Goal: Information Seeking & Learning: Learn about a topic

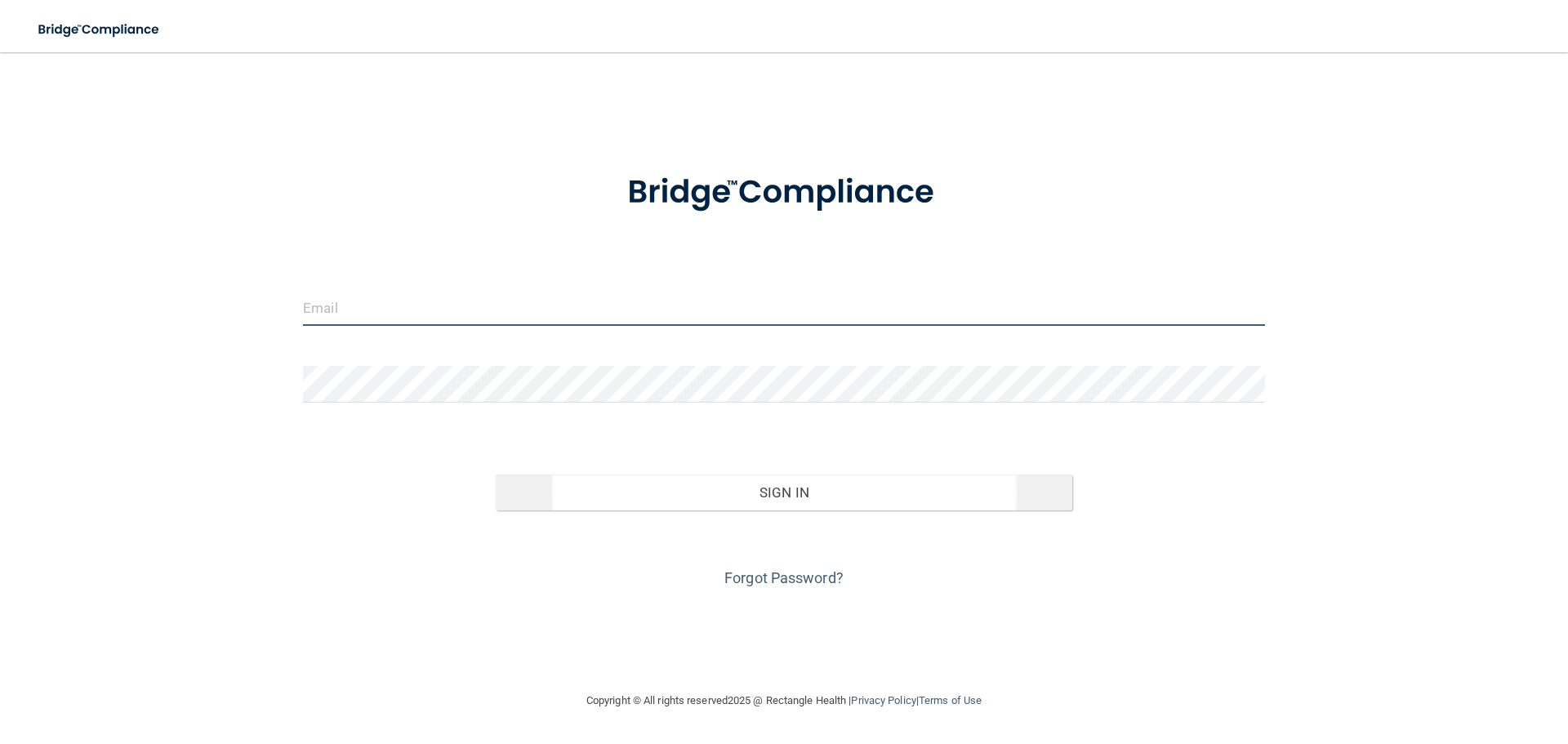
type input "[PERSON_NAME][EMAIL_ADDRESS][DOMAIN_NAME]"
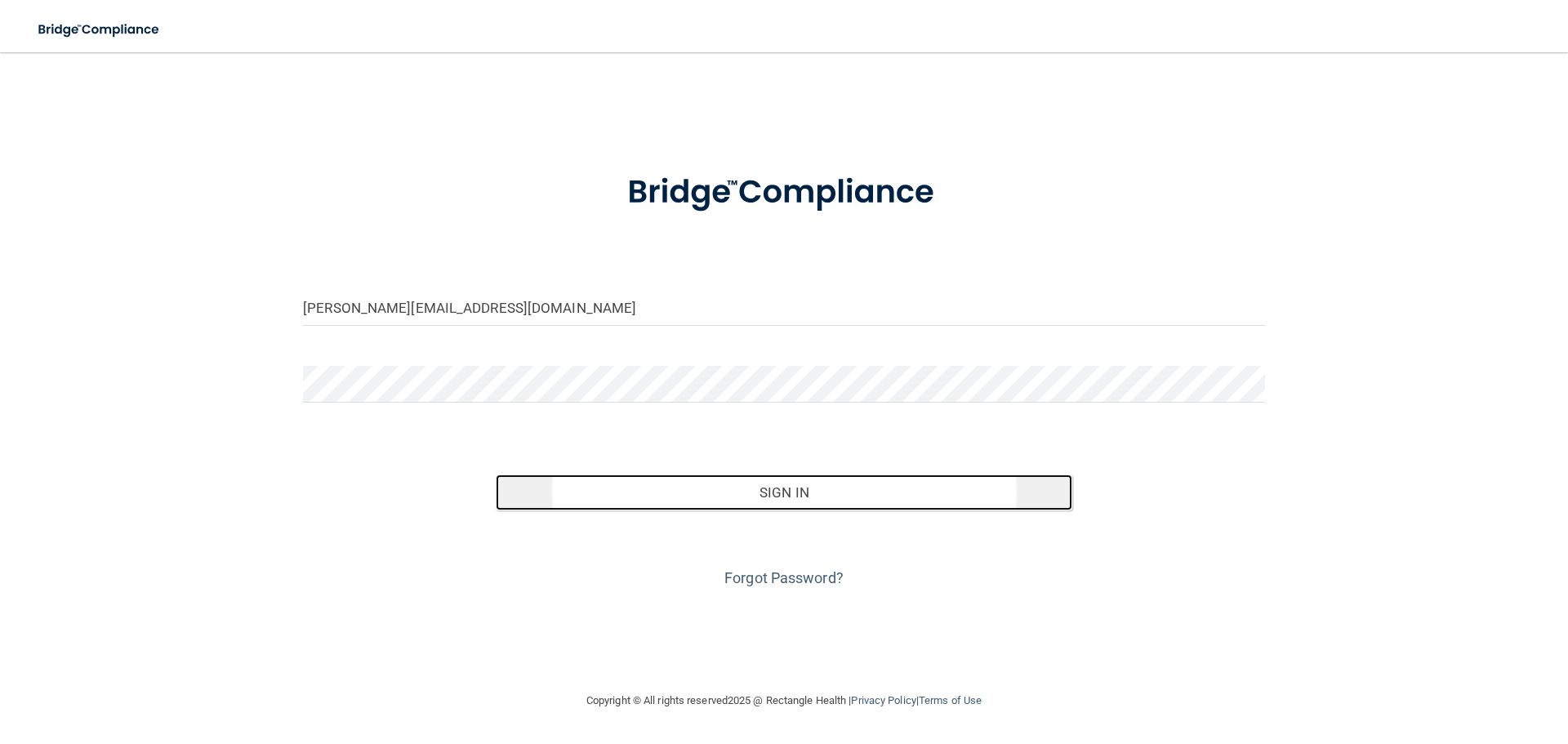
click at [838, 498] on button "Sign In" at bounding box center [784, 492] width 577 height 36
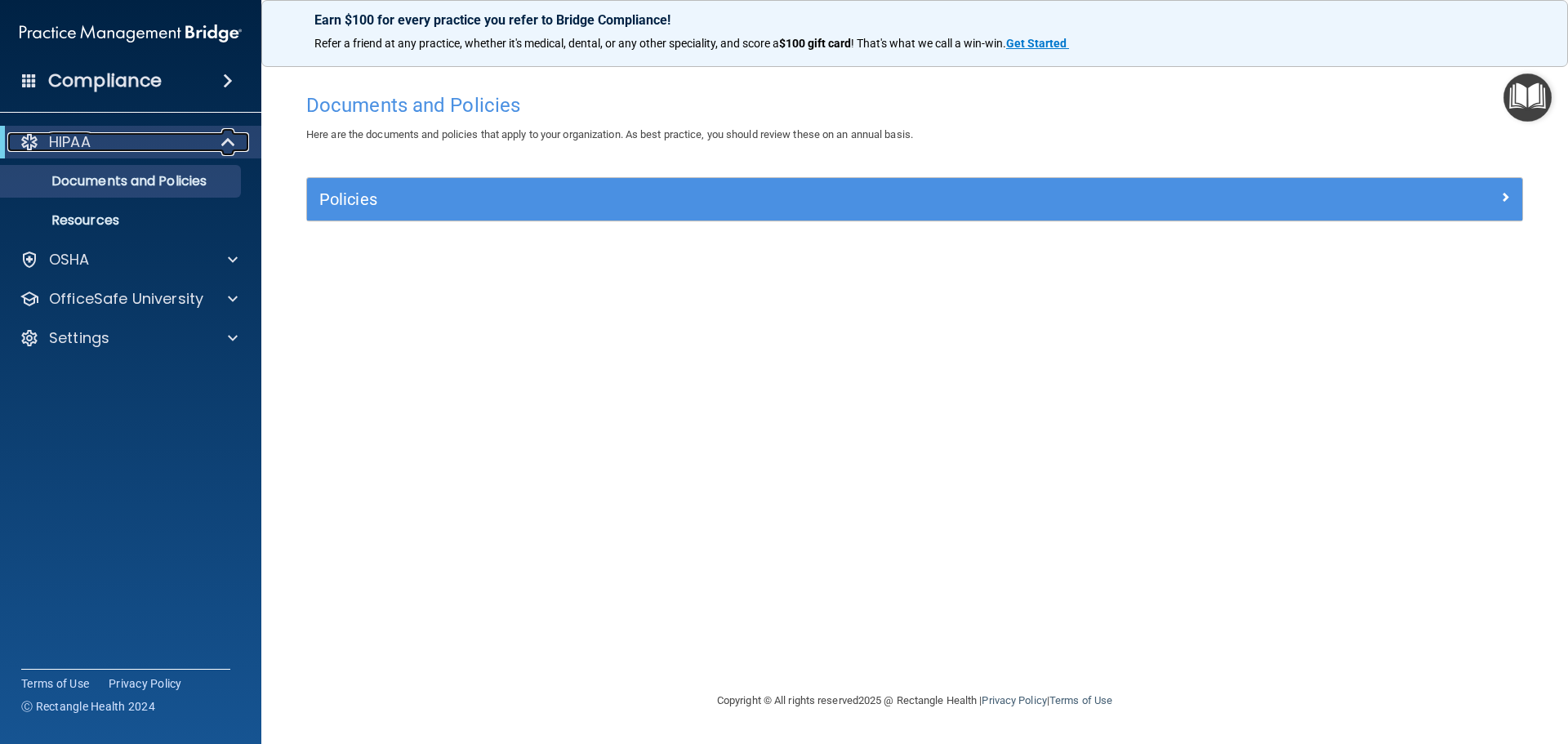
click at [196, 143] on div "HIPAA" at bounding box center [108, 142] width 202 height 20
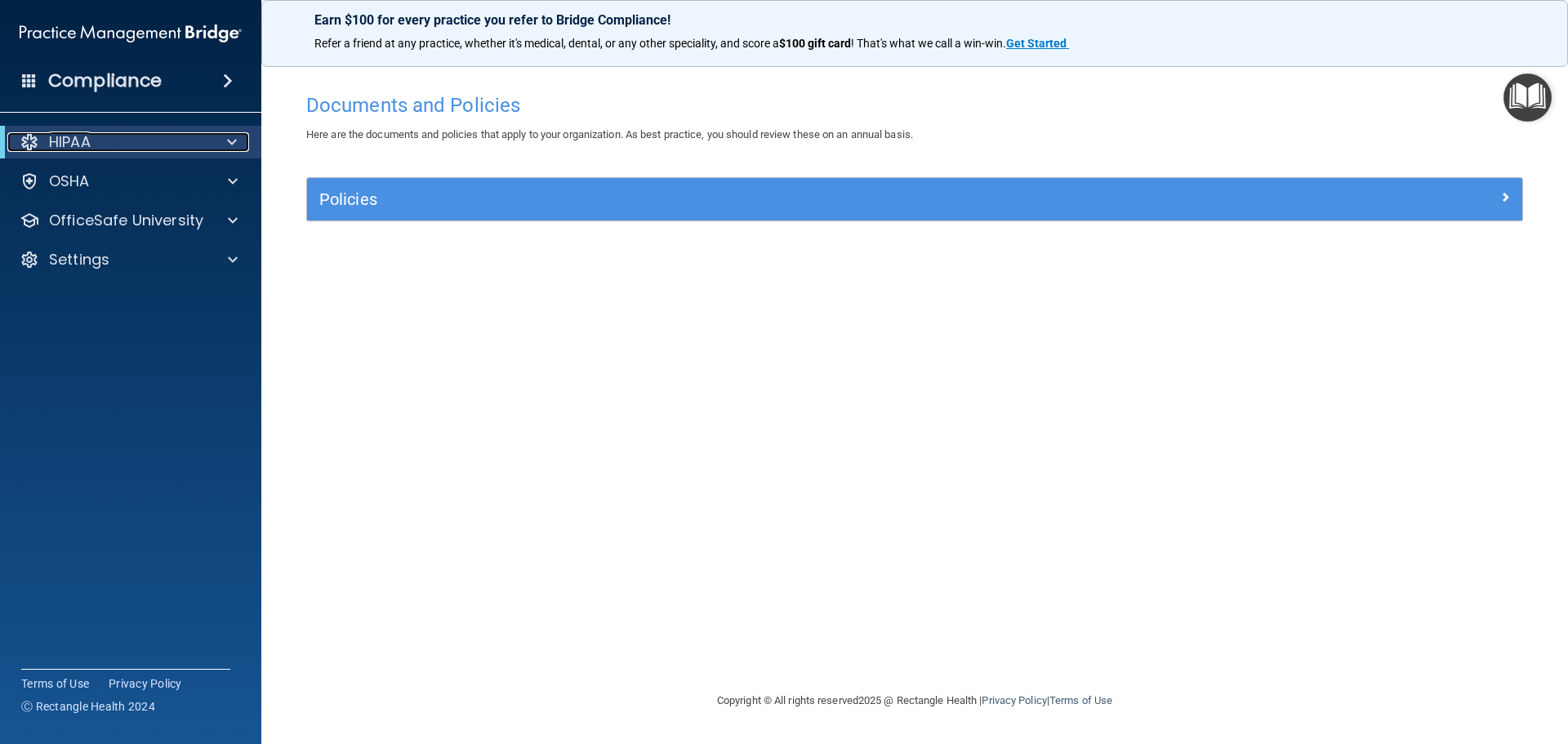
click at [228, 140] on span at bounding box center [232, 142] width 10 height 20
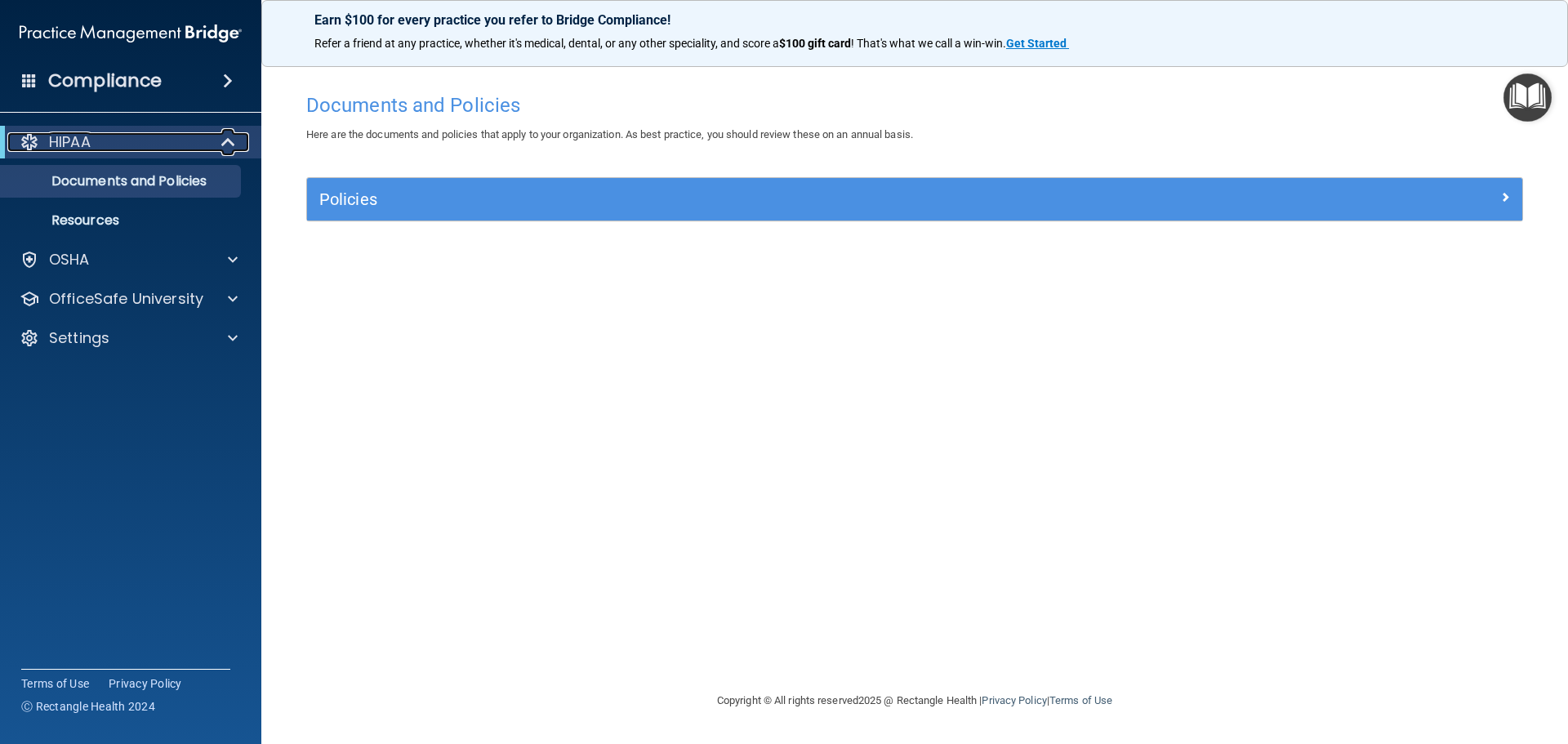
click at [228, 140] on span at bounding box center [230, 142] width 14 height 20
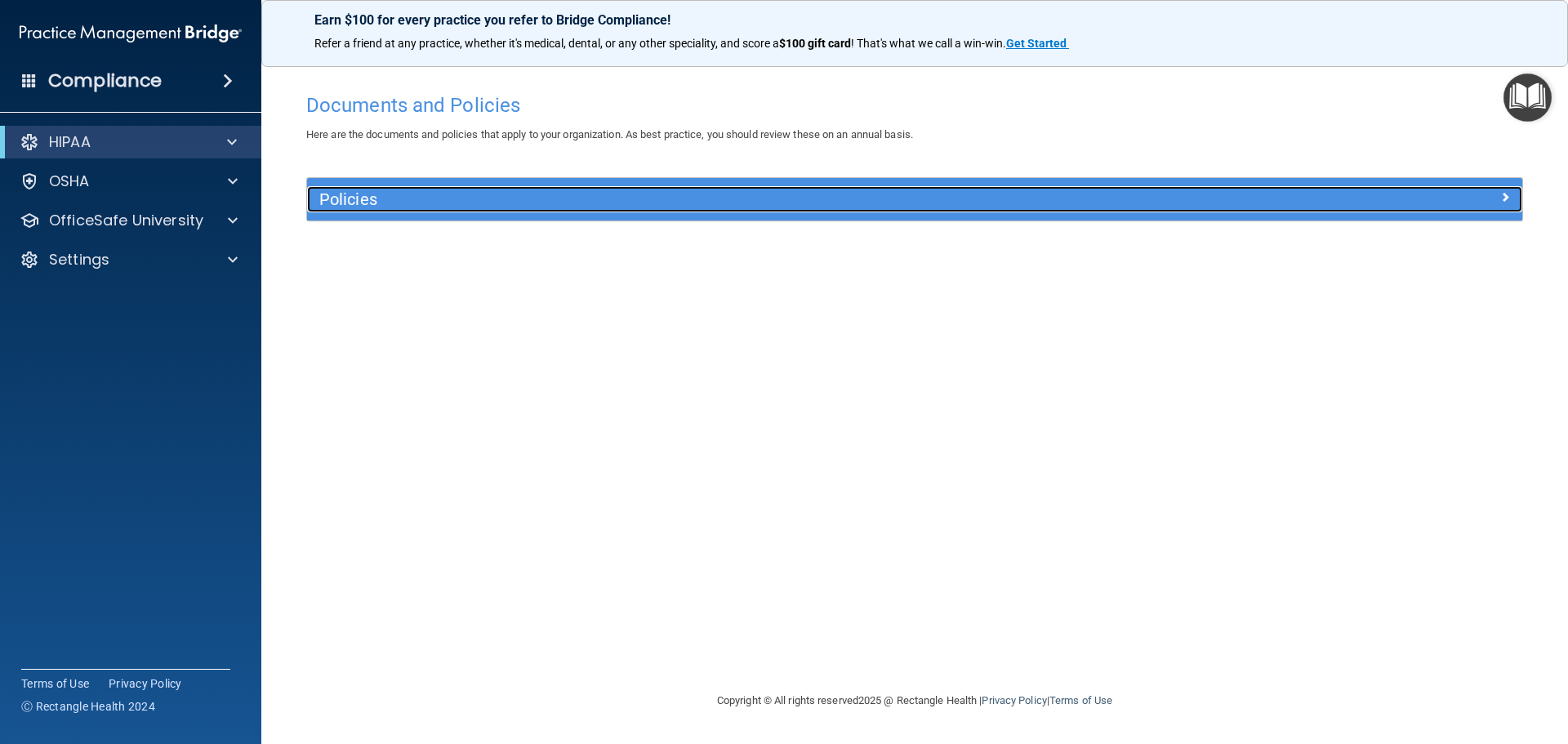
click at [404, 199] on h5 "Policies" at bounding box center [763, 199] width 887 height 18
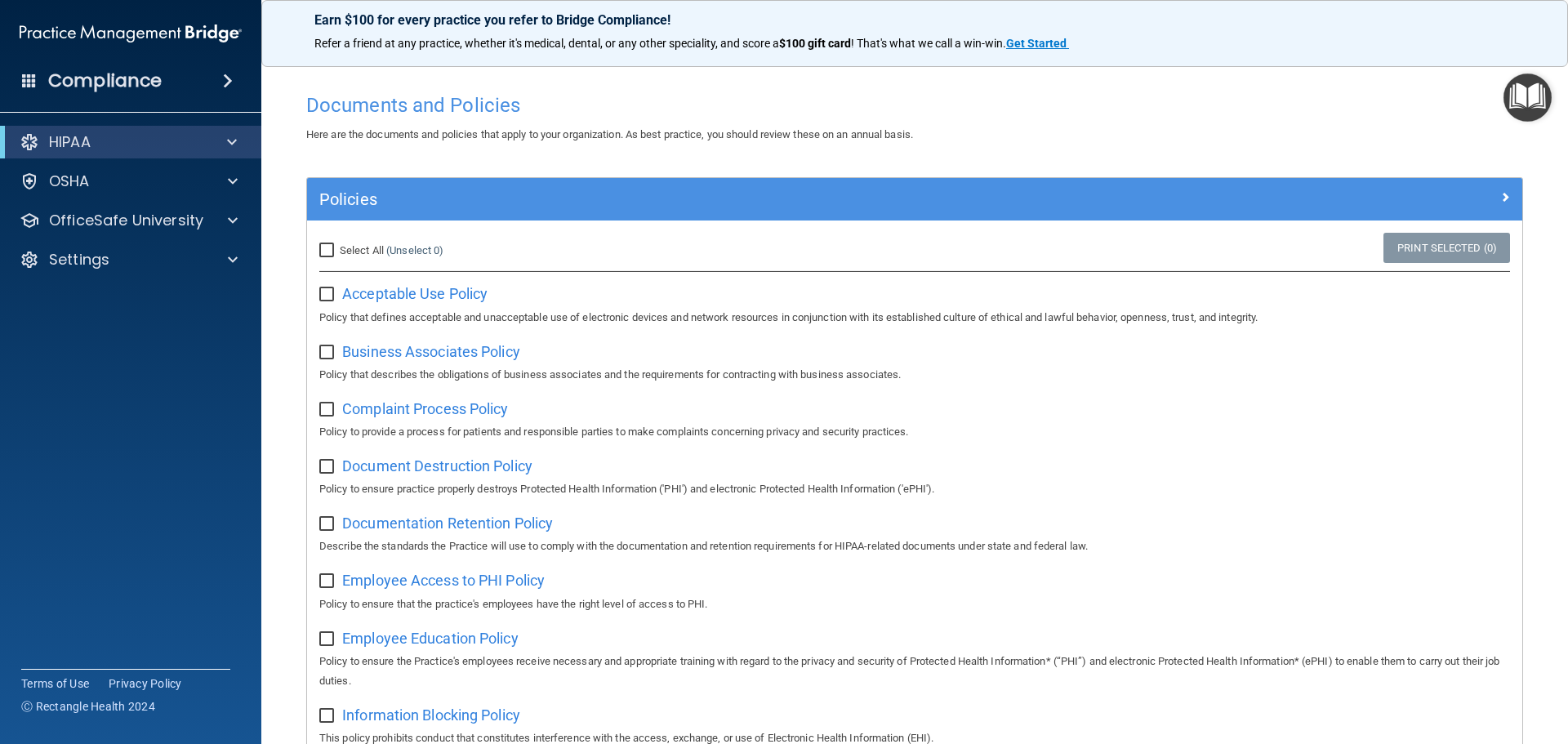
click at [327, 293] on input "checkbox" at bounding box center [329, 295] width 19 height 13
checkbox input "true"
click at [328, 355] on input "checkbox" at bounding box center [329, 353] width 19 height 13
checkbox input "true"
click at [328, 412] on input "checkbox" at bounding box center [329, 410] width 19 height 13
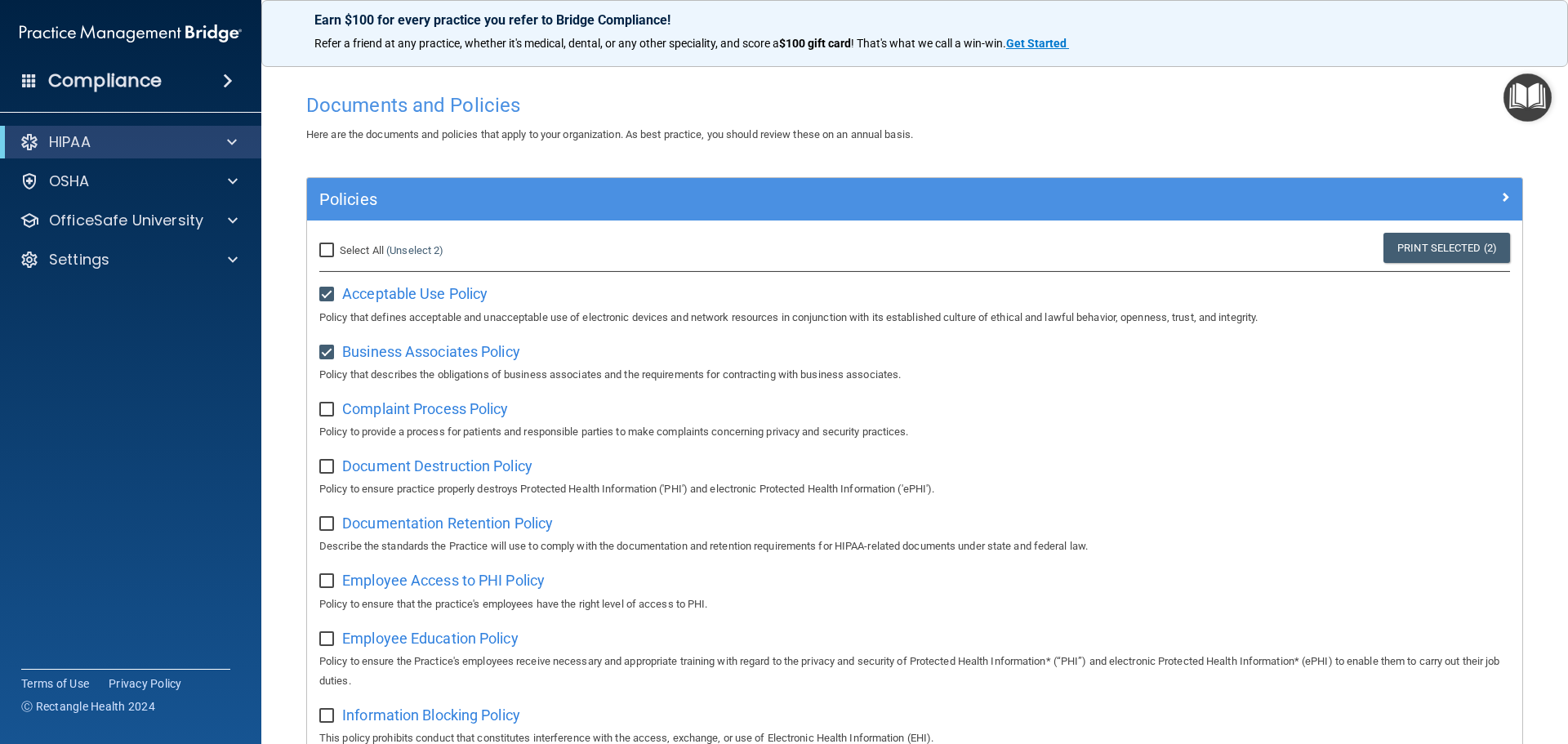
checkbox input "true"
click at [328, 467] on input "checkbox" at bounding box center [329, 467] width 19 height 13
checkbox input "true"
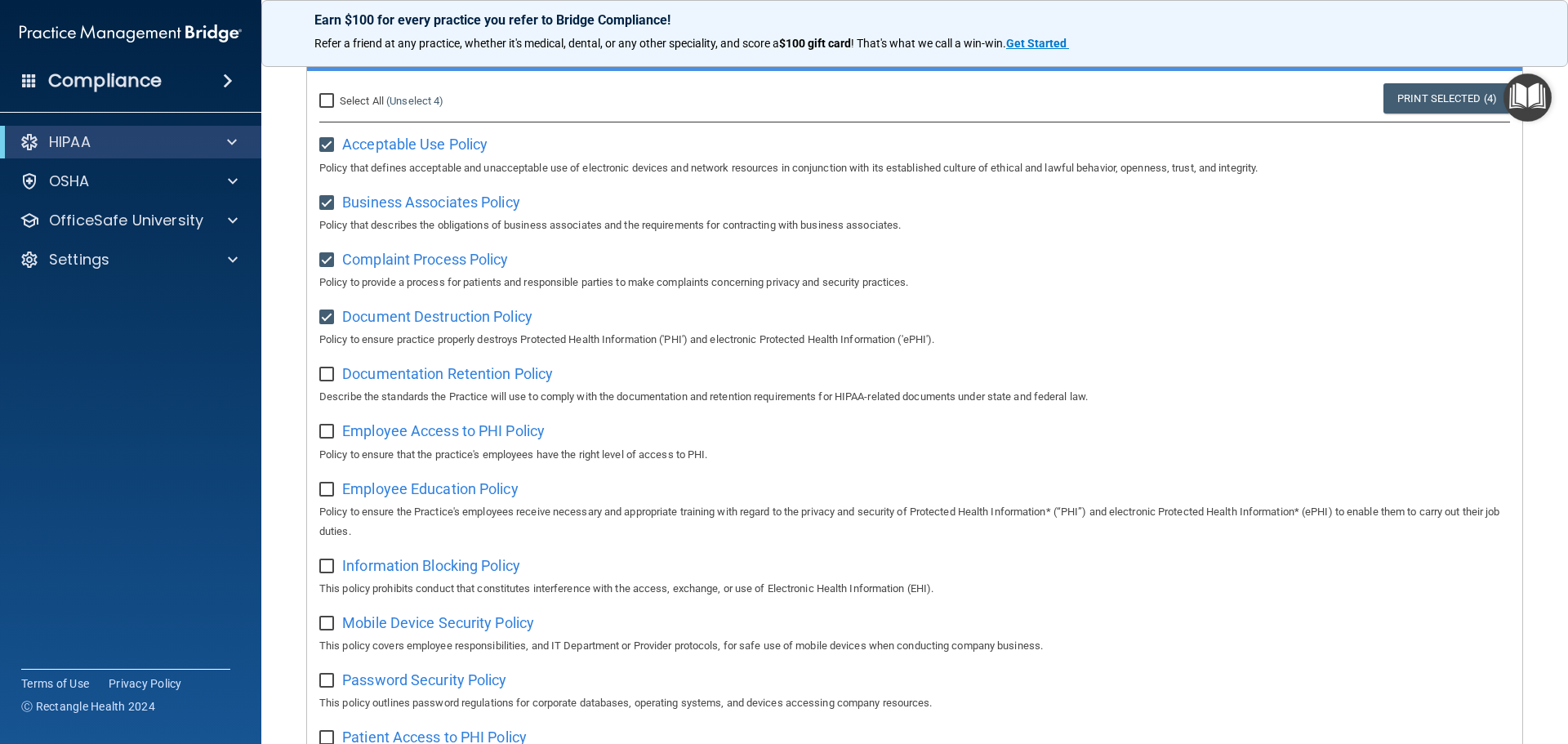
scroll to position [163, 0]
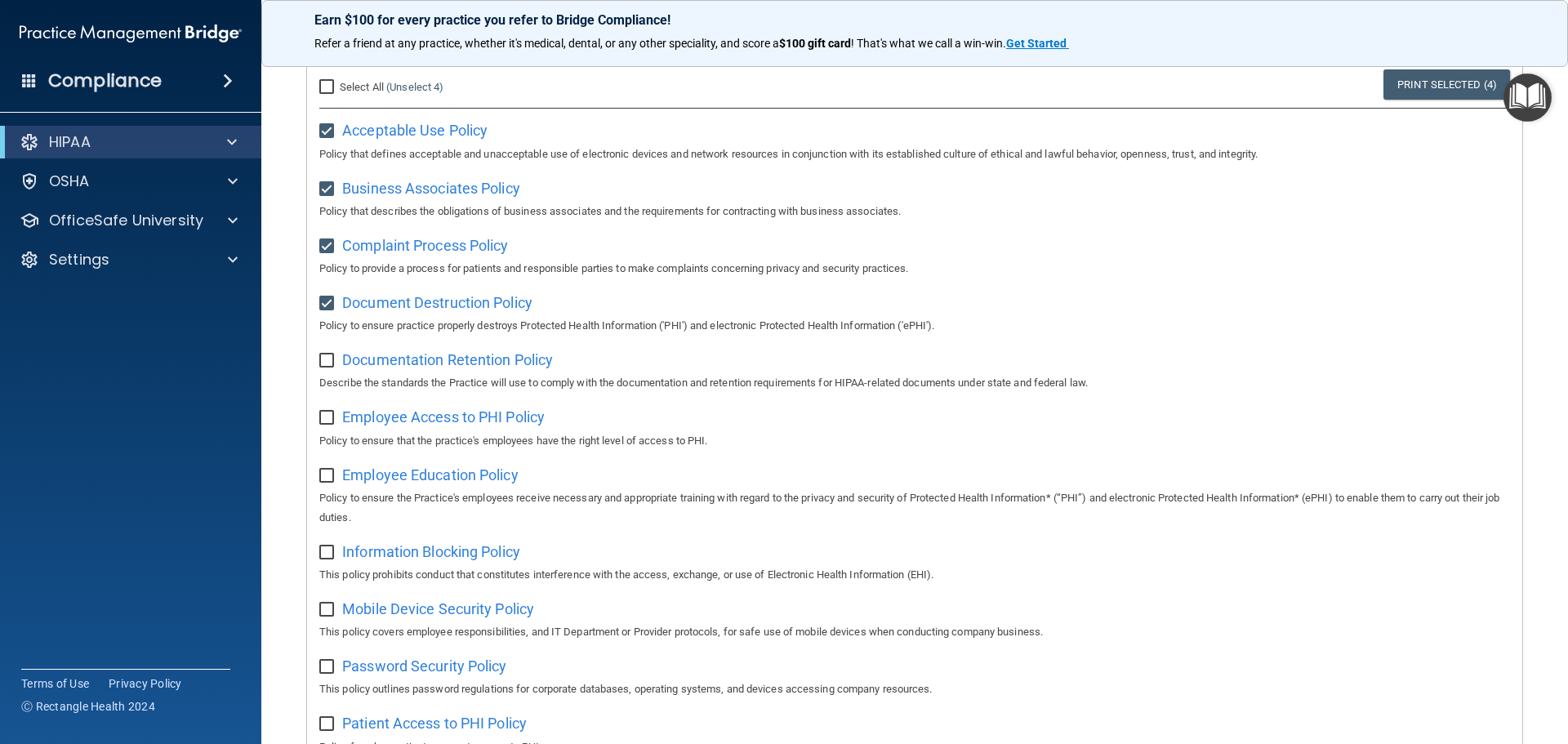
click at [329, 367] on input "checkbox" at bounding box center [329, 360] width 19 height 13
checkbox input "true"
click at [324, 419] on input "checkbox" at bounding box center [329, 418] width 19 height 13
checkbox input "true"
click at [322, 479] on input "checkbox" at bounding box center [329, 476] width 19 height 13
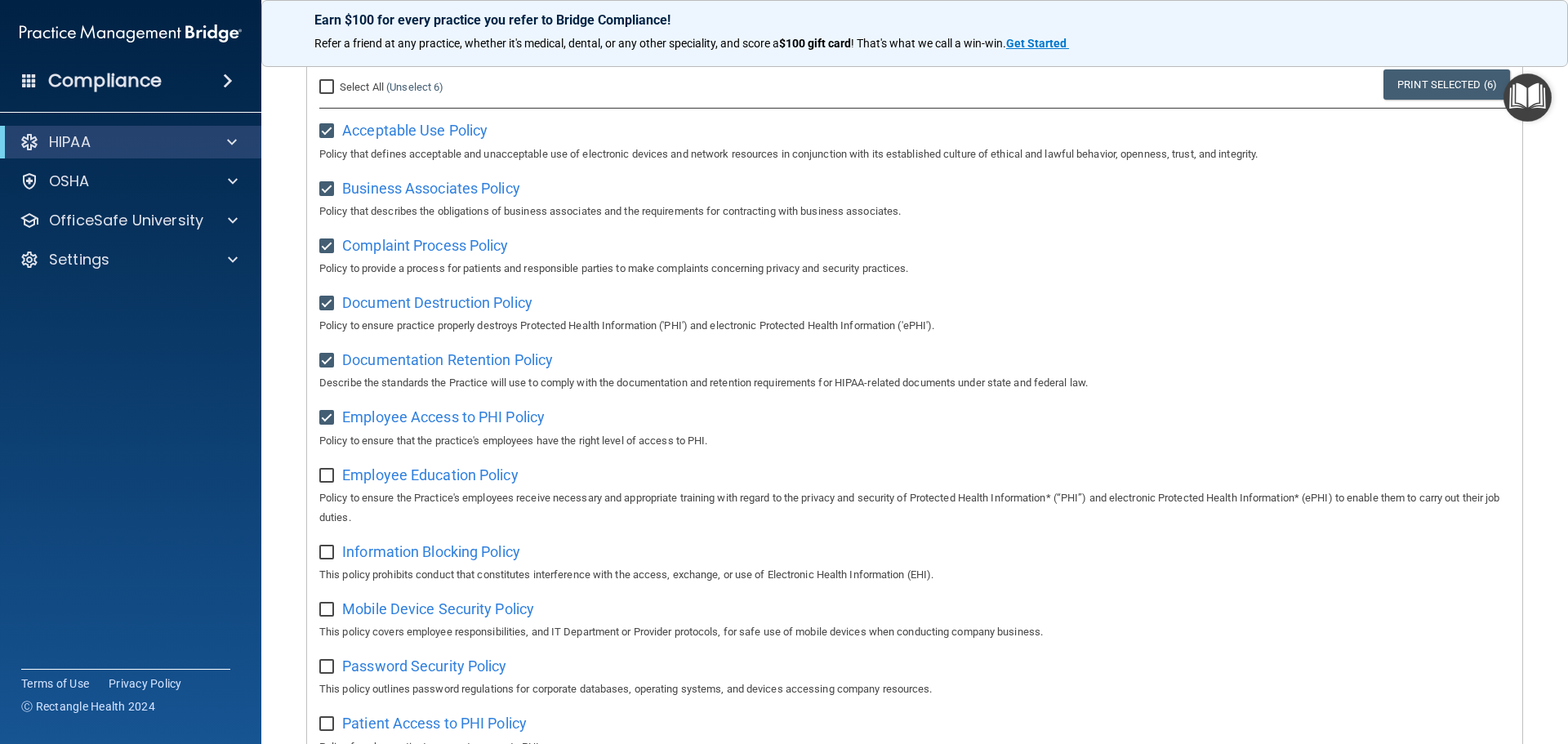
checkbox input "true"
click at [325, 559] on input "checkbox" at bounding box center [329, 552] width 19 height 13
checkbox input "true"
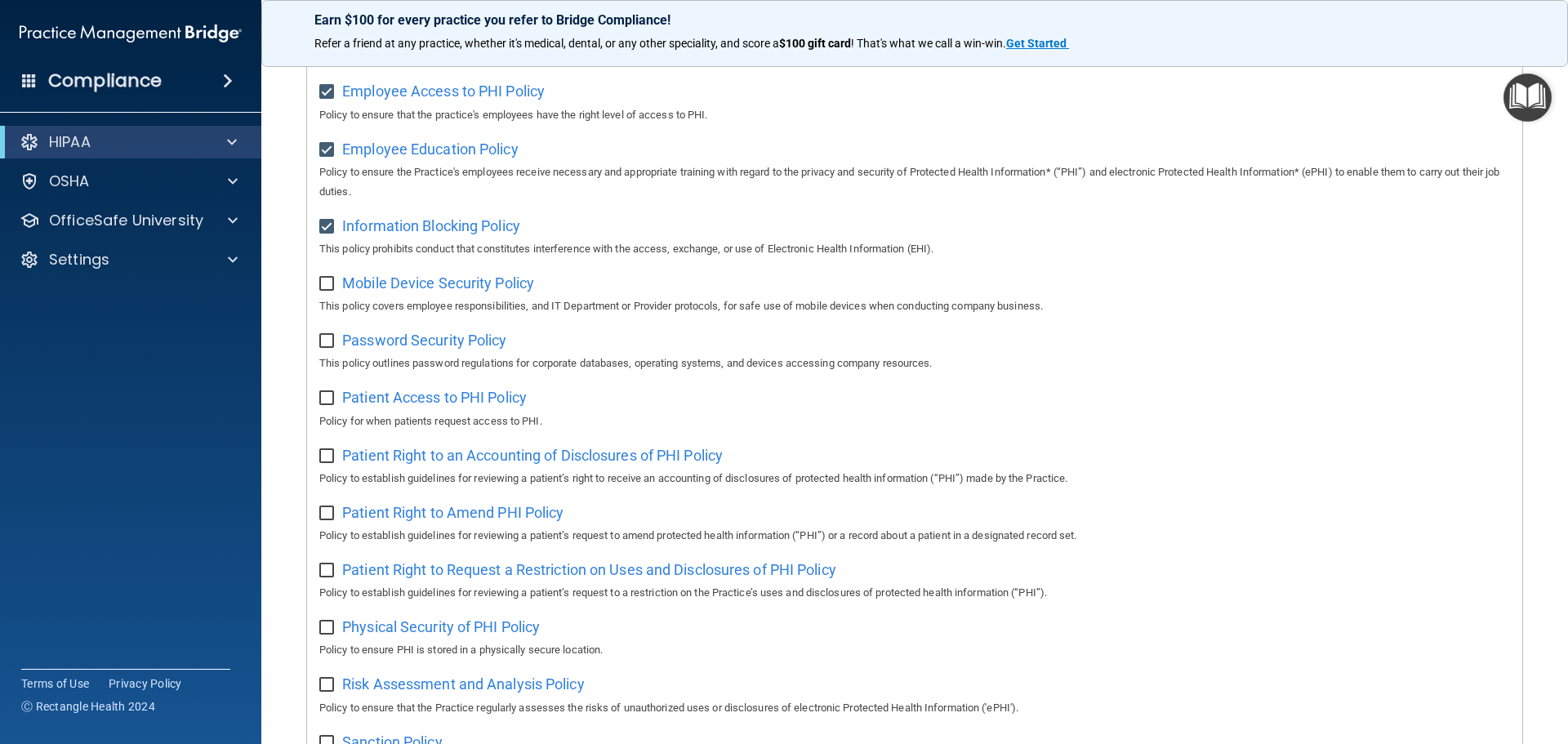
scroll to position [490, 0]
click at [327, 290] on input "checkbox" at bounding box center [329, 283] width 19 height 13
checkbox input "true"
click at [327, 343] on input "checkbox" at bounding box center [329, 341] width 19 height 13
checkbox input "true"
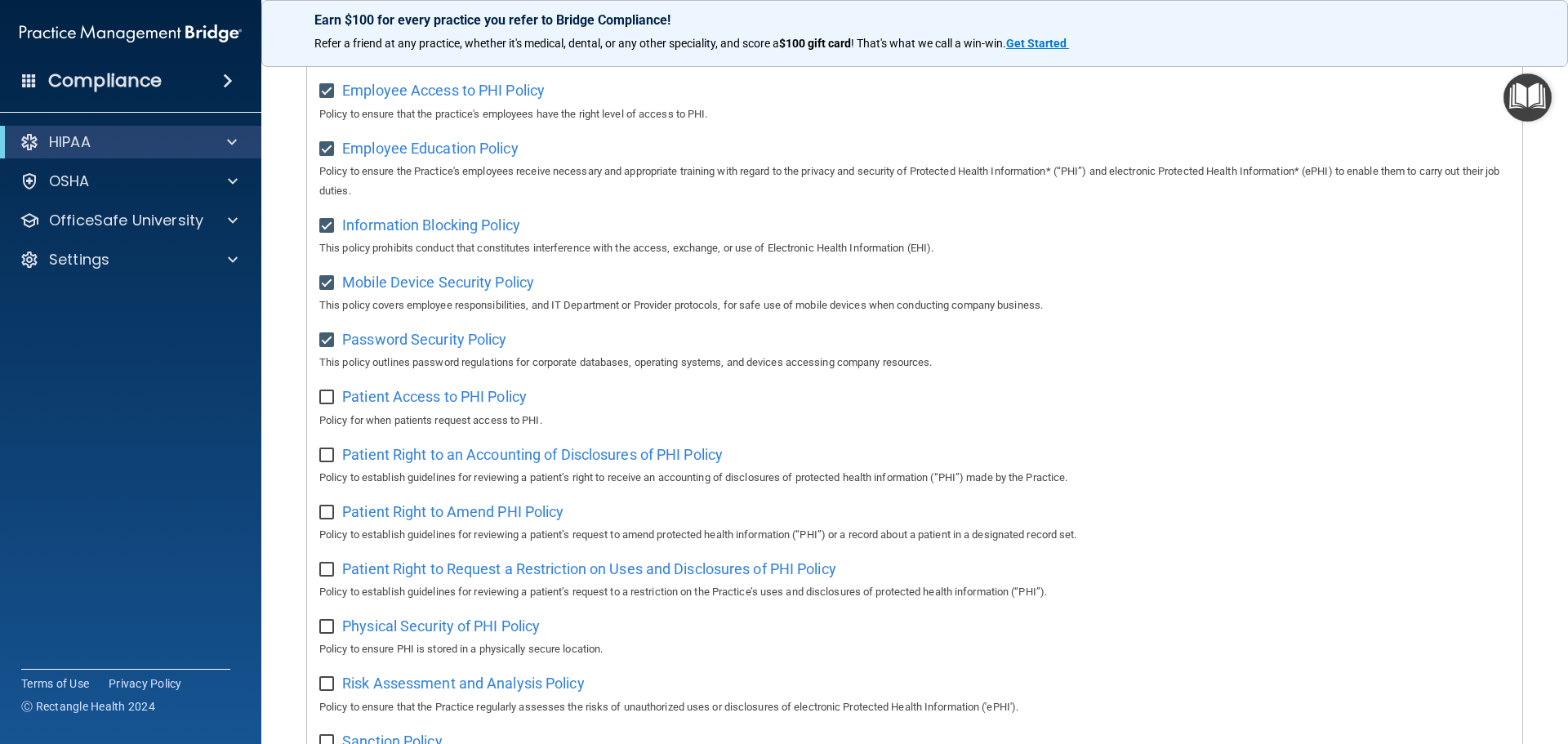
click at [325, 400] on input "checkbox" at bounding box center [329, 398] width 19 height 13
checkbox input "true"
click at [321, 462] on input "checkbox" at bounding box center [329, 455] width 19 height 13
checkbox input "true"
click at [326, 518] on input "checkbox" at bounding box center [329, 513] width 19 height 13
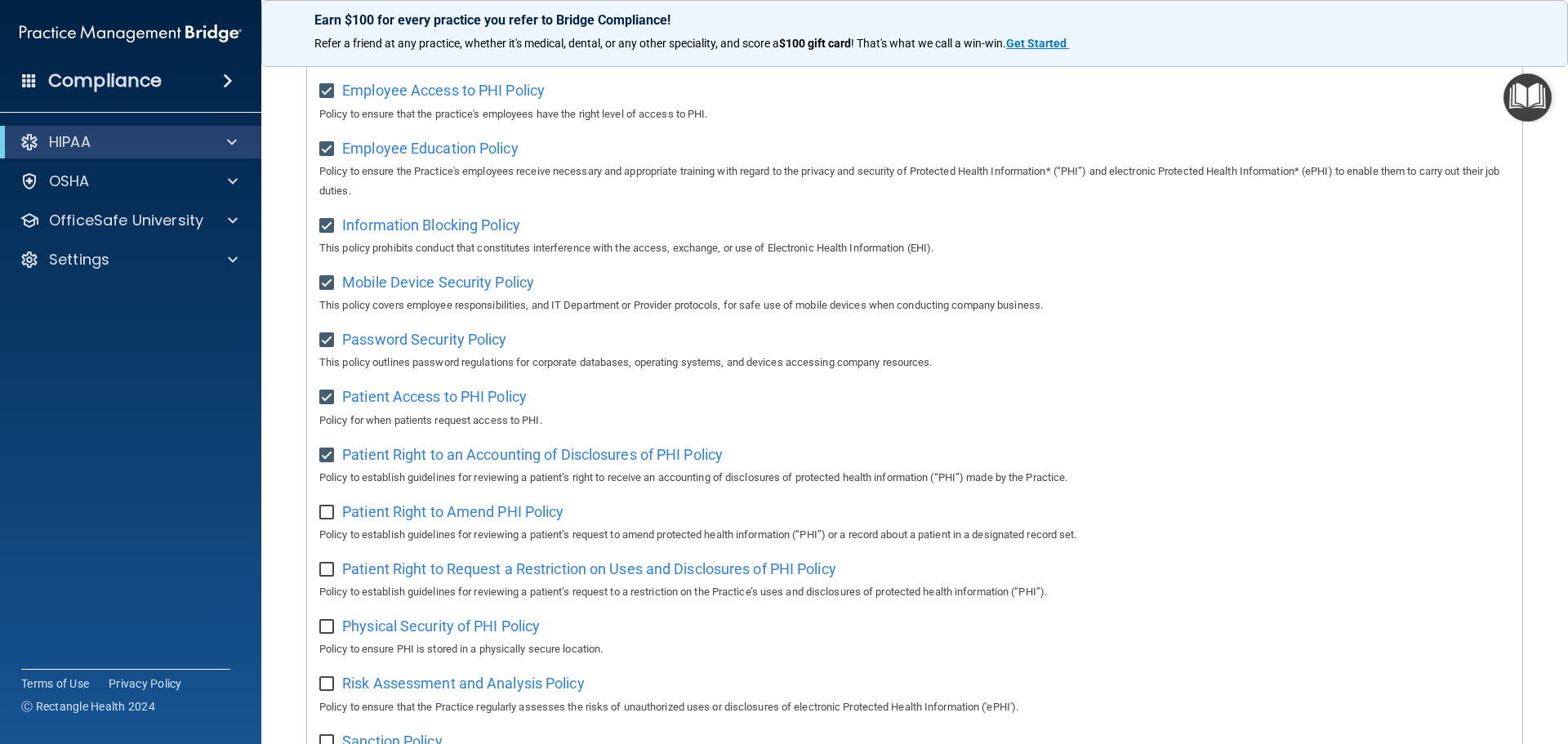
checkbox input "true"
click at [323, 576] on input "checkbox" at bounding box center [329, 570] width 19 height 13
checkbox input "true"
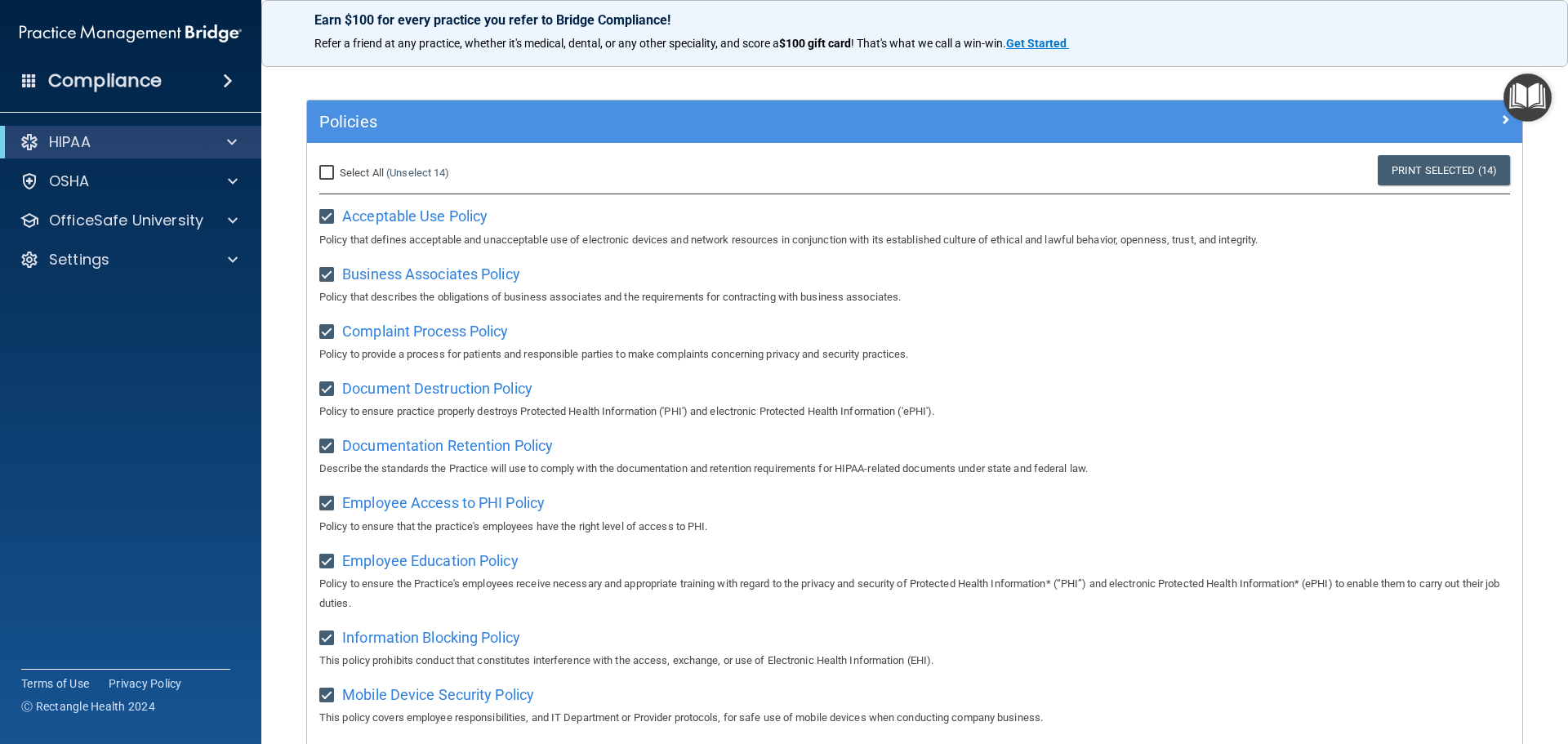
scroll to position [0, 0]
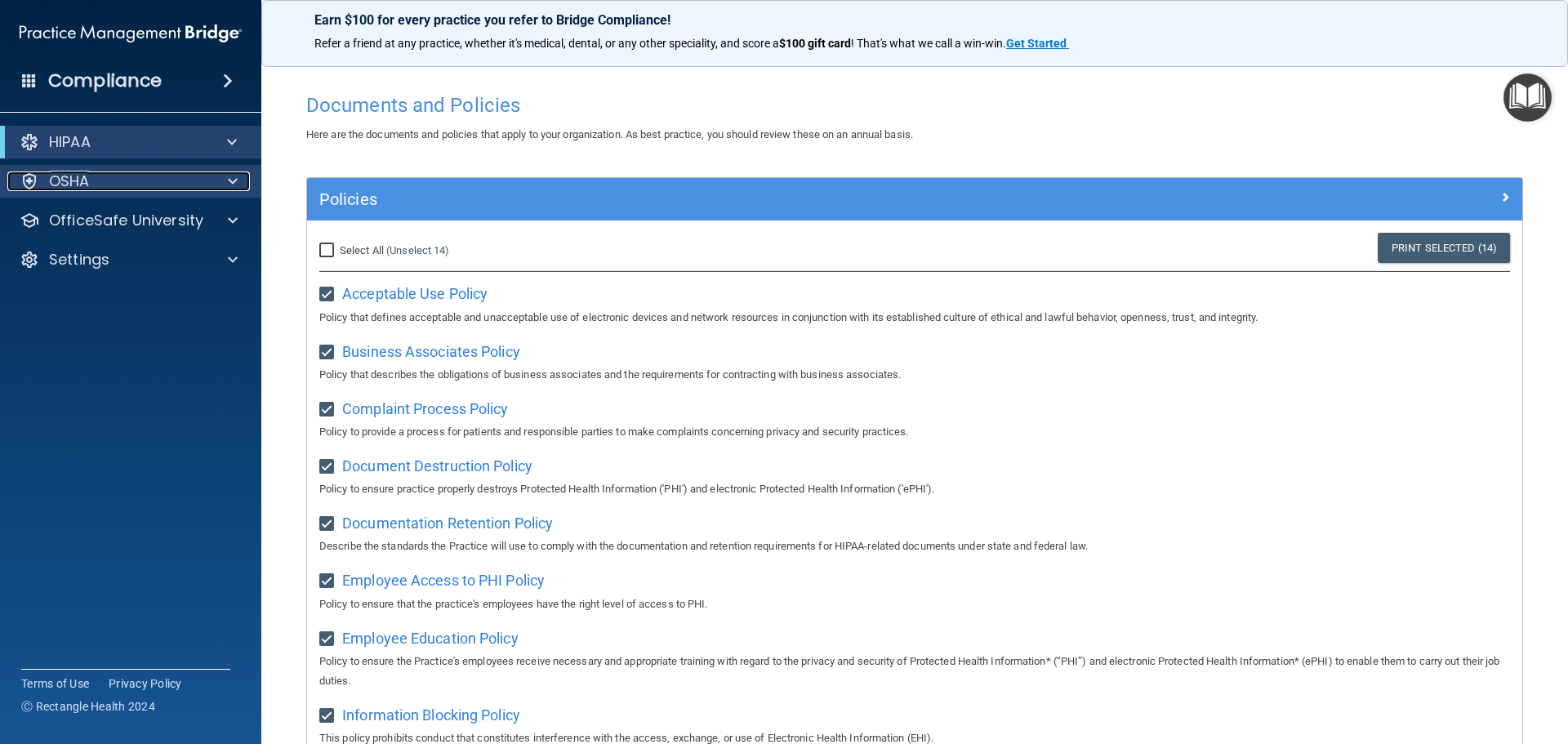
click at [229, 182] on span at bounding box center [233, 181] width 10 height 20
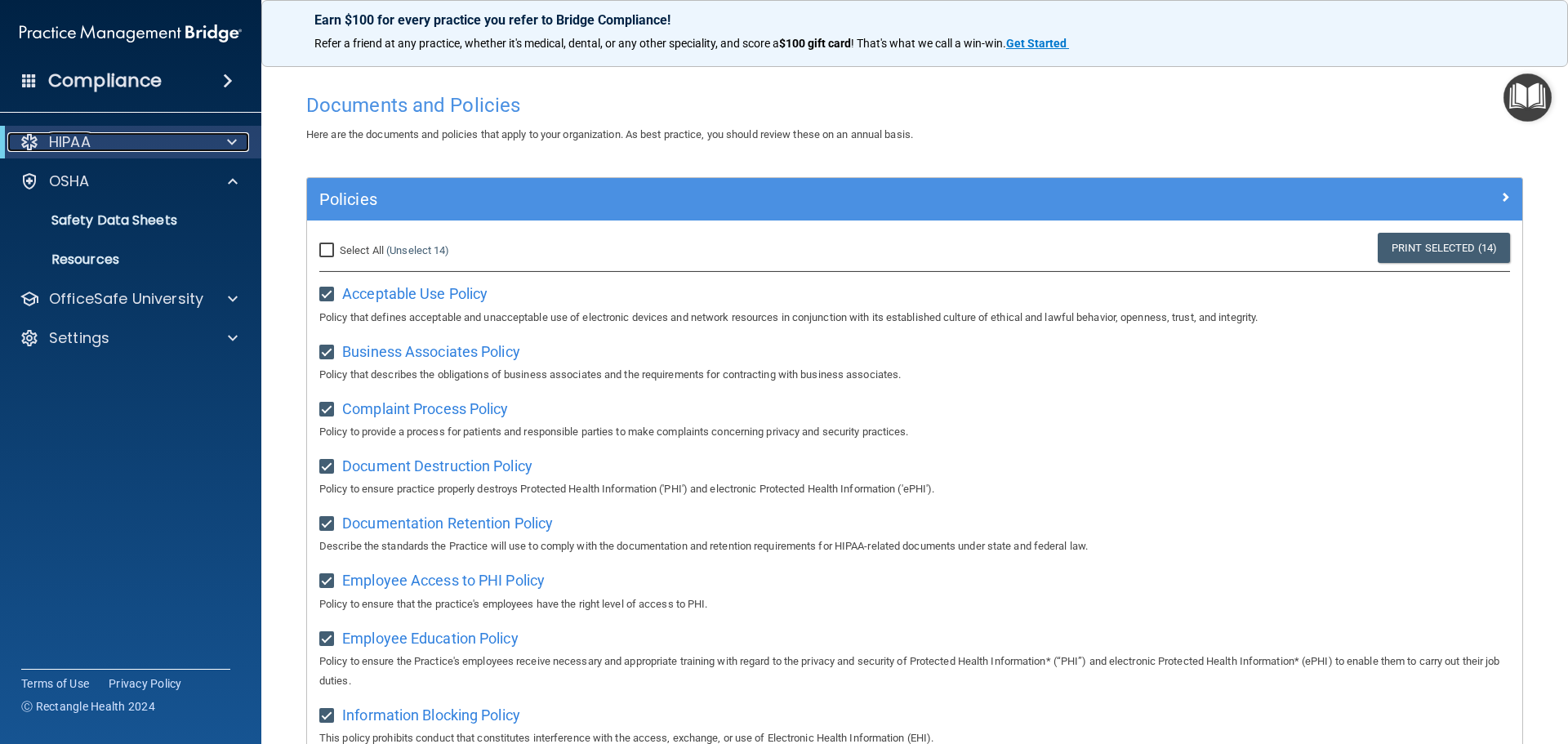
click at [236, 142] on span at bounding box center [232, 142] width 10 height 20
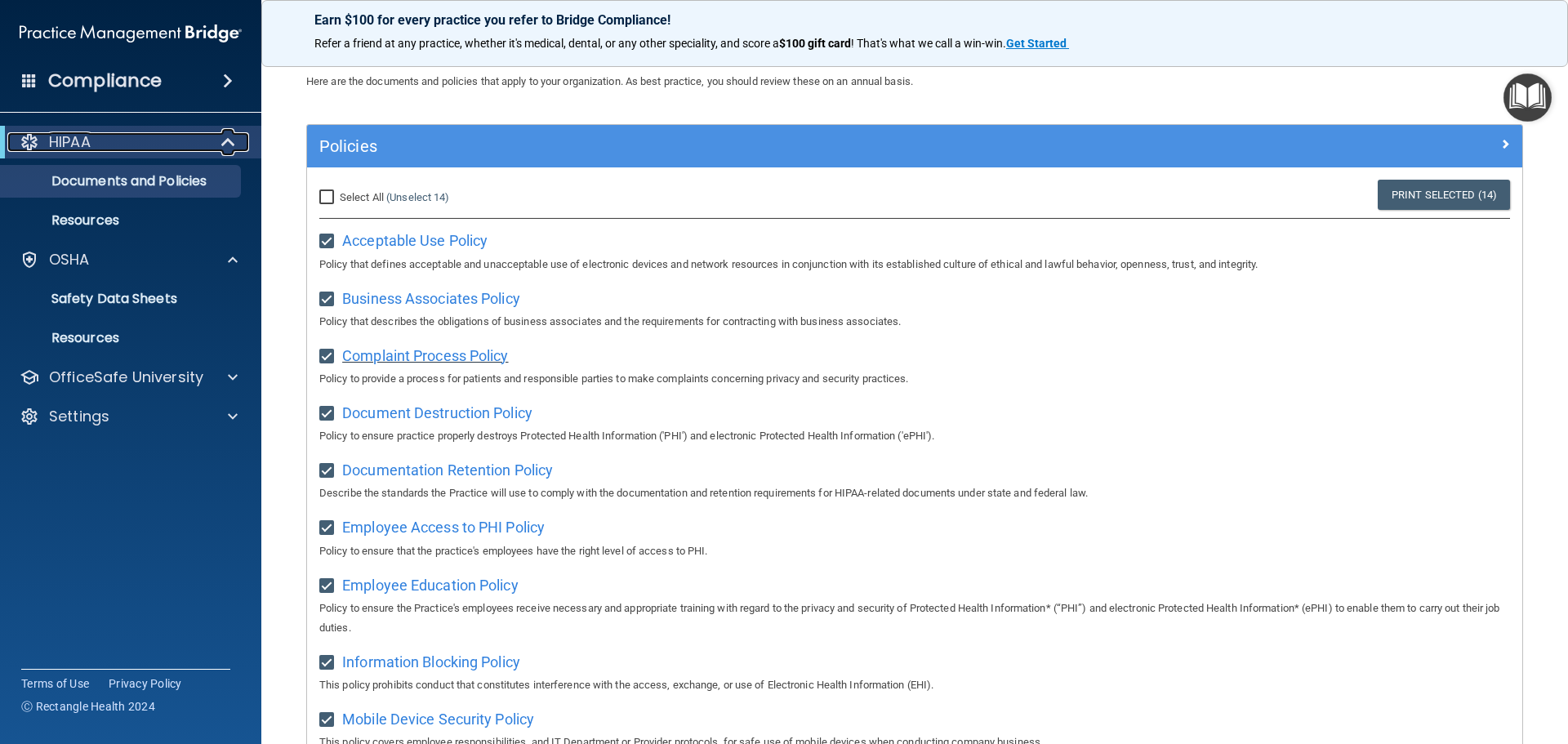
scroll to position [81, 0]
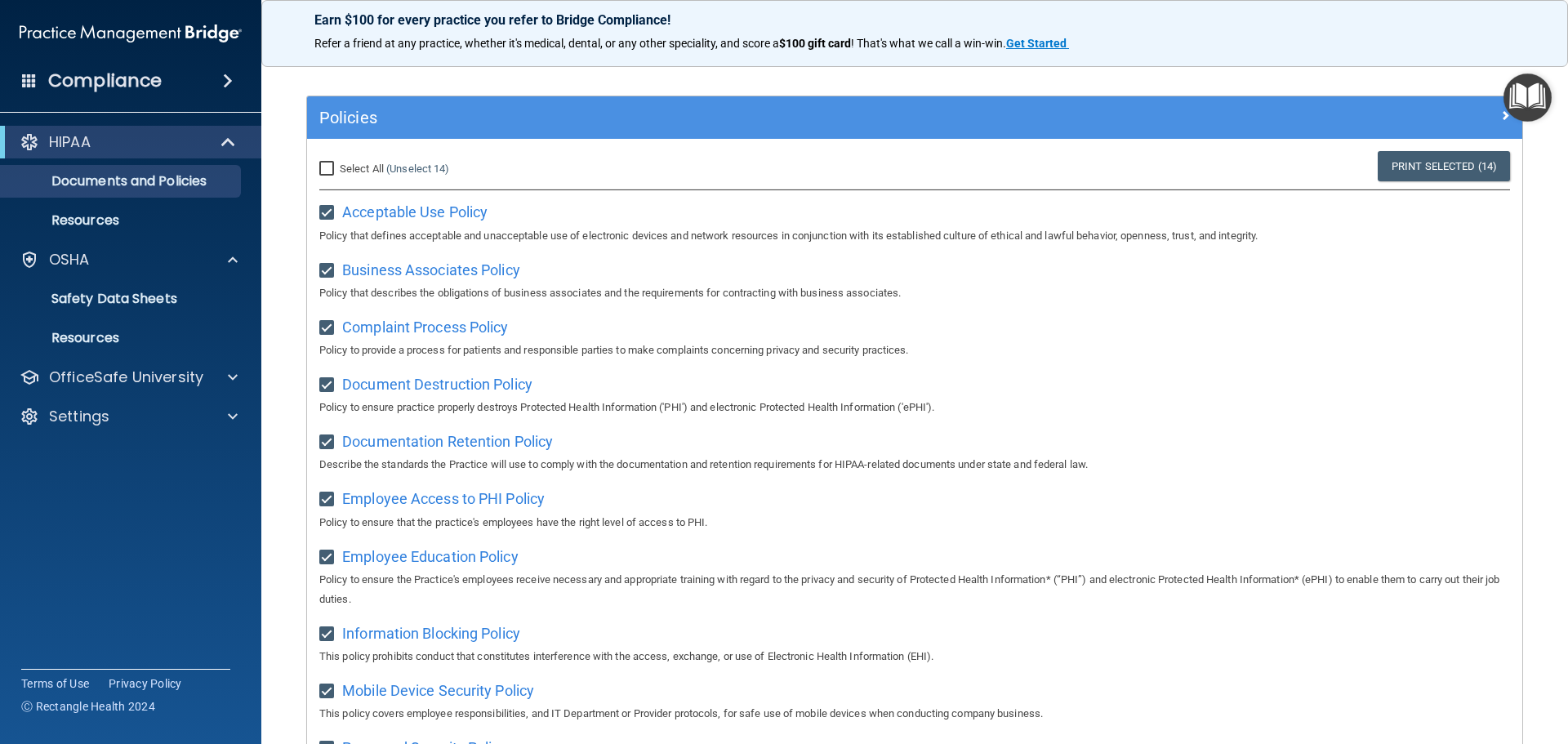
click at [325, 164] on input "Select All (Unselect 14) Unselect All" at bounding box center [329, 169] width 19 height 13
checkbox input "true"
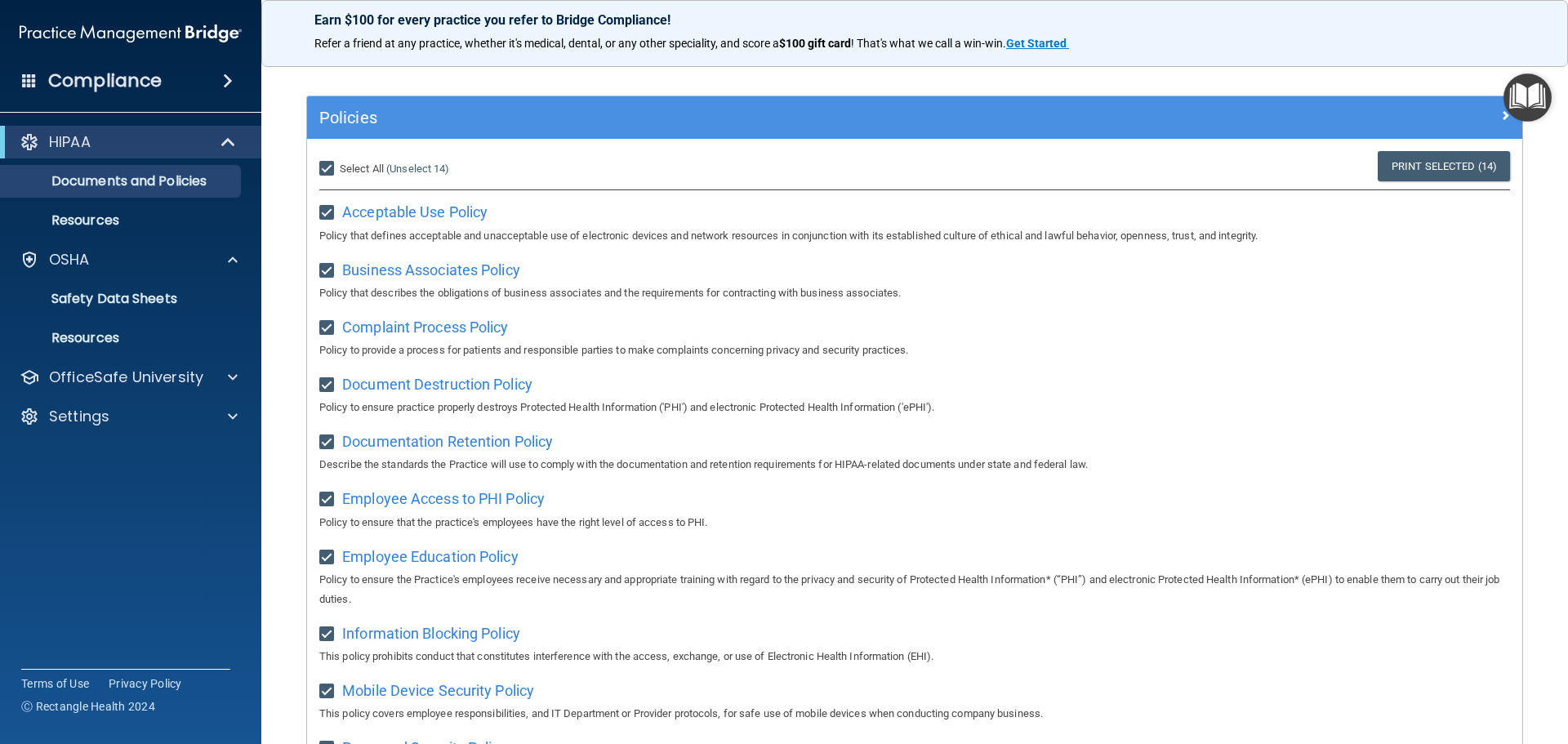
checkbox input "true"
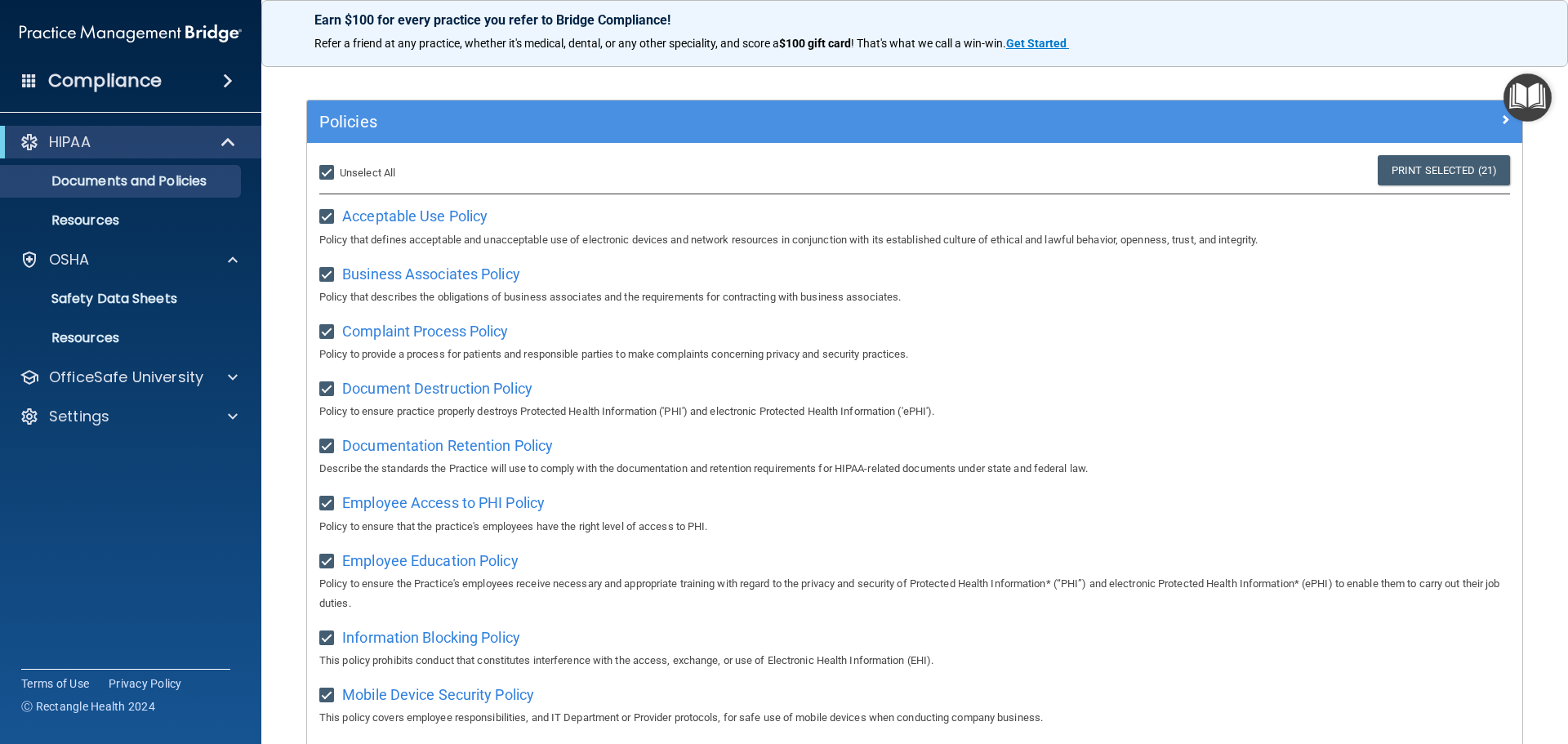
scroll to position [0, 0]
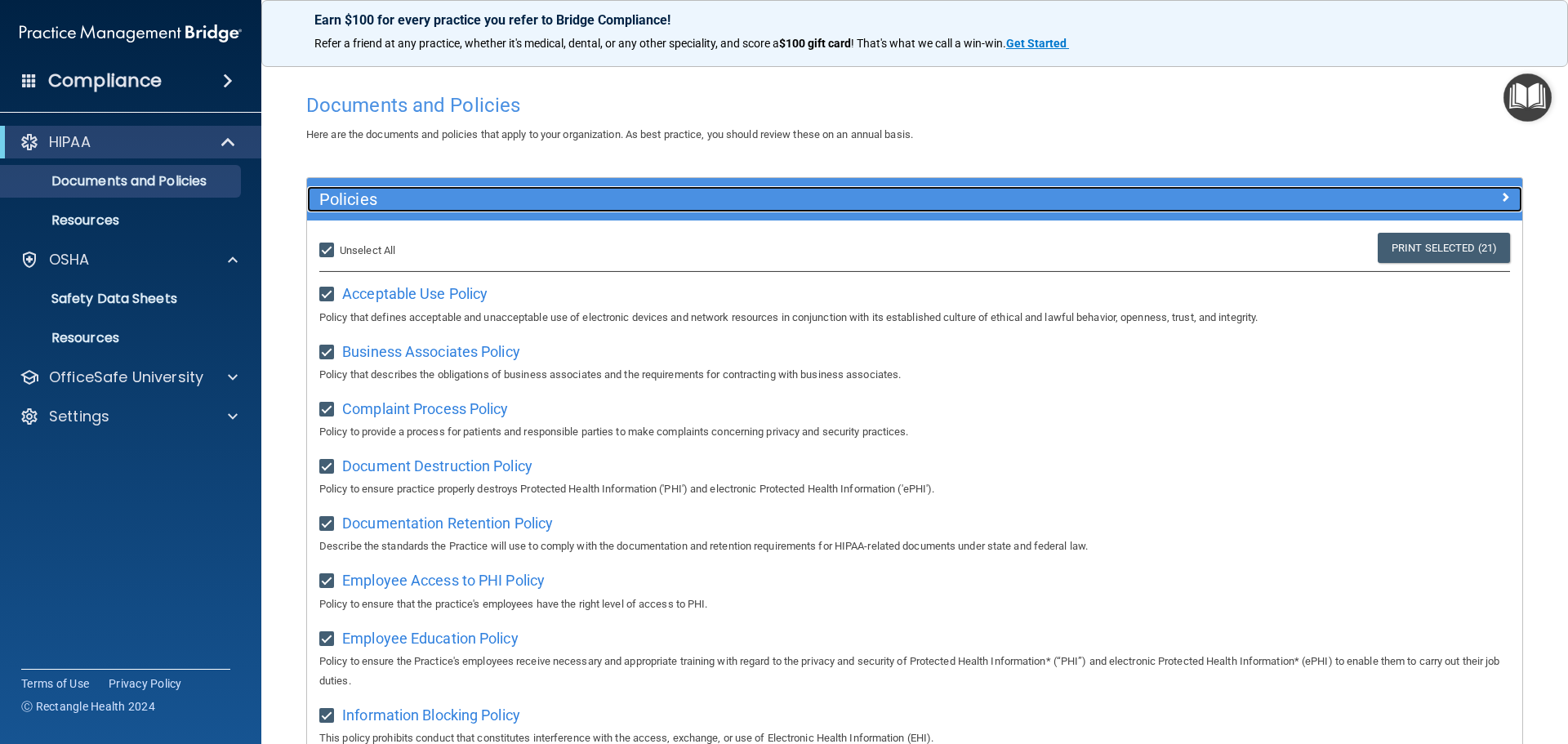
click at [1500, 198] on span at bounding box center [1505, 197] width 10 height 20
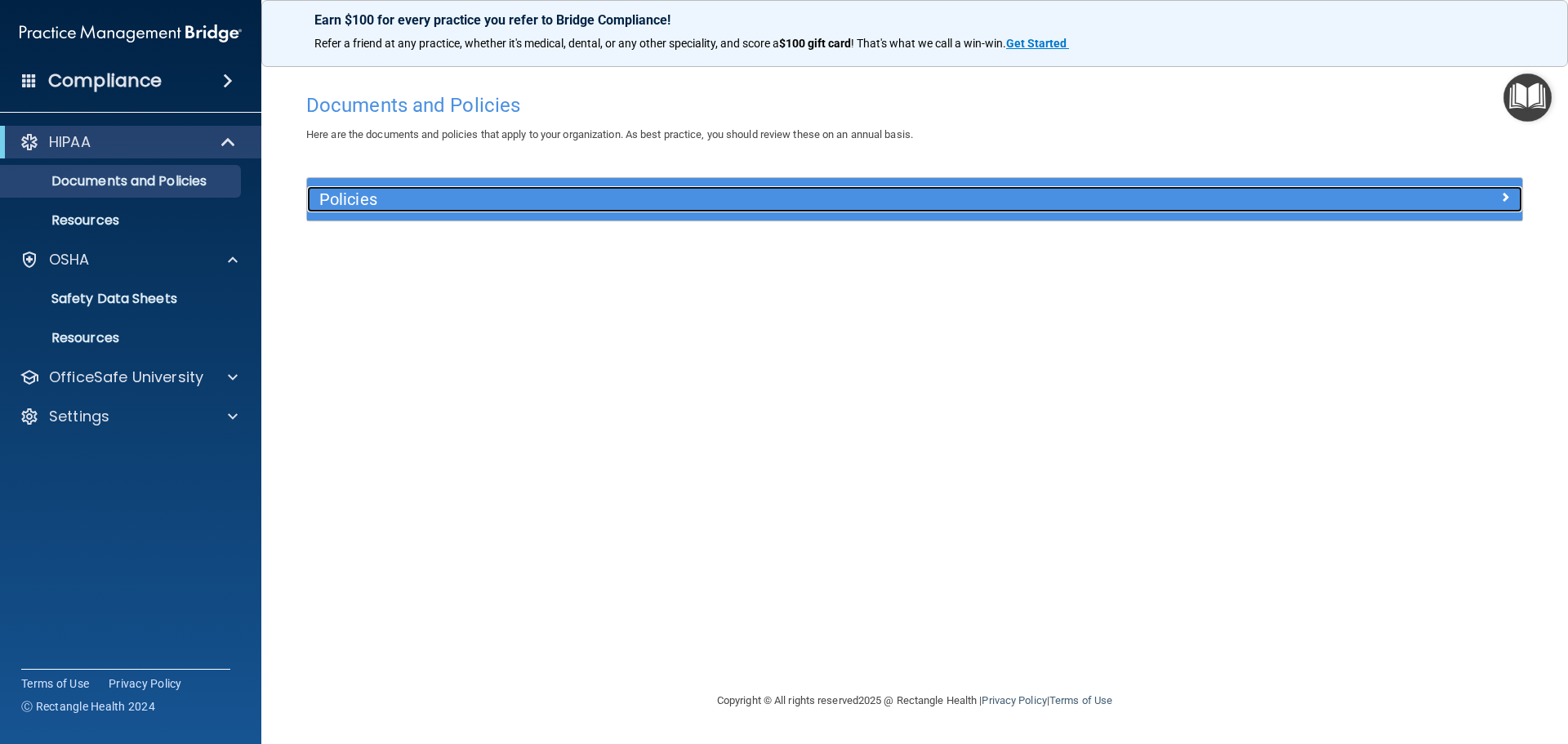
click at [1494, 198] on div at bounding box center [1370, 196] width 304 height 20
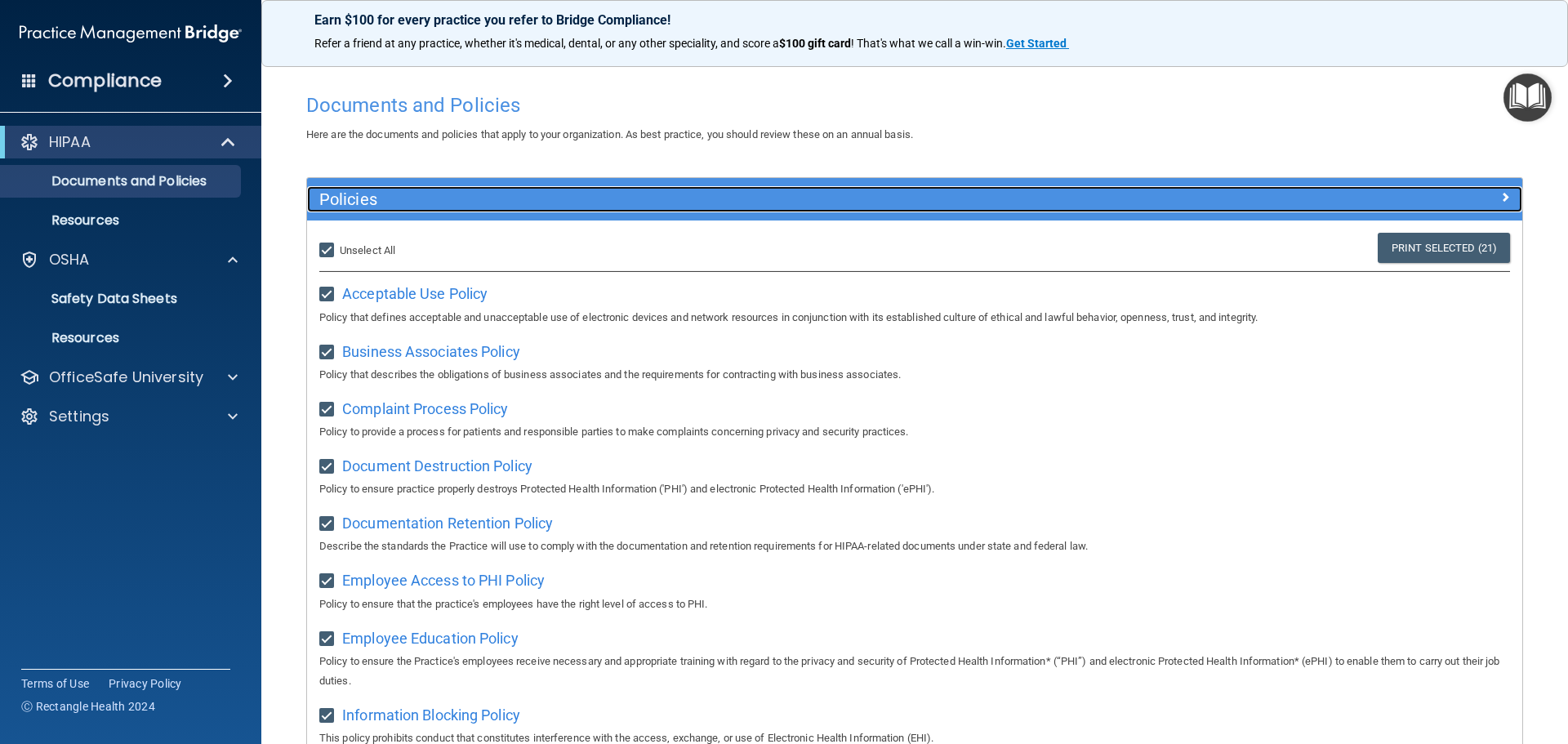
click at [1500, 198] on span at bounding box center [1505, 197] width 10 height 20
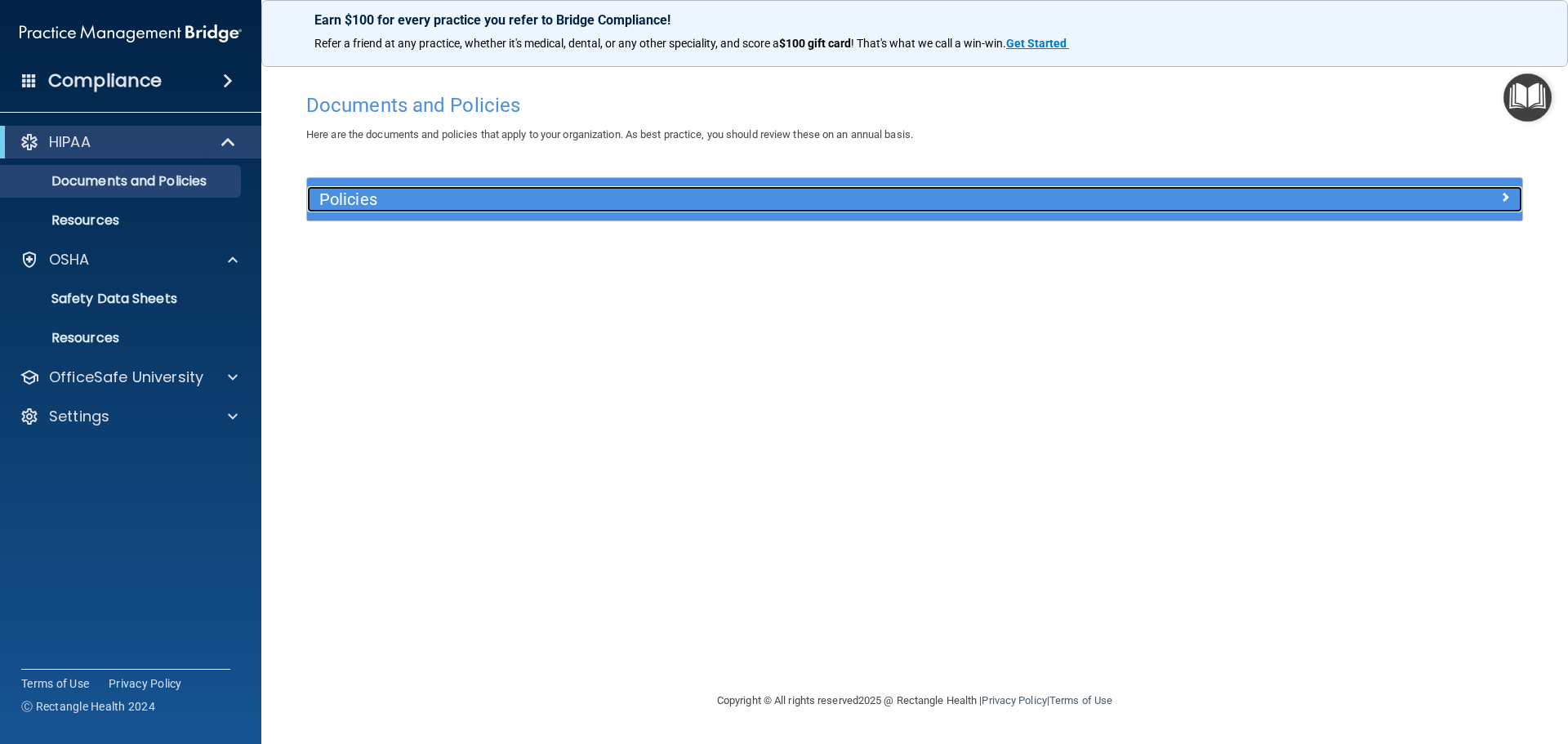
click at [1494, 198] on div at bounding box center [1370, 196] width 304 height 20
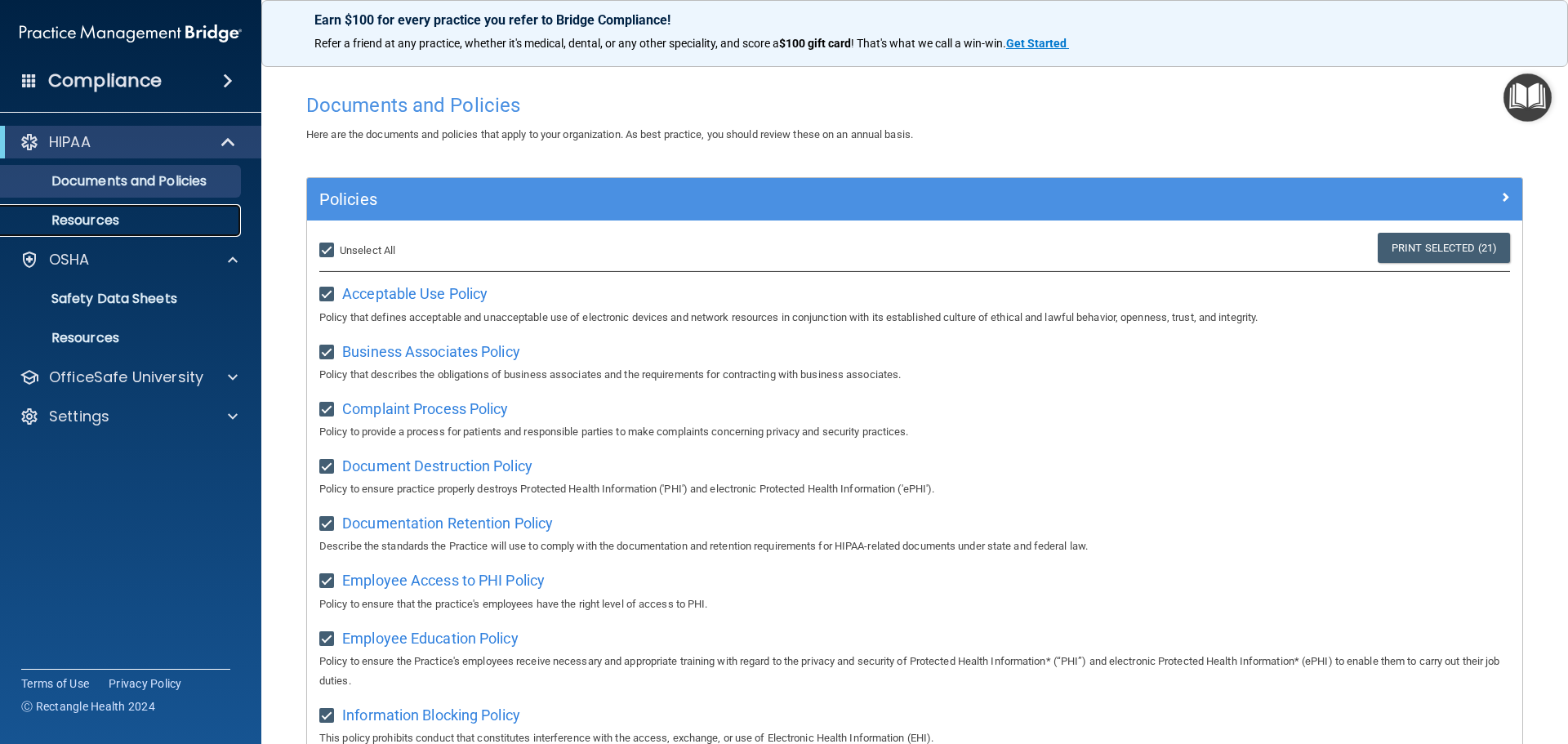
click at [63, 213] on p "Resources" at bounding box center [122, 221] width 223 height 16
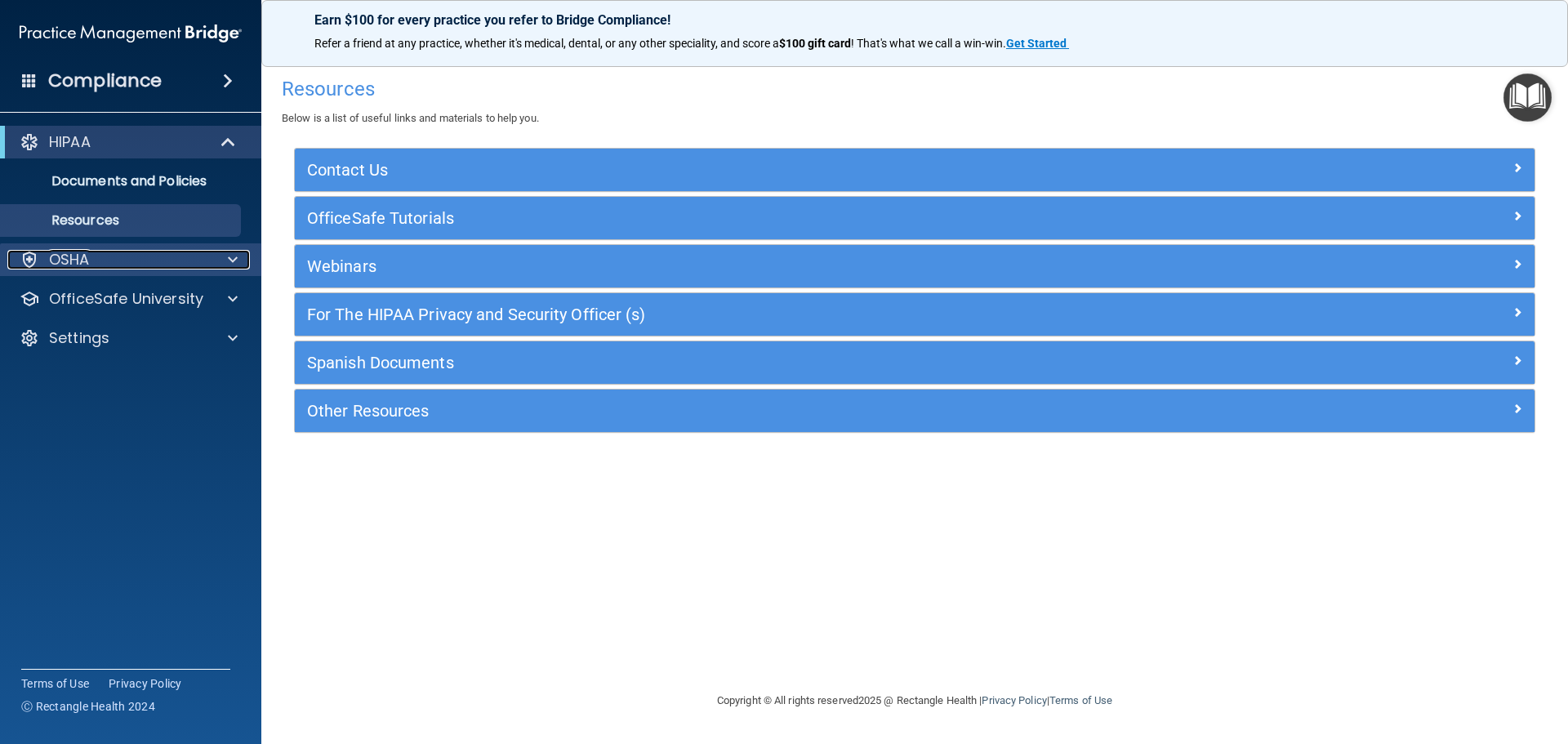
click at [224, 252] on div at bounding box center [231, 259] width 41 height 20
click at [223, 75] on span at bounding box center [228, 81] width 10 height 20
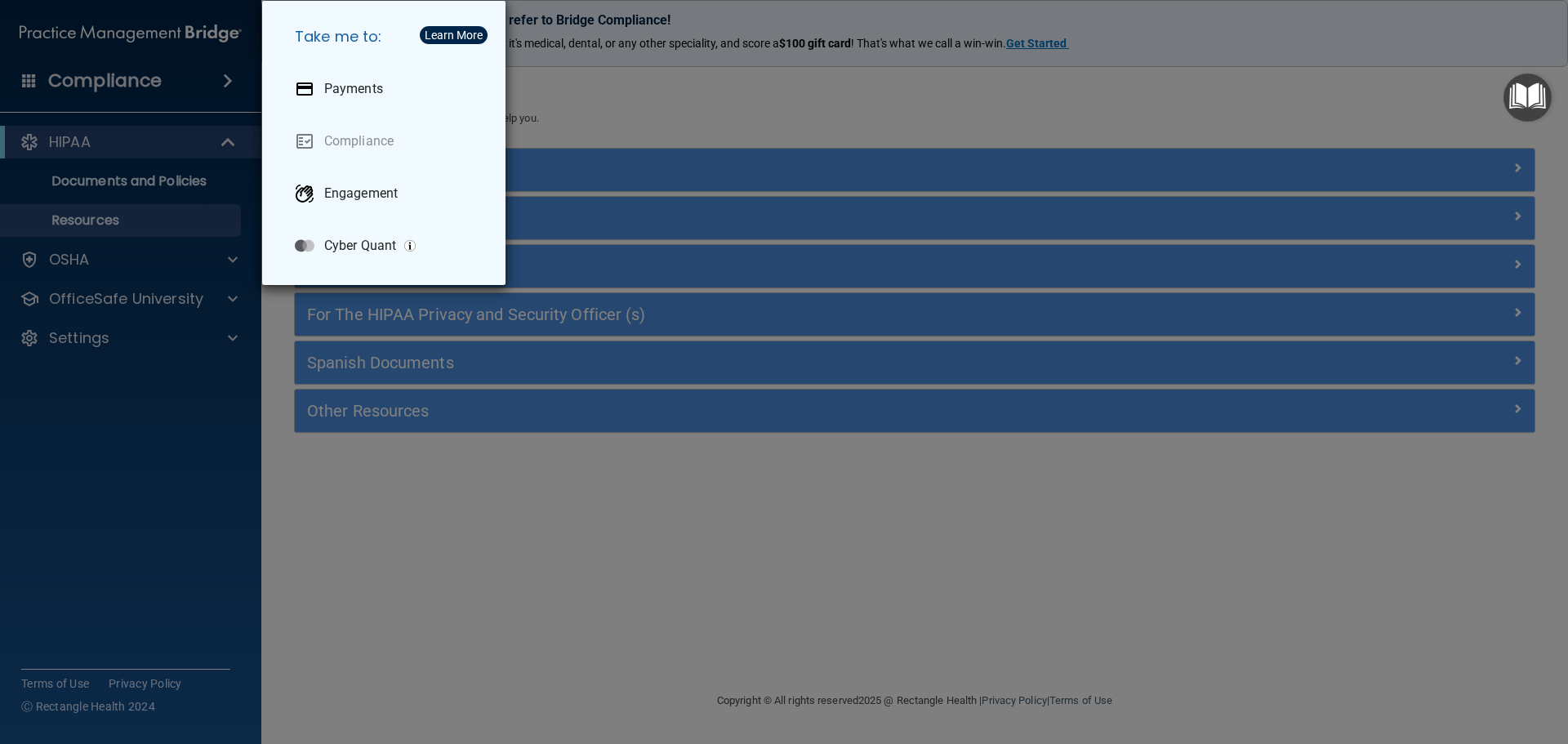
click at [220, 75] on div "Take me to: Payments Compliance Engagement Cyber Quant" at bounding box center [784, 372] width 1568 height 744
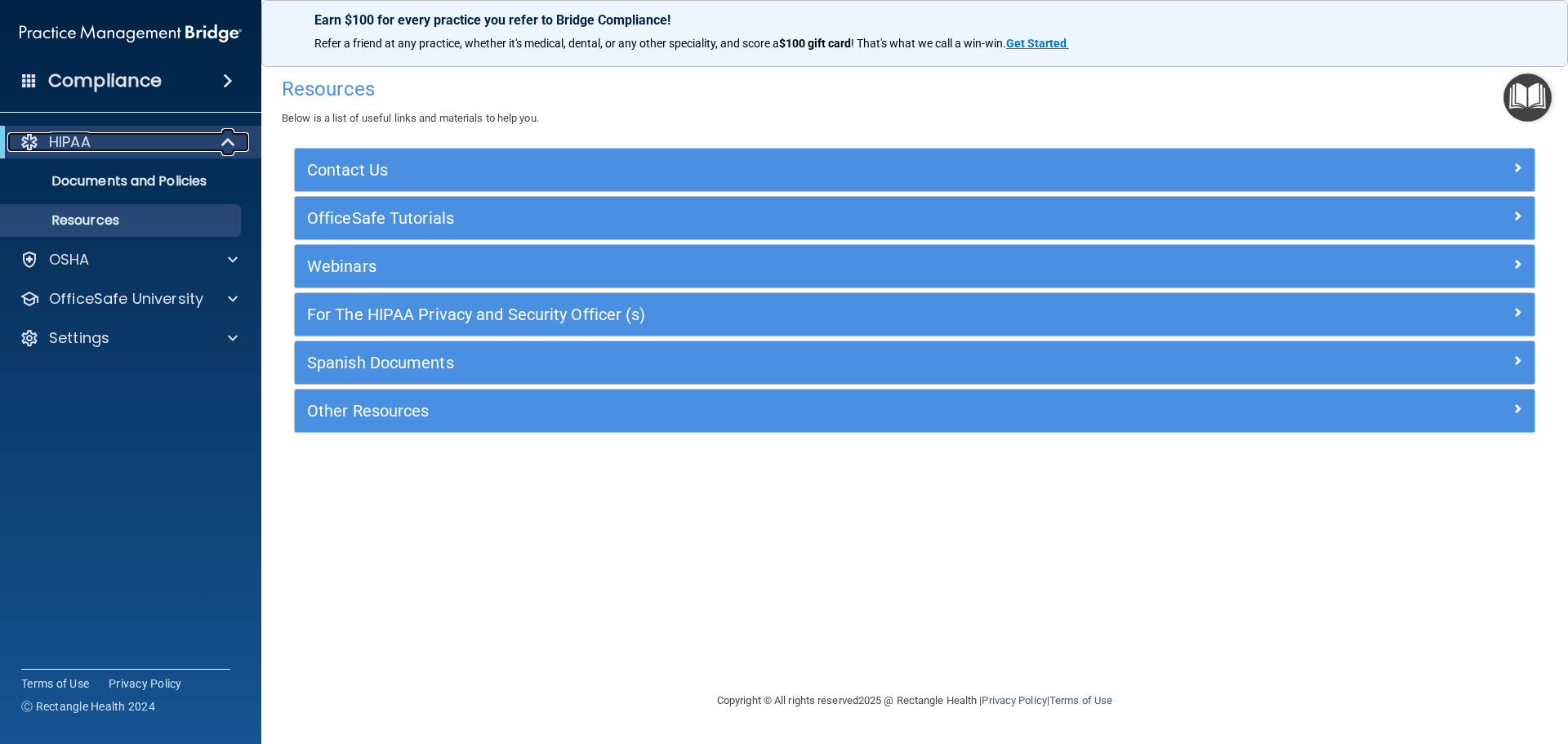
click at [226, 141] on span at bounding box center [230, 142] width 14 height 20
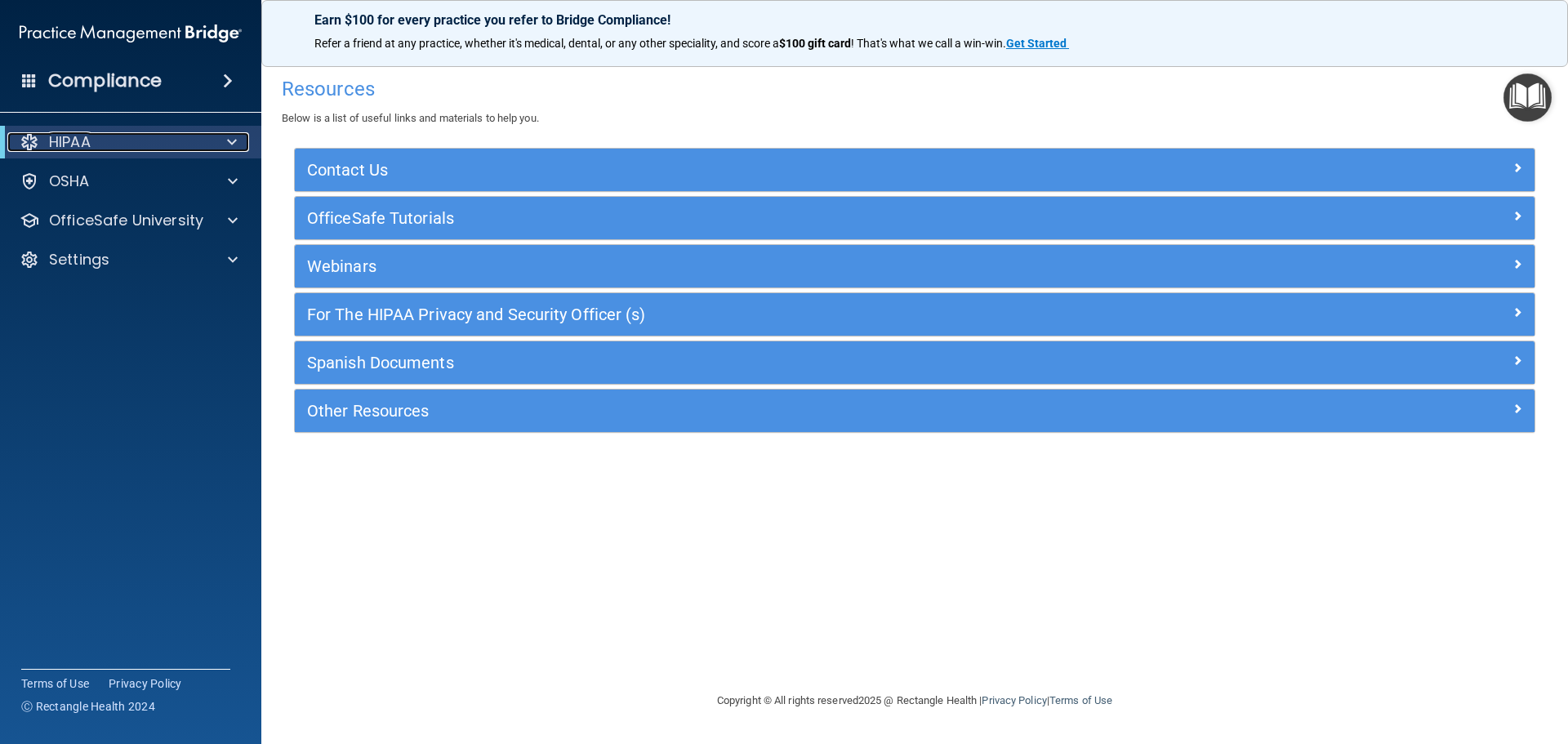
click at [147, 139] on div "HIPAA" at bounding box center [108, 142] width 202 height 20
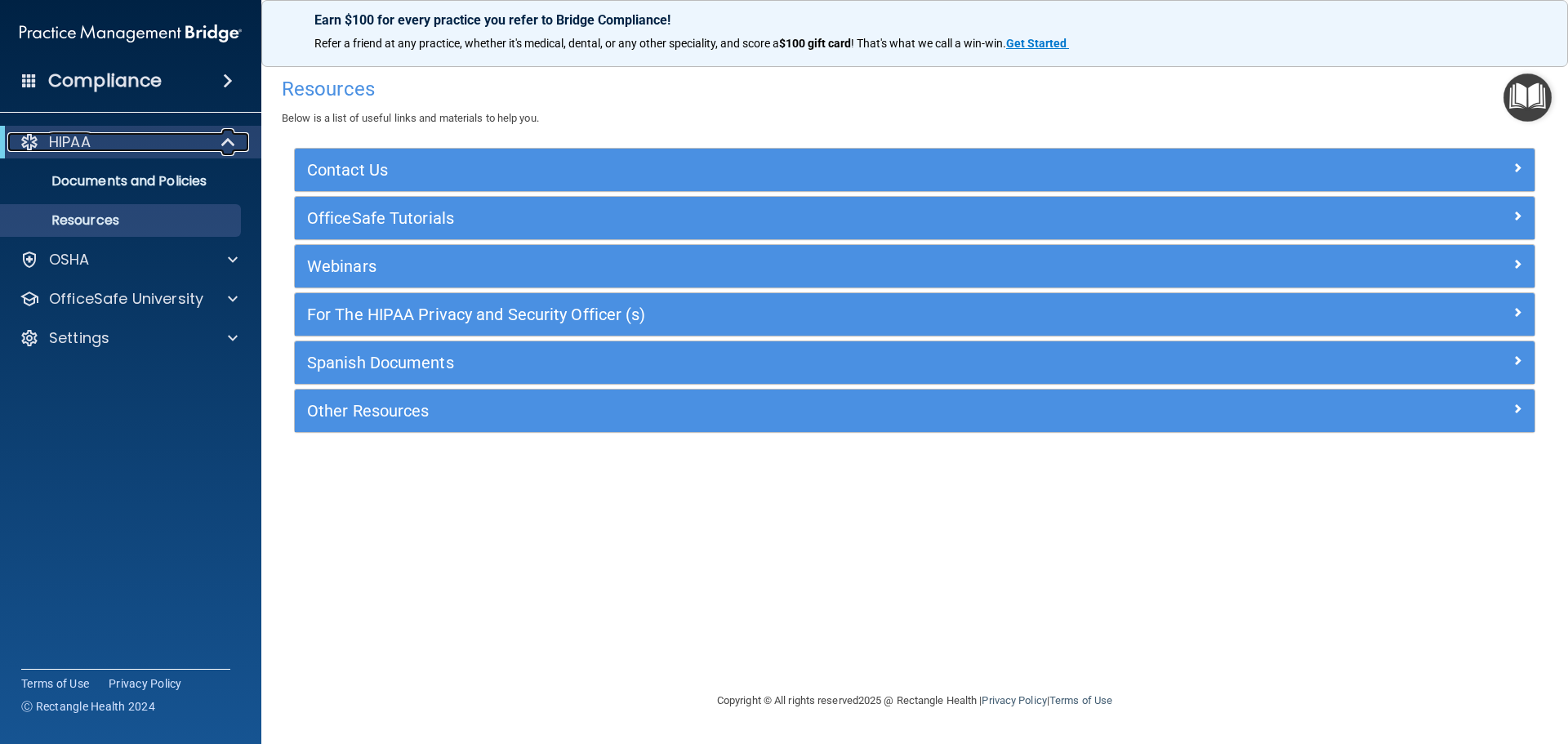
click at [147, 139] on div "HIPAA" at bounding box center [108, 142] width 202 height 20
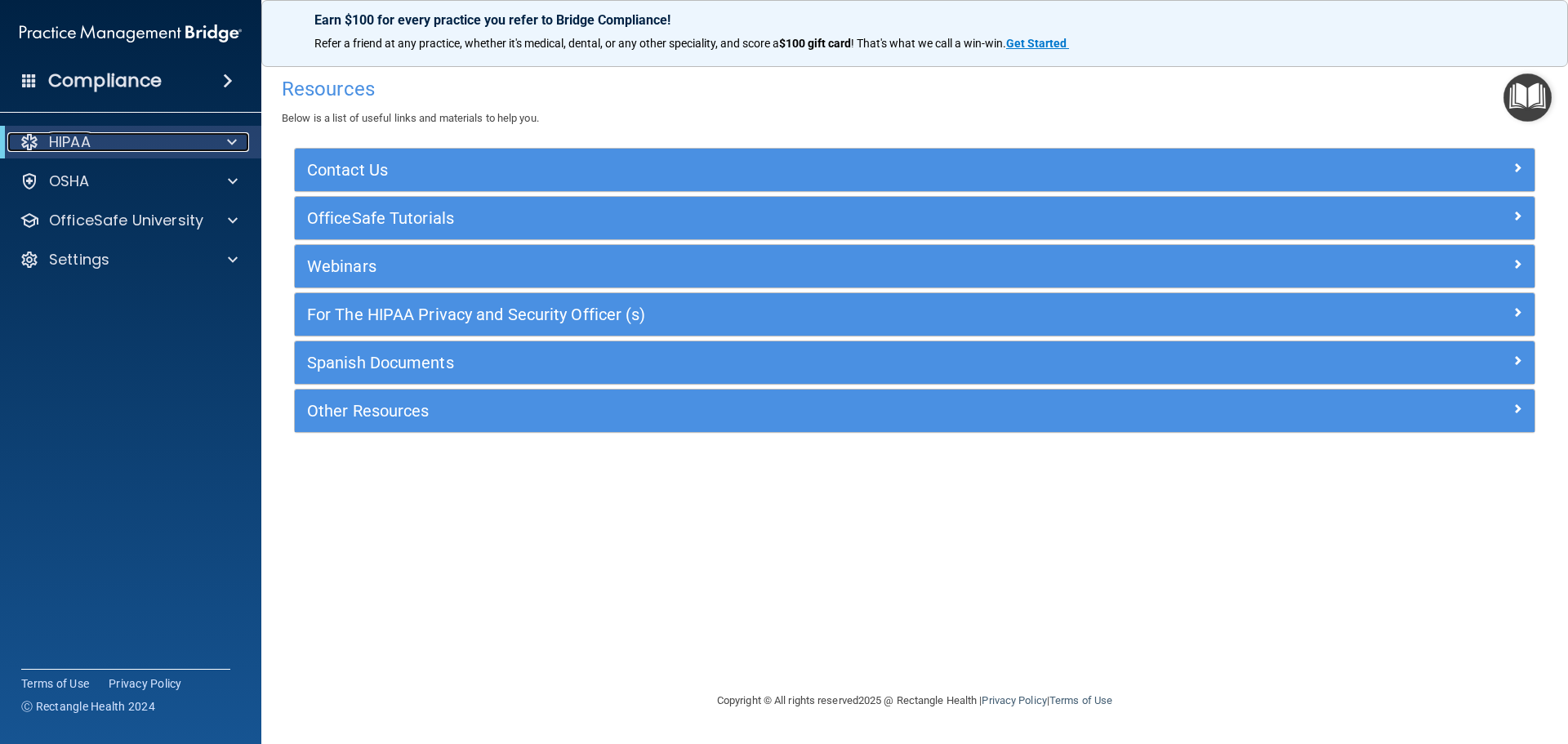
click at [147, 139] on div "HIPAA" at bounding box center [108, 142] width 202 height 20
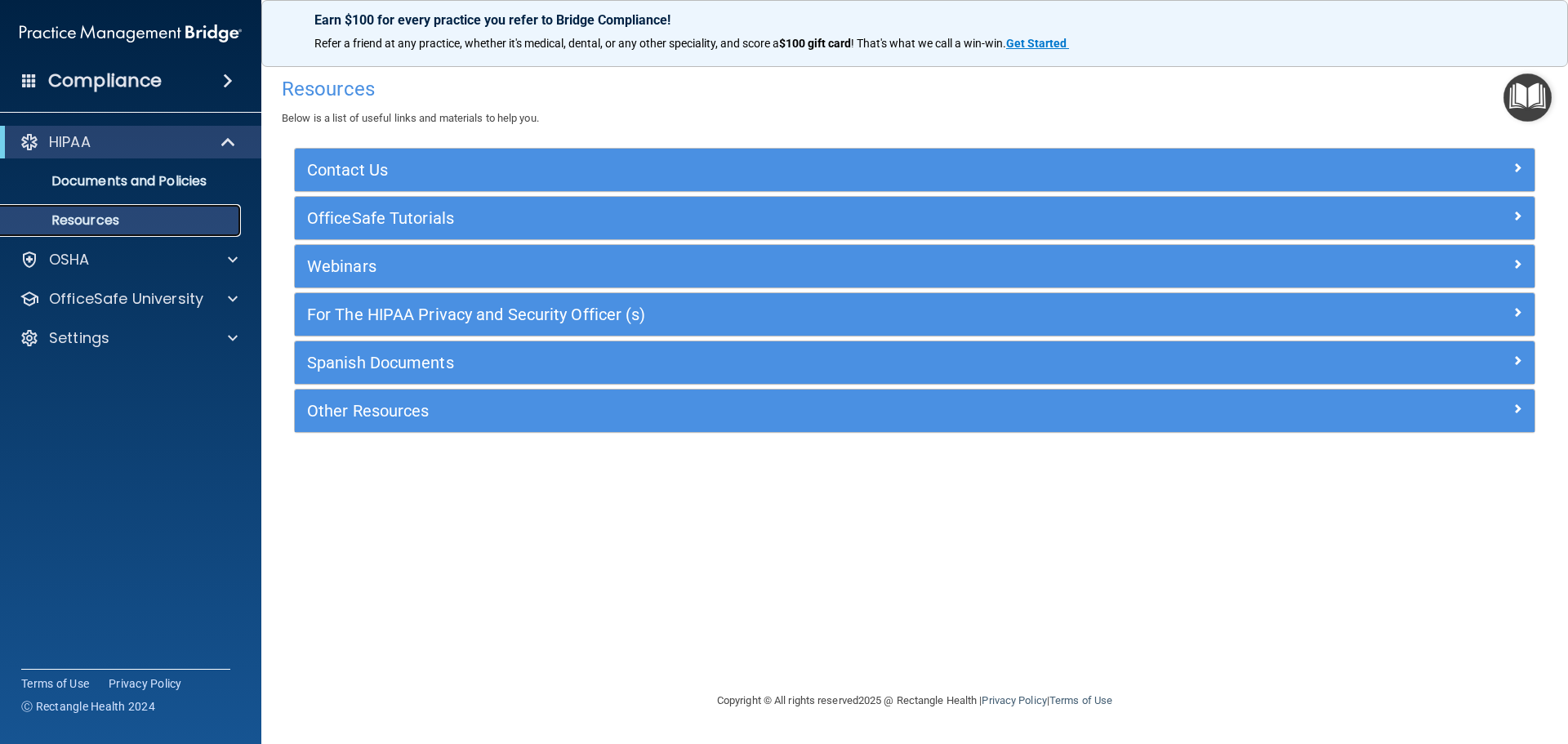
click at [111, 217] on p "Resources" at bounding box center [122, 221] width 223 height 16
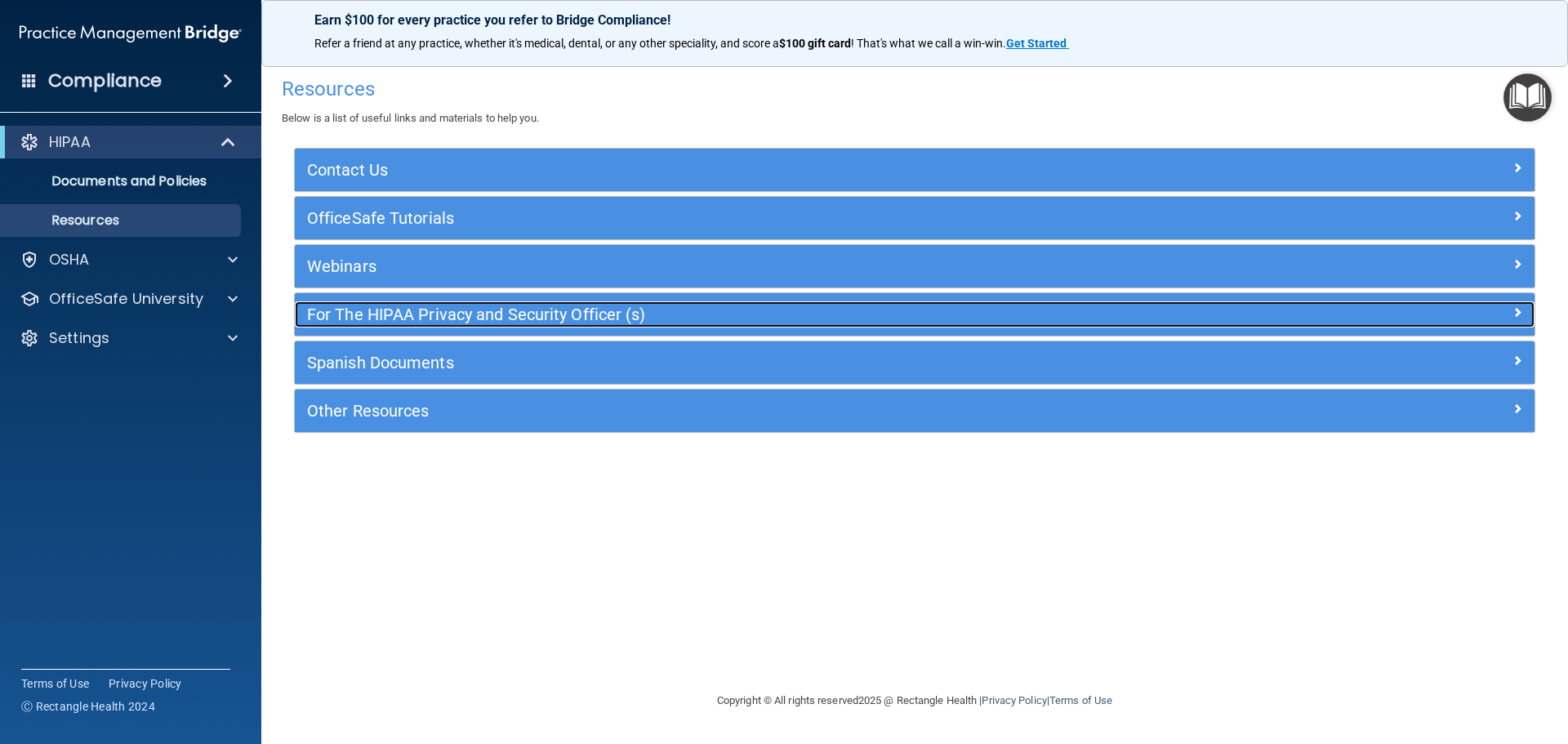
click at [485, 313] on h5 "For The HIPAA Privacy and Security Officer (s)" at bounding box center [760, 314] width 906 height 18
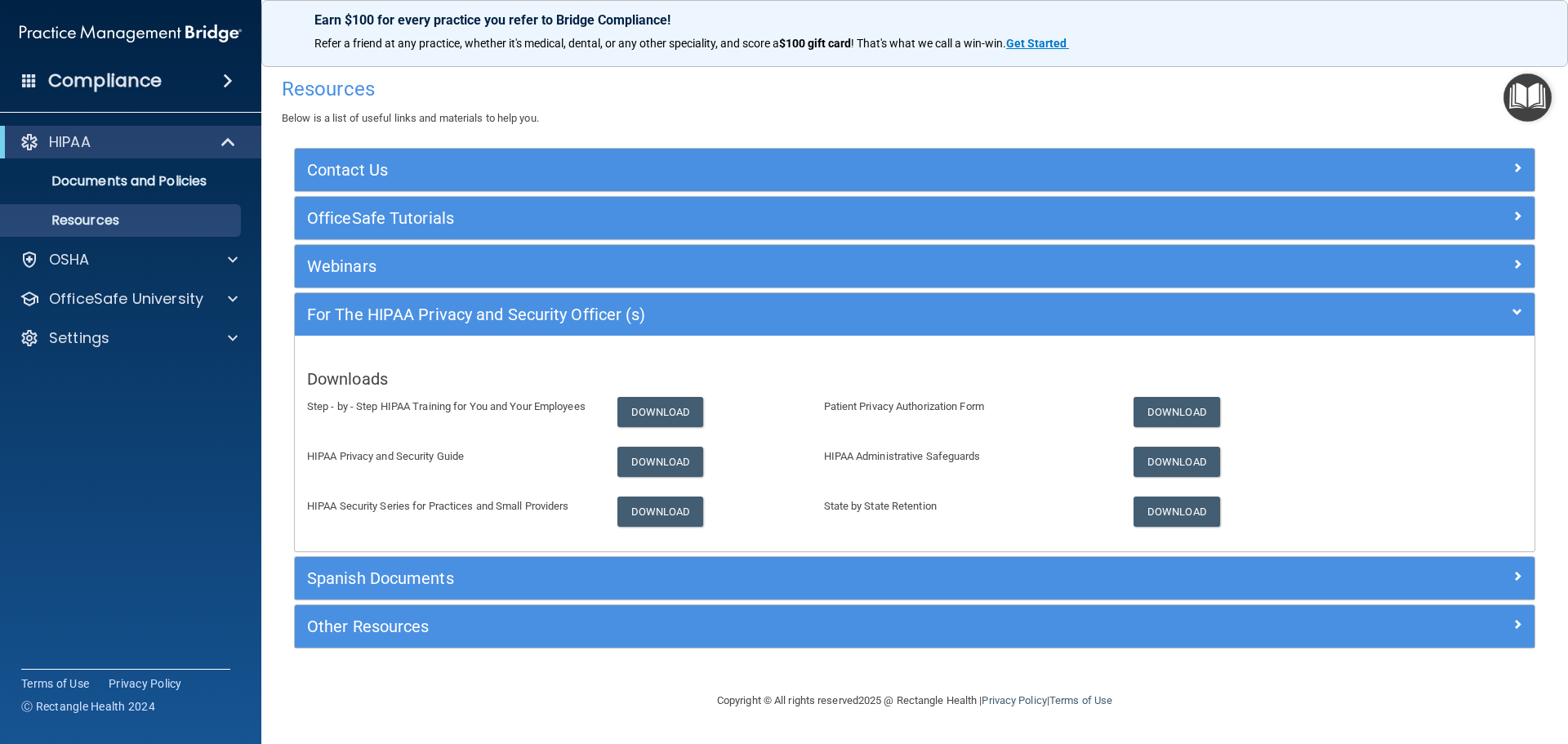
click at [231, 78] on span at bounding box center [228, 81] width 10 height 20
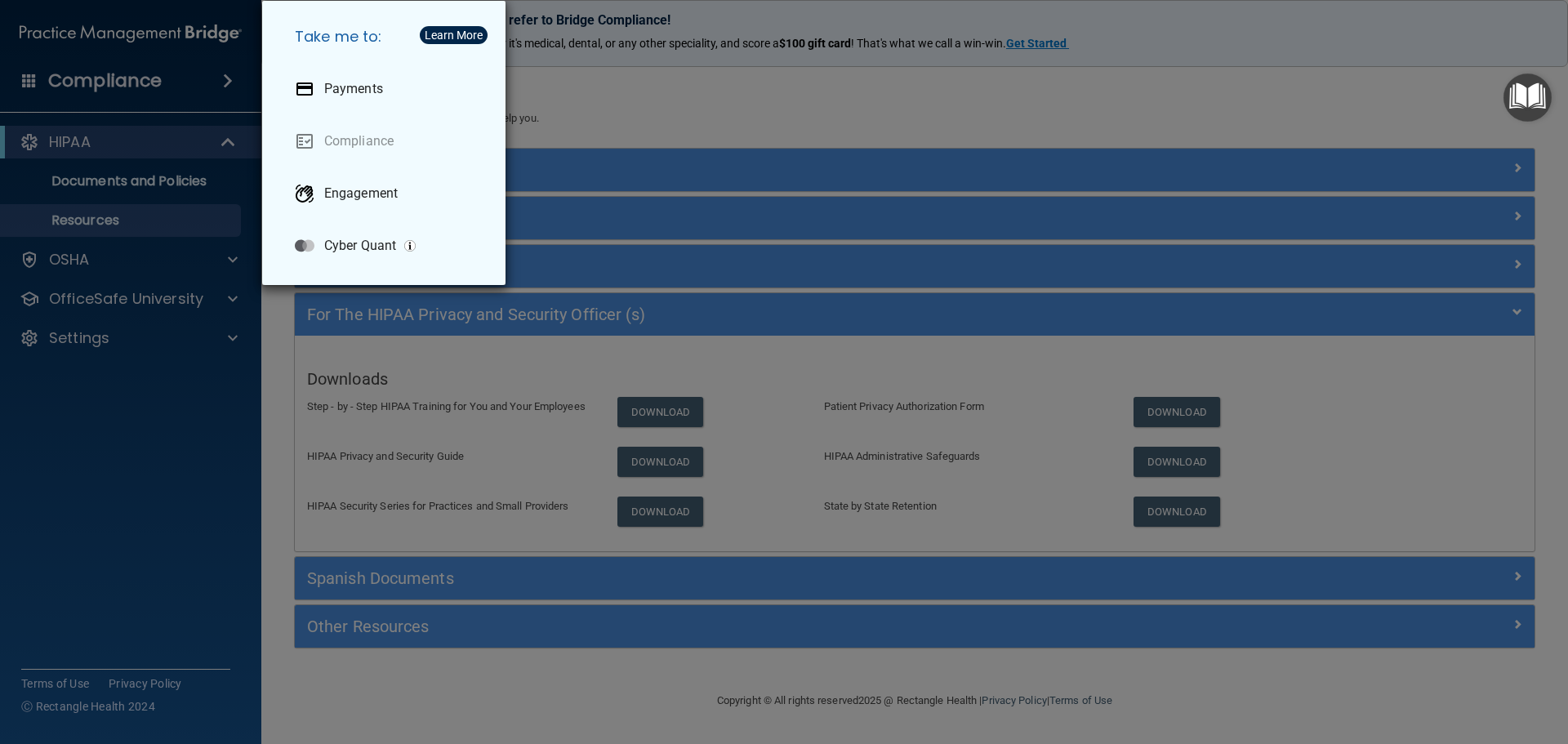
click at [212, 77] on div "Take me to: Payments Compliance Engagement Cyber Quant" at bounding box center [784, 372] width 1568 height 744
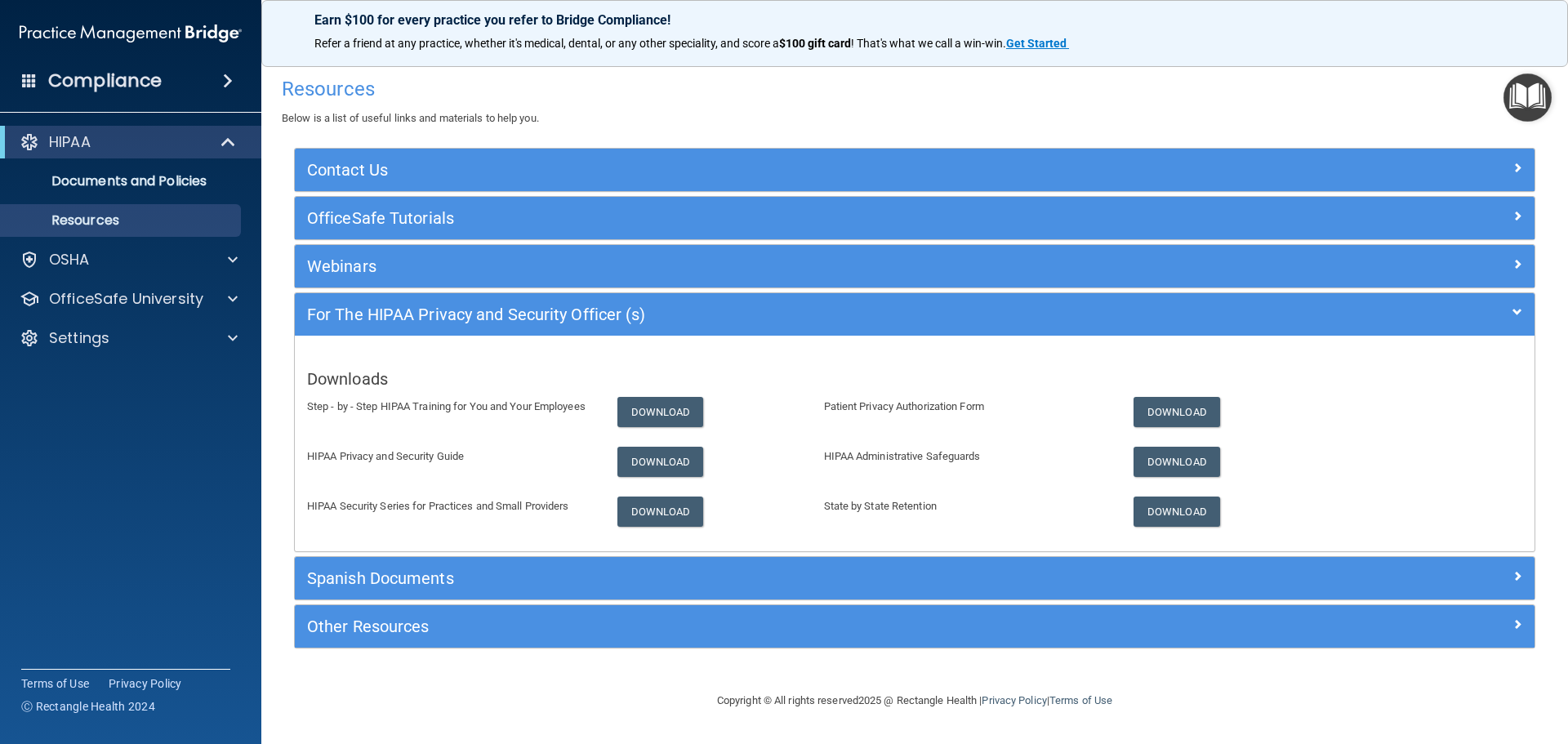
click at [22, 78] on span at bounding box center [30, 80] width 15 height 15
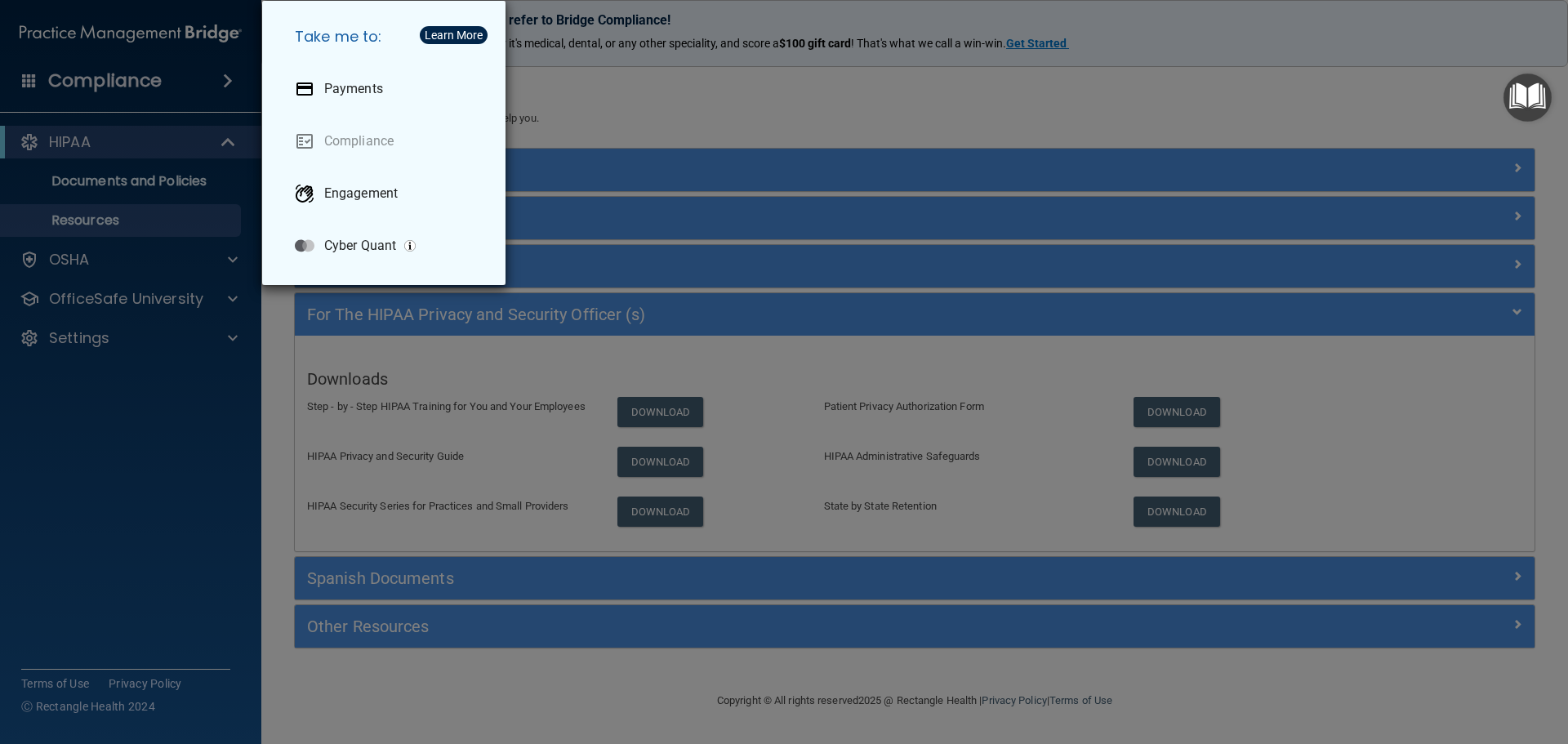
click at [22, 78] on div "Take me to: Payments Compliance Engagement Cyber Quant" at bounding box center [784, 372] width 1568 height 744
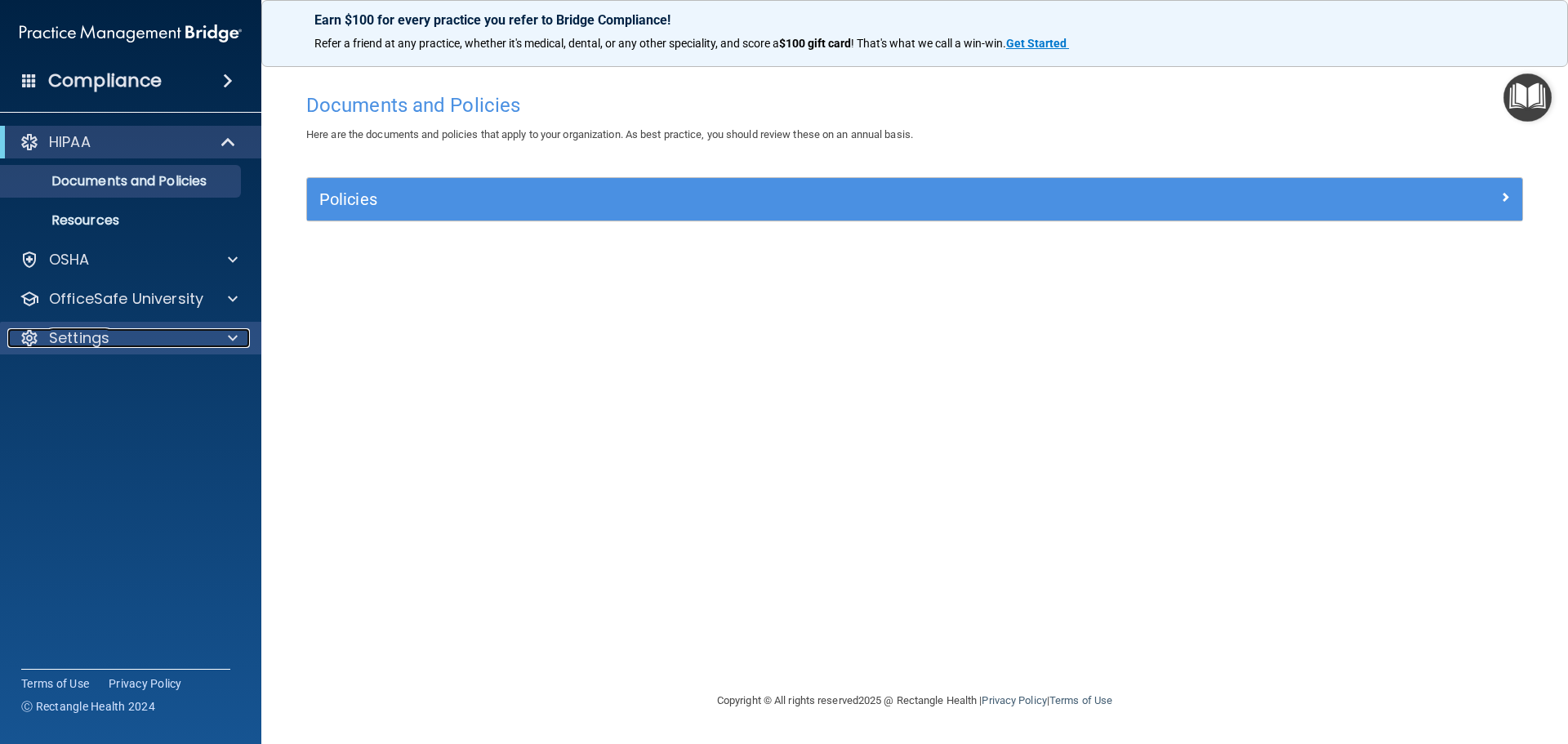
click at [238, 334] on div at bounding box center [231, 338] width 41 height 20
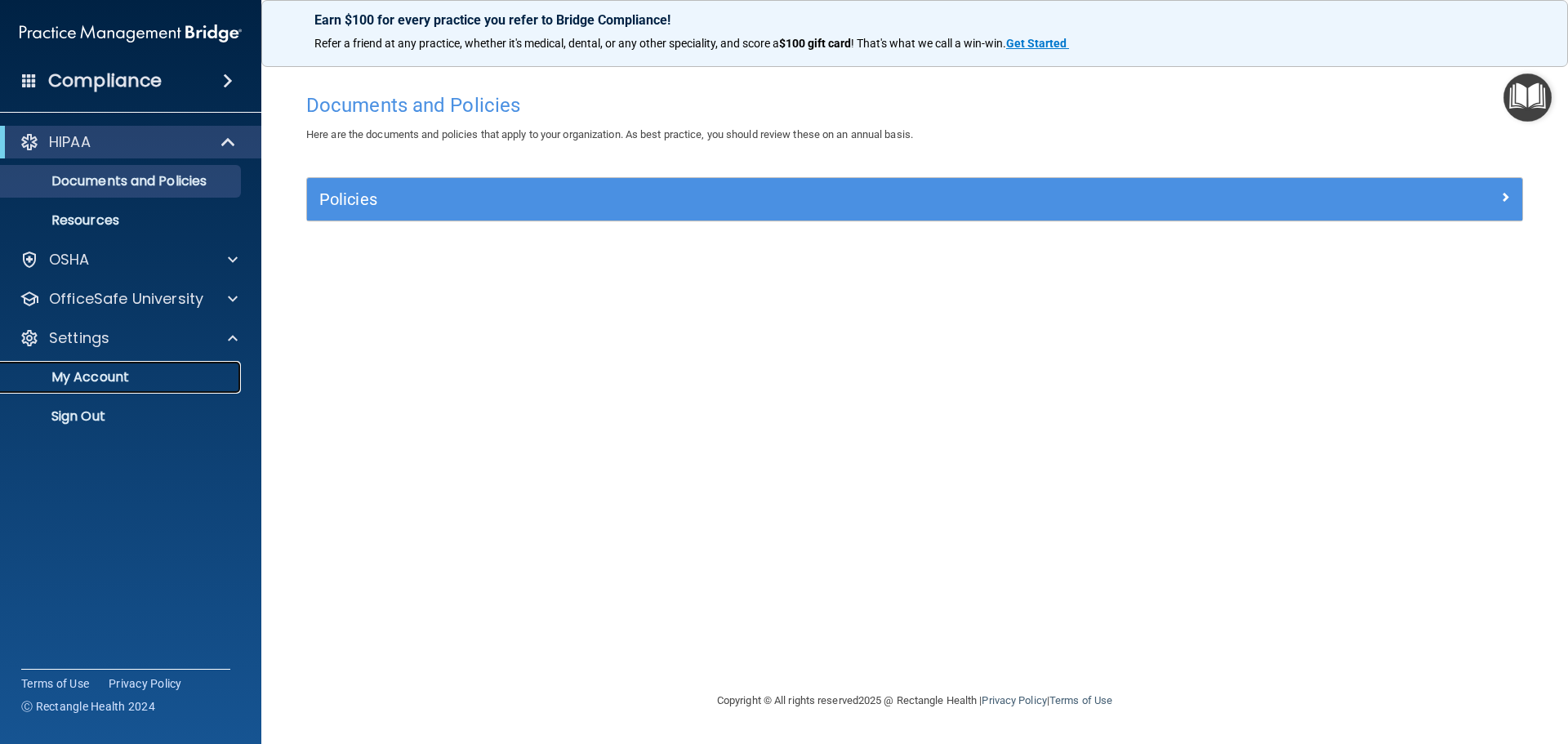
click at [119, 379] on p "My Account" at bounding box center [122, 377] width 223 height 16
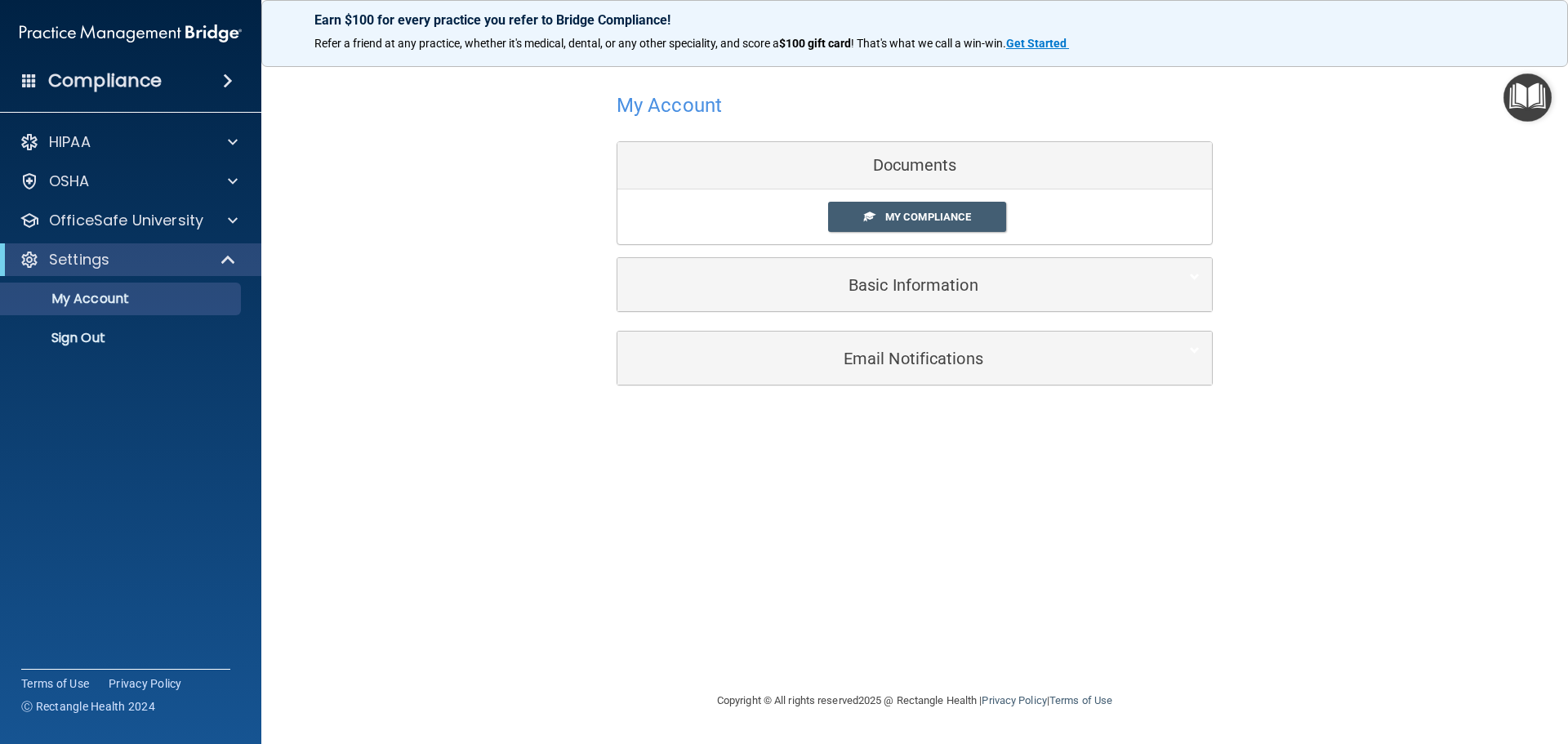
click at [973, 165] on div "Documents" at bounding box center [915, 166] width 595 height 48
click at [946, 216] on span "My Compliance" at bounding box center [928, 216] width 86 height 12
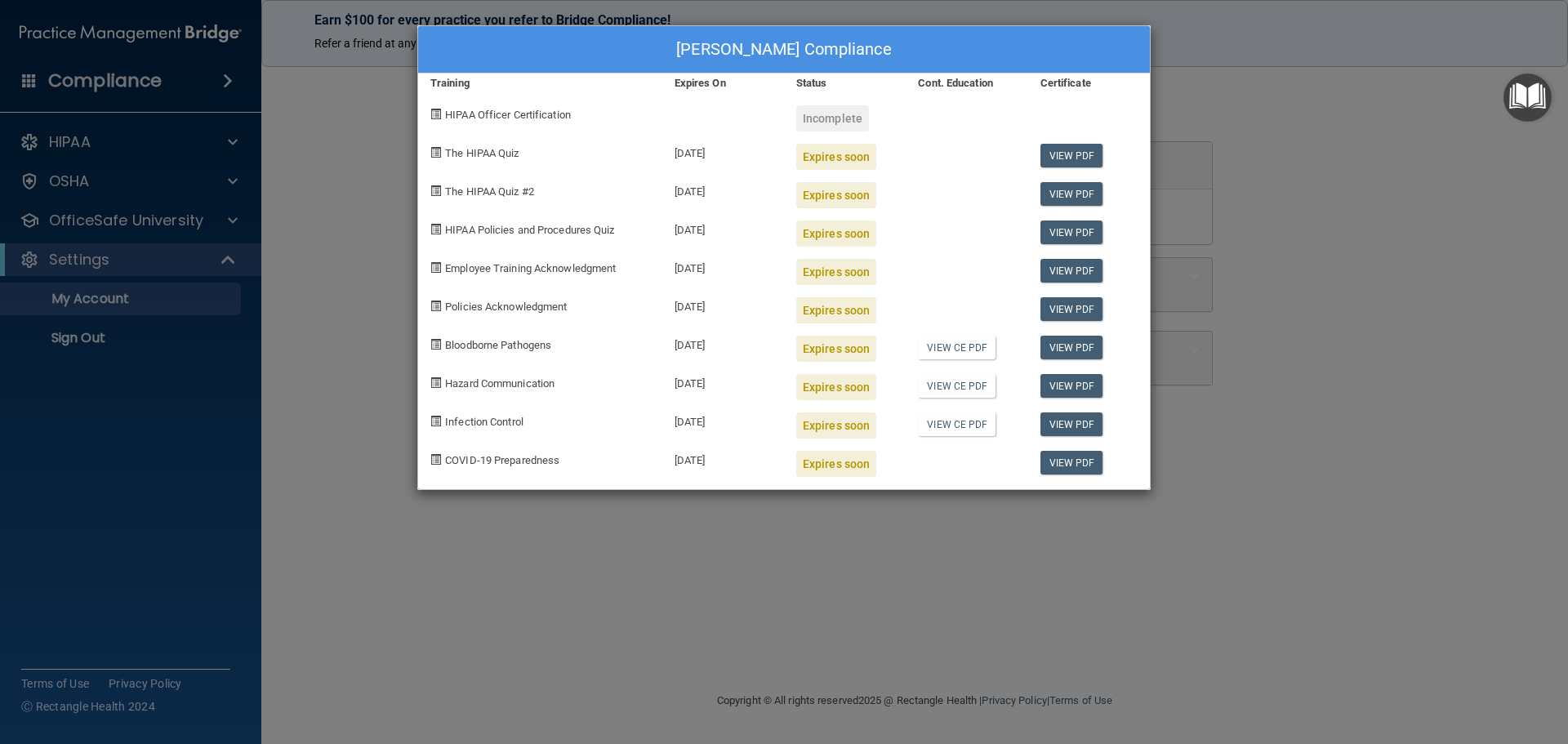
click at [1160, 90] on div "[PERSON_NAME] Compliance Training Expires On Status Cont. Education Certificate…" at bounding box center [784, 372] width 1568 height 744
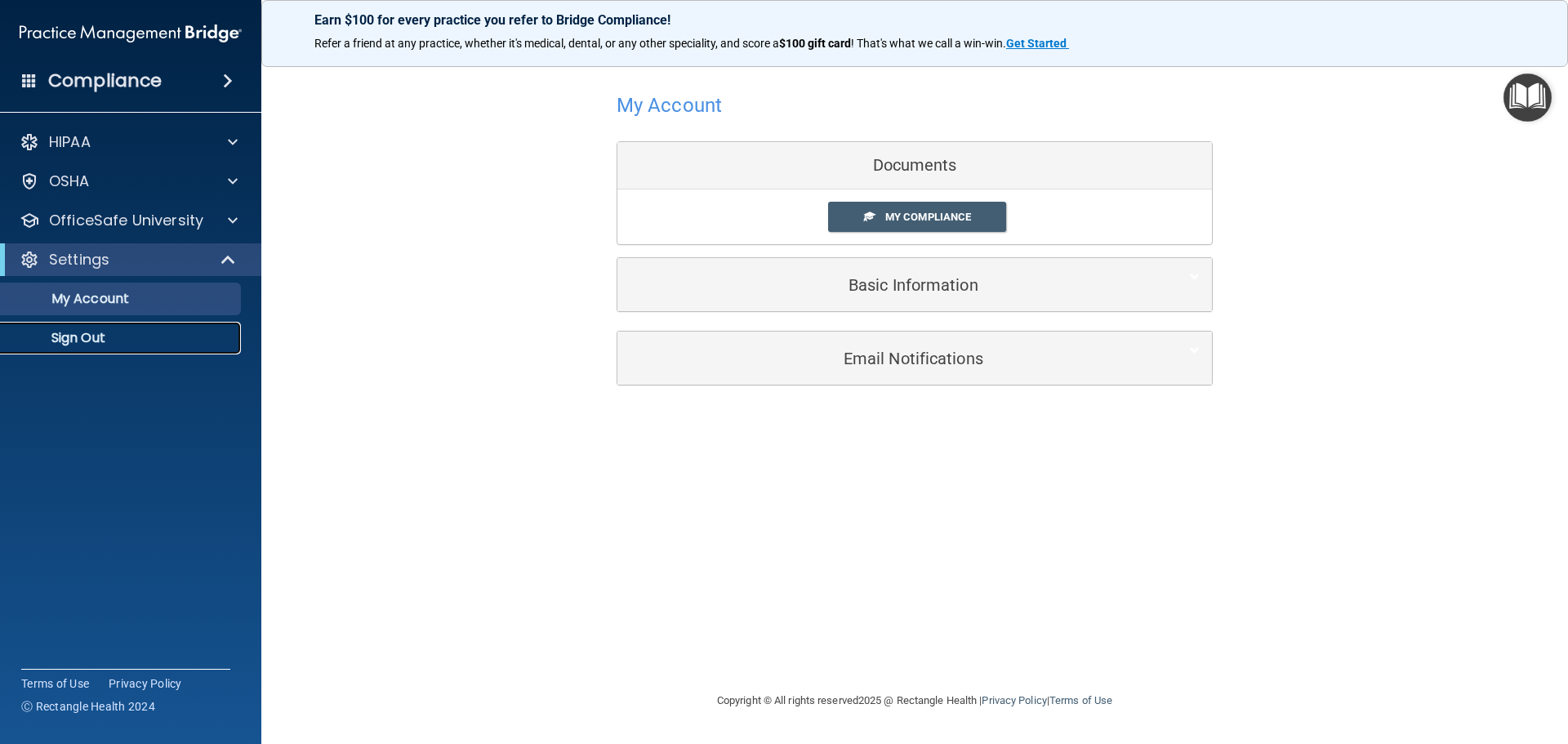
click at [68, 337] on p "Sign Out" at bounding box center [122, 338] width 223 height 16
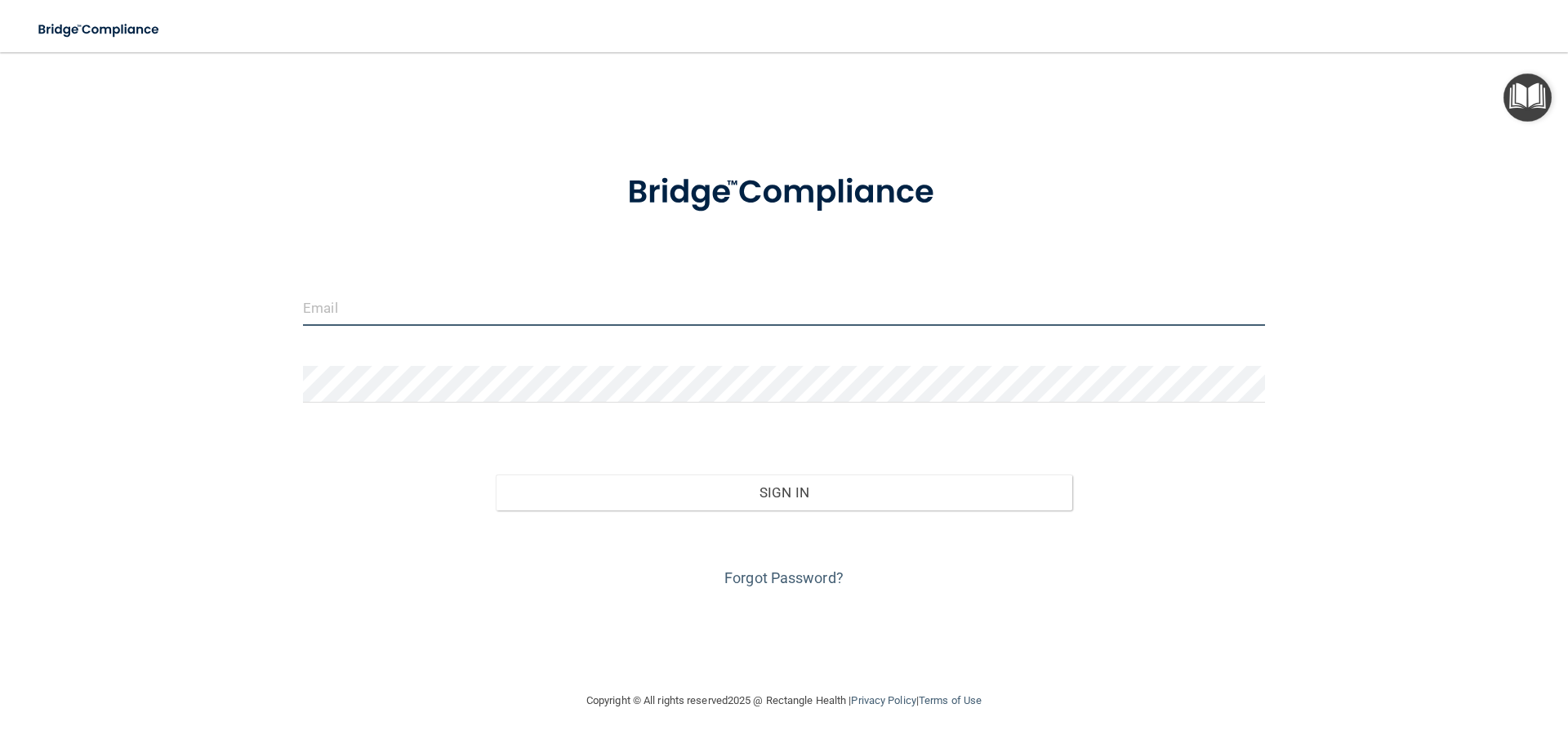
type input "[PERSON_NAME][EMAIL_ADDRESS][DOMAIN_NAME]"
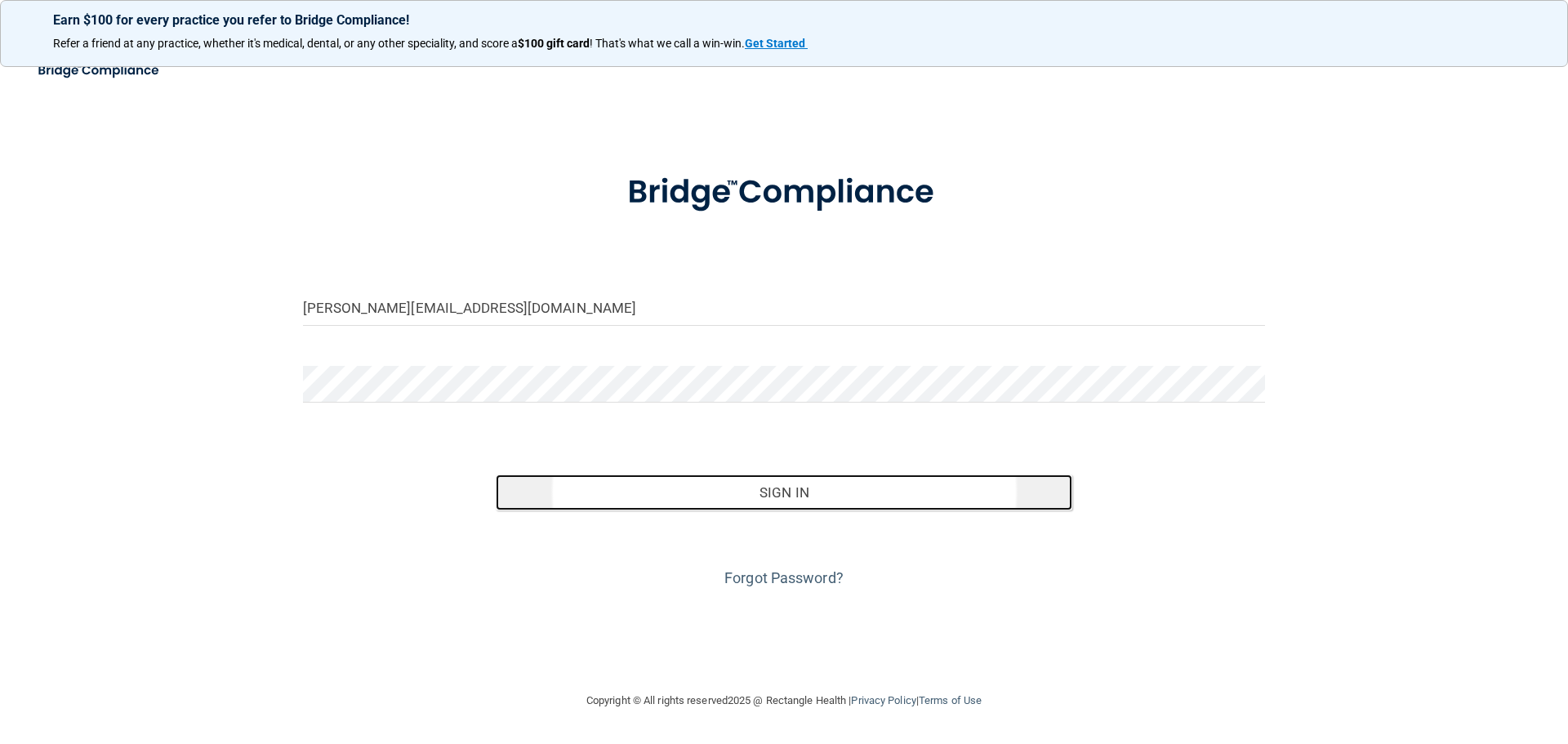
click at [792, 494] on button "Sign In" at bounding box center [784, 492] width 577 height 36
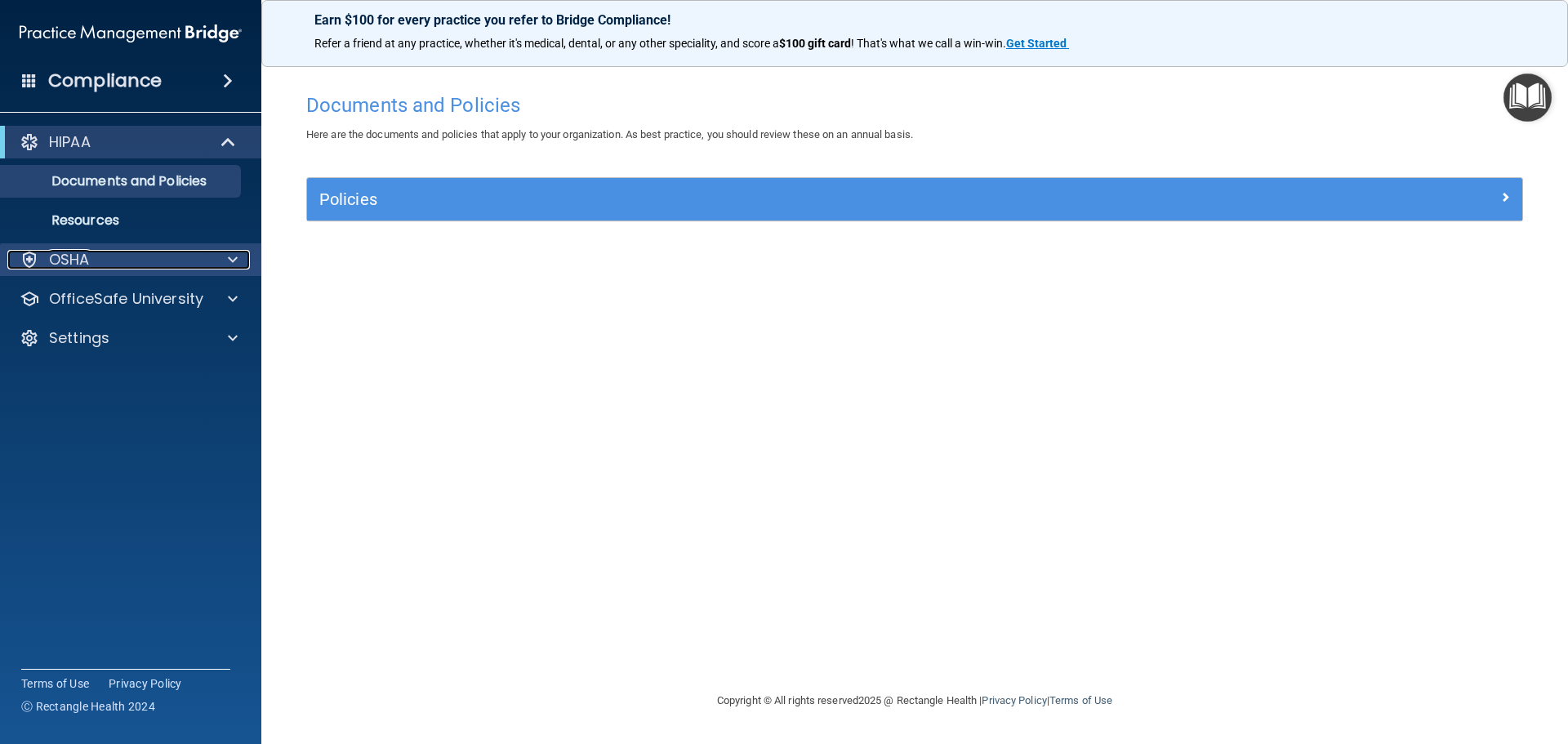
click at [228, 256] on span at bounding box center [233, 259] width 10 height 20
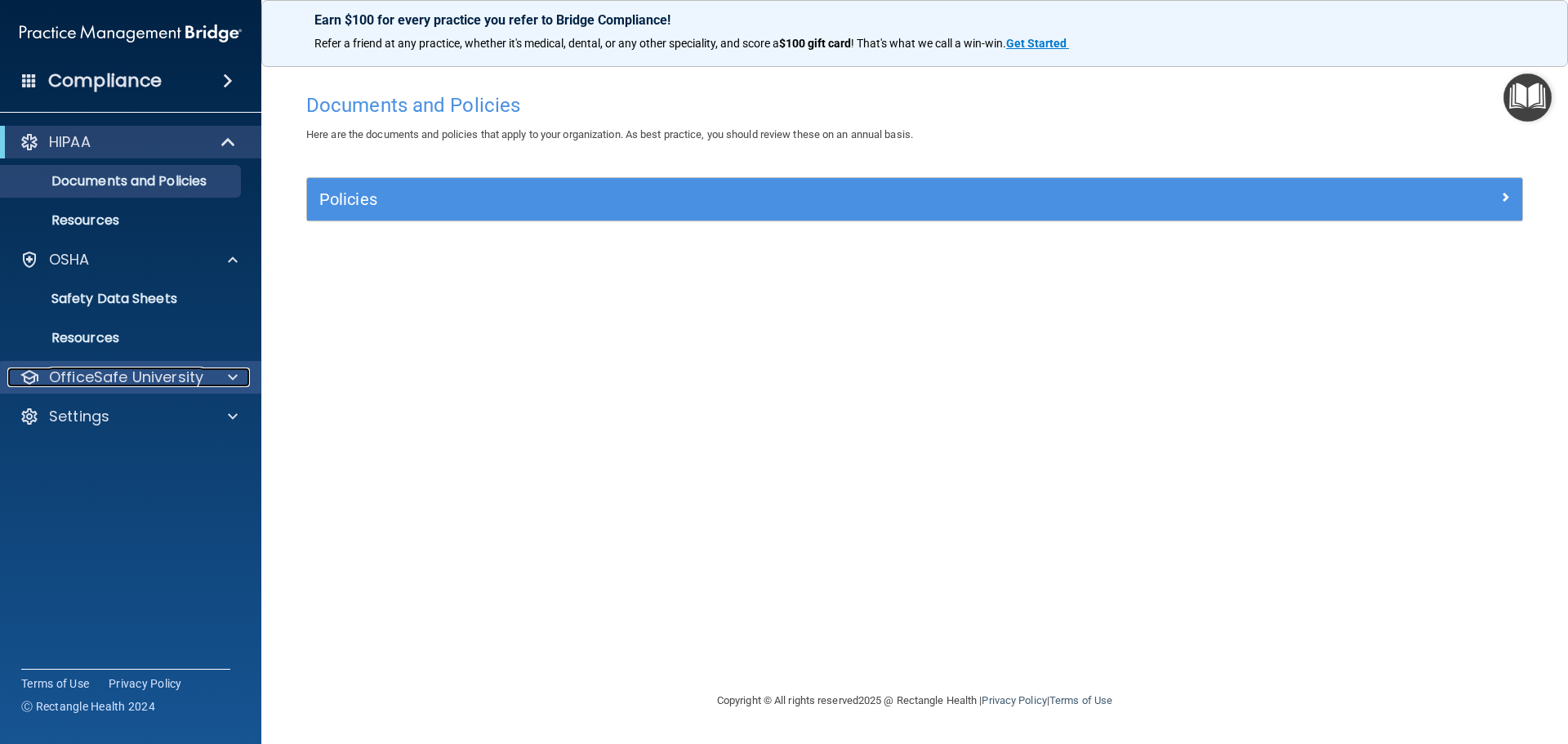
click at [187, 379] on p "OfficeSafe University" at bounding box center [126, 377] width 154 height 20
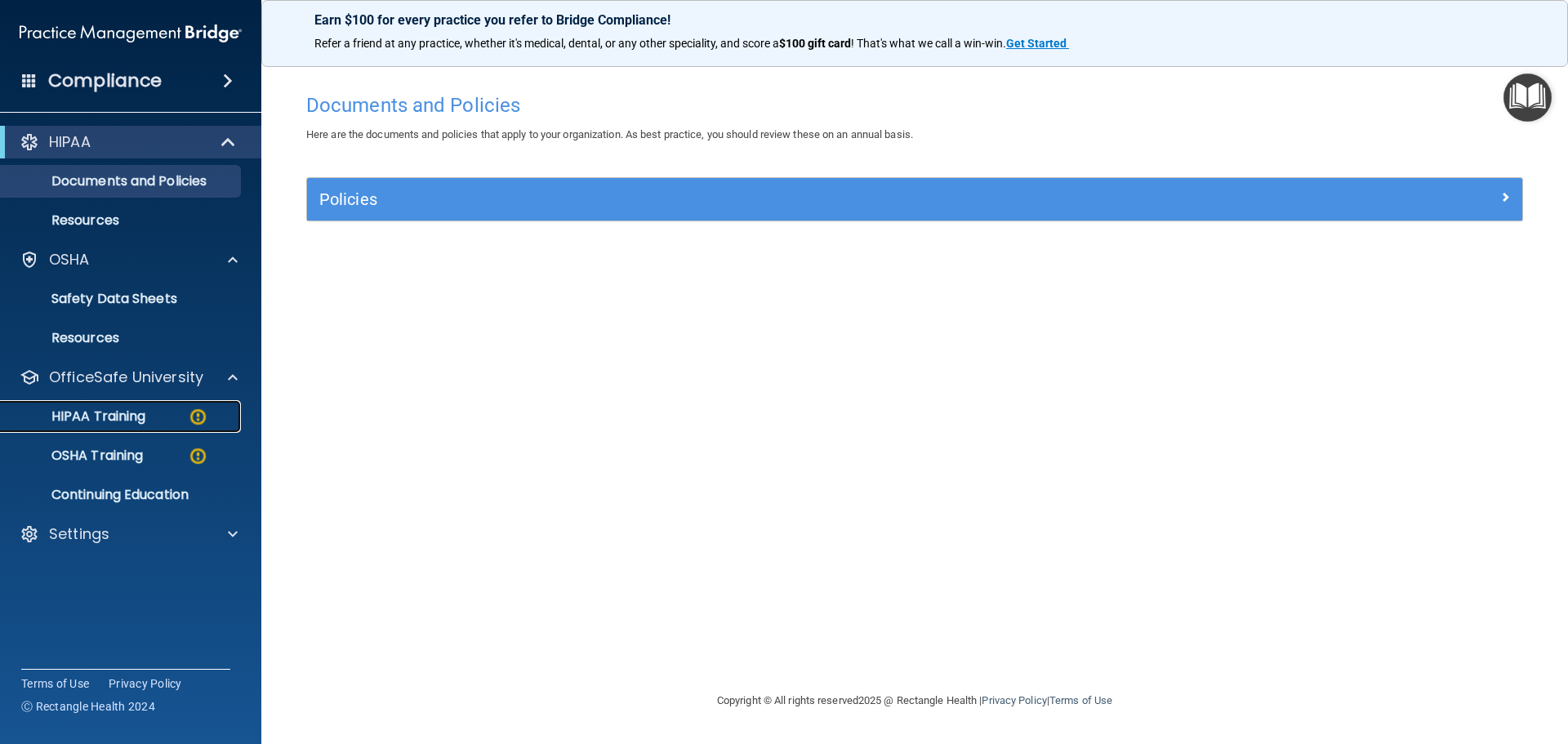
click at [131, 416] on p "HIPAA Training" at bounding box center [78, 416] width 135 height 16
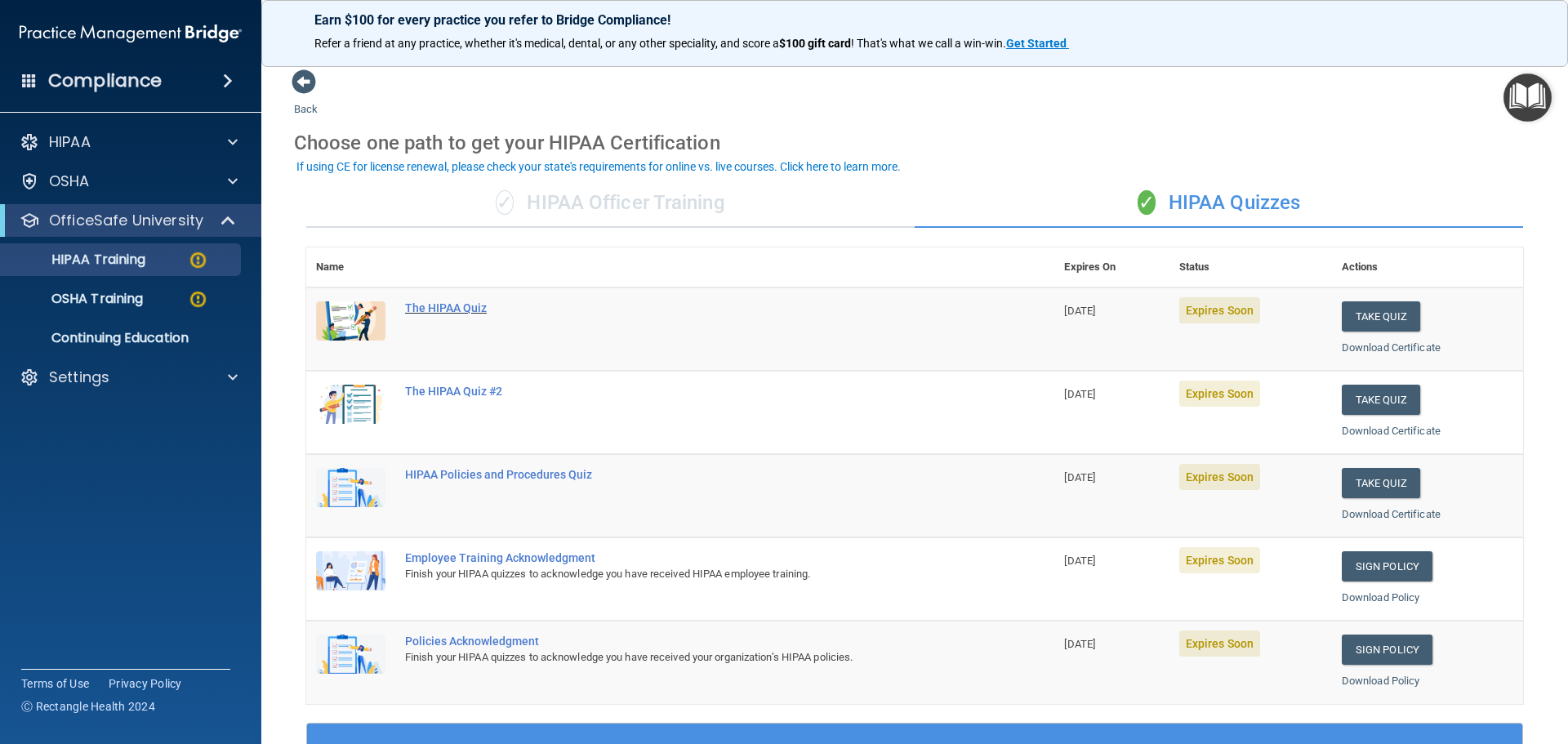
click at [438, 304] on div "The HIPAA Quiz" at bounding box center [688, 308] width 567 height 13
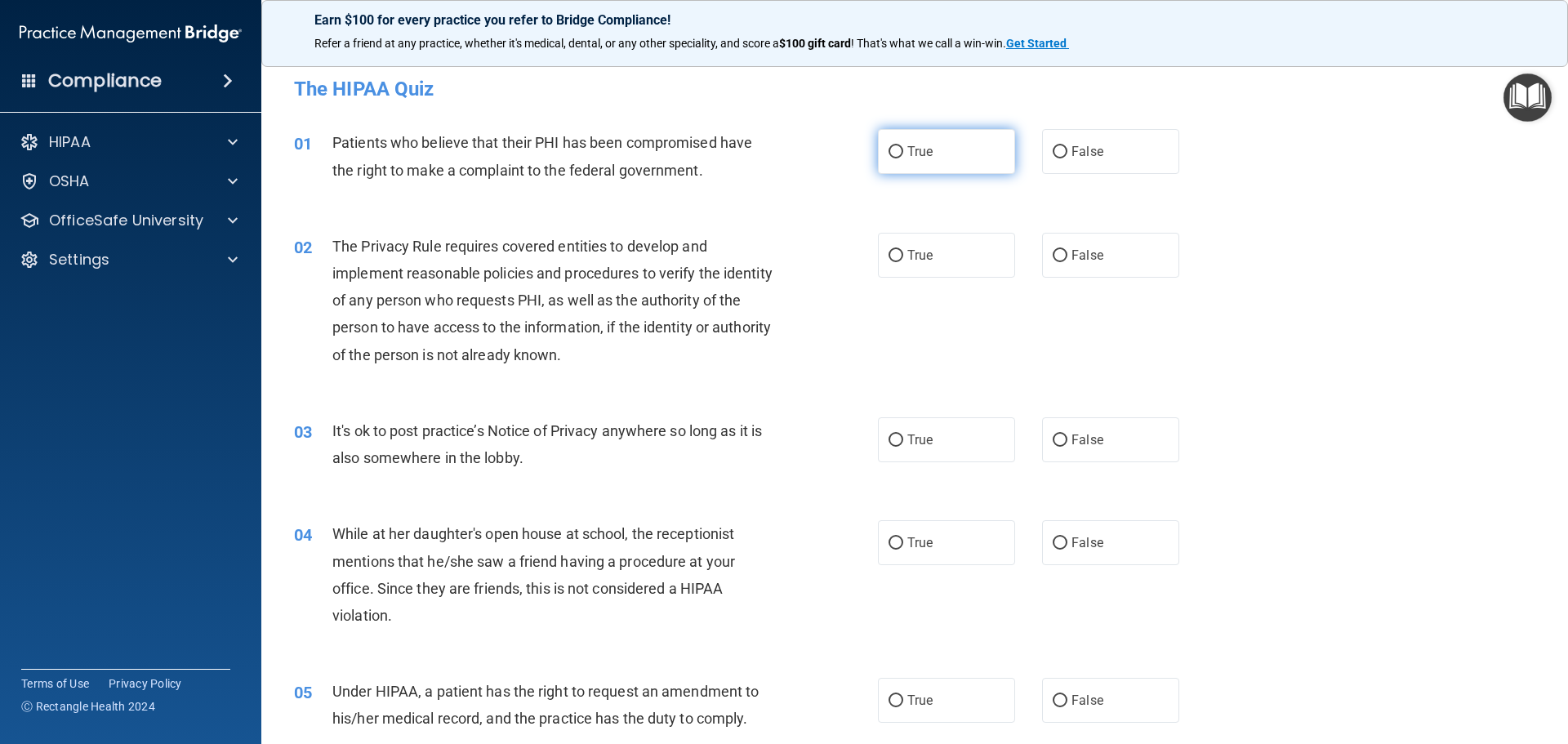
click at [889, 155] on input "True" at bounding box center [896, 152] width 15 height 12
radio input "true"
click at [889, 150] on input "True" at bounding box center [896, 152] width 15 height 12
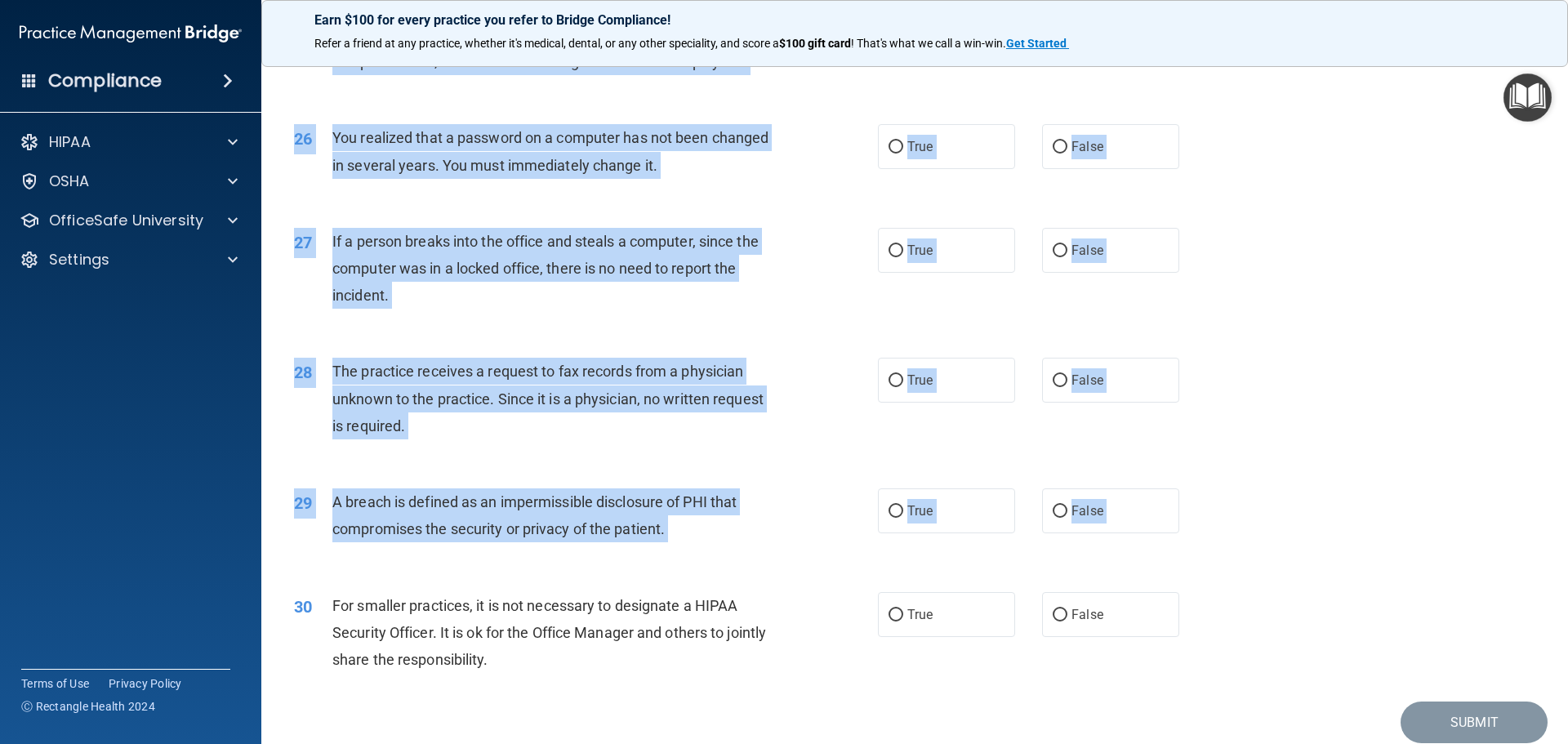
scroll to position [3120, 0]
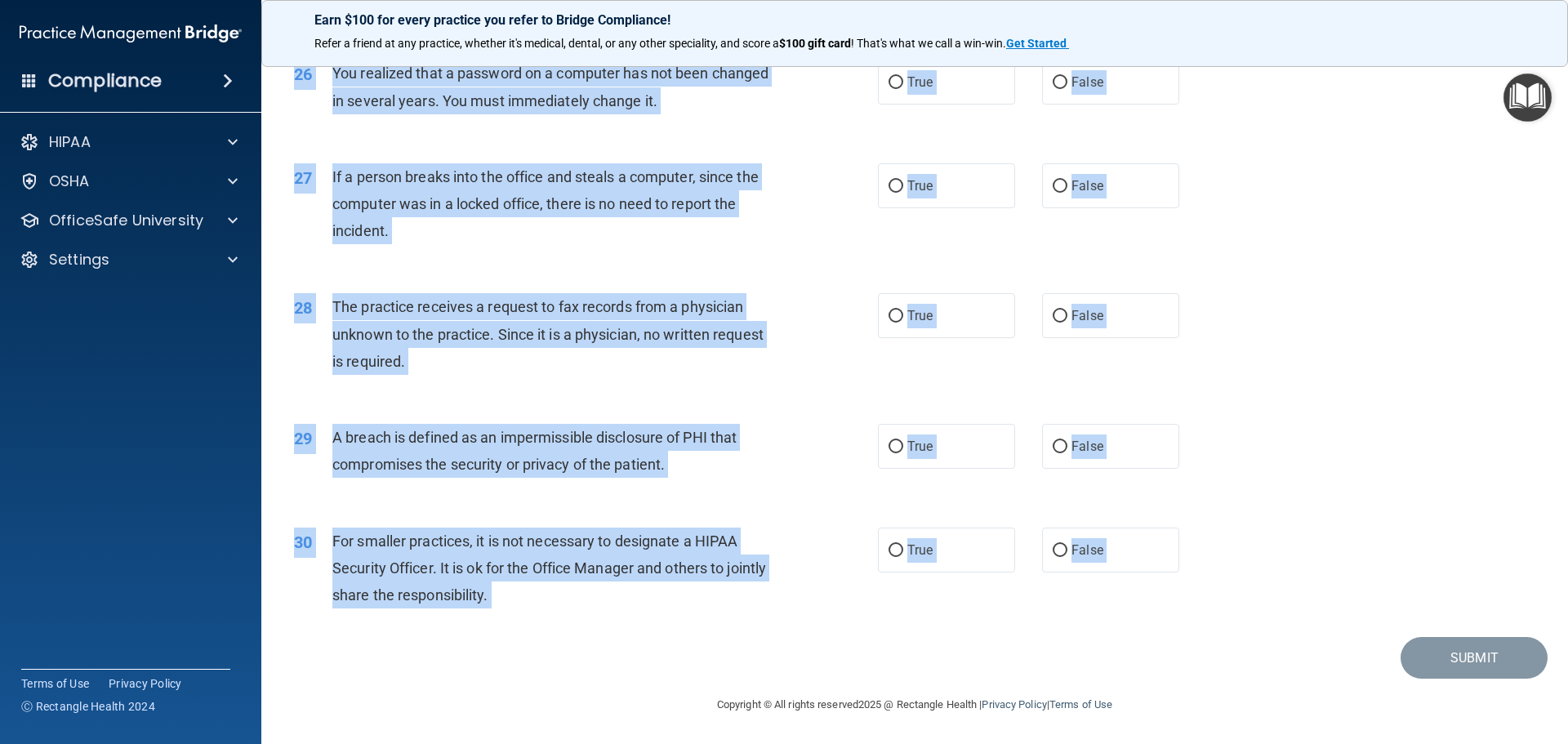
drag, startPoint x: 295, startPoint y: 81, endPoint x: 1115, endPoint y: 647, distance: 996.4
copy main "Lor IPSUM Dolo Sita cons adipi’e seddoe tempo 23/64/2669. Inc utl etdo mag aliq…"
click at [922, 644] on div "Submit" at bounding box center [914, 658] width 1266 height 42
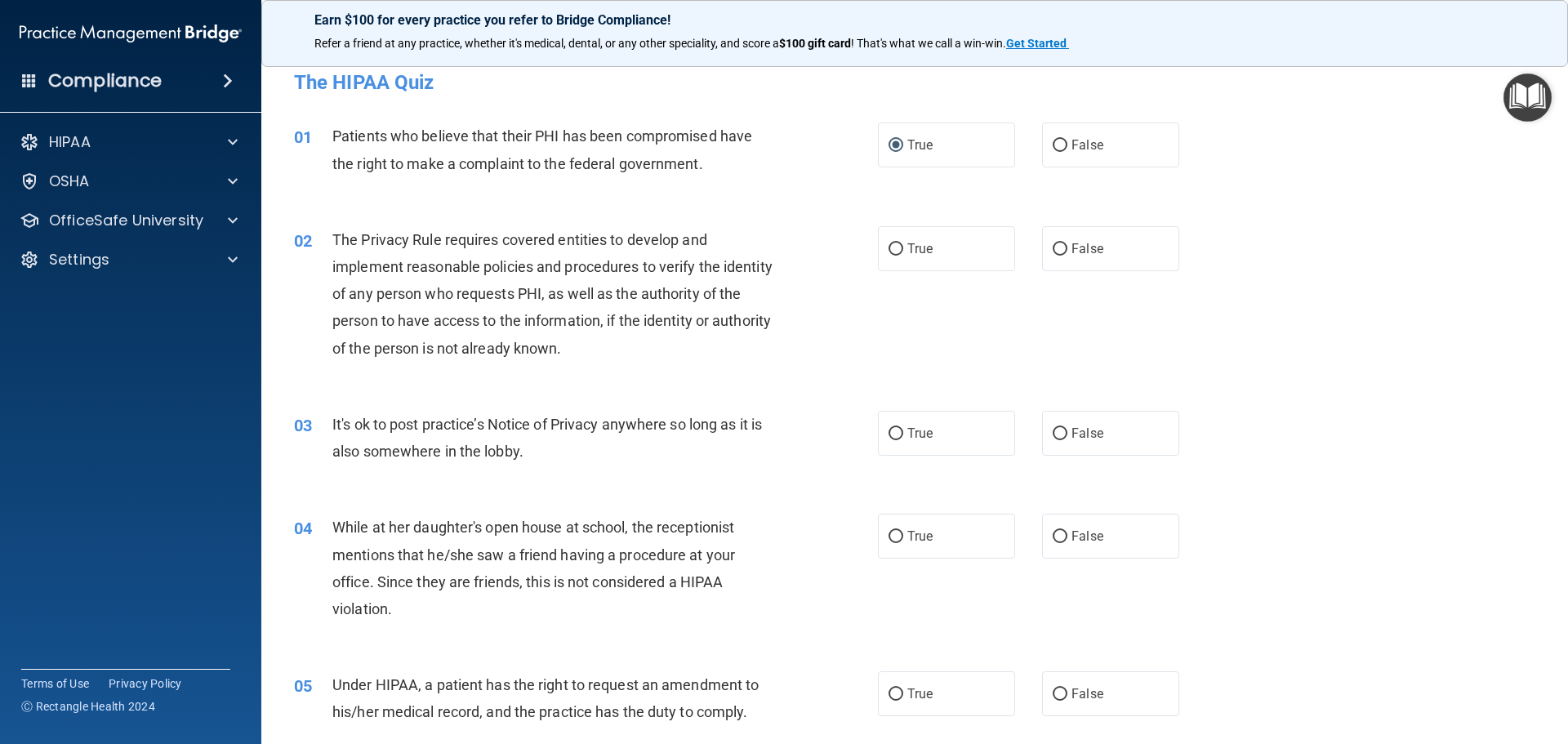
scroll to position [0, 0]
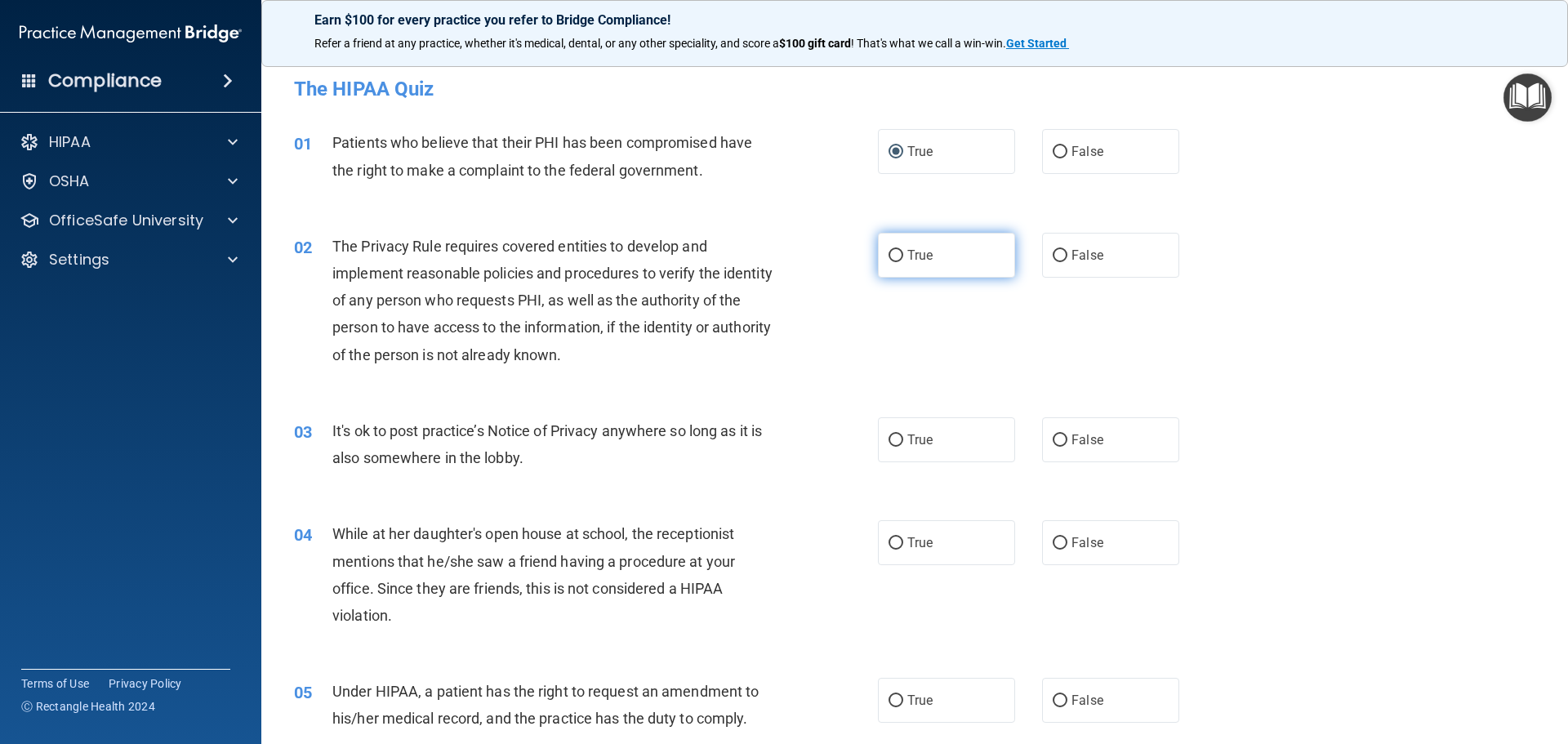
click at [894, 263] on label "True" at bounding box center [946, 255] width 138 height 45
click at [894, 262] on input "True" at bounding box center [896, 255] width 15 height 12
radio input "true"
click at [1059, 437] on input "False" at bounding box center [1060, 440] width 15 height 12
radio input "true"
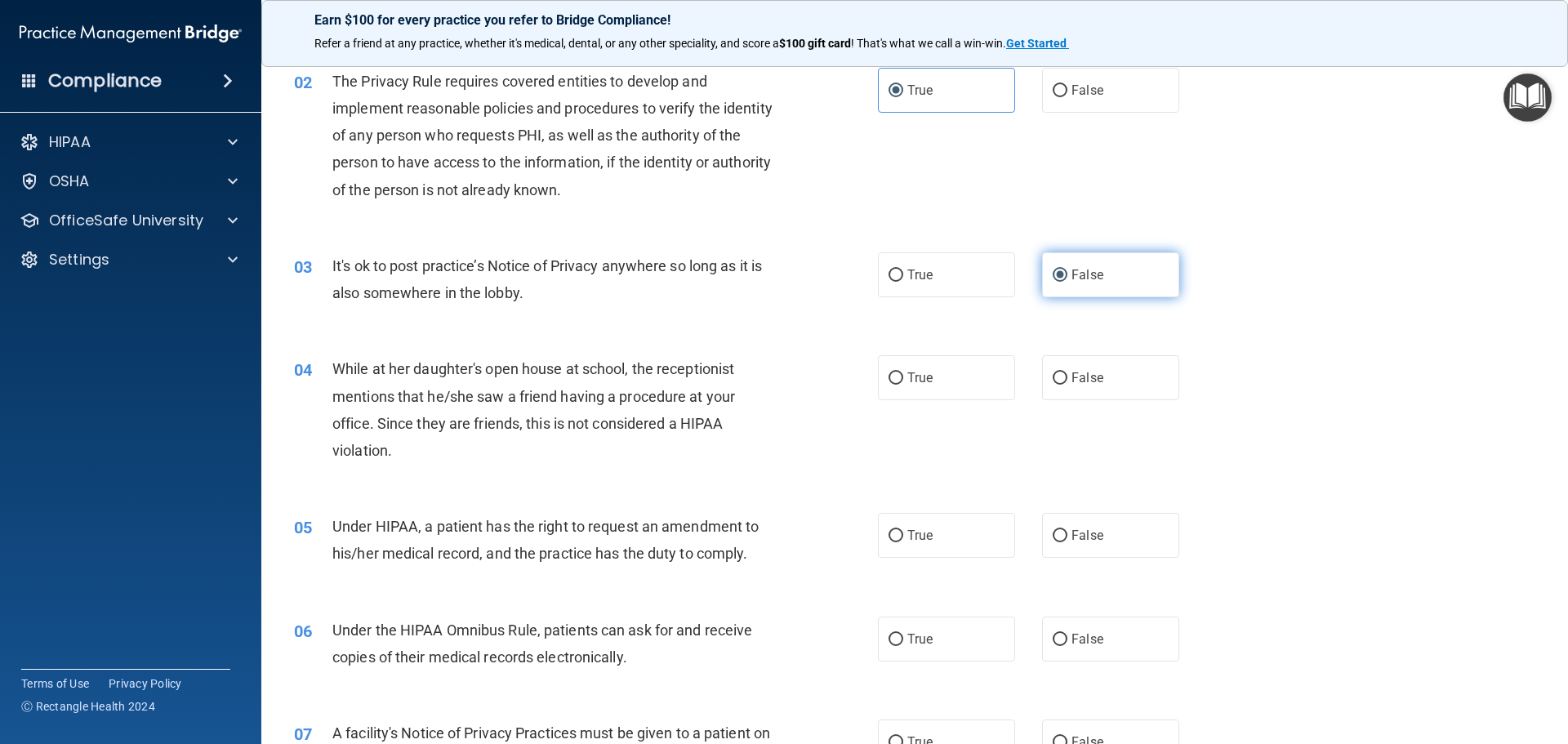
scroll to position [163, 0]
click at [1056, 379] on input "False" at bounding box center [1060, 379] width 15 height 12
radio input "true"
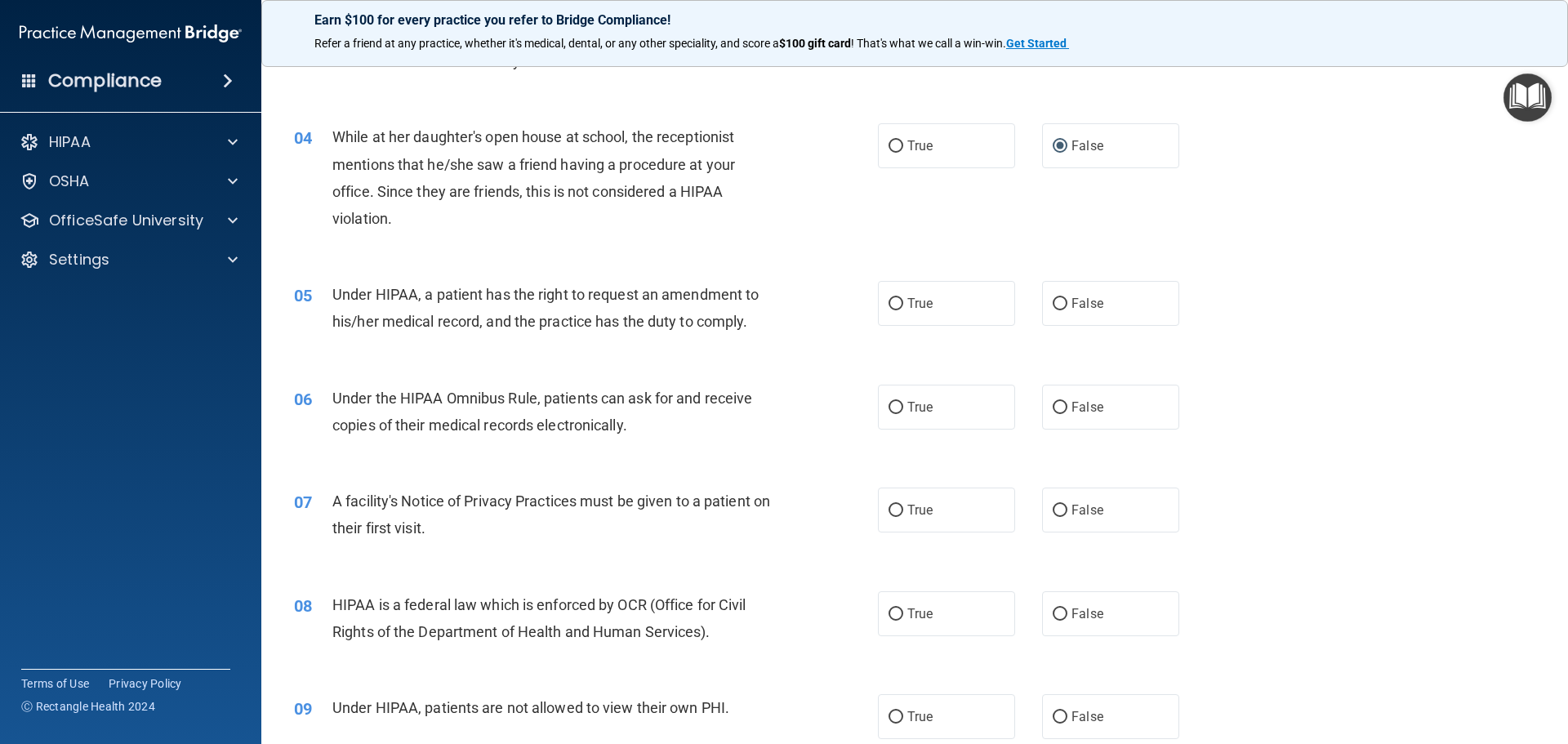
scroll to position [408, 0]
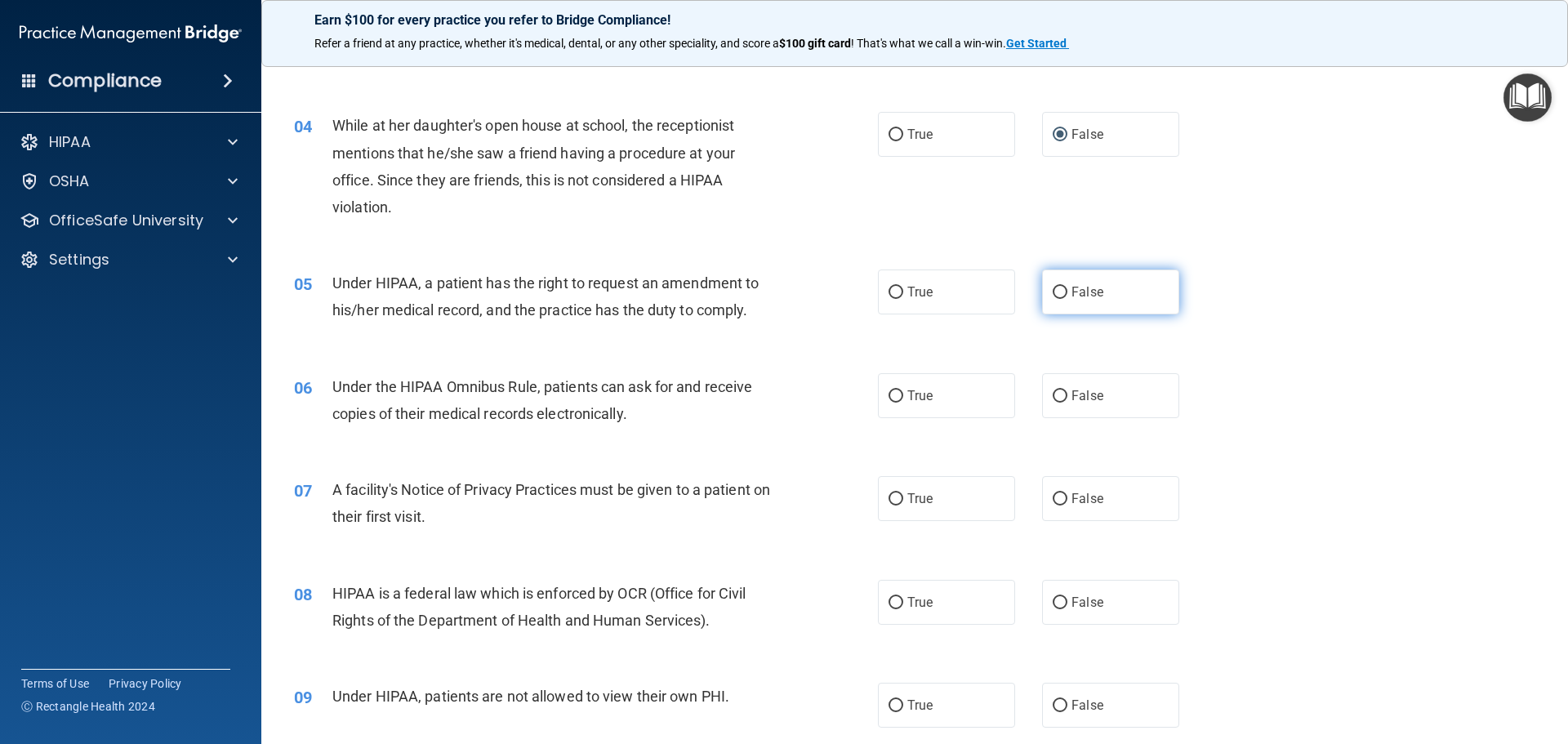
click at [1058, 291] on input "False" at bounding box center [1060, 292] width 15 height 12
radio input "true"
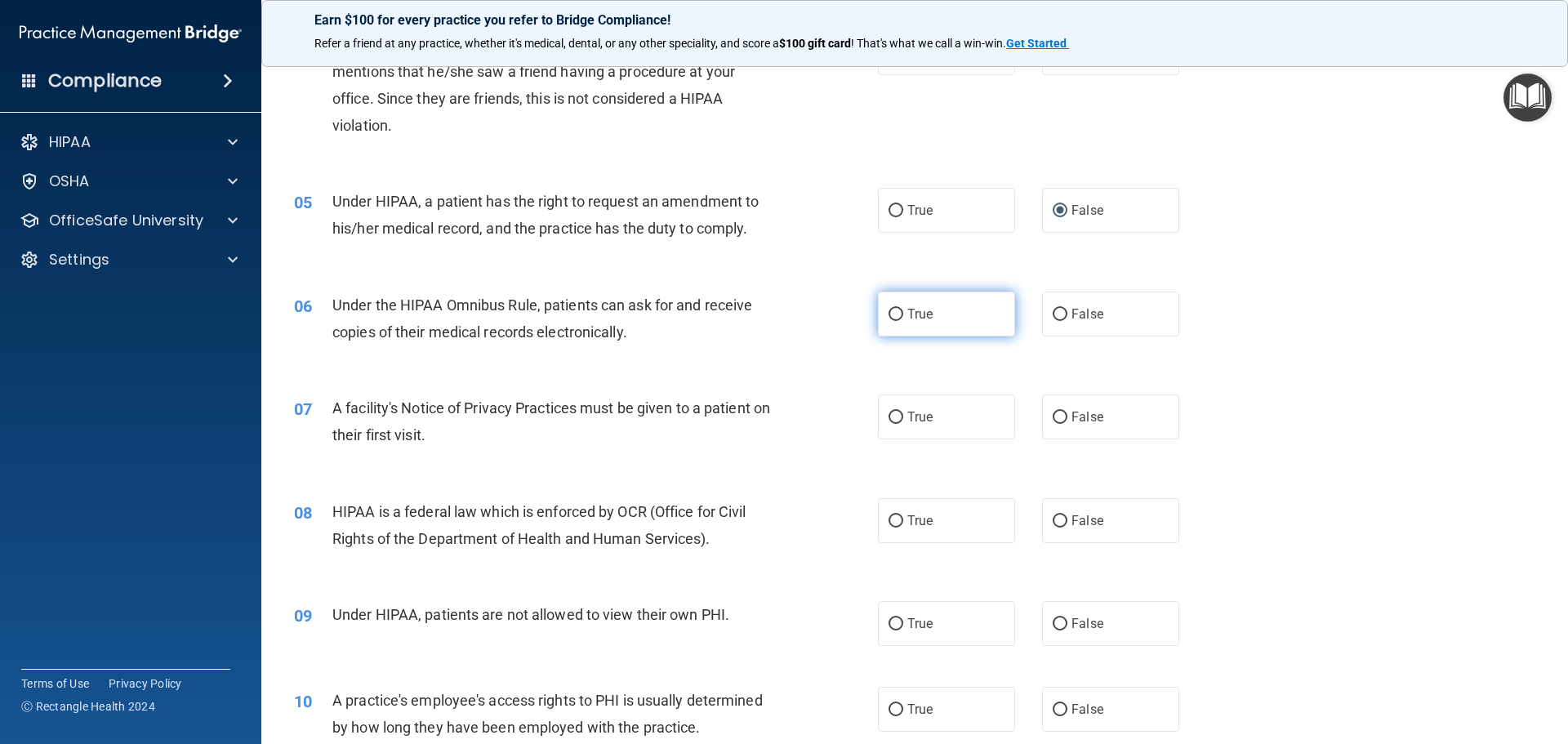
click at [908, 317] on span "True" at bounding box center [920, 314] width 26 height 16
click at [902, 317] on input "True" at bounding box center [896, 314] width 15 height 12
radio input "true"
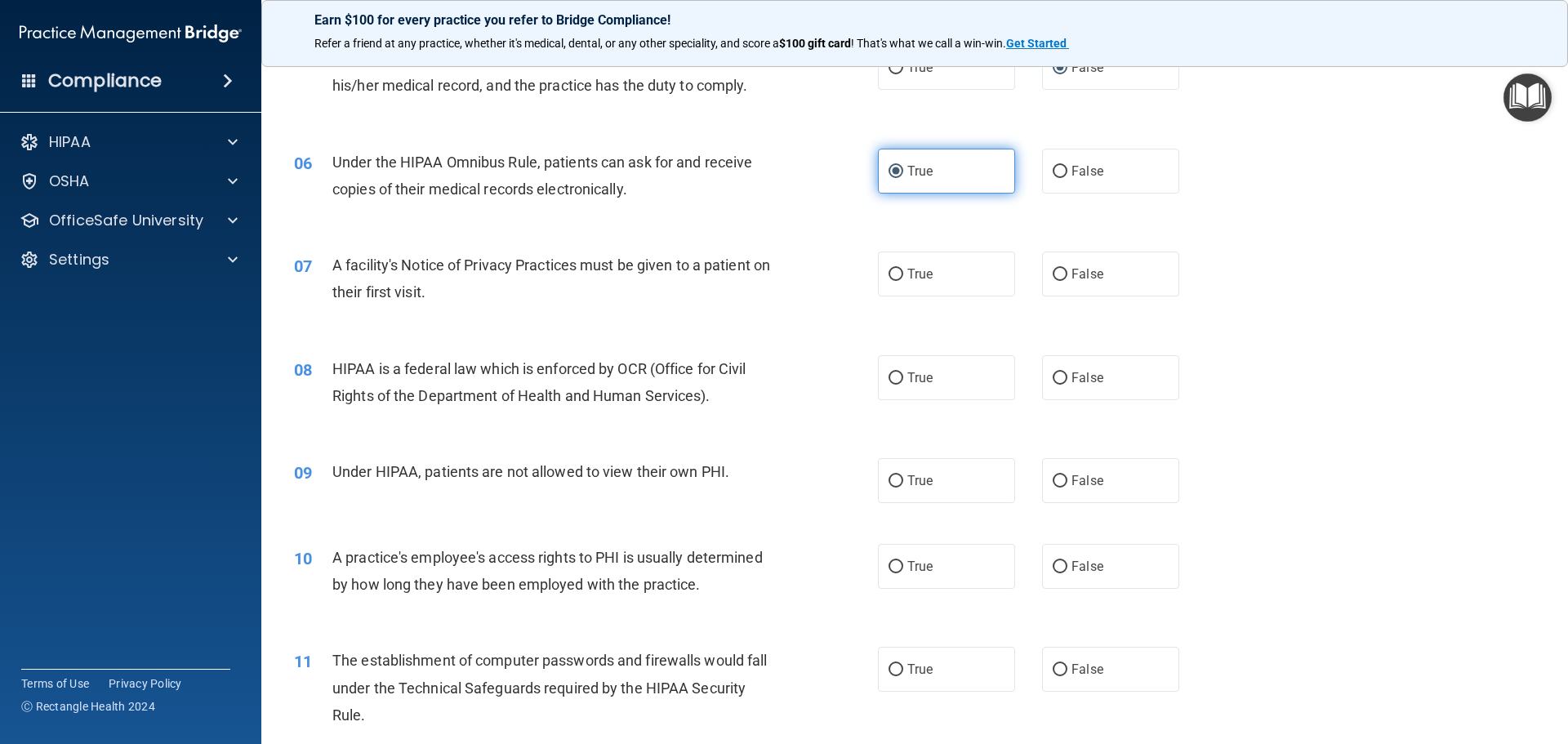
scroll to position [653, 0]
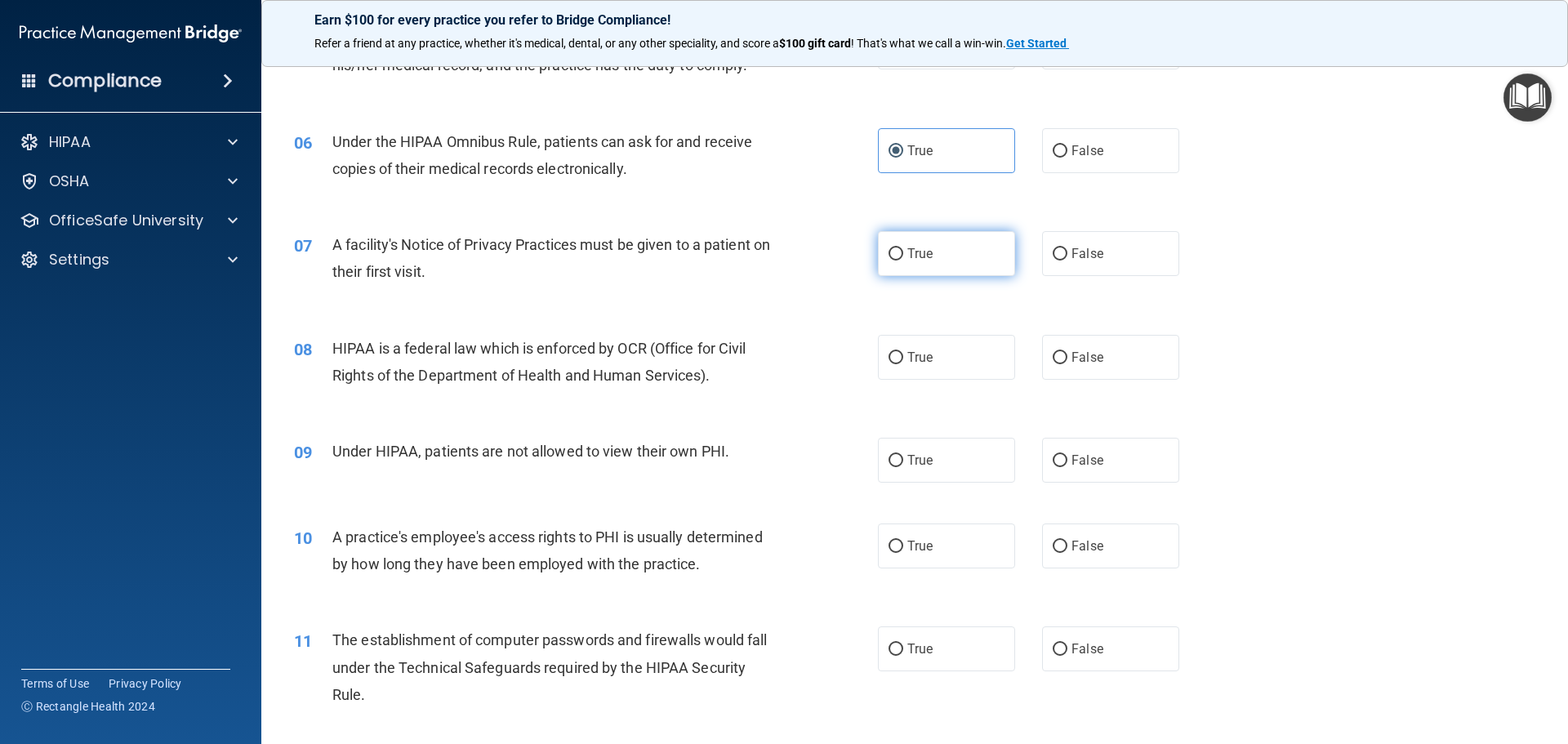
click at [889, 253] on input "True" at bounding box center [896, 253] width 15 height 12
radio input "true"
click at [898, 356] on label "True" at bounding box center [946, 357] width 138 height 45
click at [898, 356] on input "True" at bounding box center [896, 357] width 15 height 12
radio input "true"
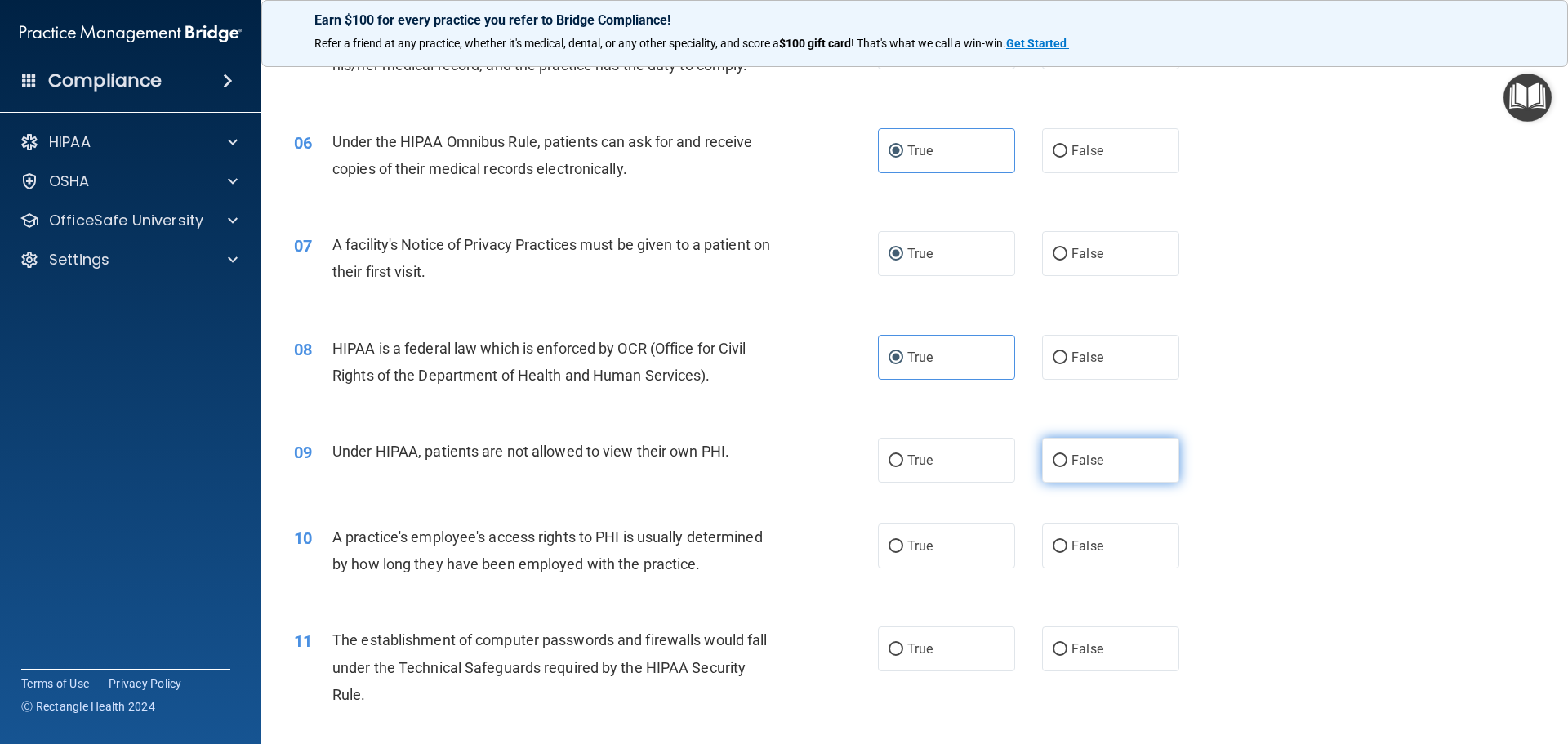
click at [1052, 454] on input "False" at bounding box center [1060, 460] width 15 height 12
radio input "true"
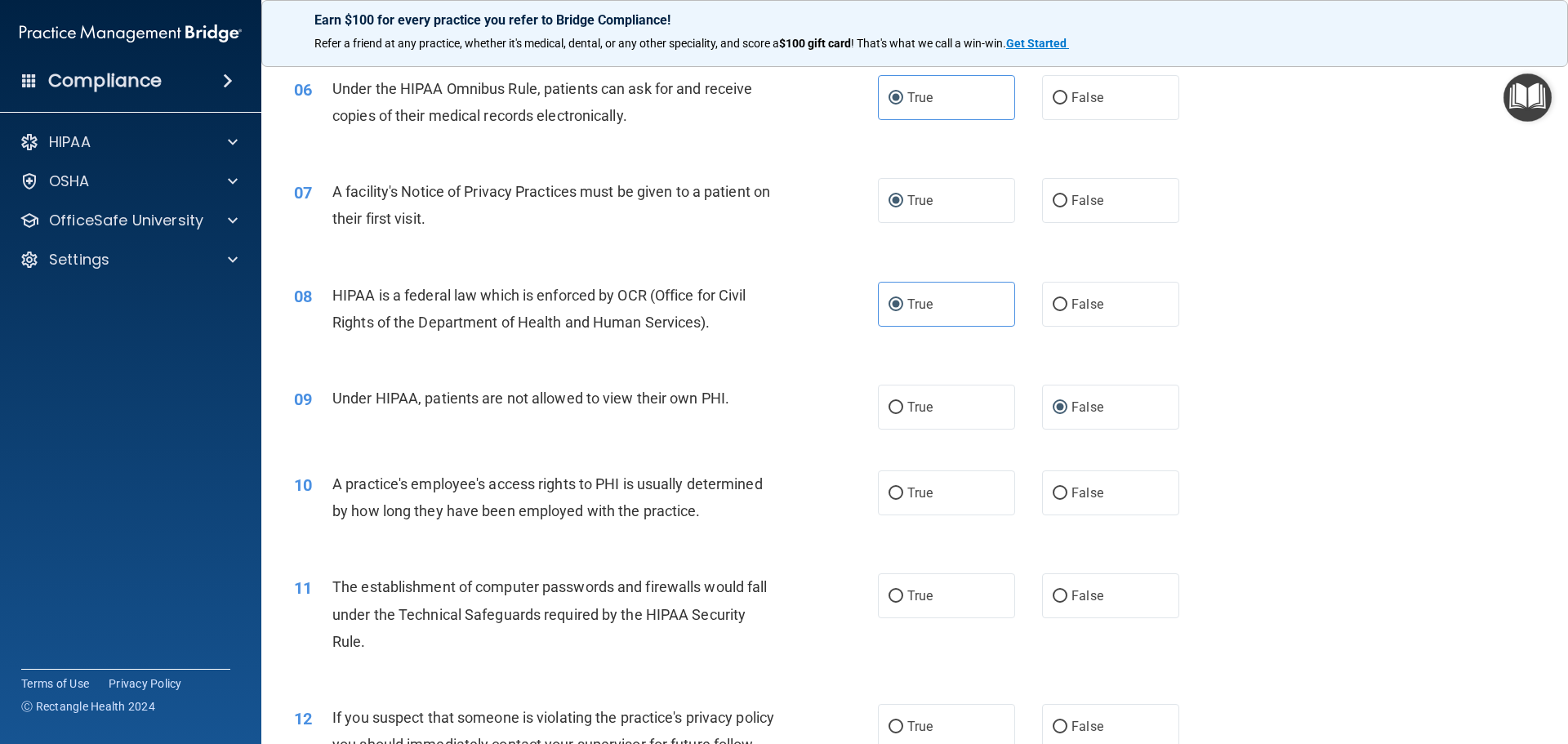
scroll to position [735, 0]
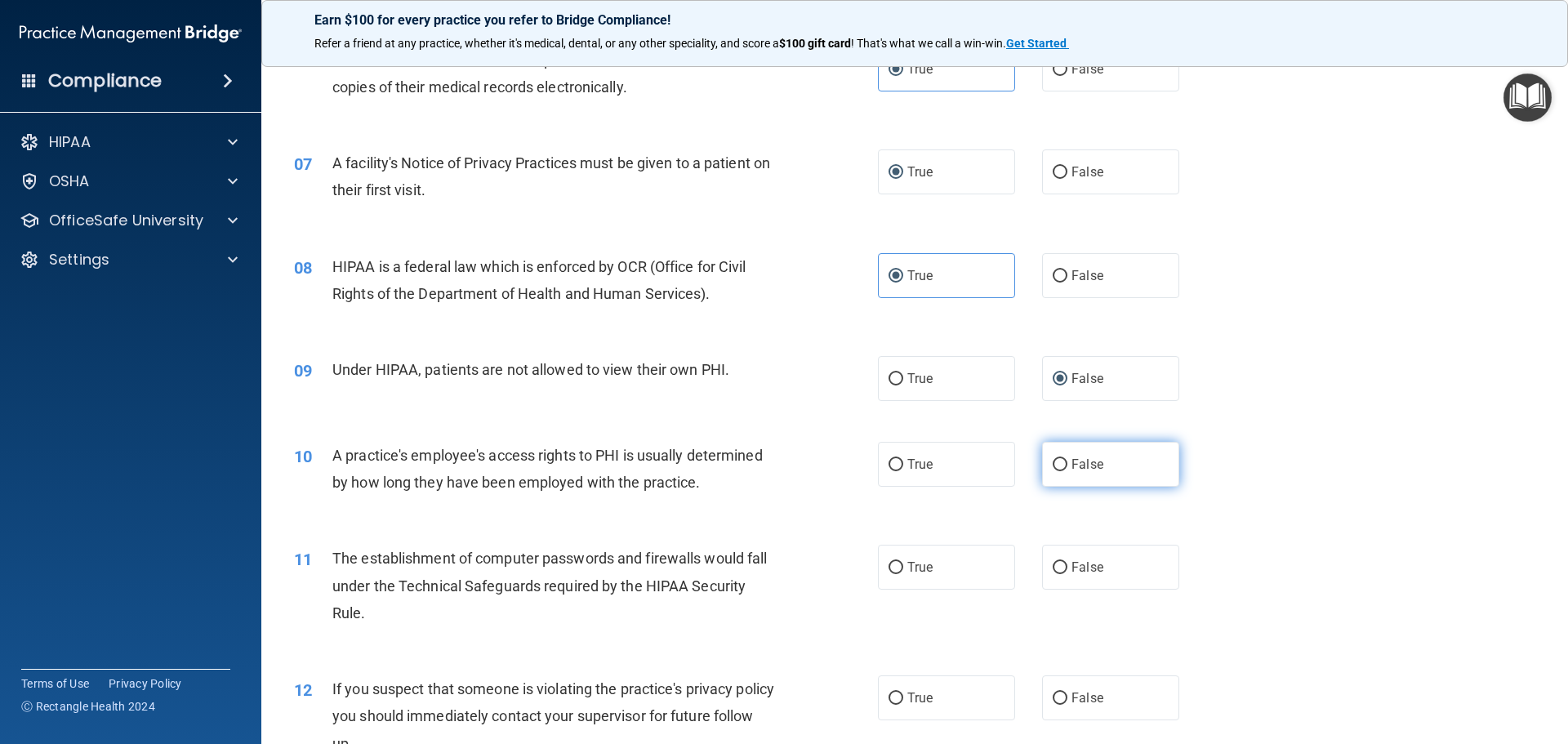
click at [1057, 463] on input "False" at bounding box center [1060, 464] width 15 height 12
radio input "true"
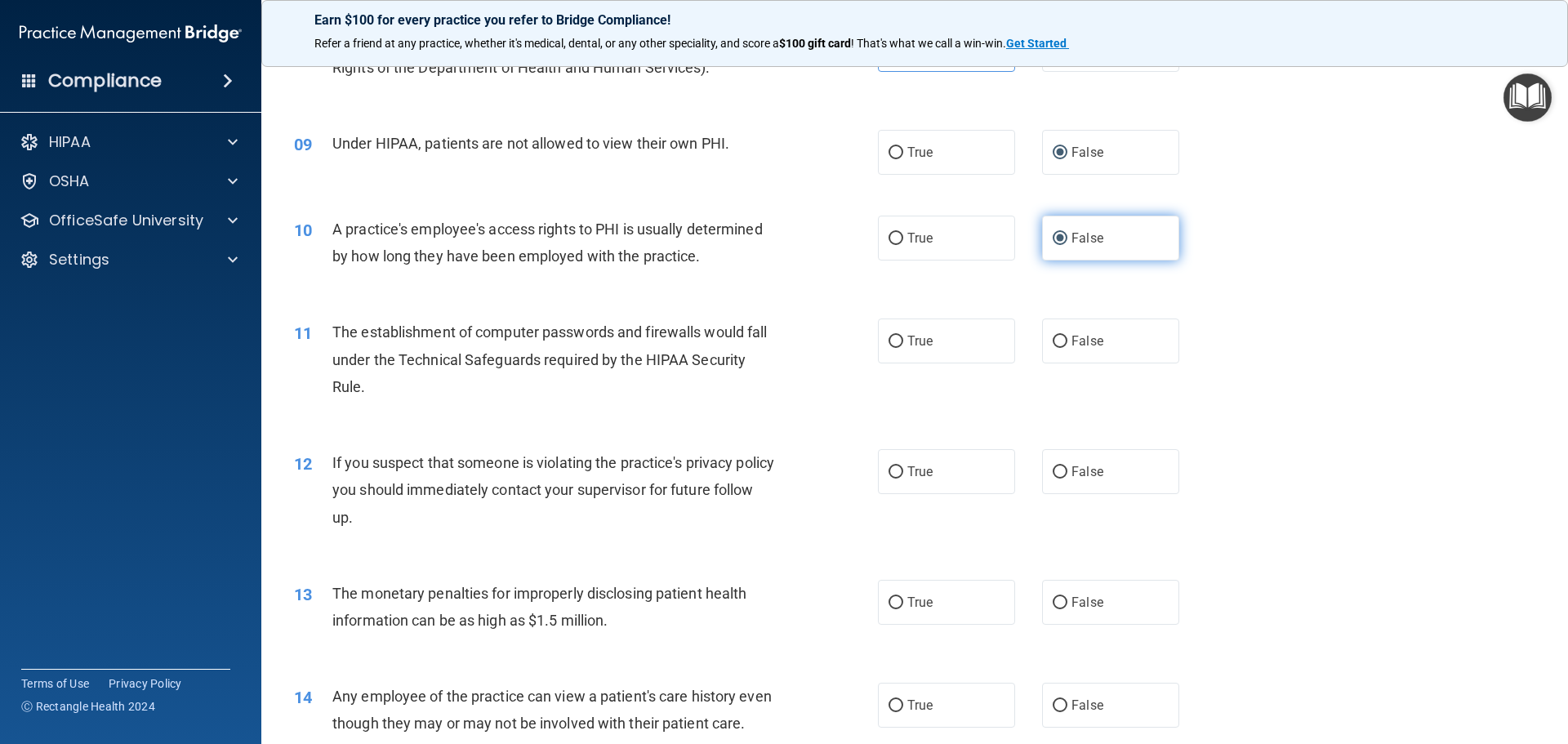
scroll to position [979, 0]
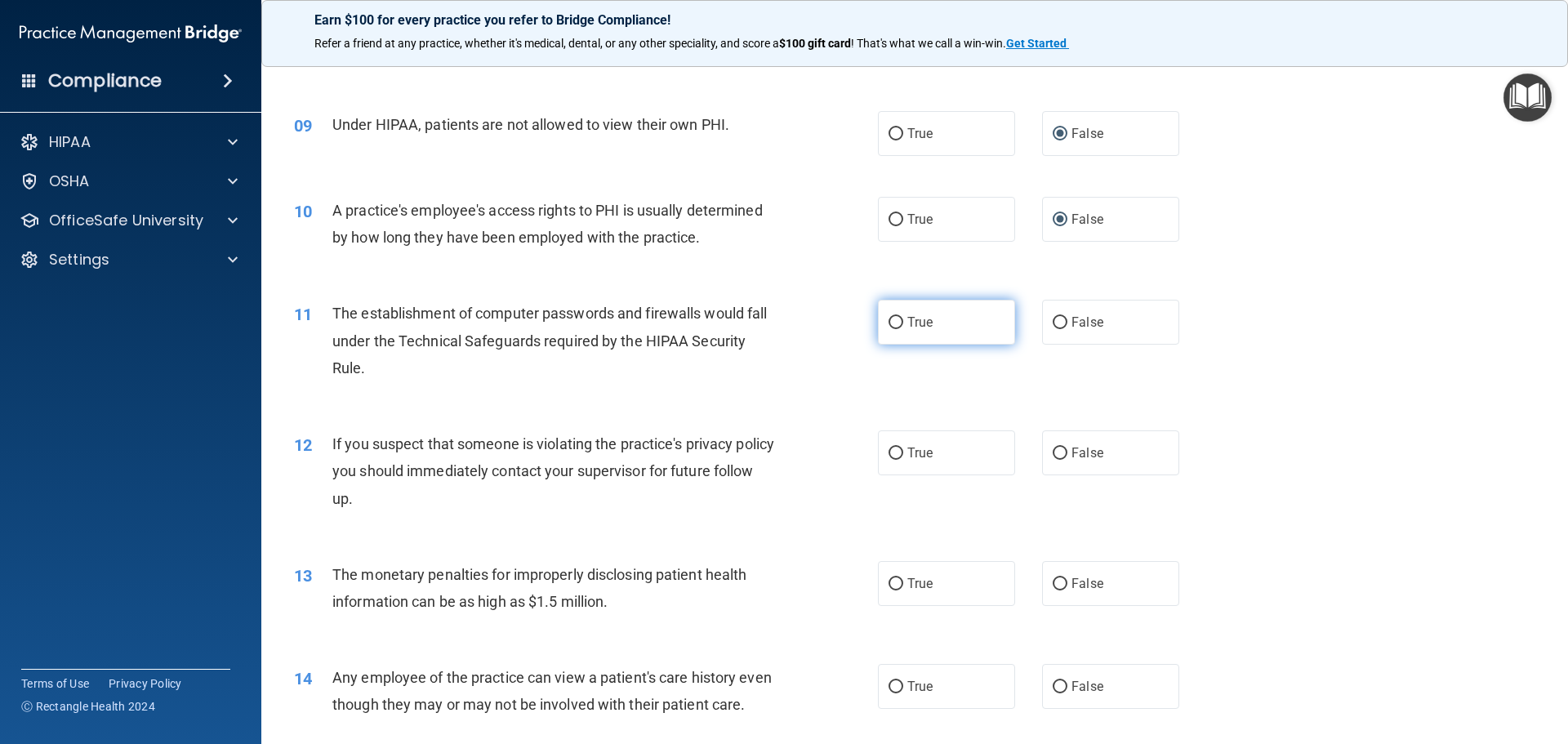
click at [892, 317] on input "True" at bounding box center [896, 323] width 15 height 12
radio input "true"
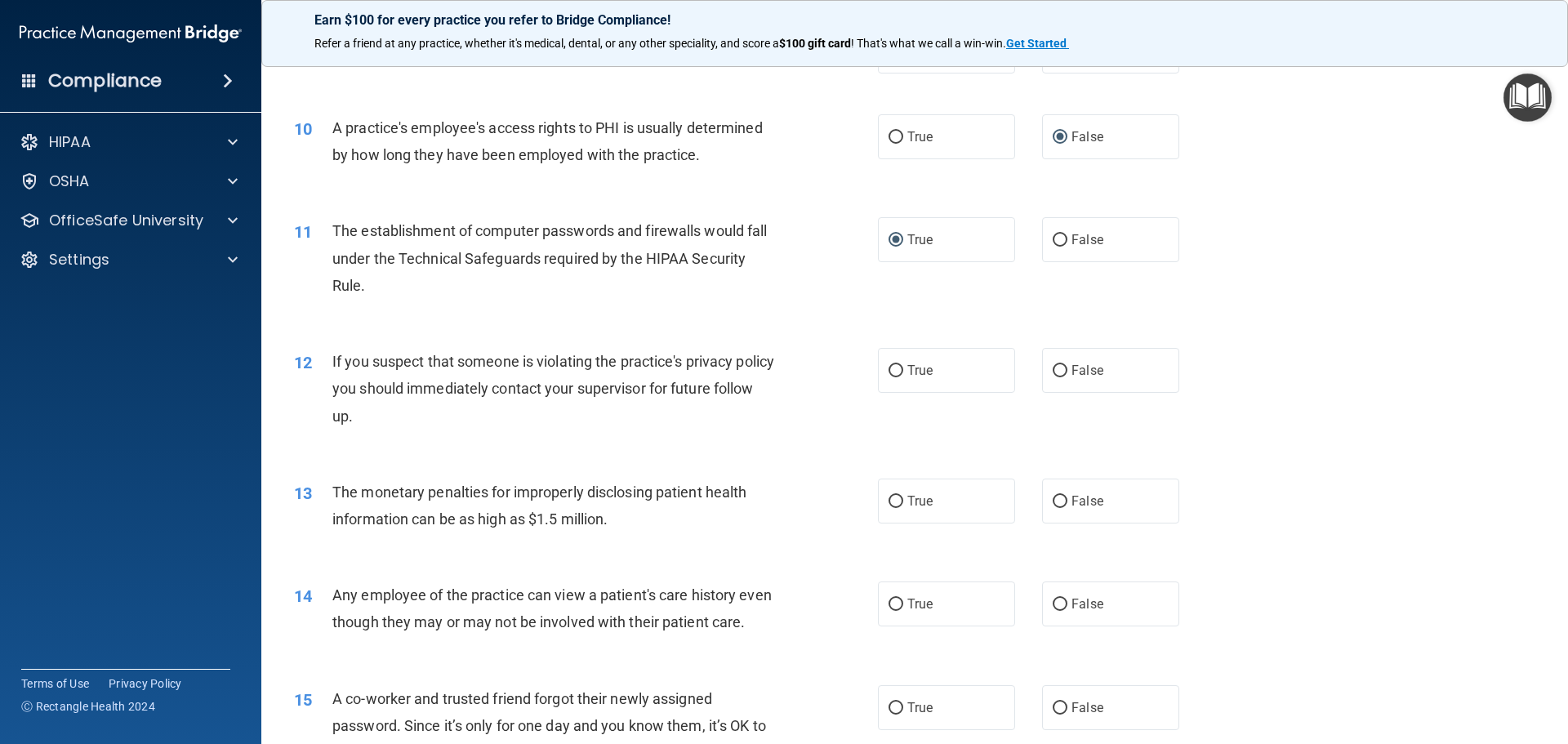
scroll to position [1142, 0]
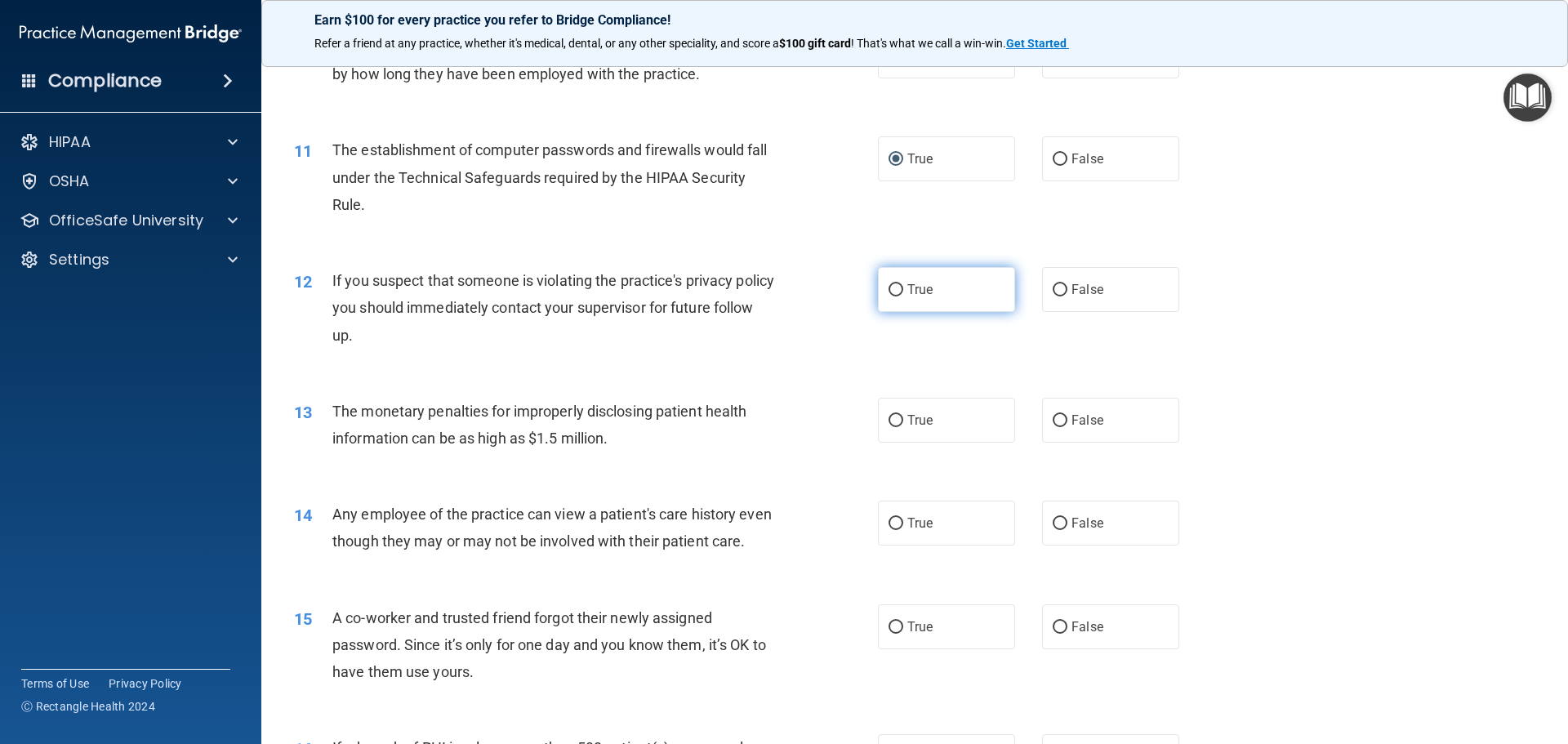
click at [889, 298] on label "True" at bounding box center [946, 289] width 138 height 45
click at [889, 296] on input "True" at bounding box center [896, 290] width 15 height 12
radio input "true"
click at [889, 420] on input "True" at bounding box center [896, 421] width 15 height 12
radio input "true"
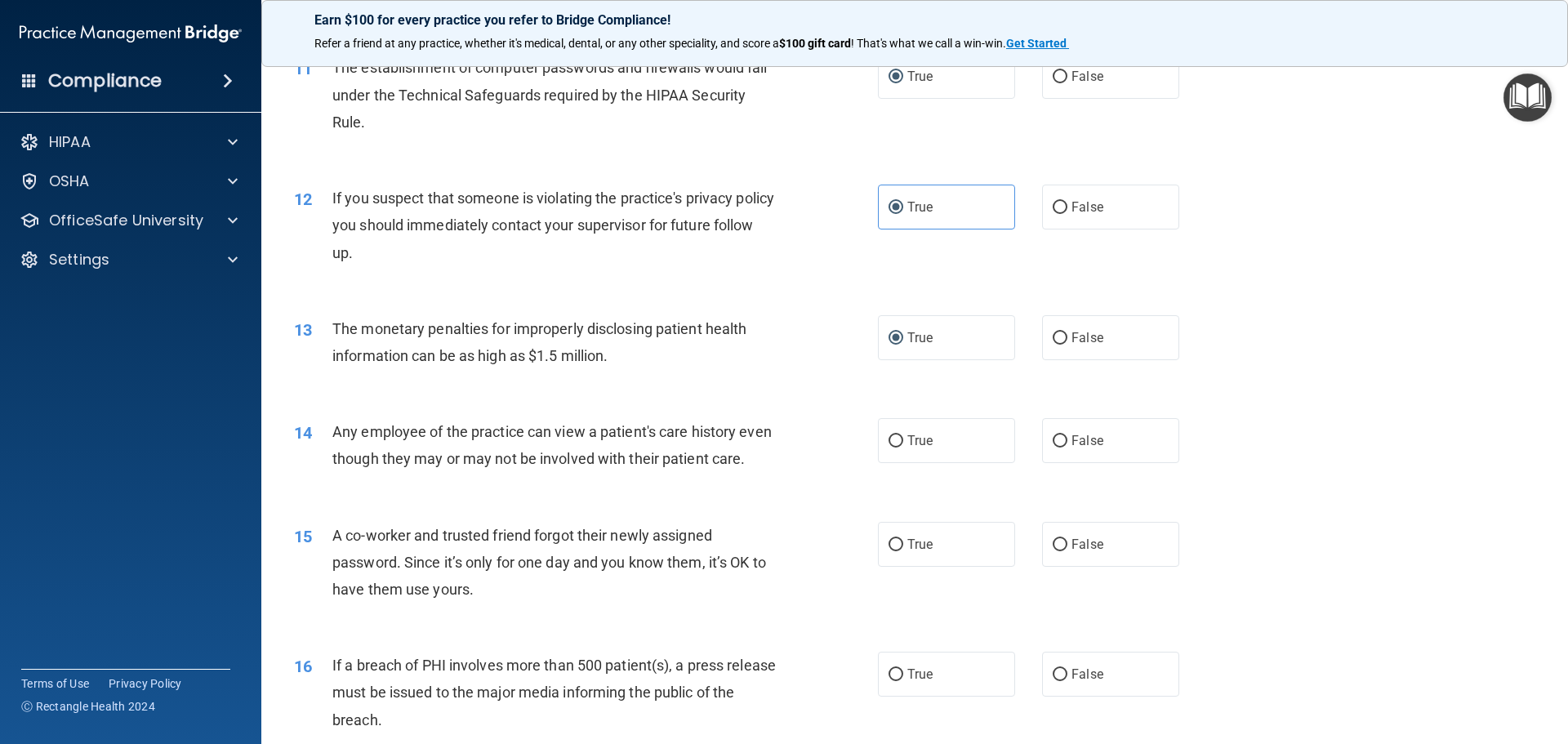
scroll to position [1306, 0]
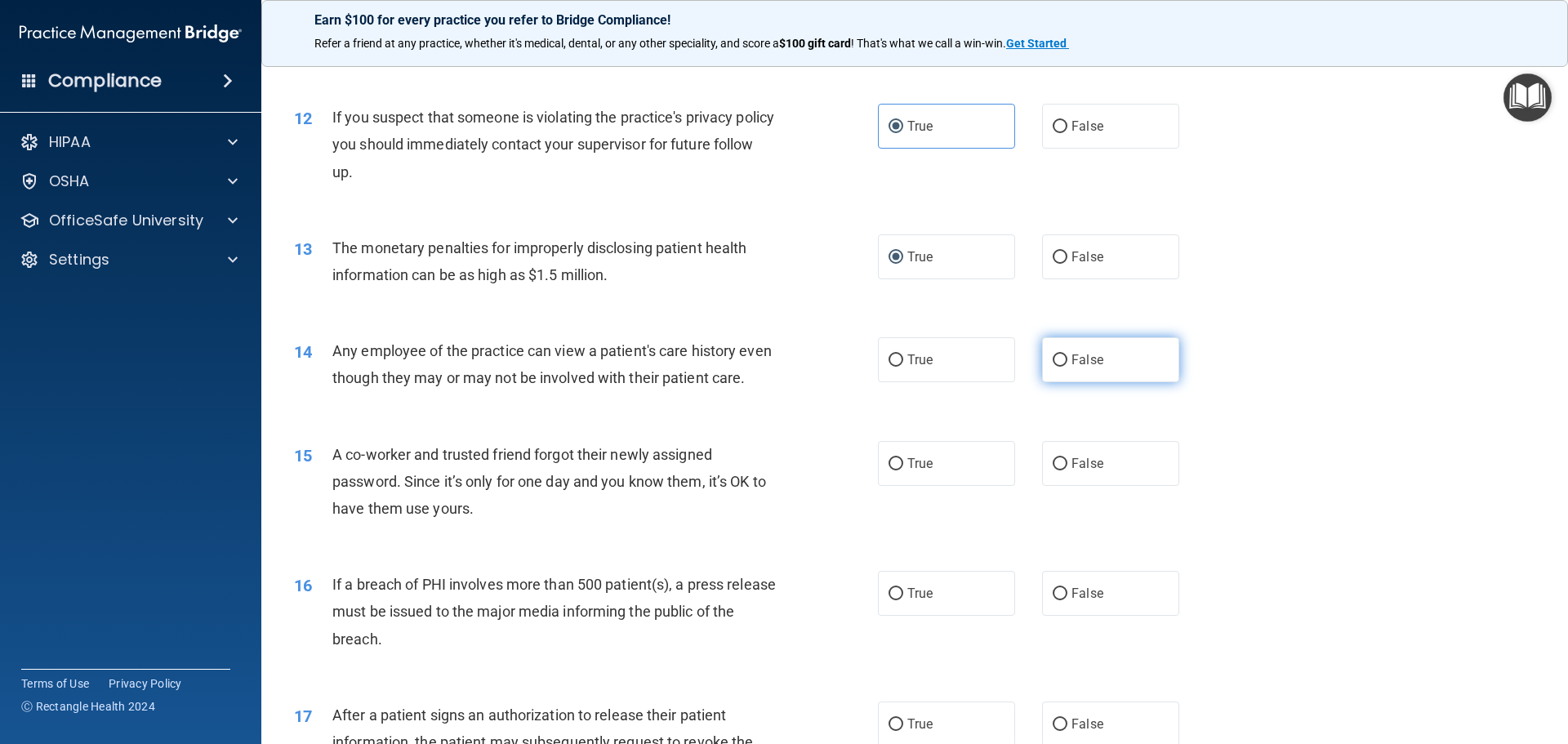
click at [1062, 356] on label "False" at bounding box center [1111, 360] width 138 height 45
click at [1062, 356] on input "False" at bounding box center [1060, 360] width 15 height 12
radio input "true"
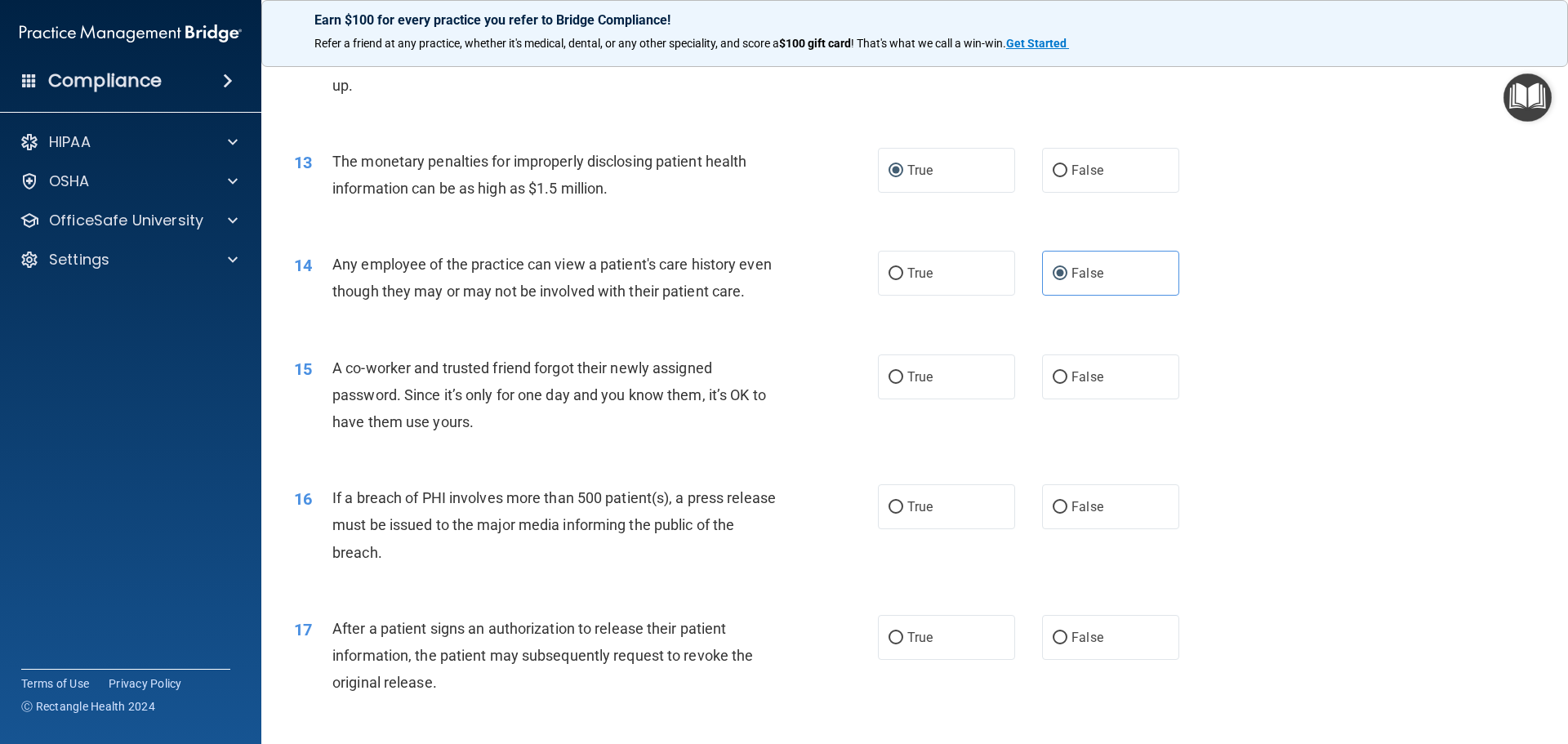
scroll to position [1469, 0]
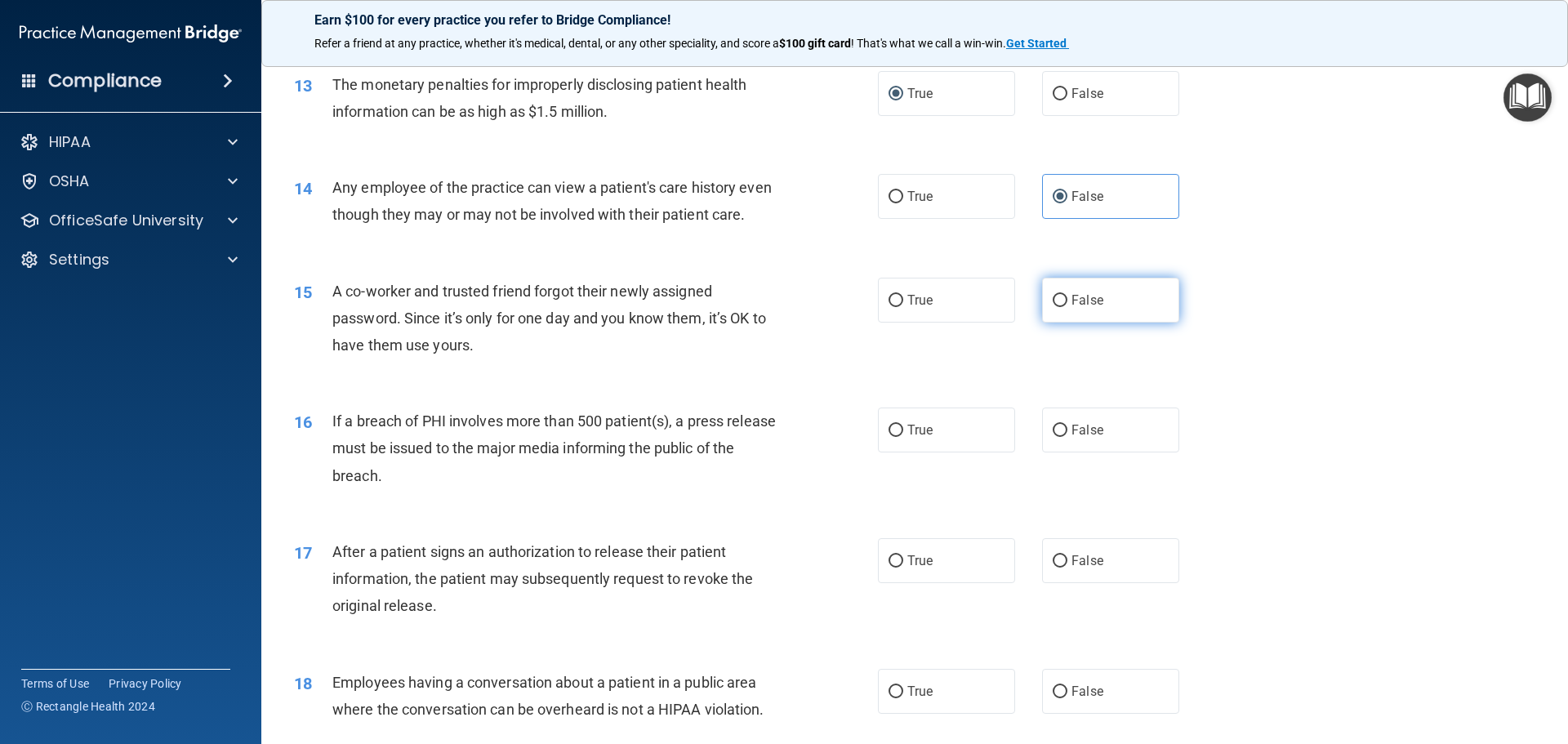
click at [1052, 307] on input "False" at bounding box center [1060, 300] width 15 height 12
radio input "true"
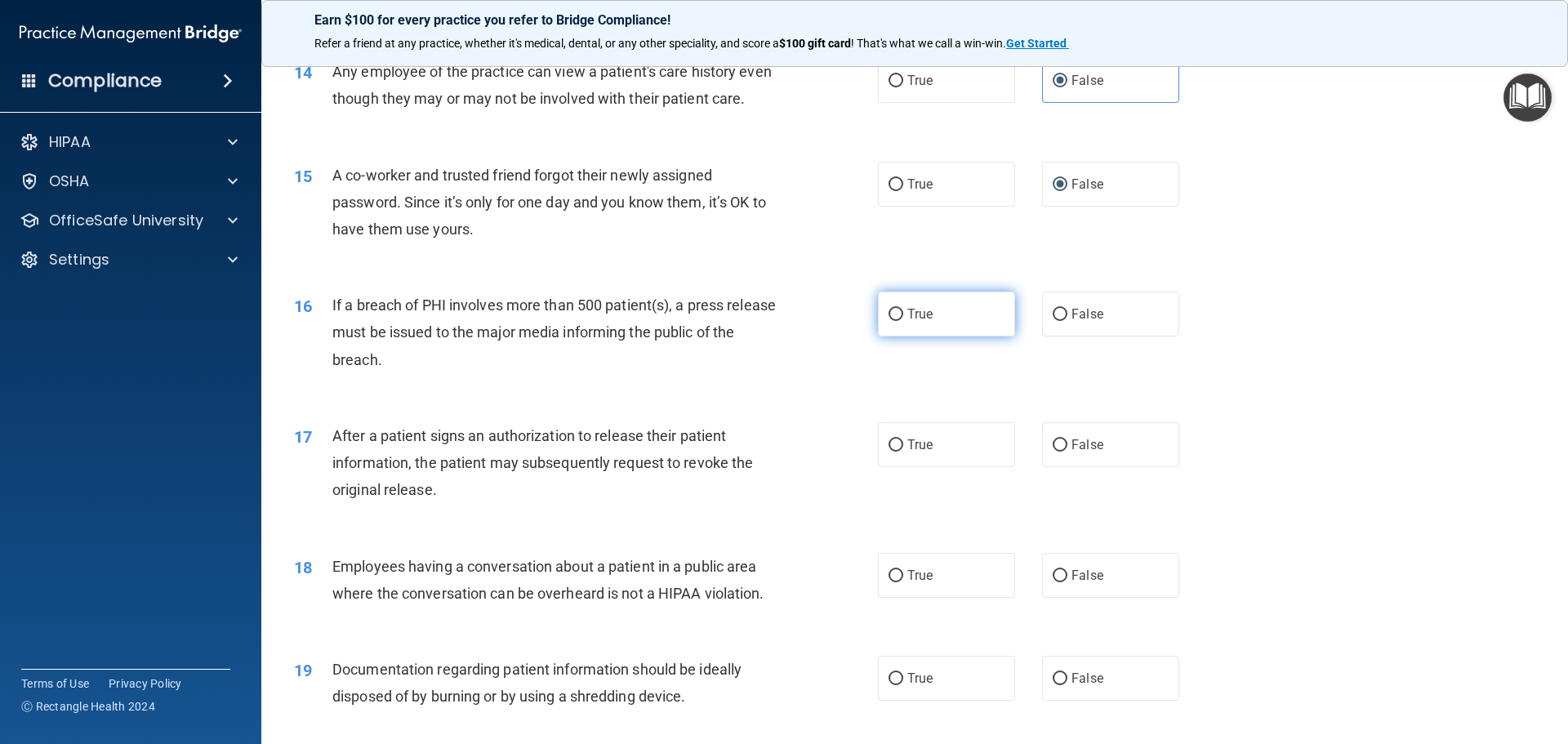
scroll to position [1633, 0]
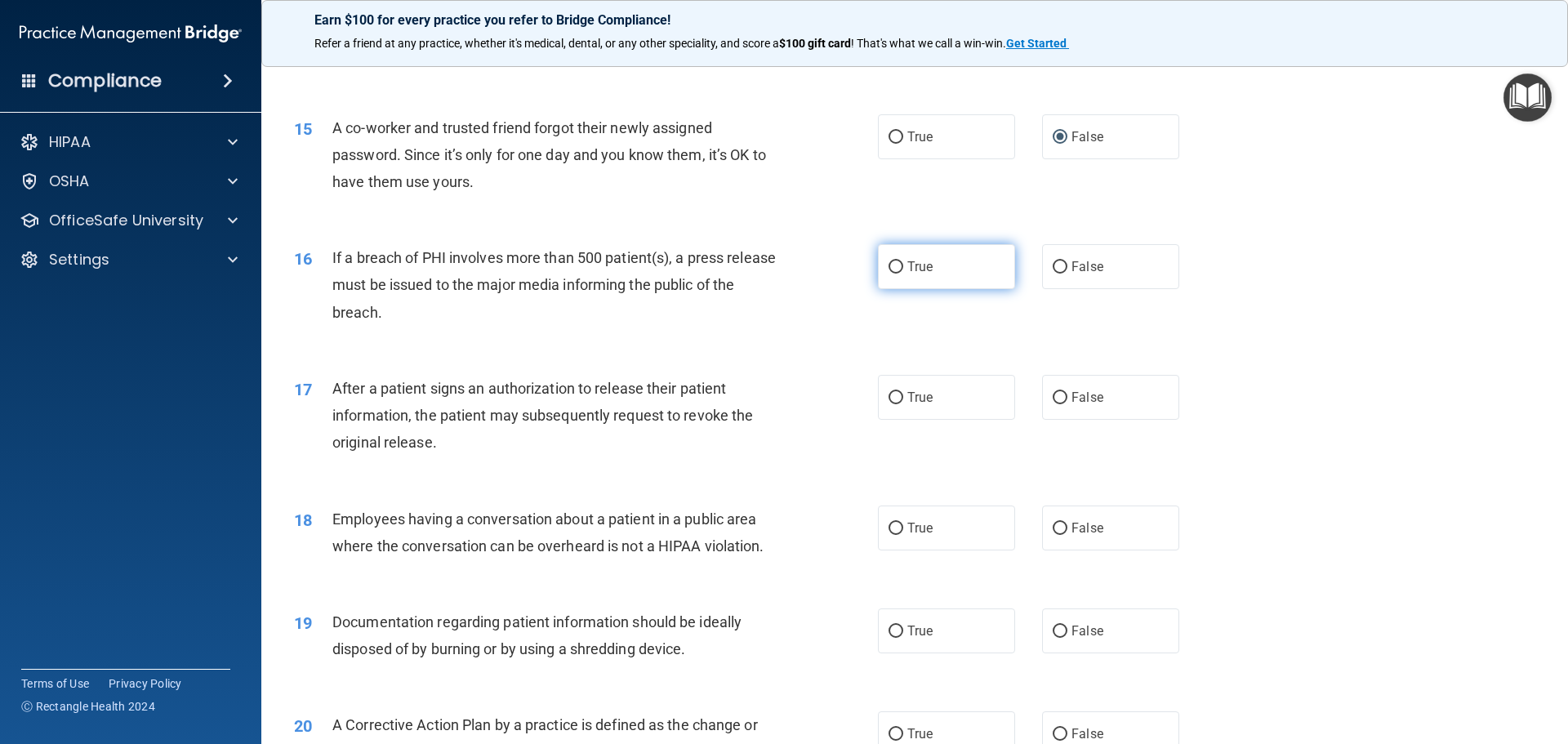
click at [894, 273] on input "True" at bounding box center [896, 267] width 15 height 12
radio input "true"
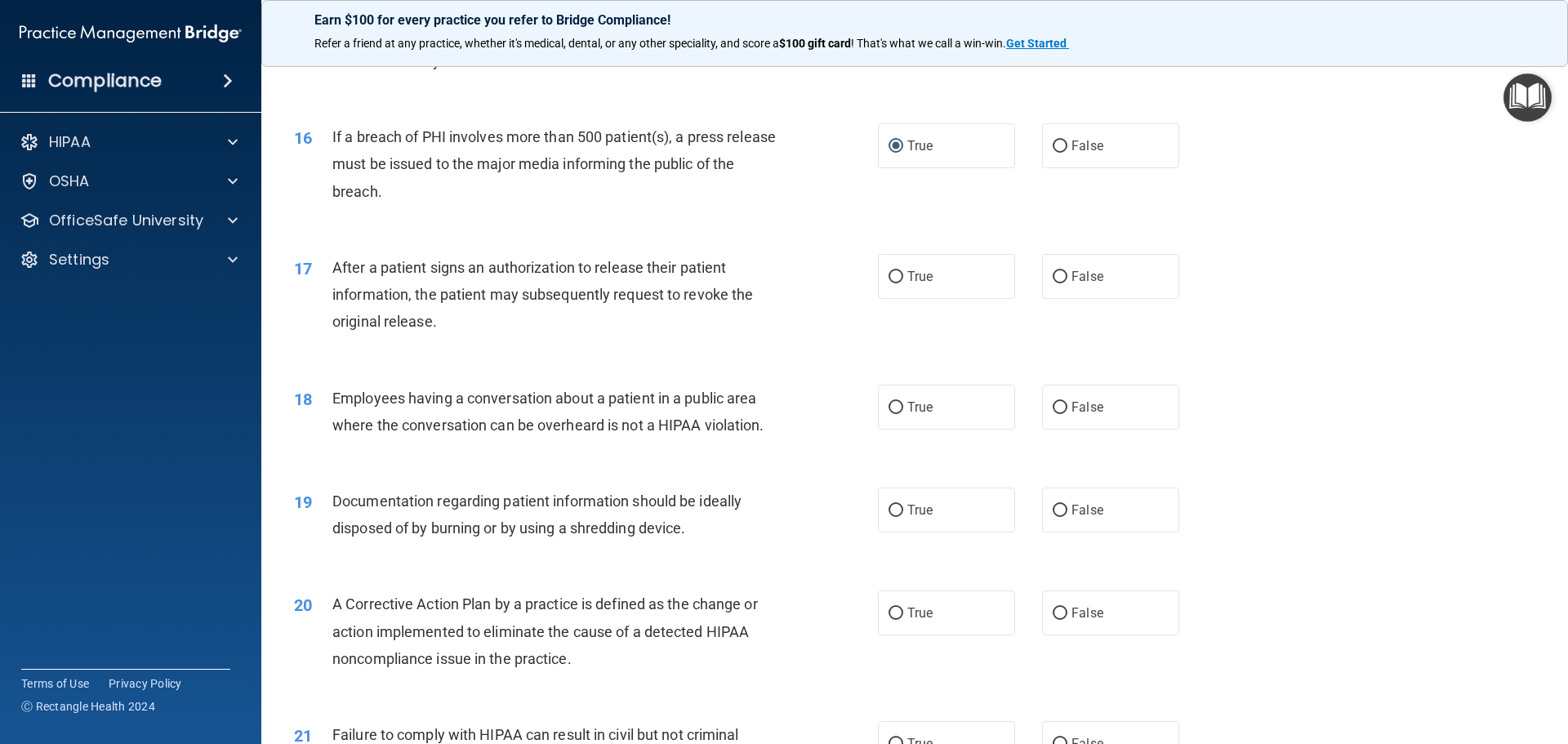
scroll to position [1714, 0]
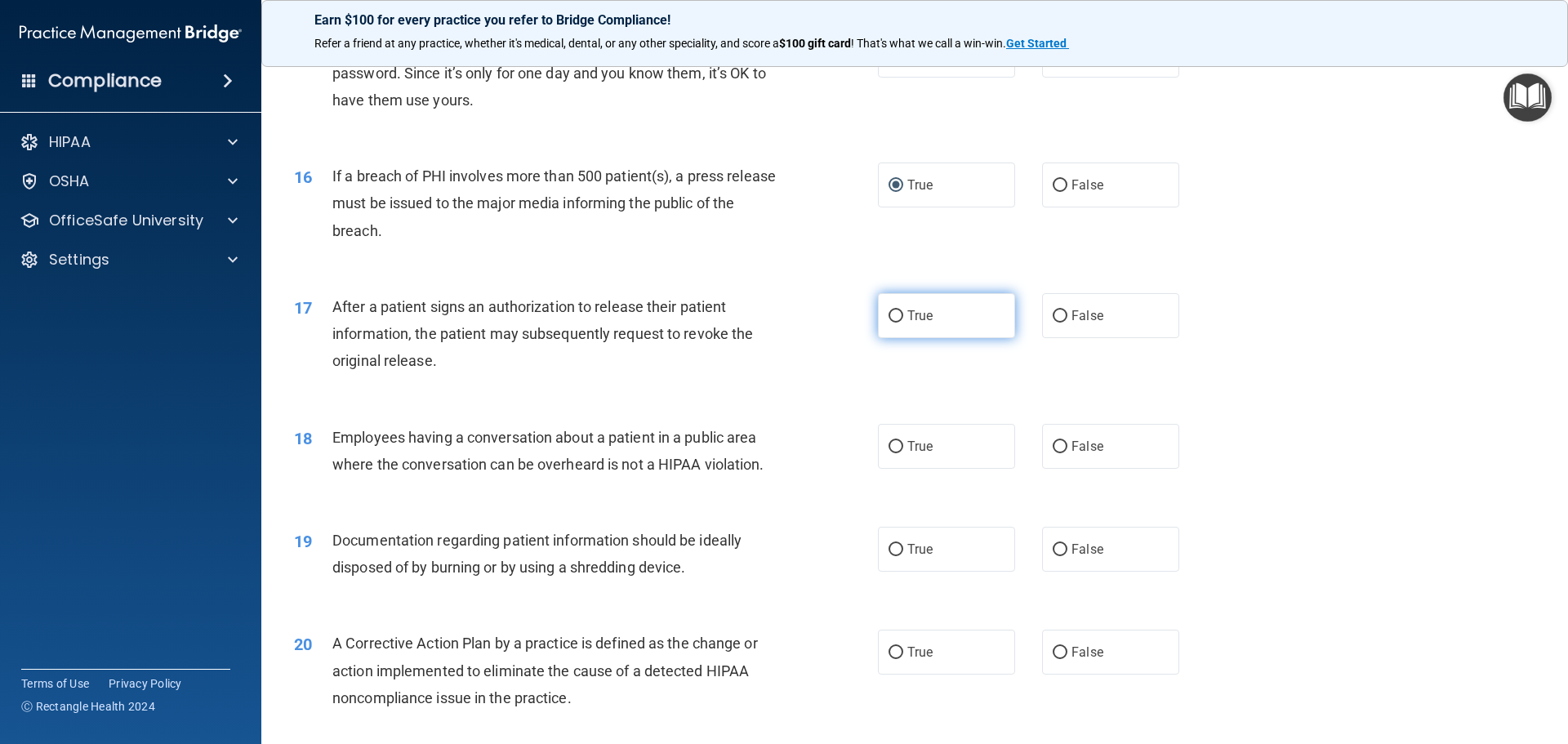
click at [889, 323] on input "True" at bounding box center [896, 316] width 15 height 12
radio input "true"
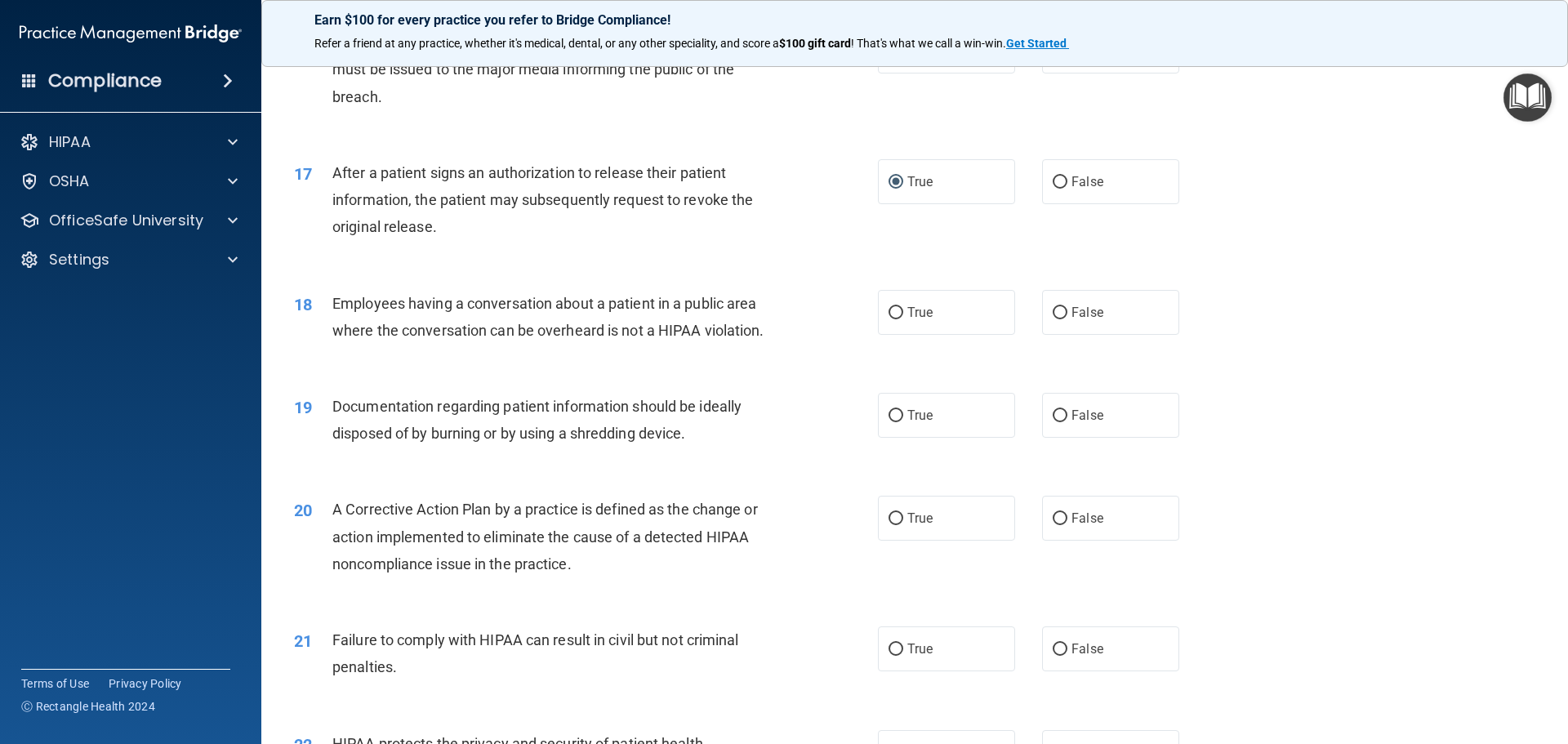
scroll to position [1877, 0]
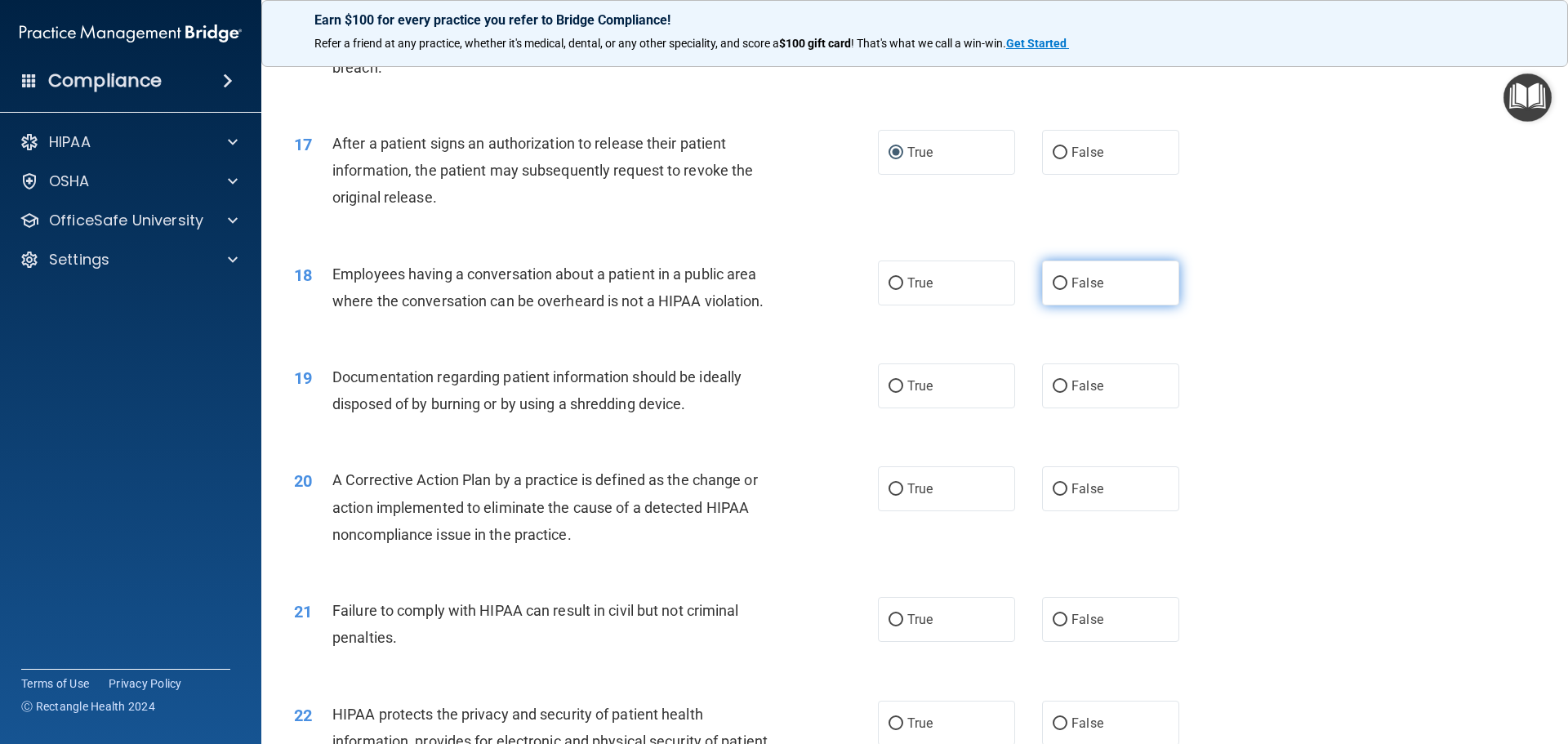
click at [1052, 290] on input "False" at bounding box center [1060, 283] width 15 height 12
radio input "true"
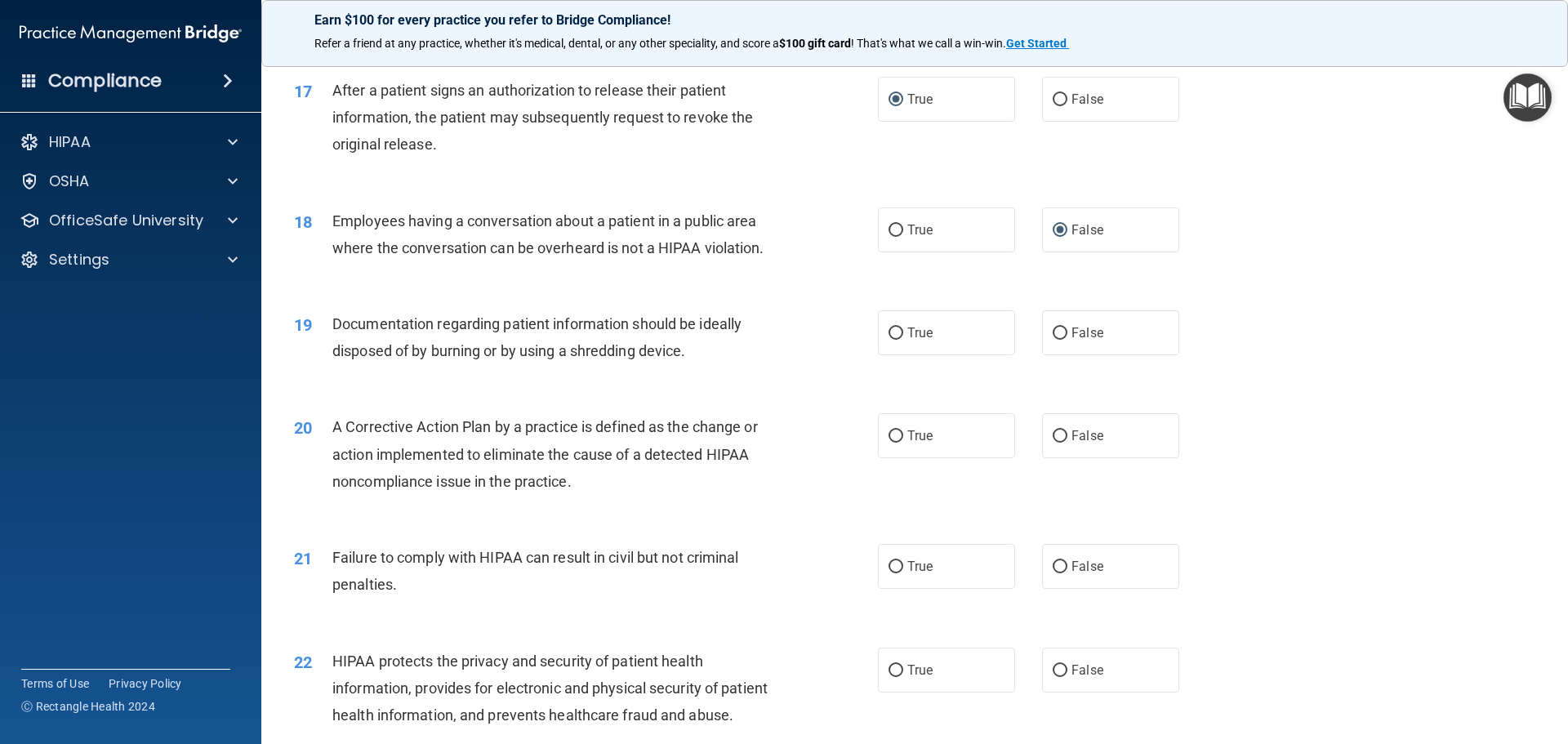
scroll to position [1959, 0]
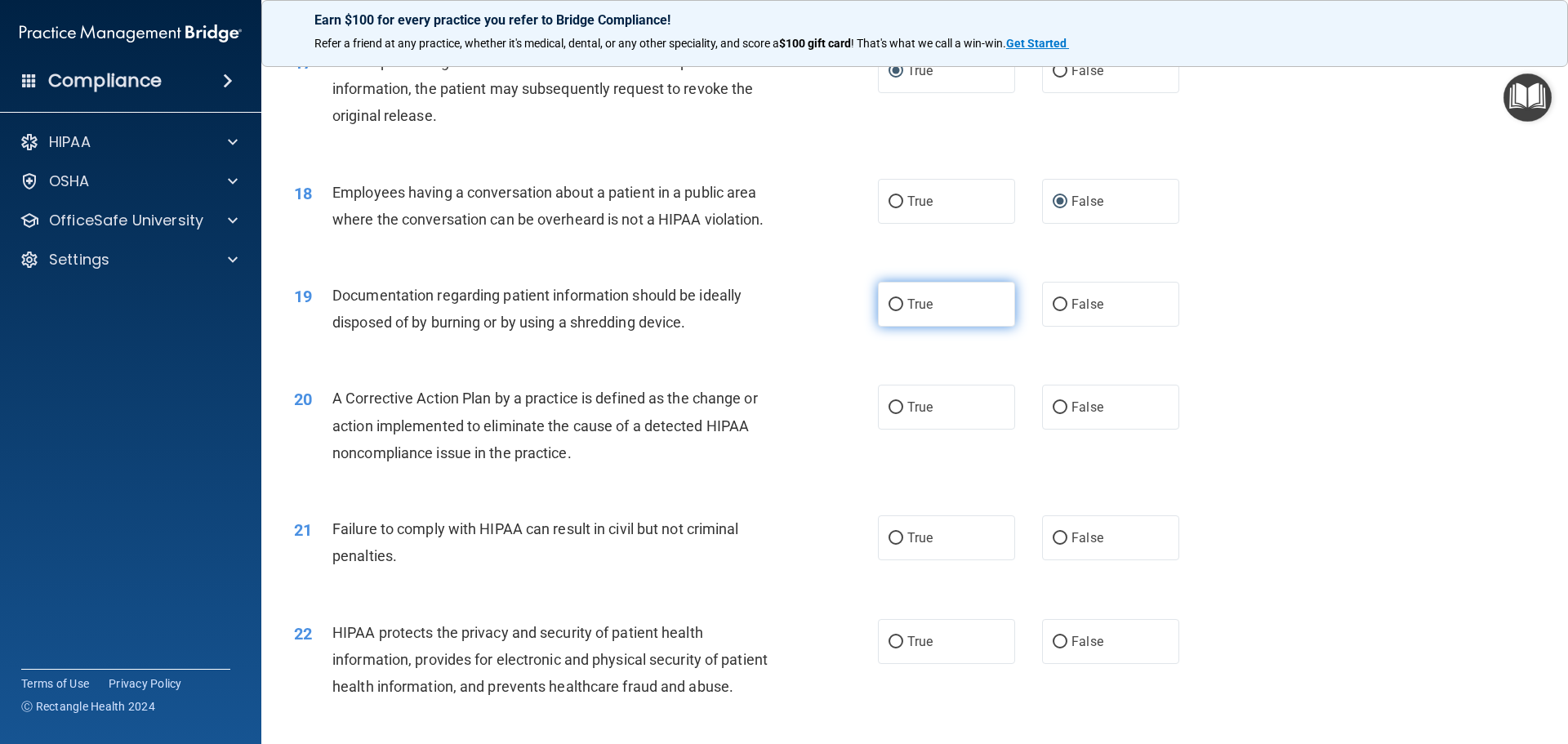
click at [890, 311] on input "True" at bounding box center [896, 305] width 15 height 12
radio input "true"
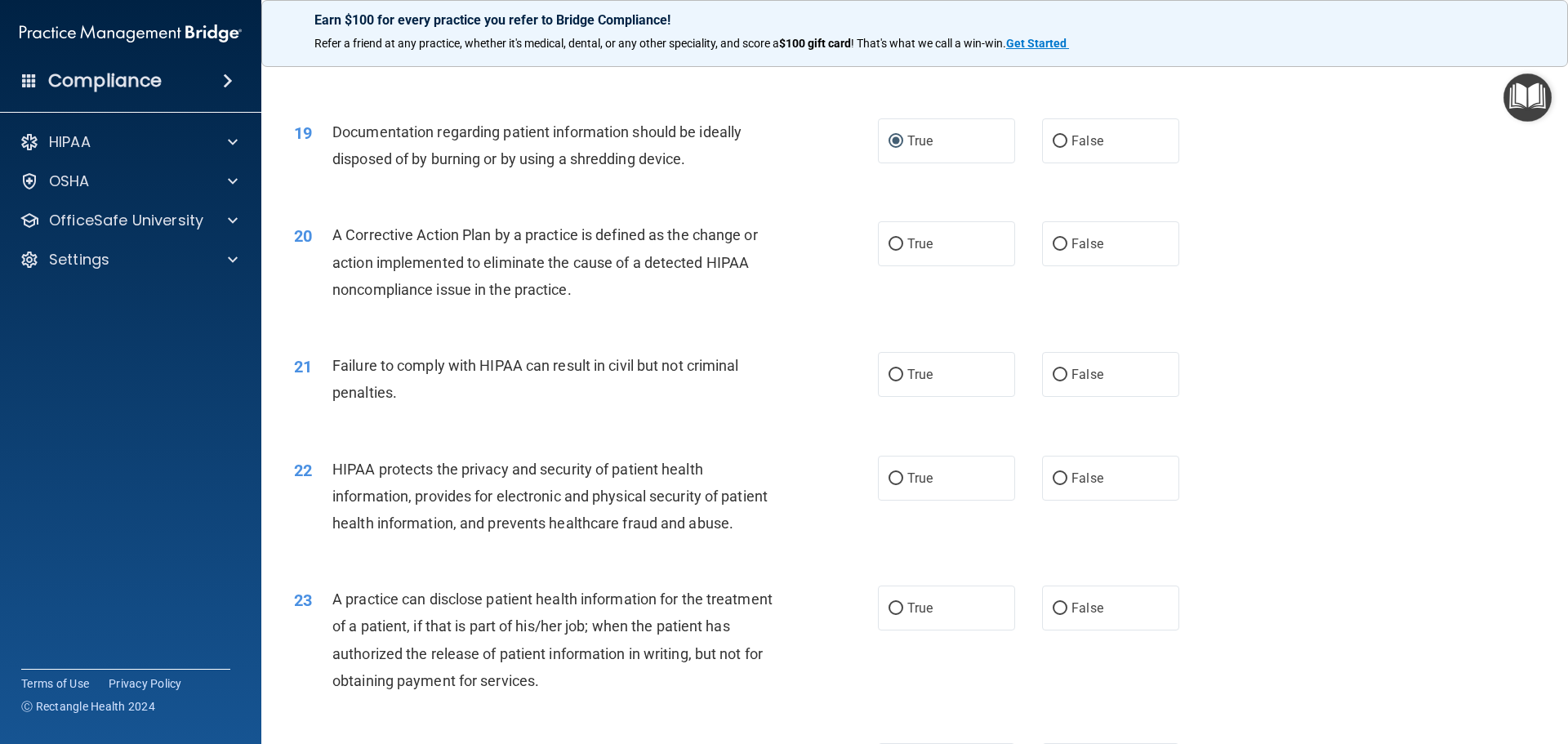
scroll to position [2204, 0]
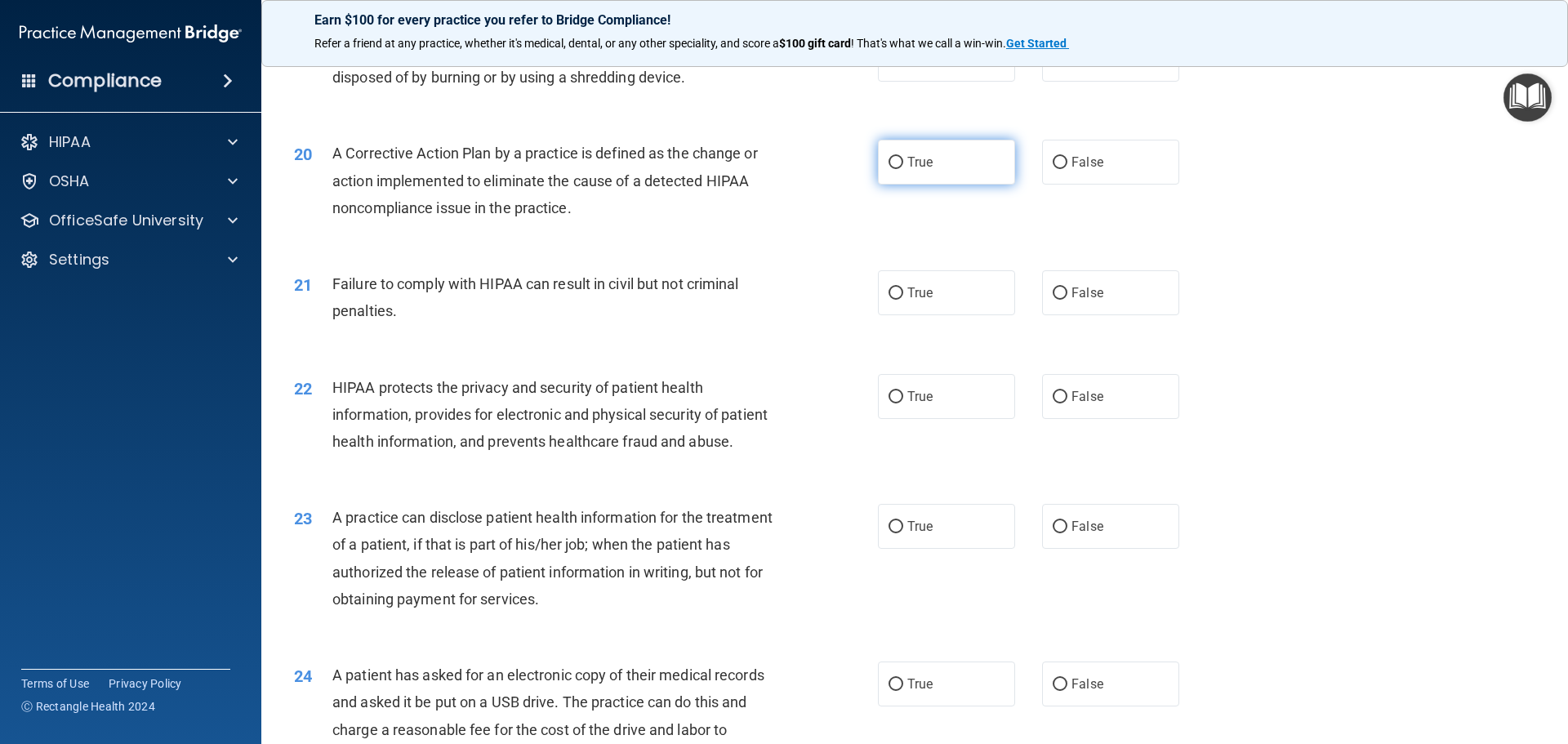
click at [898, 184] on label "True" at bounding box center [946, 162] width 138 height 45
click at [898, 169] on input "True" at bounding box center [896, 162] width 15 height 12
radio input "true"
click at [1060, 315] on label "False" at bounding box center [1111, 292] width 138 height 45
click at [1060, 300] on input "False" at bounding box center [1060, 293] width 15 height 12
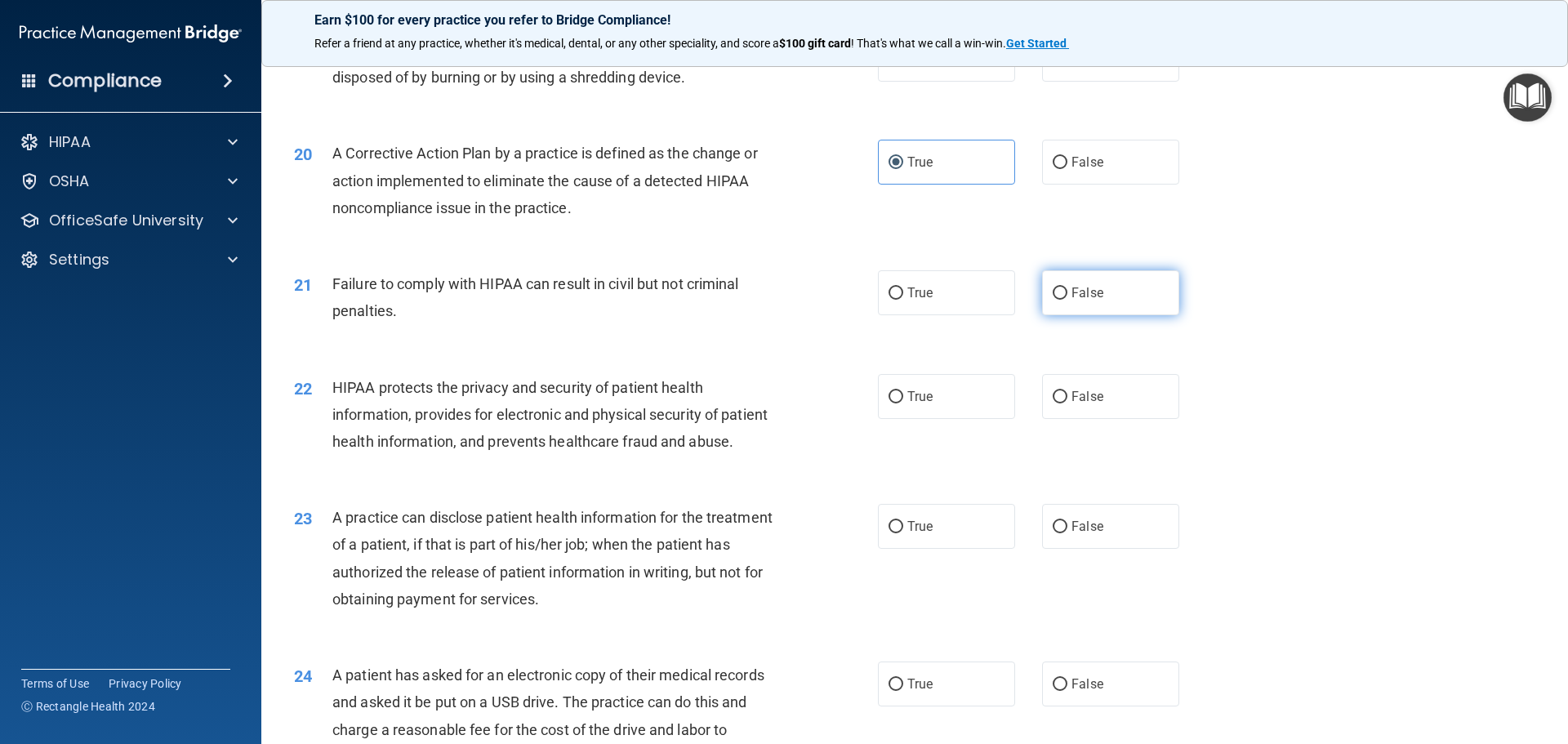
radio input "true"
click at [889, 403] on input "True" at bounding box center [896, 397] width 15 height 12
radio input "true"
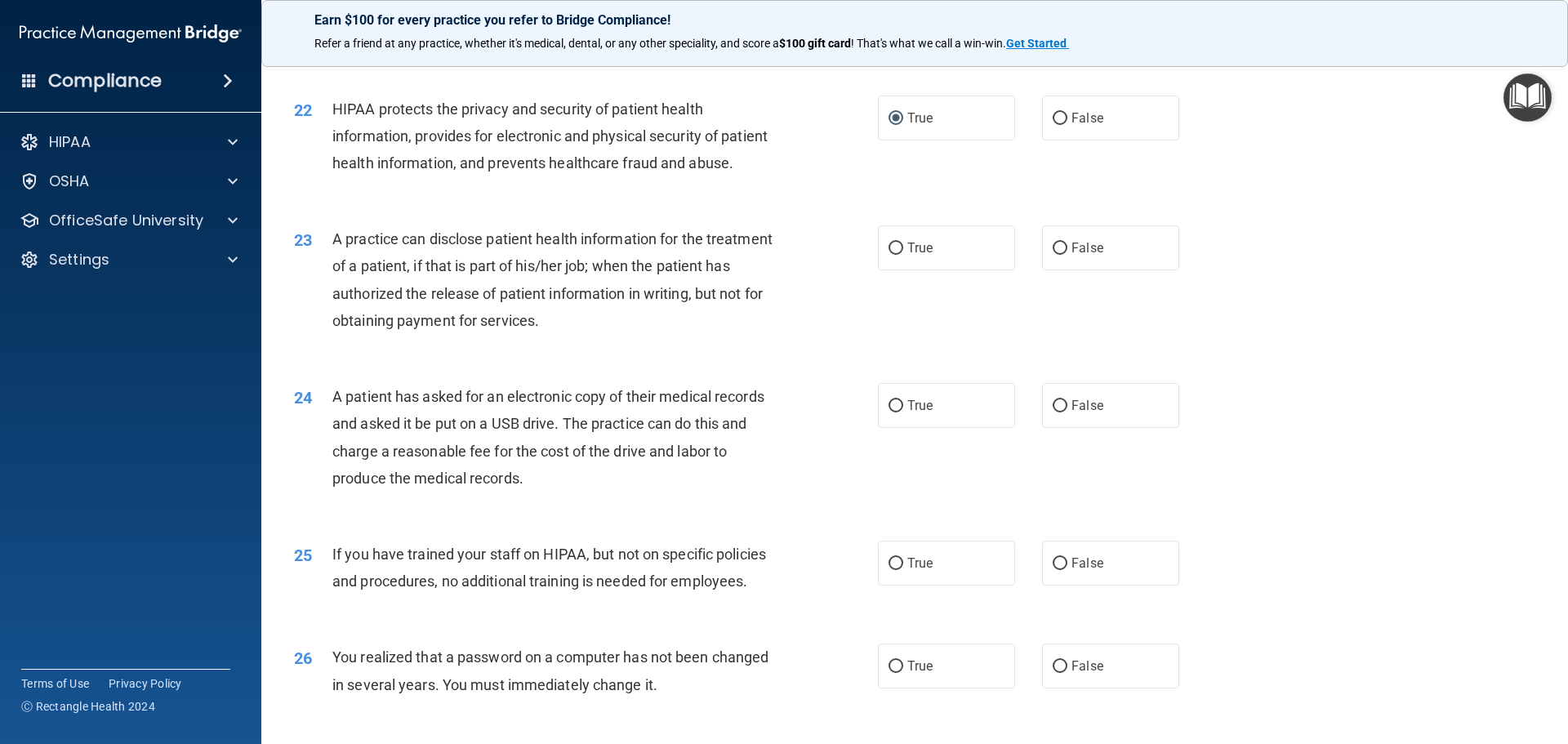
scroll to position [2530, 0]
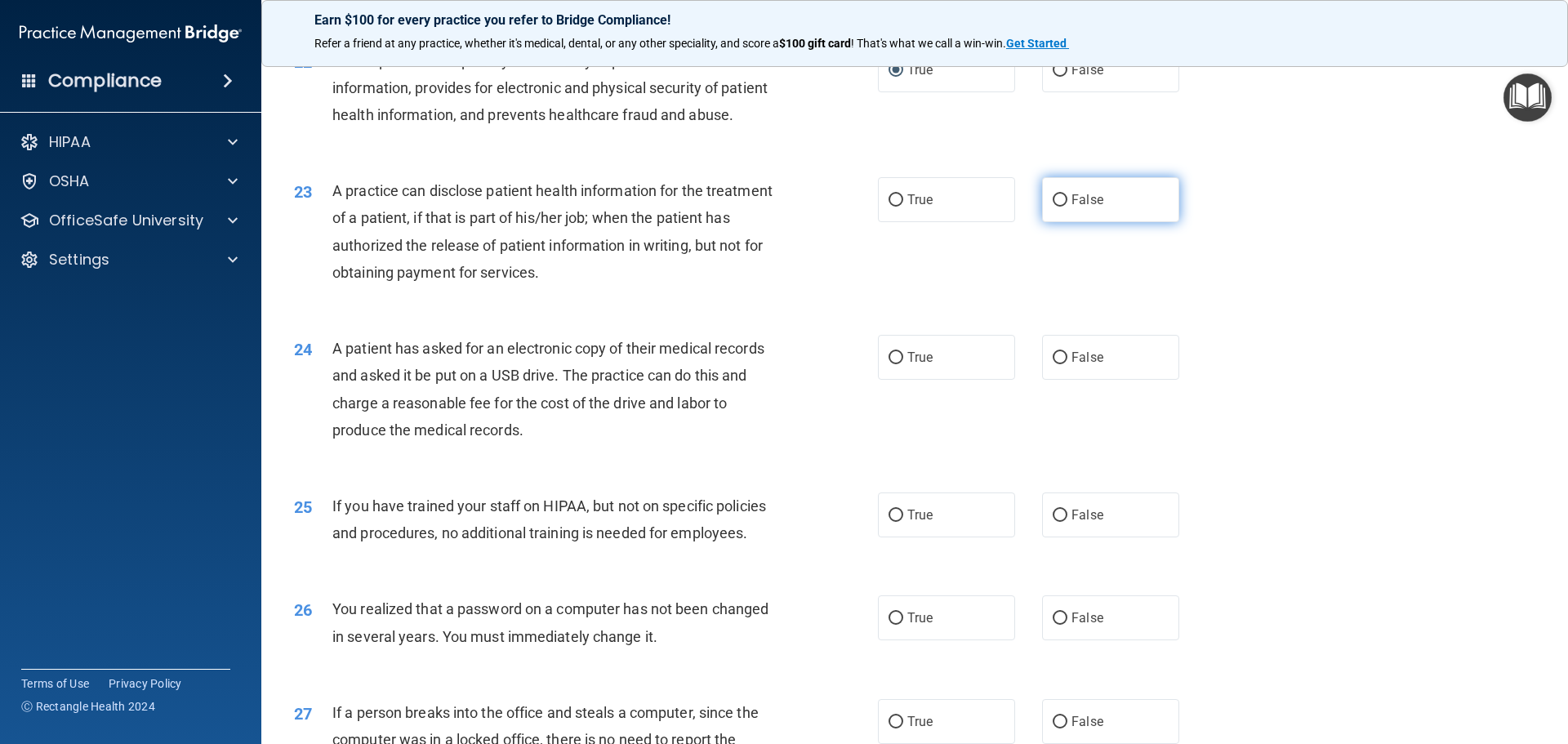
click at [1052, 207] on input "False" at bounding box center [1060, 200] width 15 height 12
radio input "true"
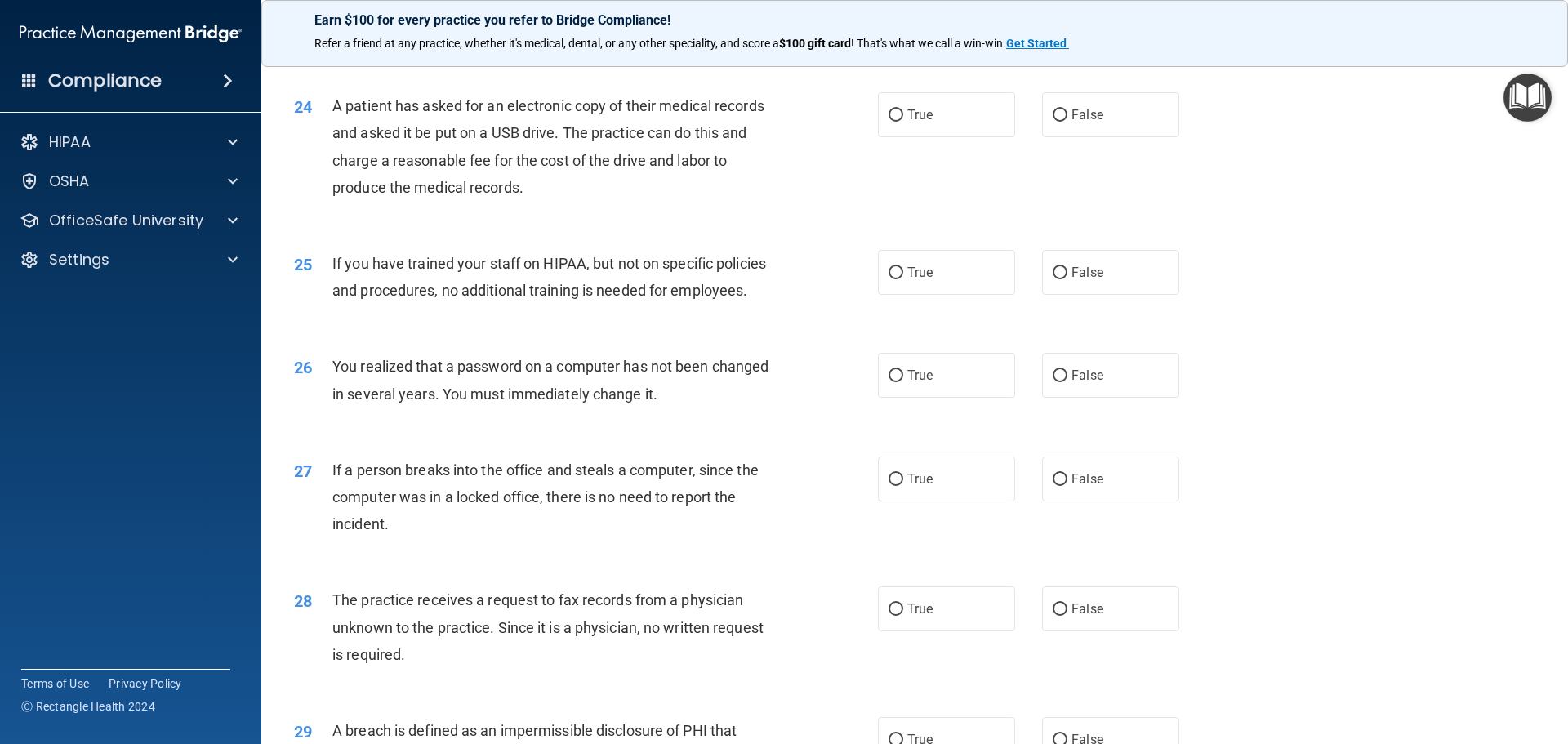
scroll to position [2775, 0]
click at [889, 119] on input "True" at bounding box center [896, 113] width 15 height 12
radio input "true"
click at [1056, 277] on input "False" at bounding box center [1060, 270] width 15 height 12
radio input "true"
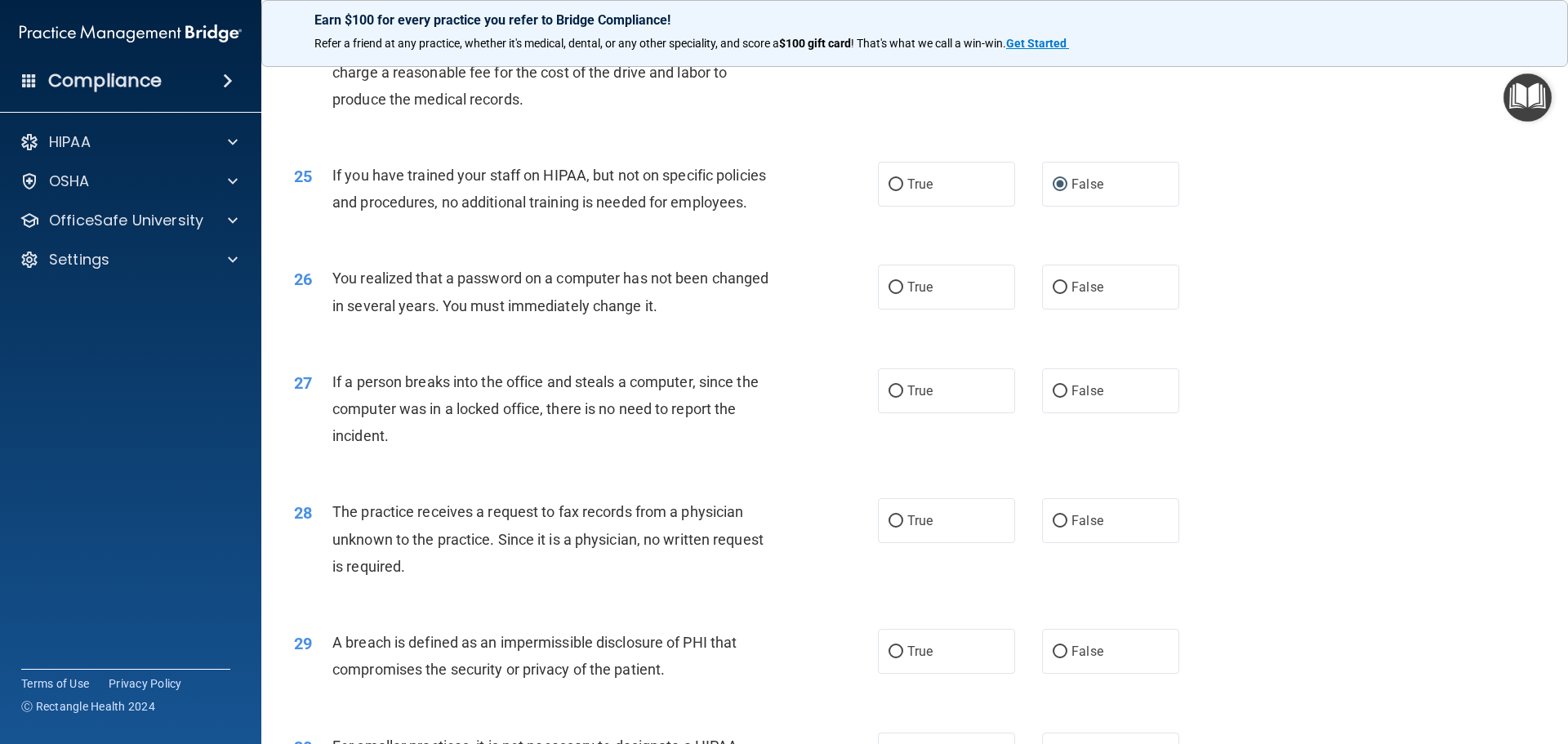
scroll to position [2938, 0]
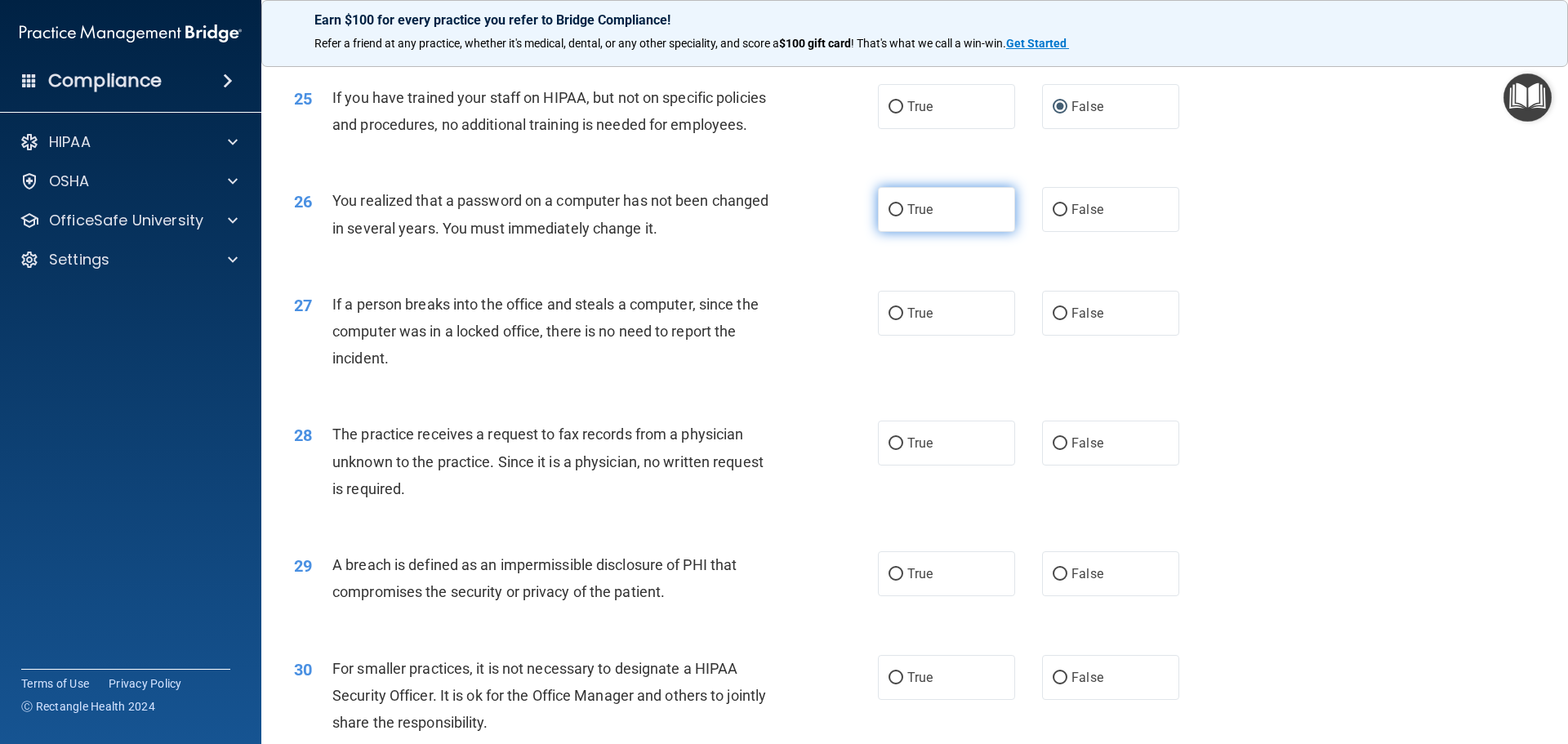
click at [891, 216] on input "True" at bounding box center [896, 210] width 15 height 12
radio input "true"
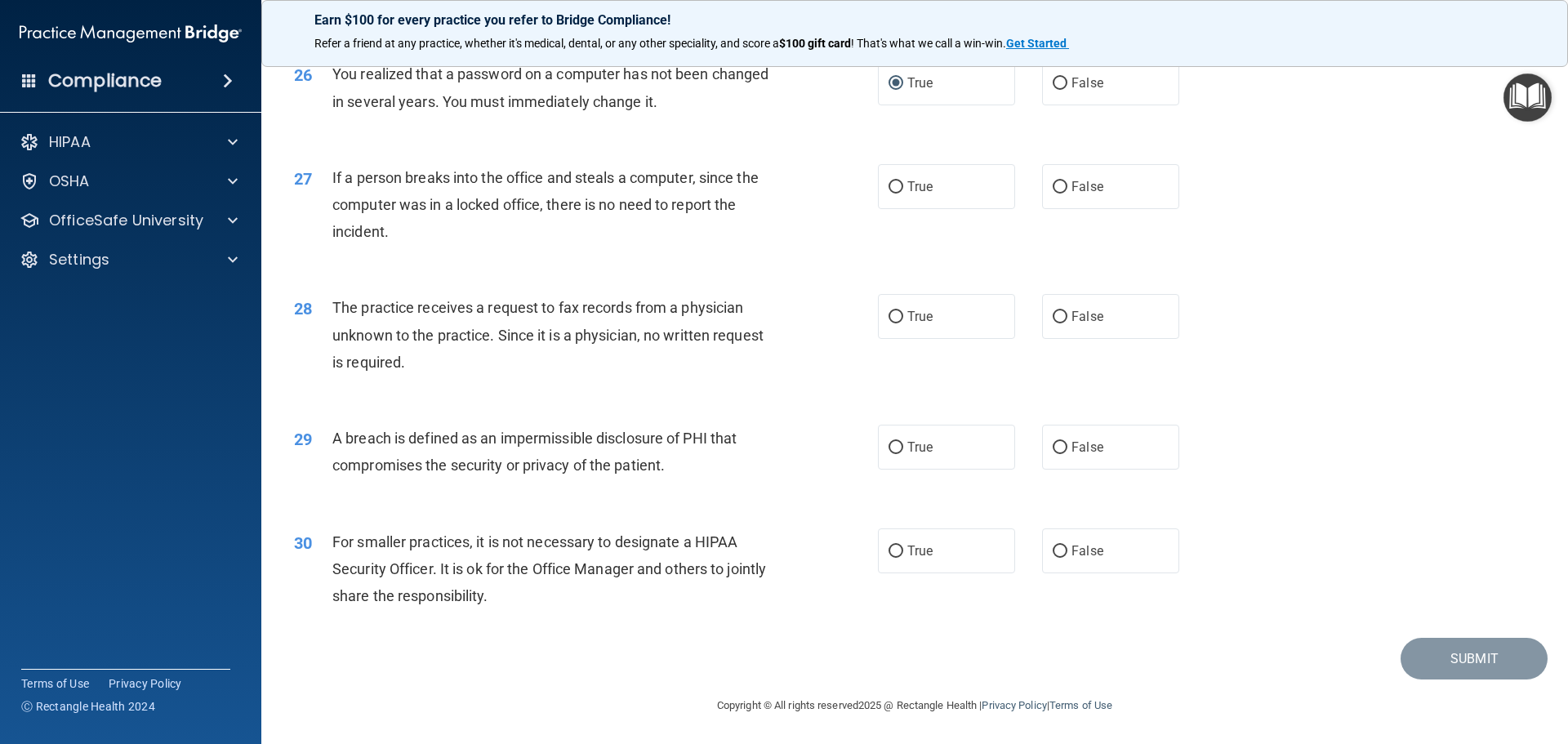
scroll to position [3102, 0]
click at [1059, 208] on label "False" at bounding box center [1111, 185] width 138 height 45
click at [1059, 193] on input "False" at bounding box center [1060, 186] width 15 height 12
radio input "true"
click at [1047, 338] on label "False" at bounding box center [1111, 315] width 138 height 45
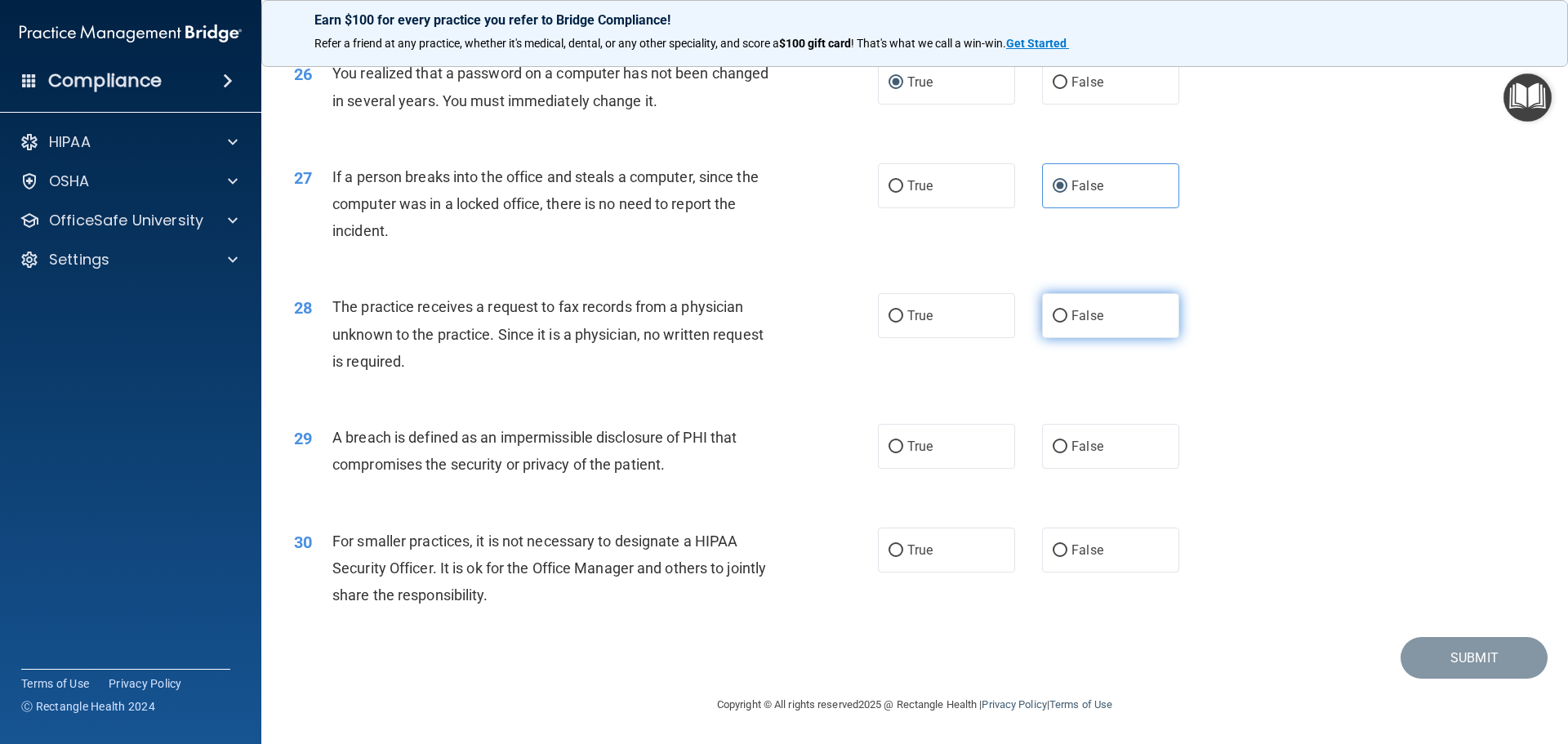
click at [1052, 323] on input "False" at bounding box center [1060, 316] width 15 height 12
radio input "true"
click at [889, 451] on input "True" at bounding box center [896, 447] width 15 height 12
radio input "true"
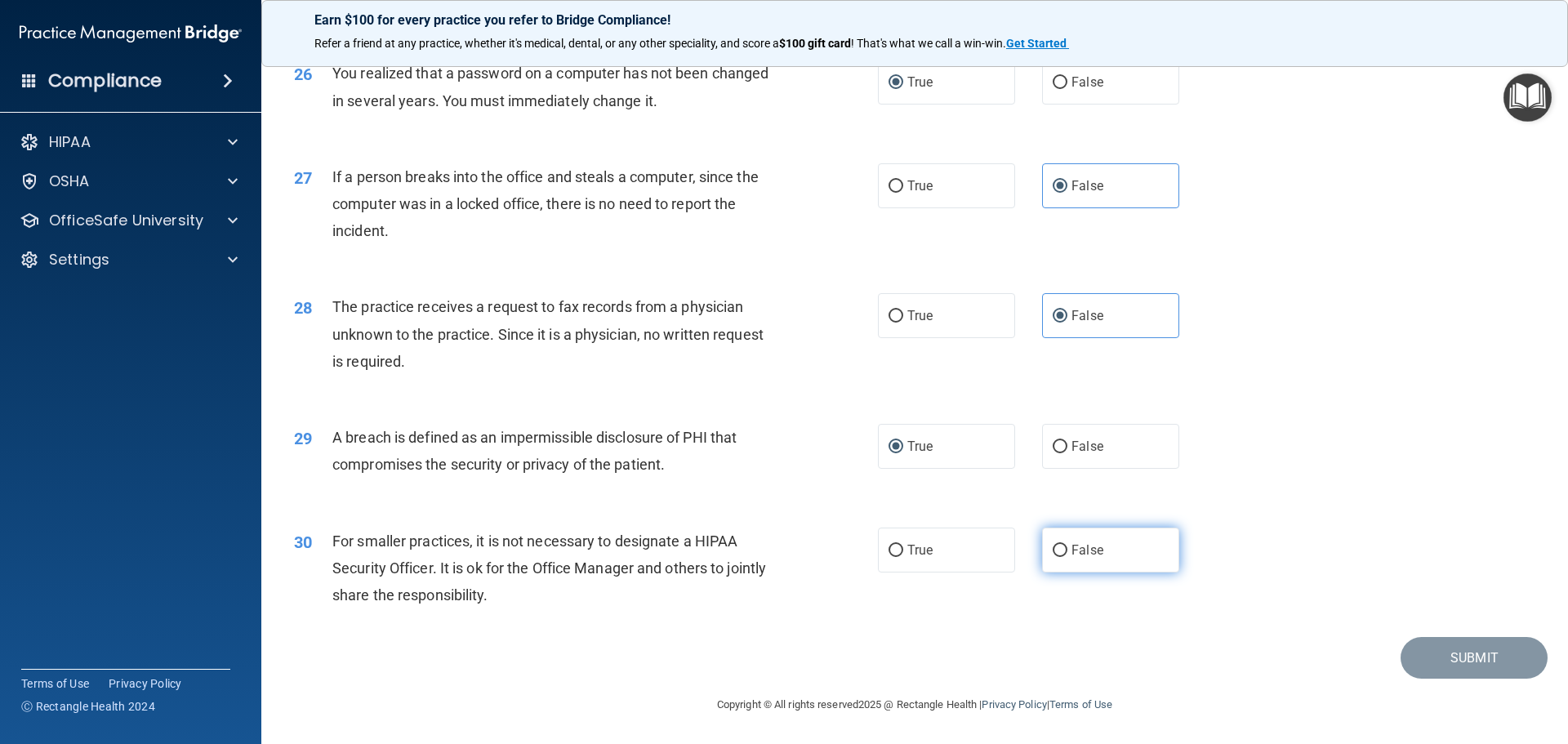
click at [1054, 548] on input "False" at bounding box center [1060, 551] width 15 height 12
radio input "true"
click at [1453, 655] on button "Submit" at bounding box center [1474, 658] width 147 height 42
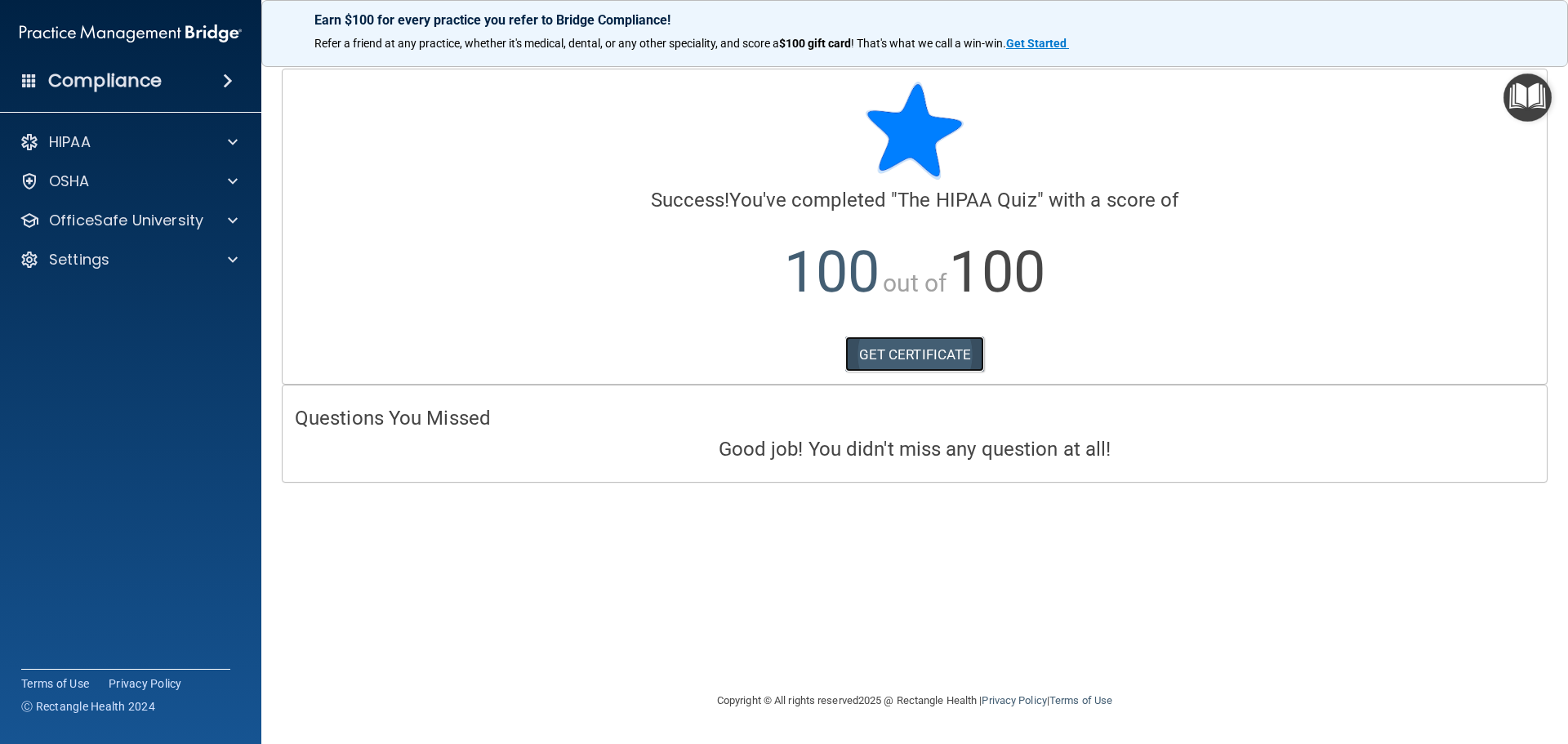
click at [942, 354] on link "GET CERTIFICATE" at bounding box center [915, 355] width 140 height 36
click at [136, 149] on div "HIPAA" at bounding box center [109, 142] width 203 height 20
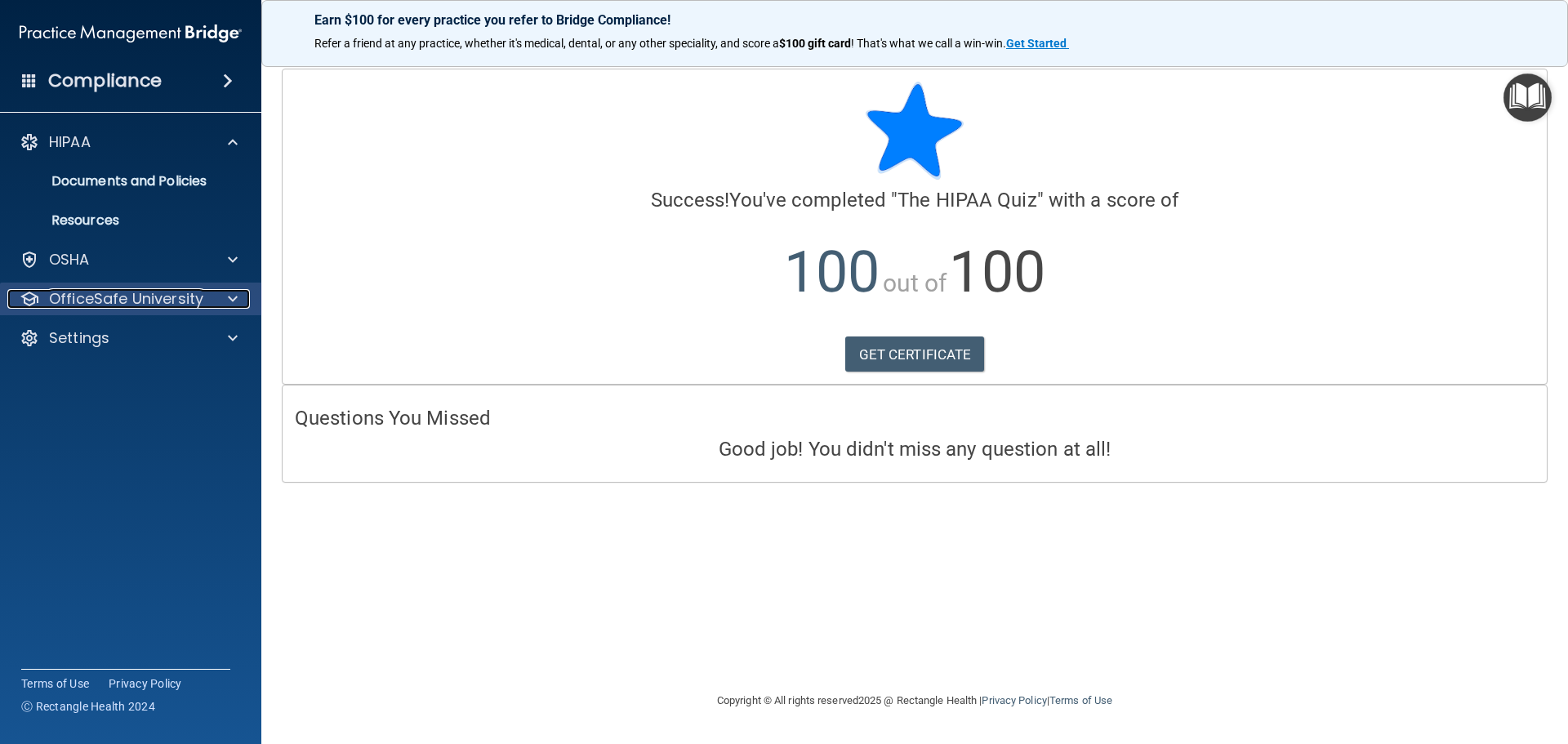
click at [138, 291] on p "OfficeSafe University" at bounding box center [126, 299] width 154 height 20
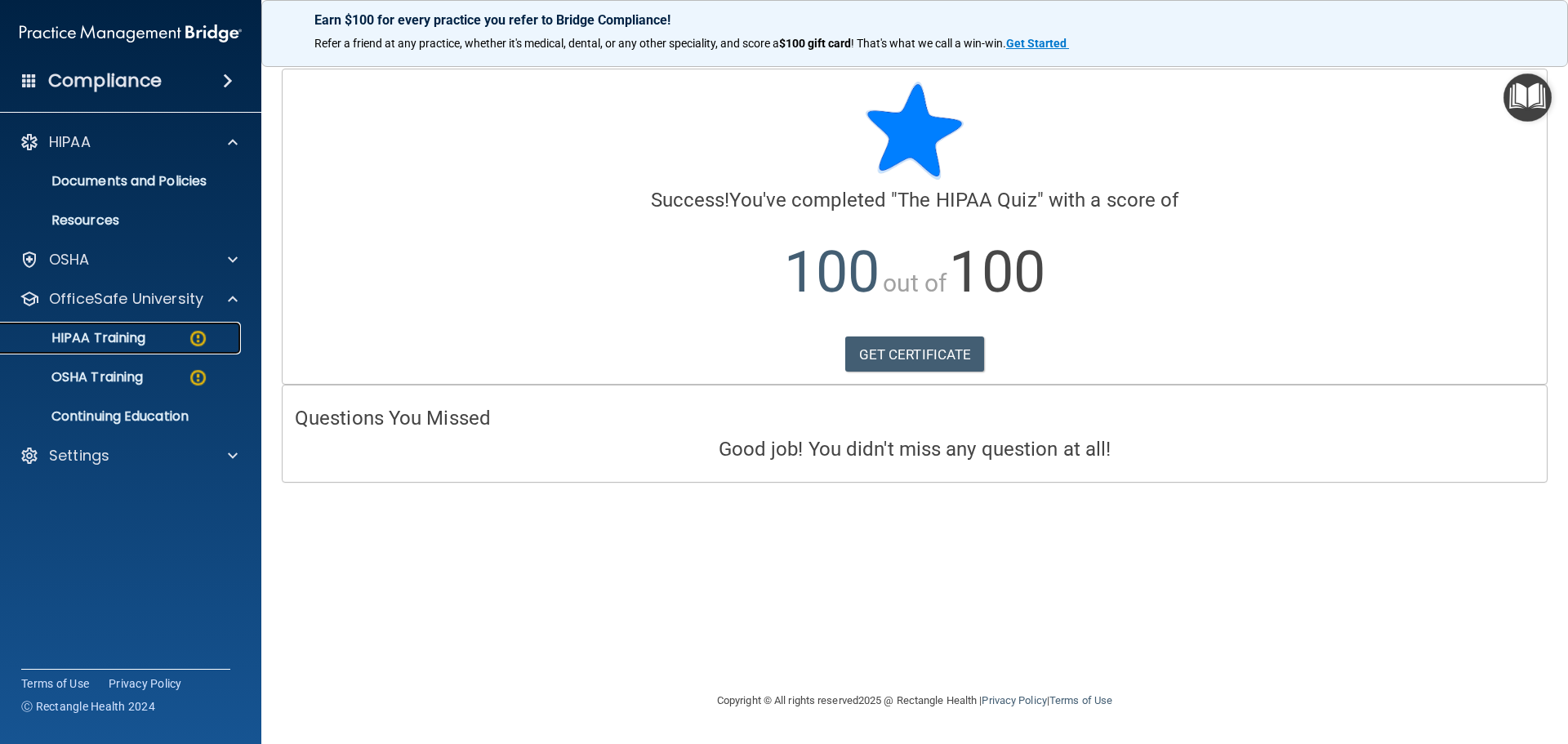
click at [125, 335] on p "HIPAA Training" at bounding box center [78, 338] width 135 height 16
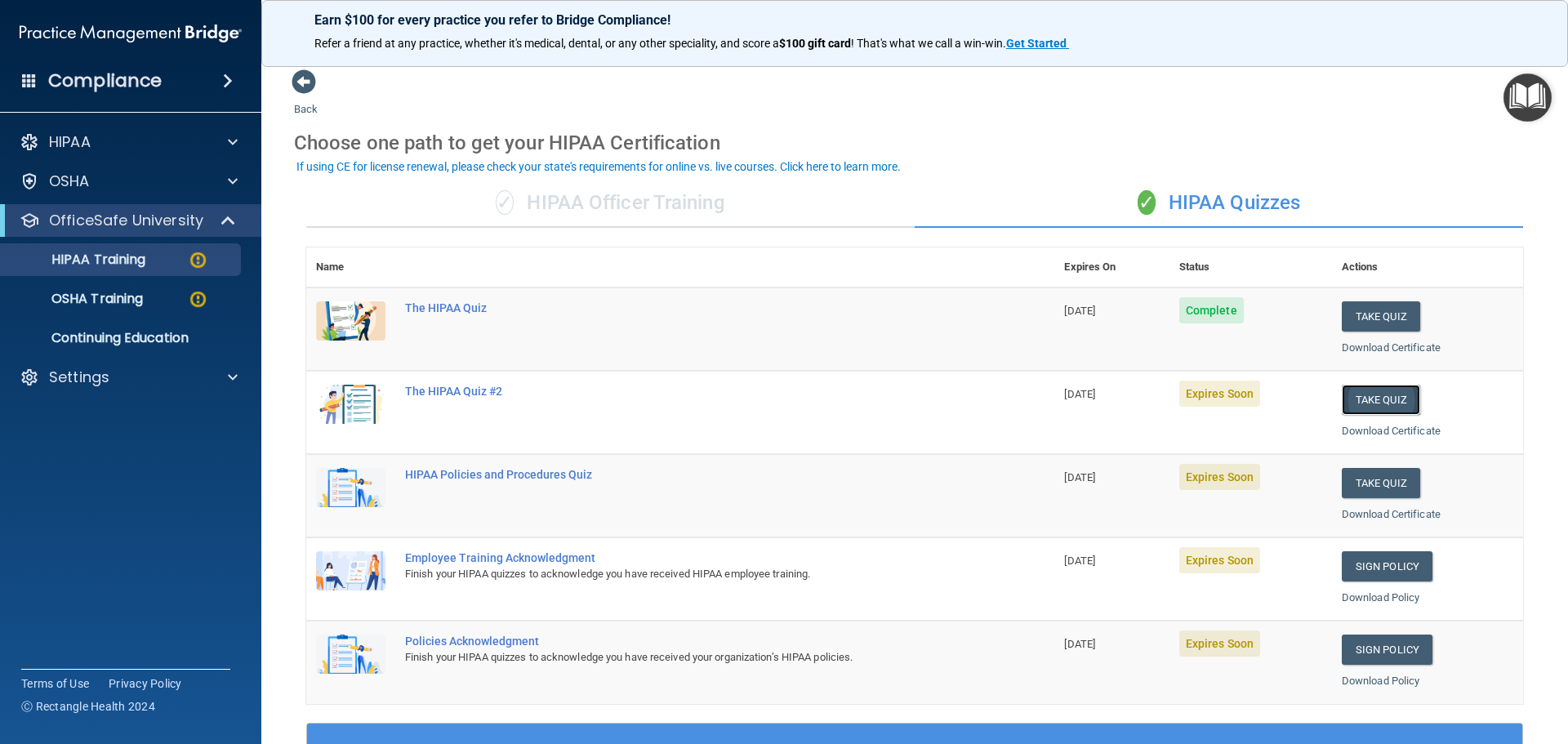
click at [1383, 398] on button "Take Quiz" at bounding box center [1380, 399] width 78 height 30
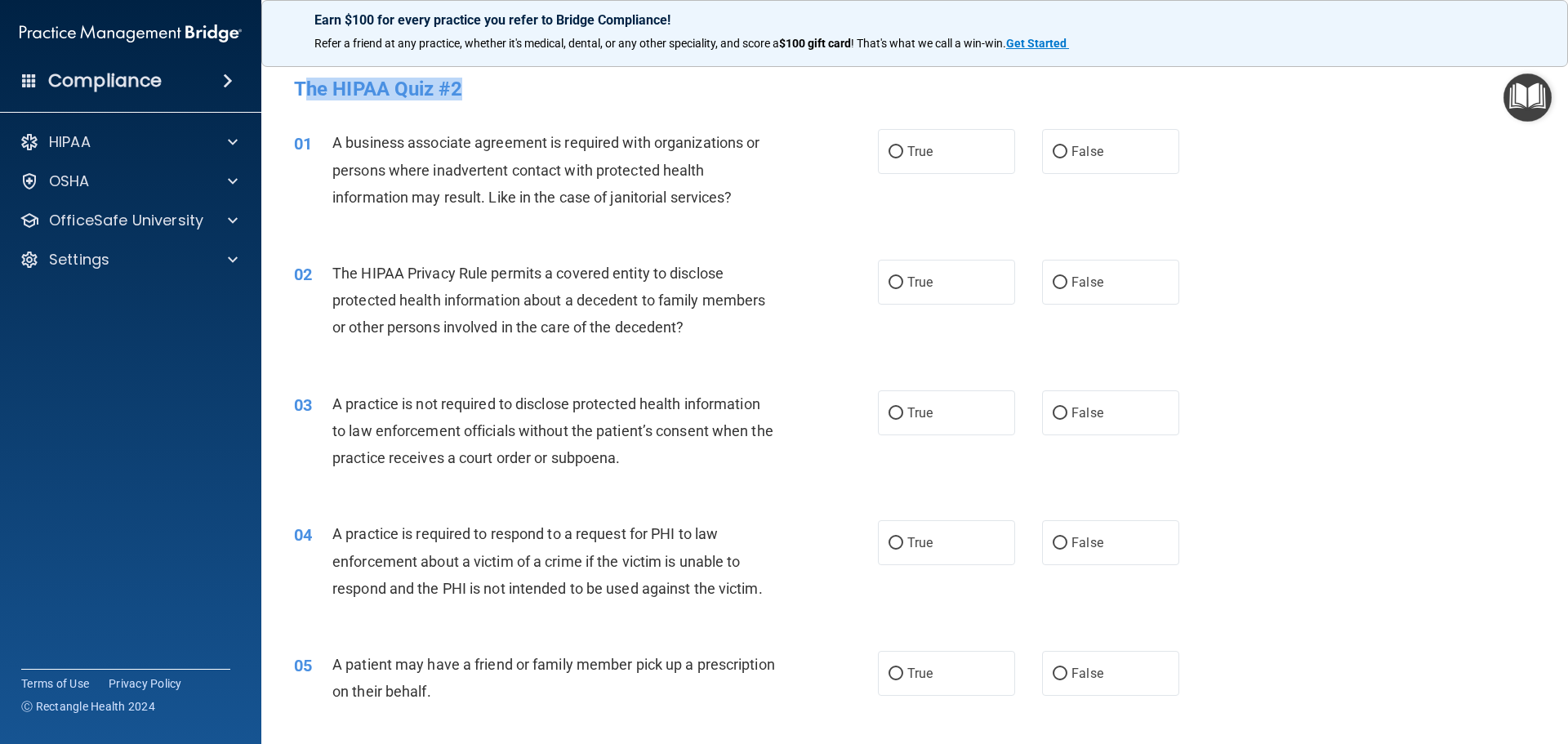
drag, startPoint x: 301, startPoint y: 84, endPoint x: 461, endPoint y: 102, distance: 161.0
click at [461, 102] on div "The HIPAA Quiz #2" at bounding box center [914, 88] width 1266 height 40
click at [513, 95] on h4 "The HIPAA Quiz #2" at bounding box center [914, 89] width 1241 height 21
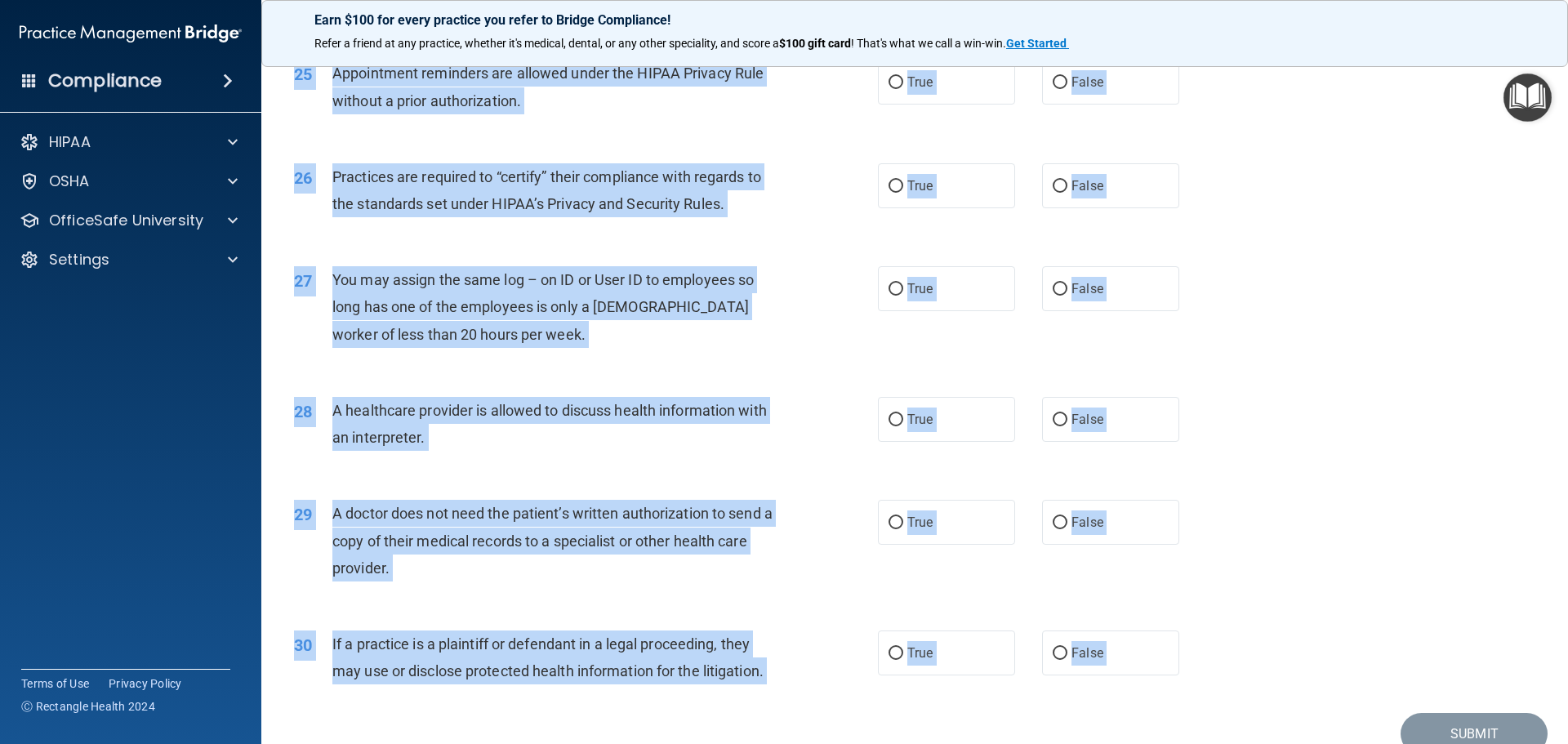
scroll to position [3056, 0]
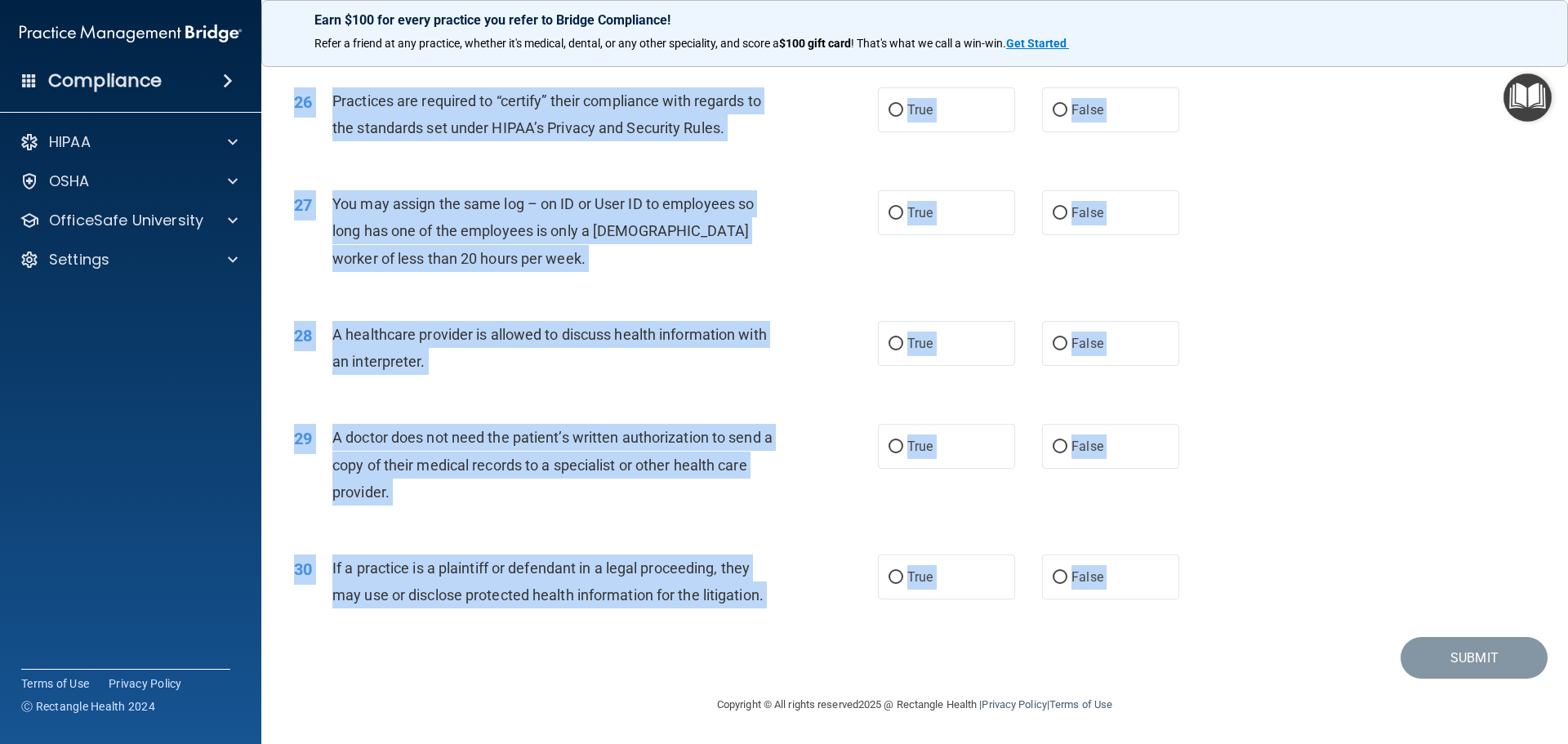
drag, startPoint x: 296, startPoint y: 84, endPoint x: 1017, endPoint y: 639, distance: 909.9
copy main "Lor IPSUM Dolo #4 Sita cons adipi’e seddoe tempo 25/10/9122. Inc utl etdo mag a…"
click at [816, 194] on div "27 You may assign the same log – on ID or User ID to employees so long has one …" at bounding box center [586, 235] width 633 height 90
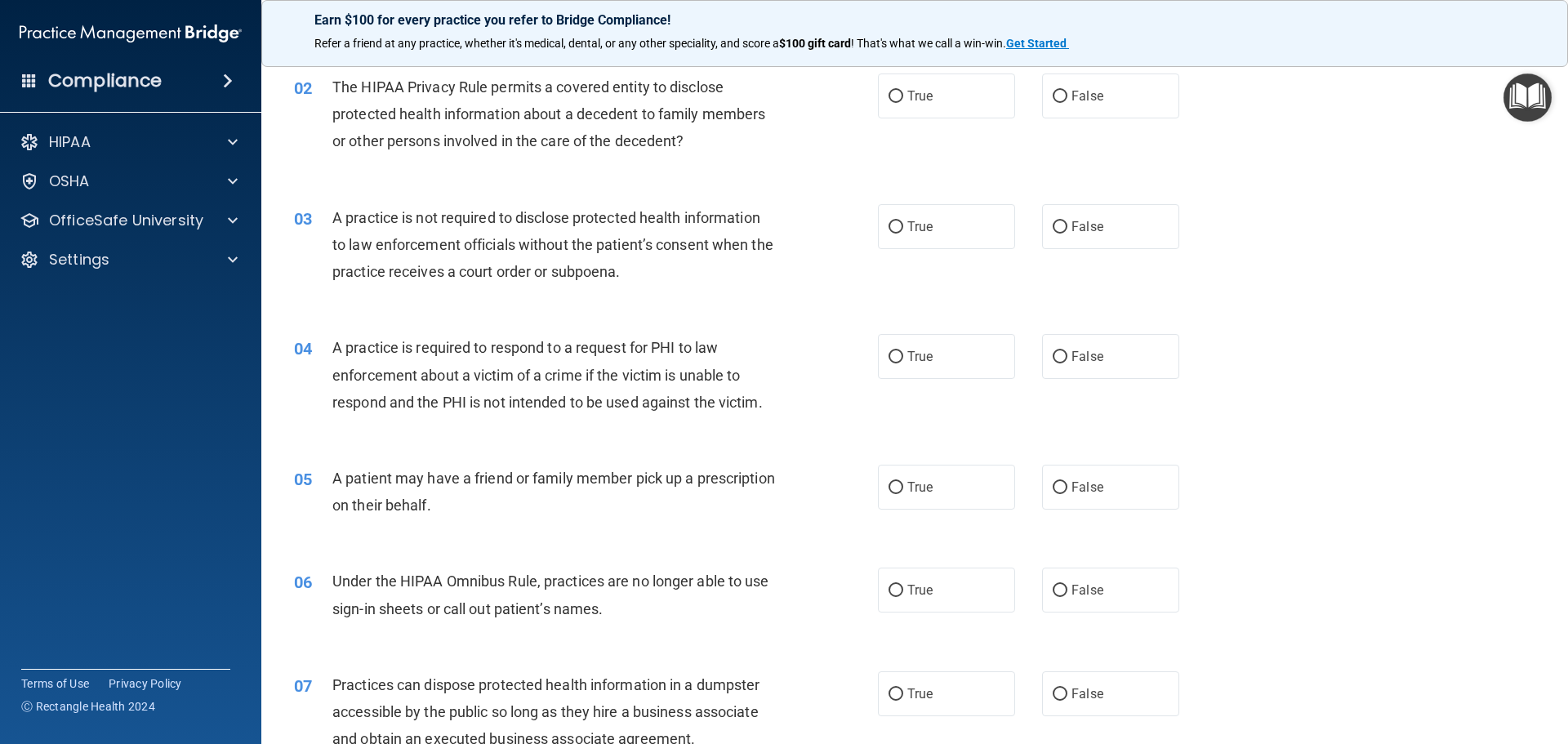
scroll to position [0, 0]
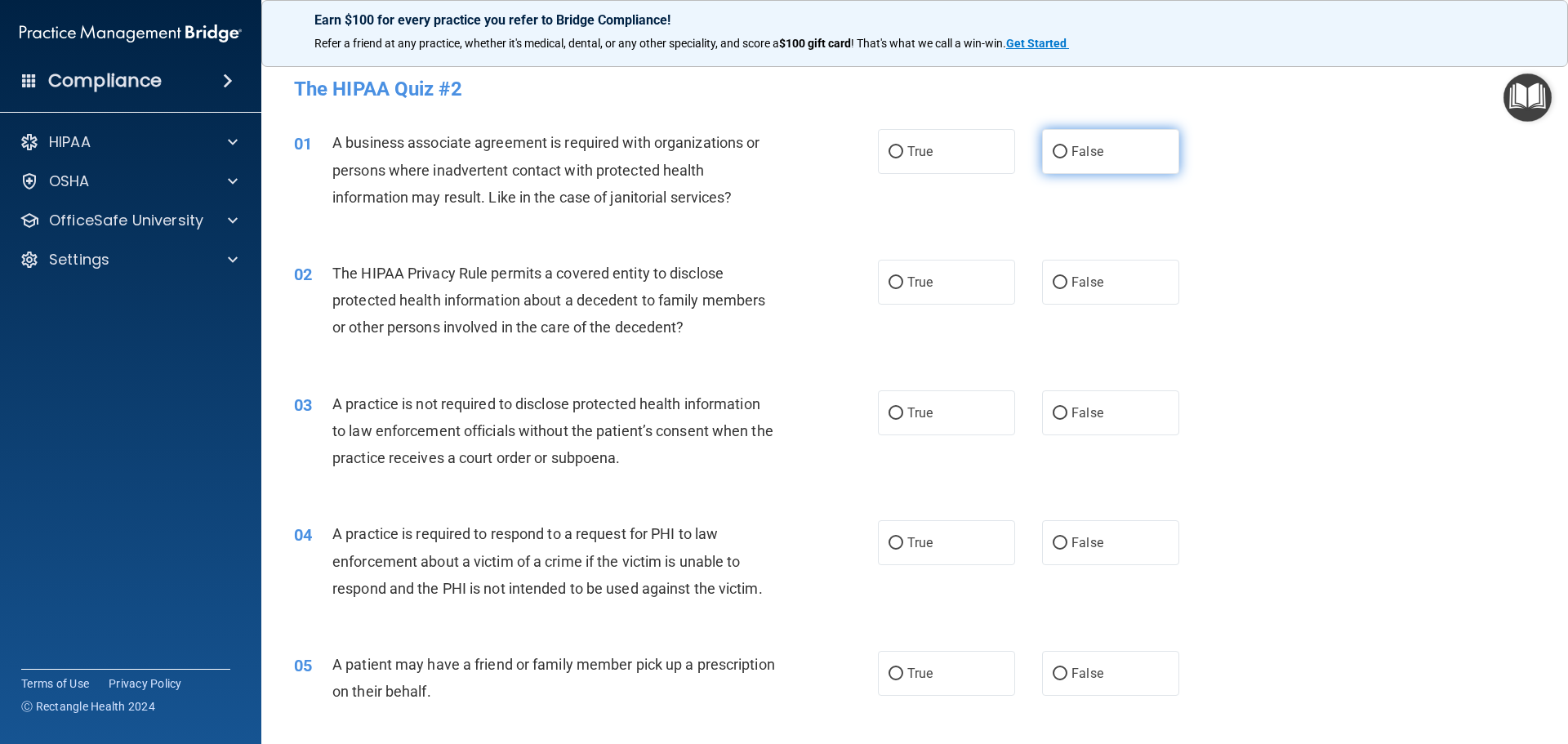
click at [1052, 154] on input "False" at bounding box center [1060, 152] width 15 height 12
radio input "true"
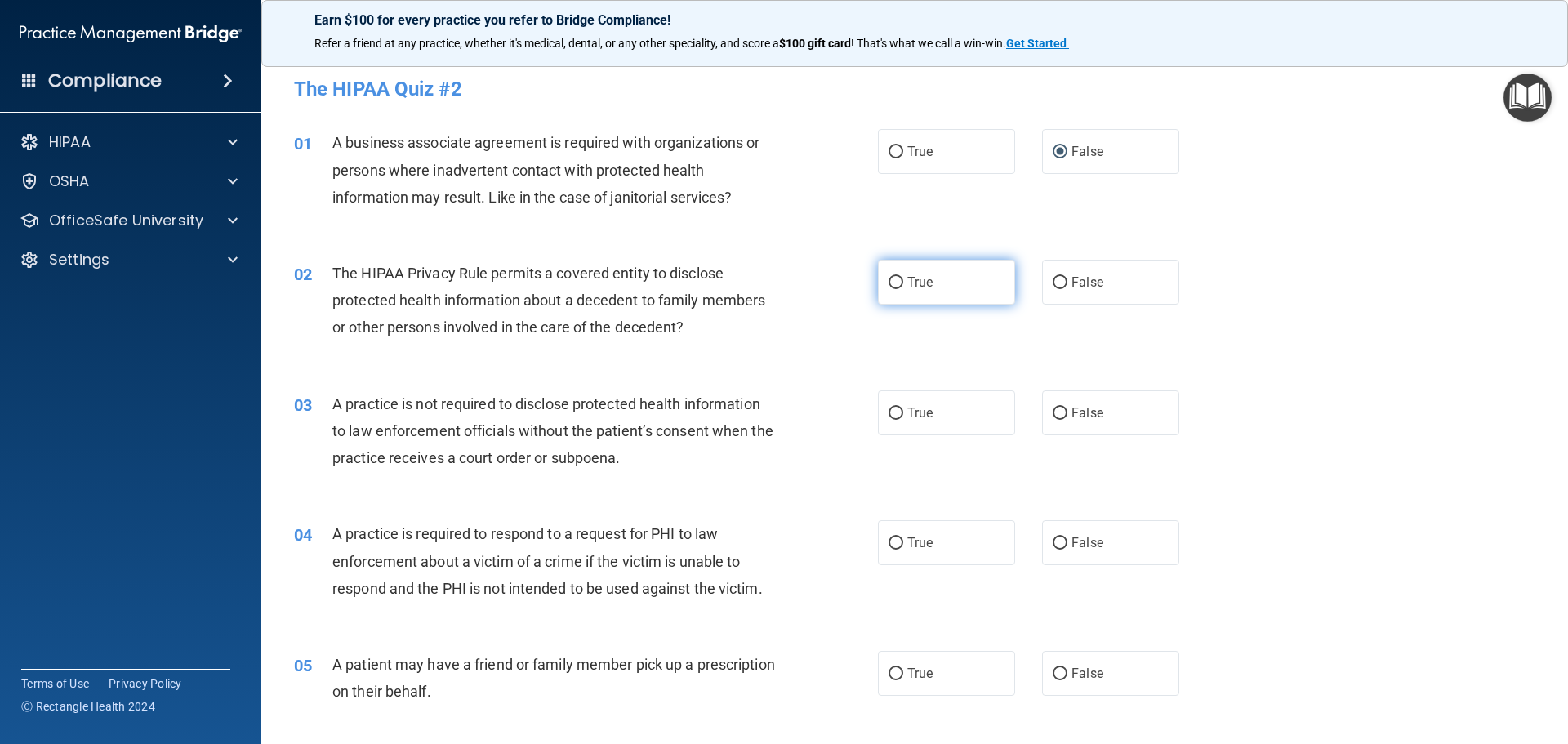
click at [879, 281] on label "True" at bounding box center [946, 281] width 138 height 45
click at [889, 281] on input "True" at bounding box center [896, 282] width 15 height 12
radio input "true"
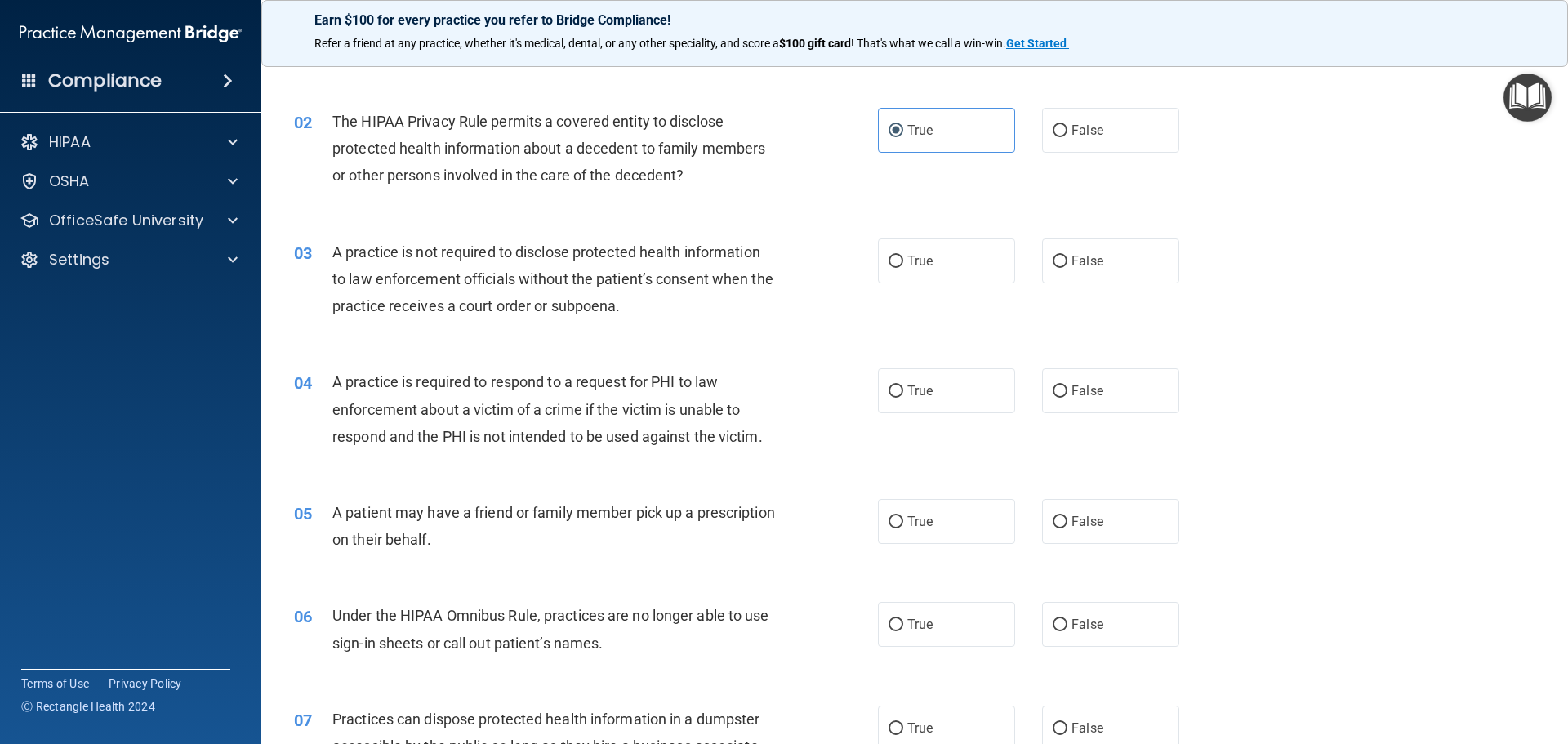
scroll to position [163, 0]
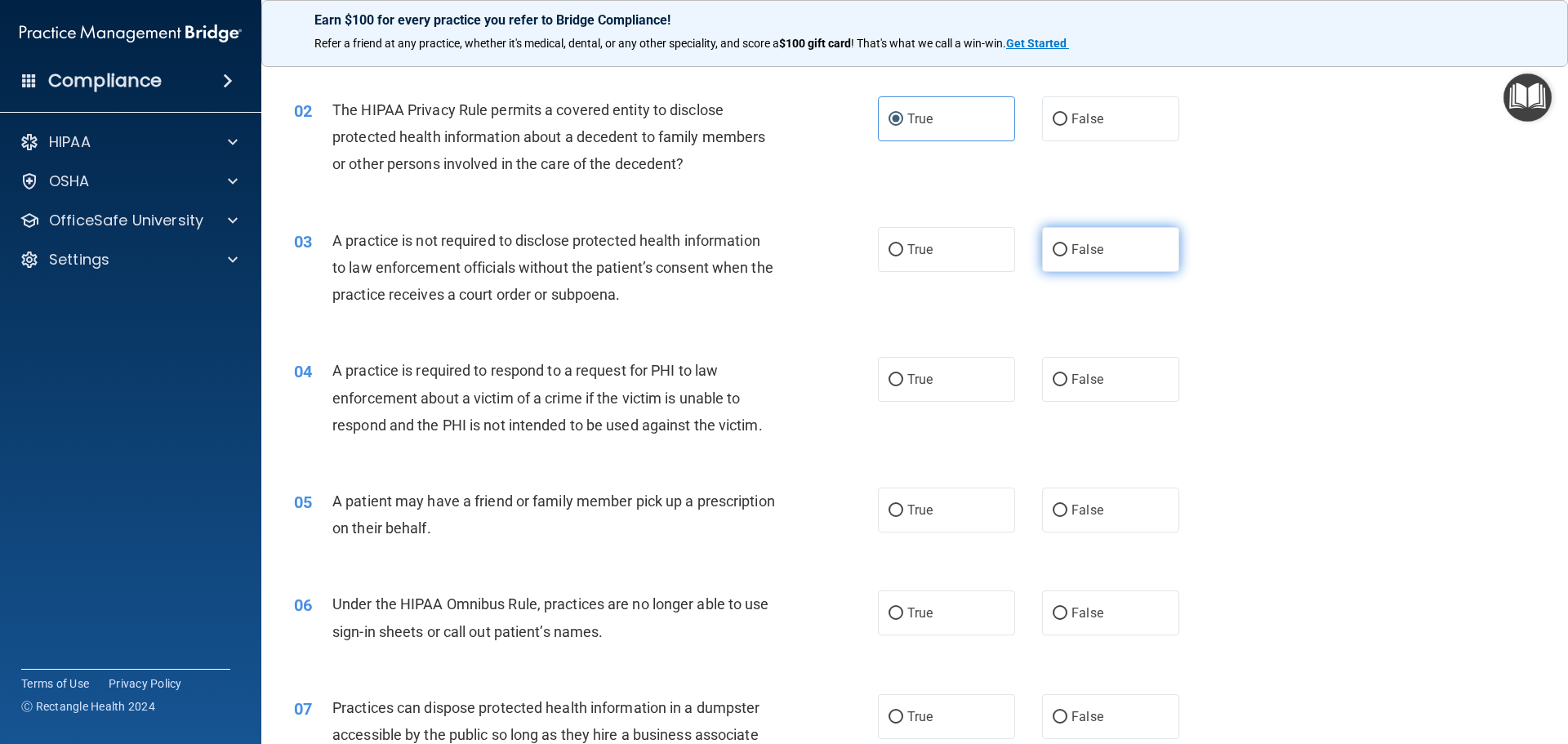
click at [1052, 254] on input "False" at bounding box center [1060, 250] width 15 height 12
radio input "true"
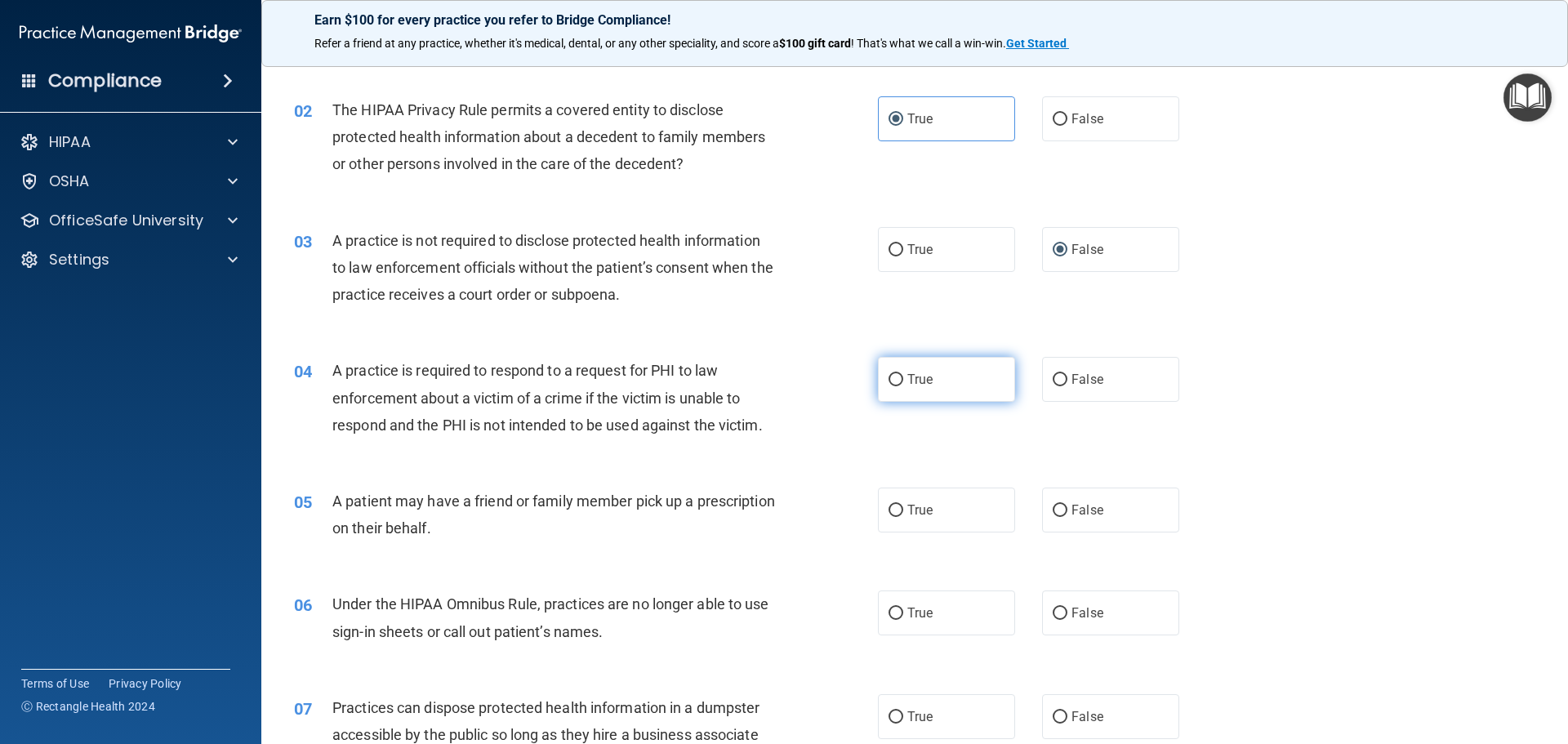
click at [889, 383] on input "True" at bounding box center [896, 379] width 15 height 12
radio input "true"
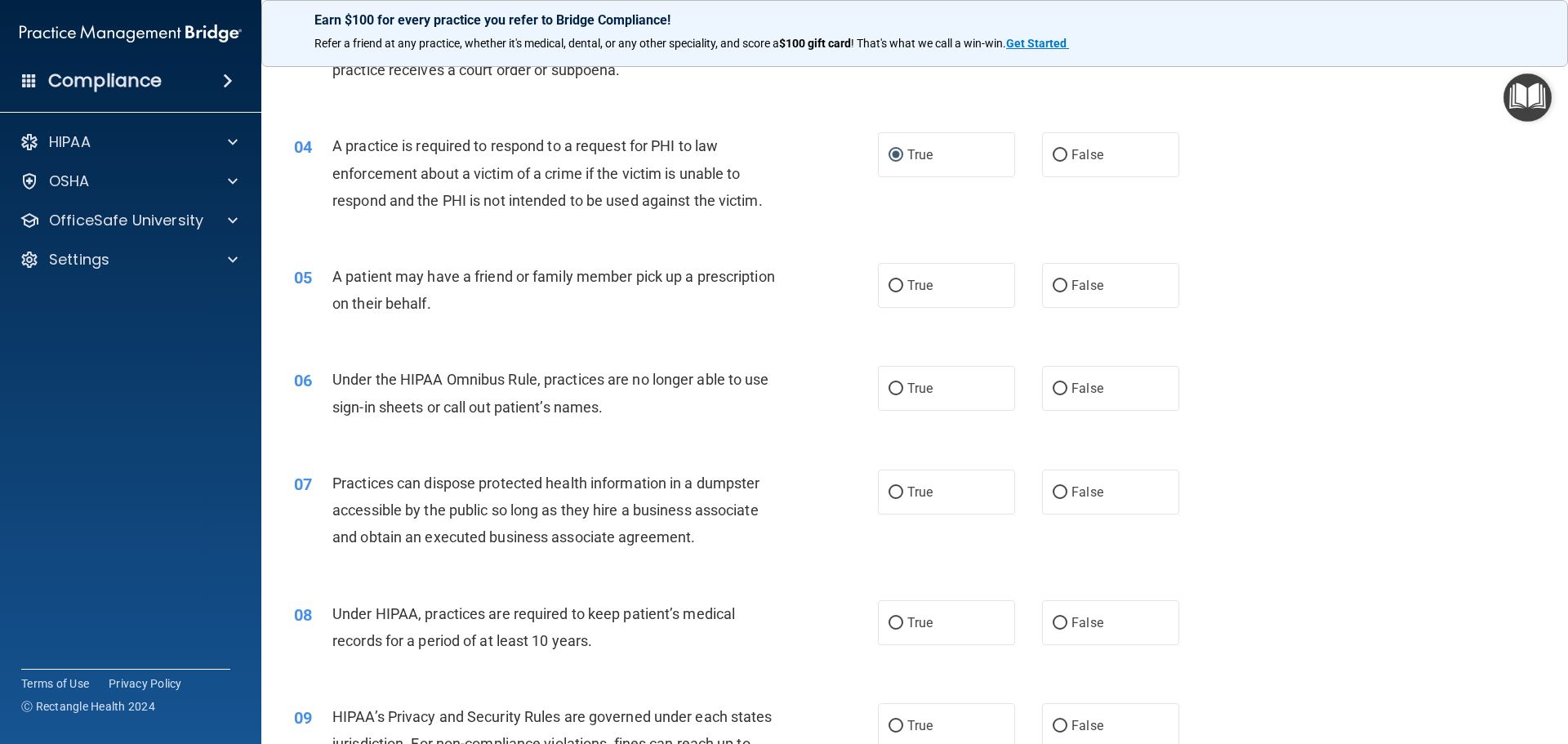
scroll to position [490, 0]
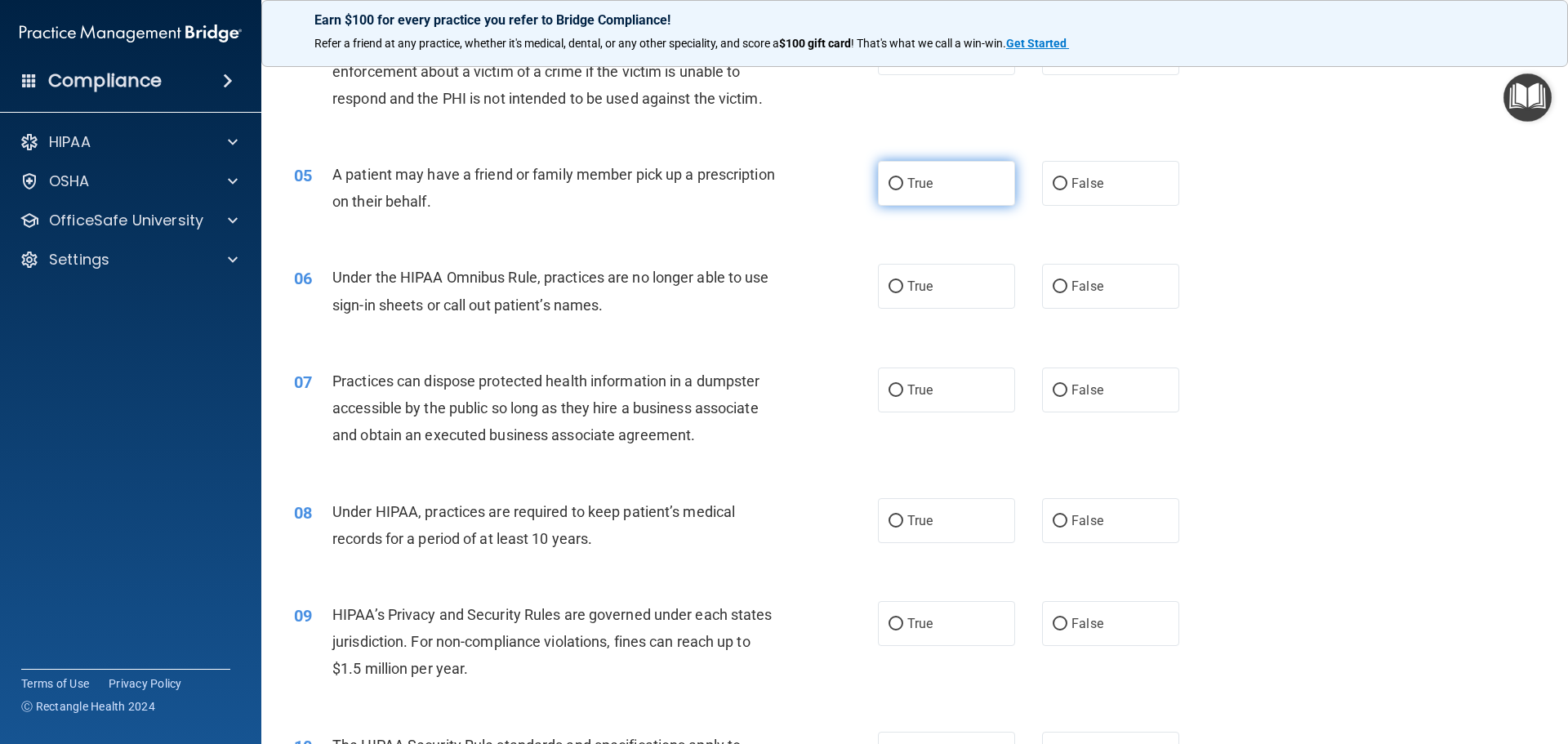
click at [898, 182] on label "True" at bounding box center [946, 183] width 138 height 45
click at [898, 182] on input "True" at bounding box center [896, 184] width 15 height 12
radio input "true"
click at [1052, 282] on input "False" at bounding box center [1060, 286] width 15 height 12
radio input "true"
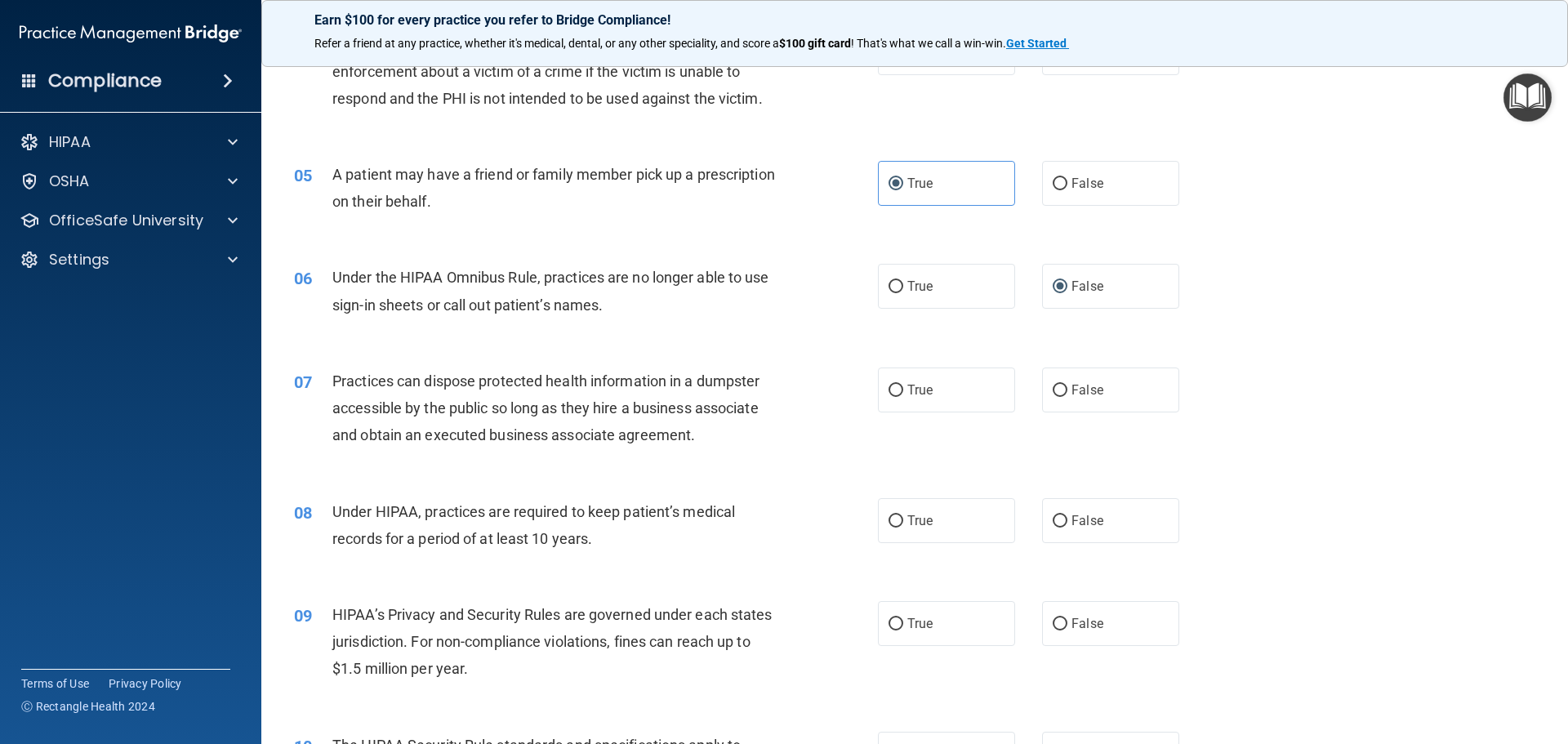
scroll to position [571, 0]
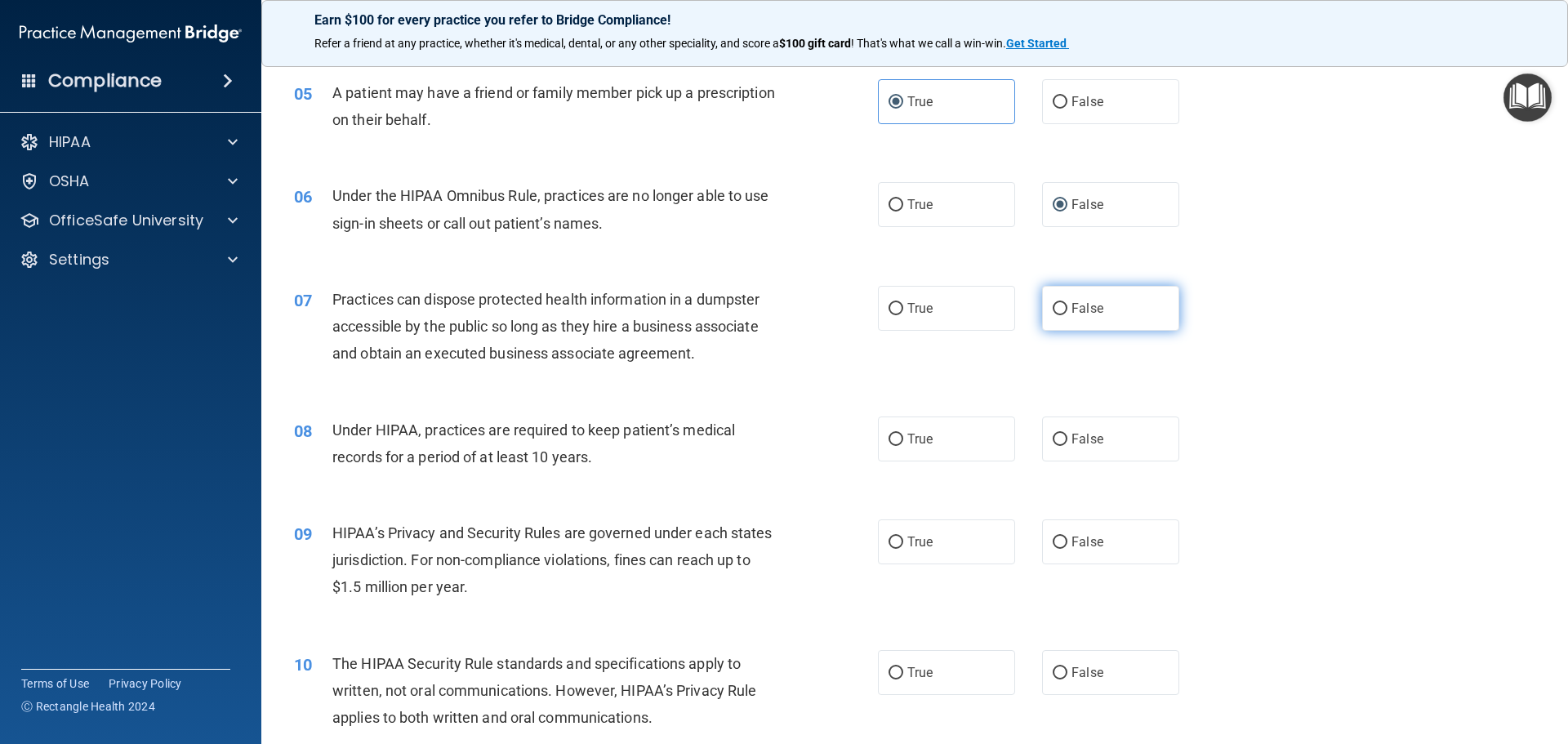
click at [1057, 306] on input "False" at bounding box center [1060, 309] width 15 height 12
radio input "true"
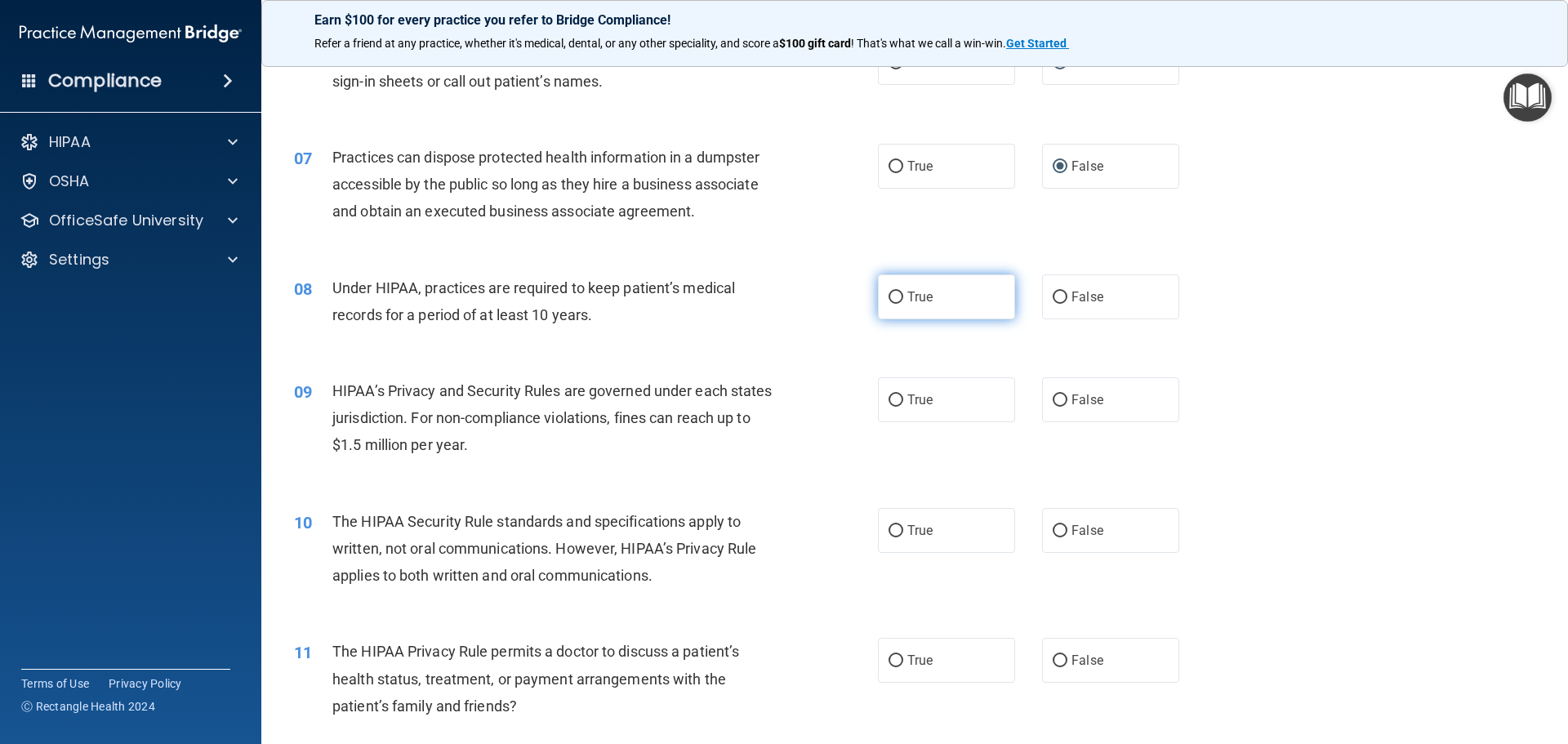
scroll to position [735, 0]
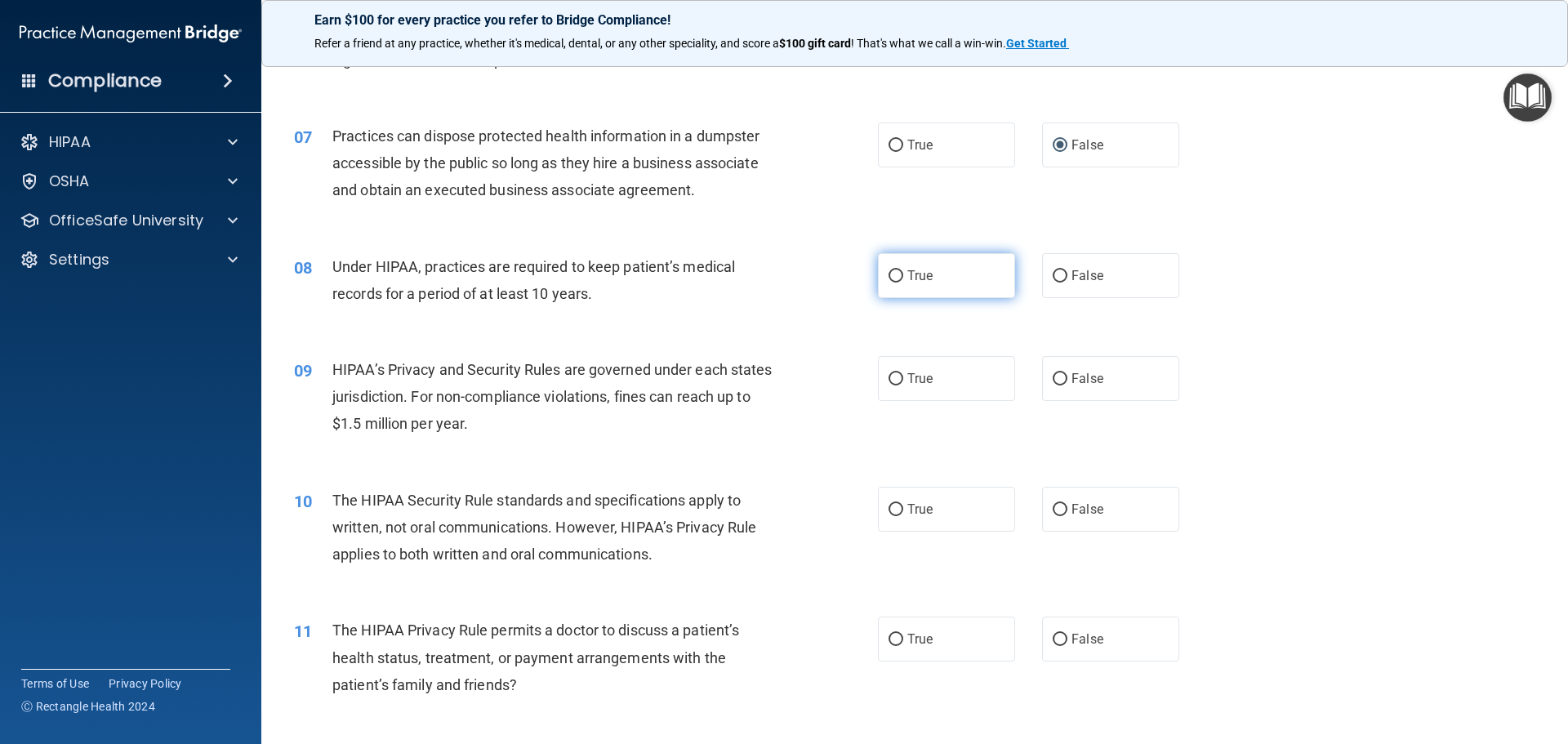
click at [895, 277] on input "True" at bounding box center [896, 276] width 15 height 12
radio input "true"
click at [1052, 280] on input "False" at bounding box center [1060, 276] width 15 height 12
radio input "true"
radio input "false"
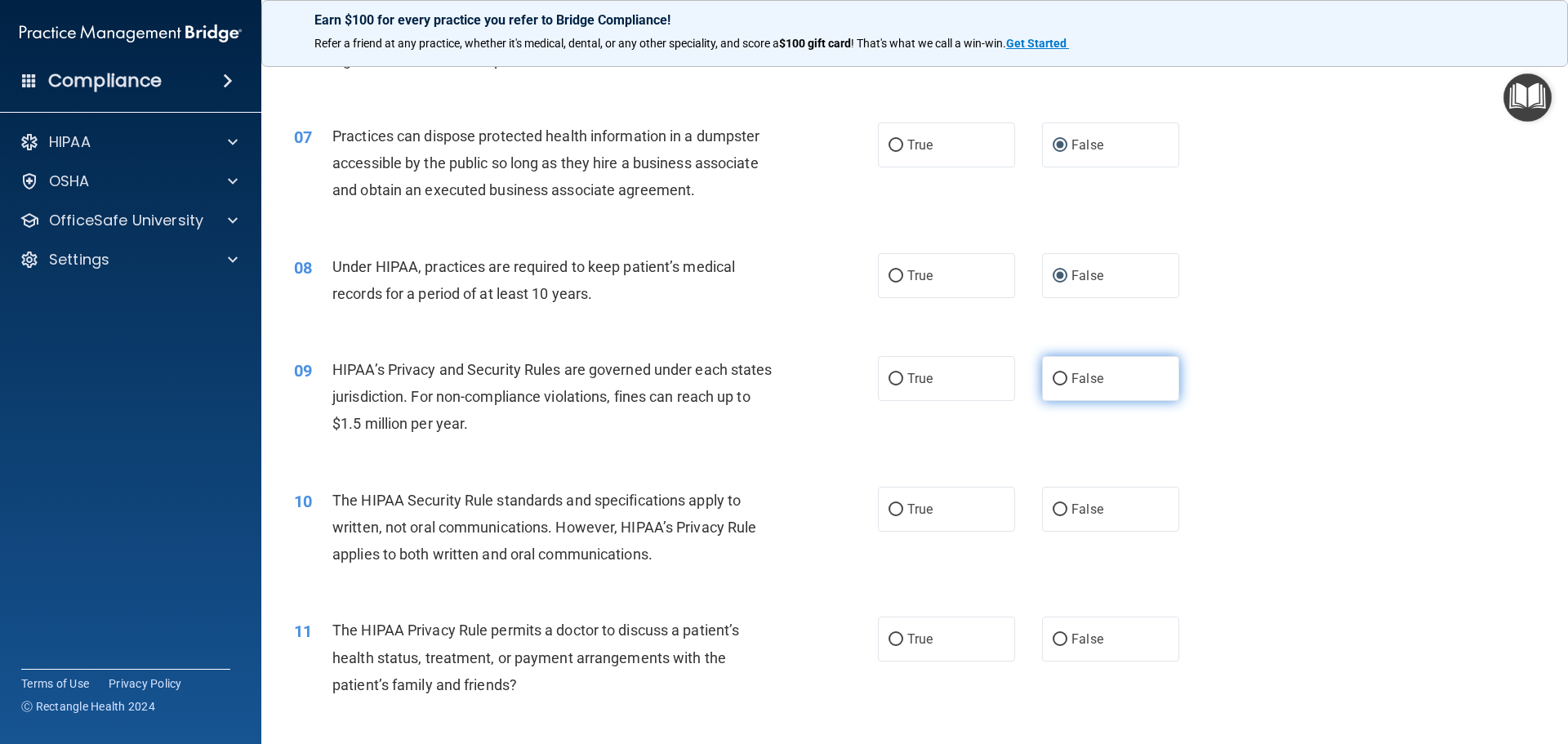
click at [1052, 382] on input "False" at bounding box center [1060, 379] width 15 height 12
radio input "true"
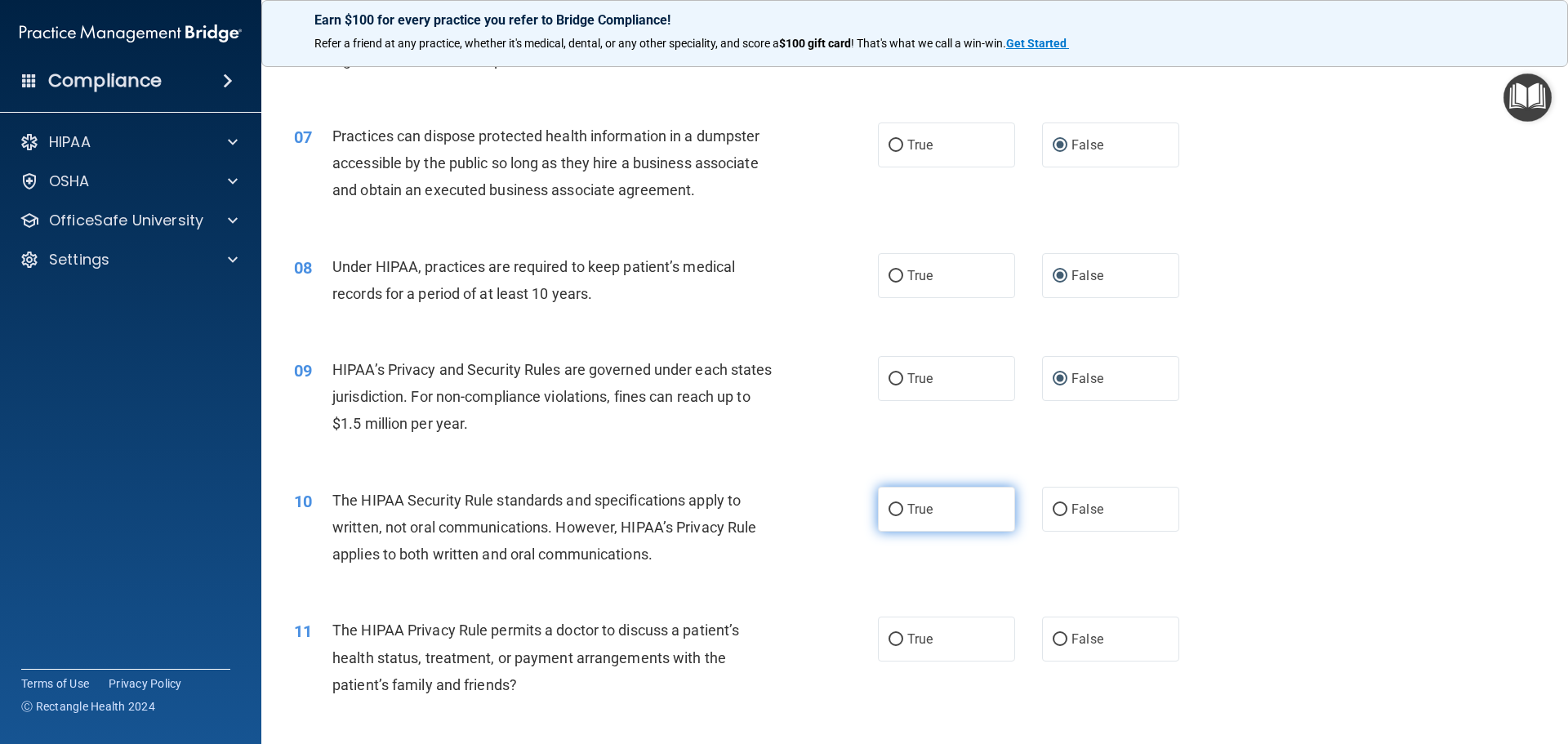
click at [899, 505] on label "True" at bounding box center [946, 509] width 138 height 45
click at [899, 505] on input "True" at bounding box center [896, 509] width 15 height 12
radio input "true"
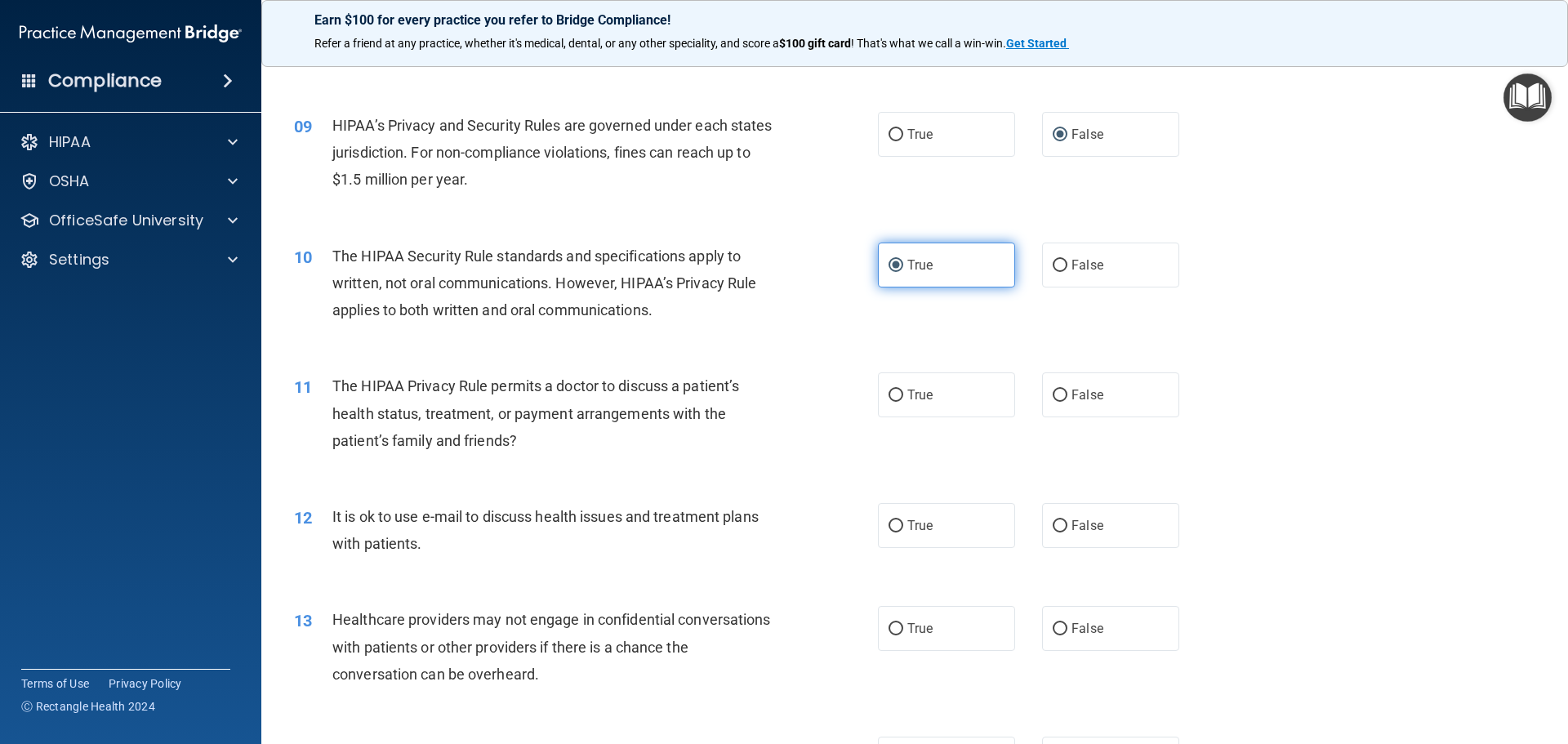
scroll to position [1061, 0]
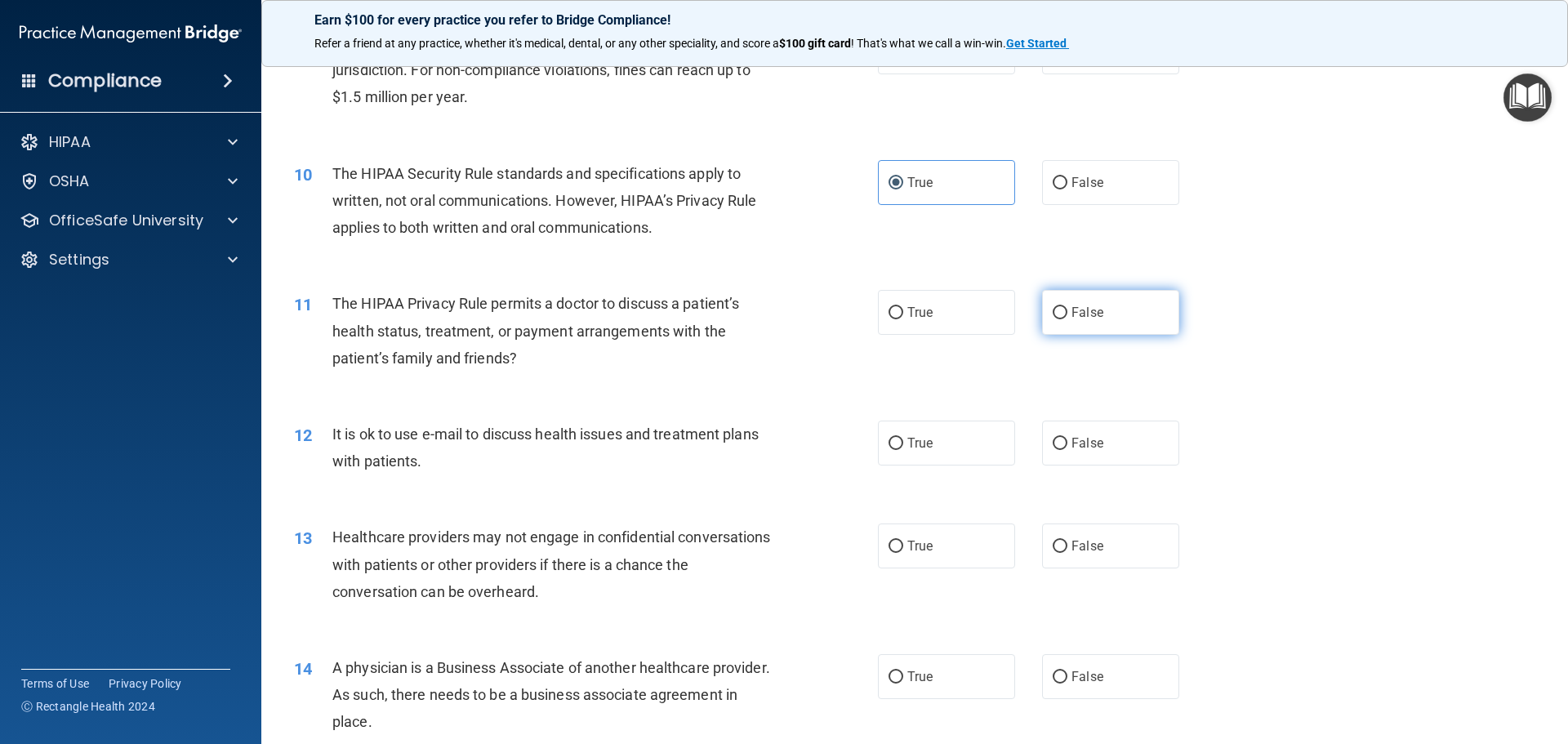
click at [1053, 312] on input "False" at bounding box center [1060, 313] width 15 height 12
radio input "true"
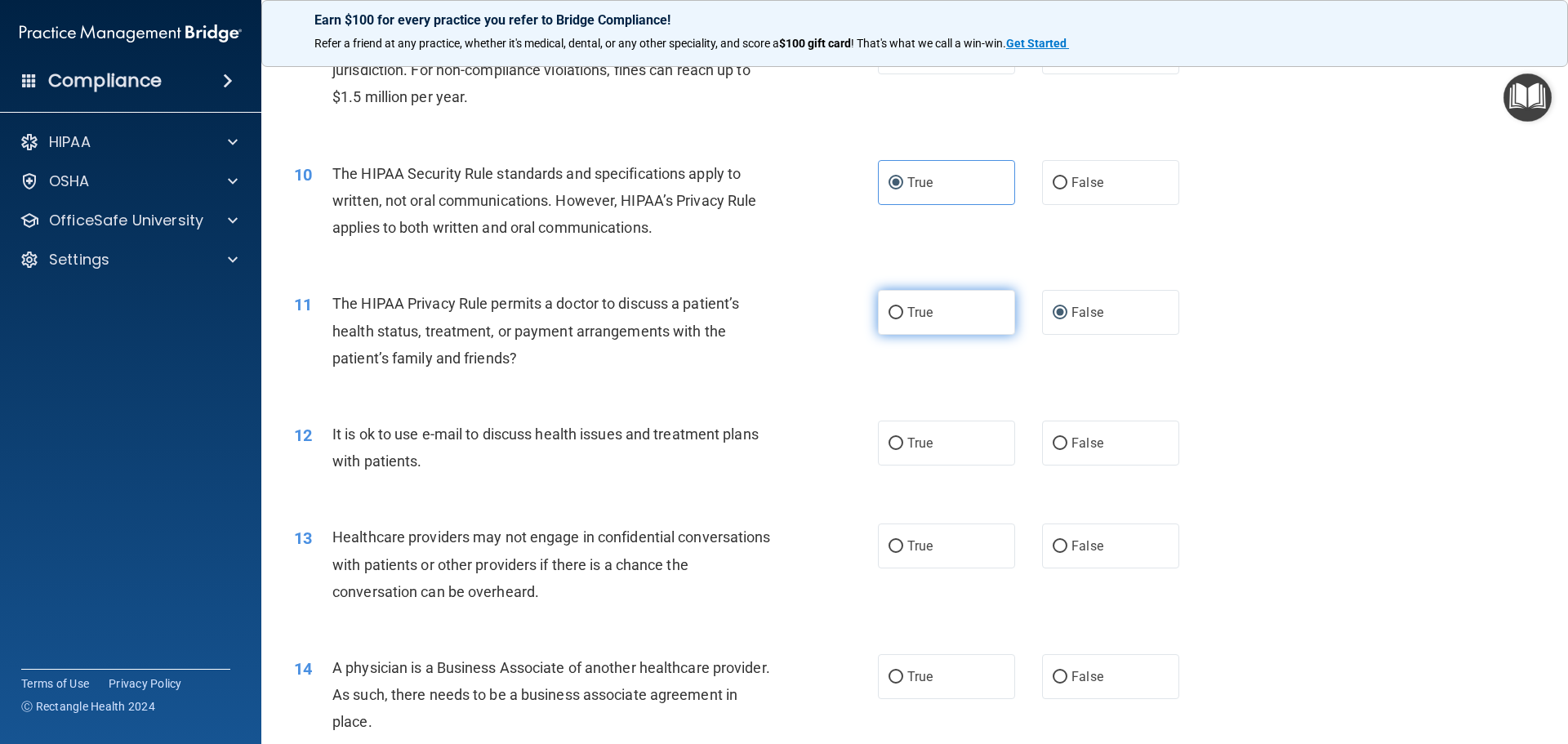
click at [889, 309] on input "True" at bounding box center [896, 313] width 15 height 12
radio input "true"
radio input "false"
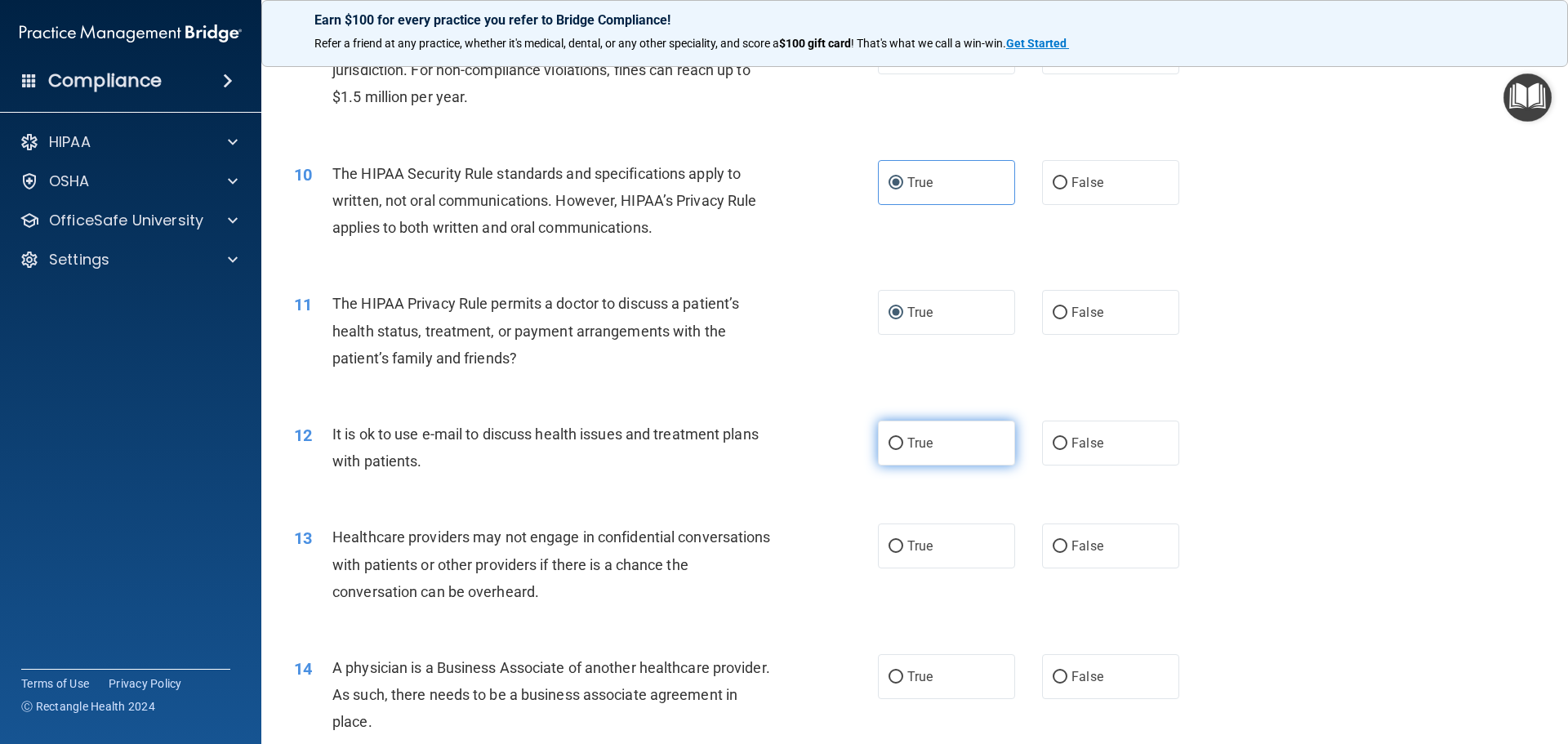
click at [894, 453] on label "True" at bounding box center [946, 443] width 138 height 45
click at [894, 449] on input "True" at bounding box center [896, 444] width 15 height 12
radio input "true"
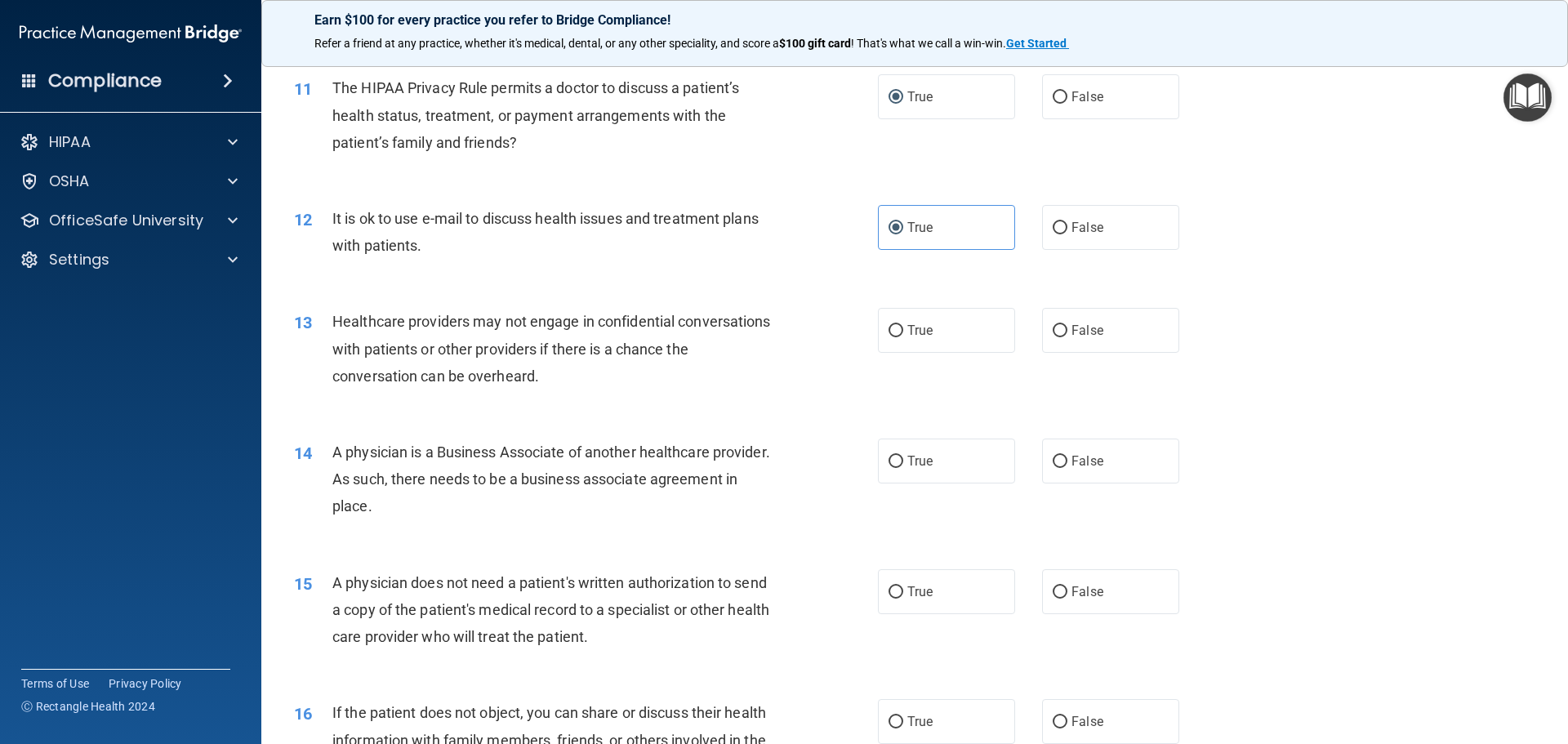
scroll to position [1306, 0]
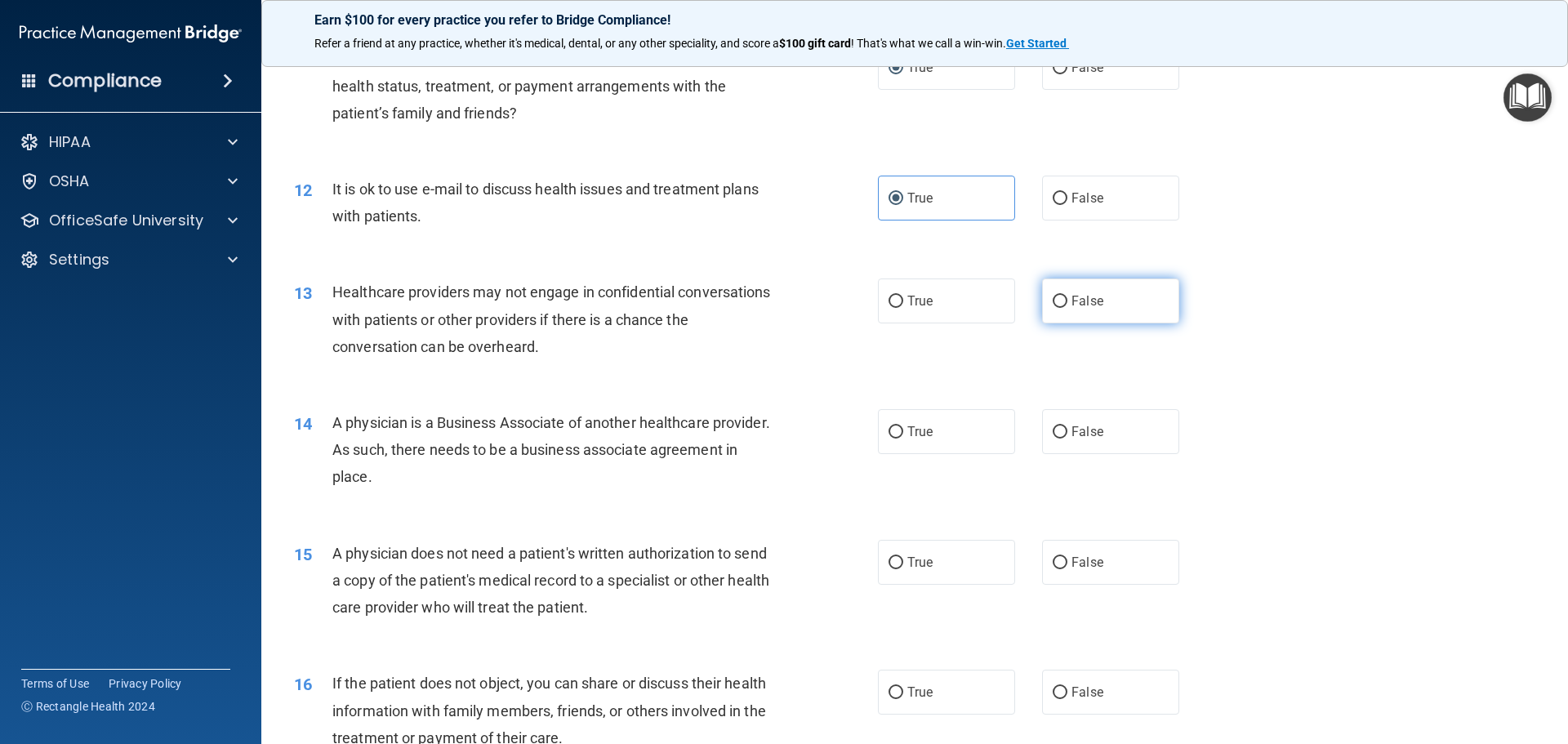
click at [1058, 303] on input "False" at bounding box center [1060, 301] width 15 height 12
radio input "true"
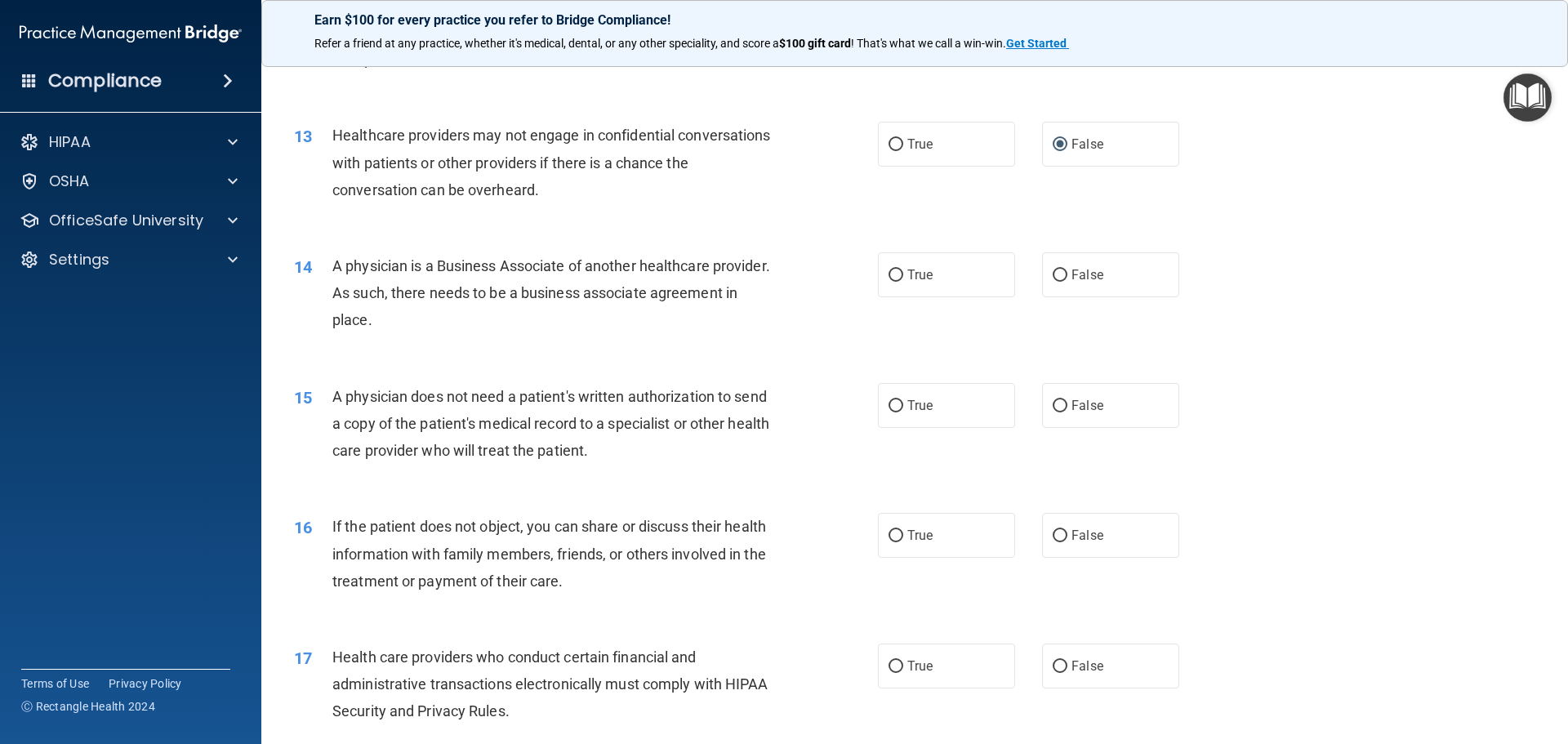
scroll to position [1469, 0]
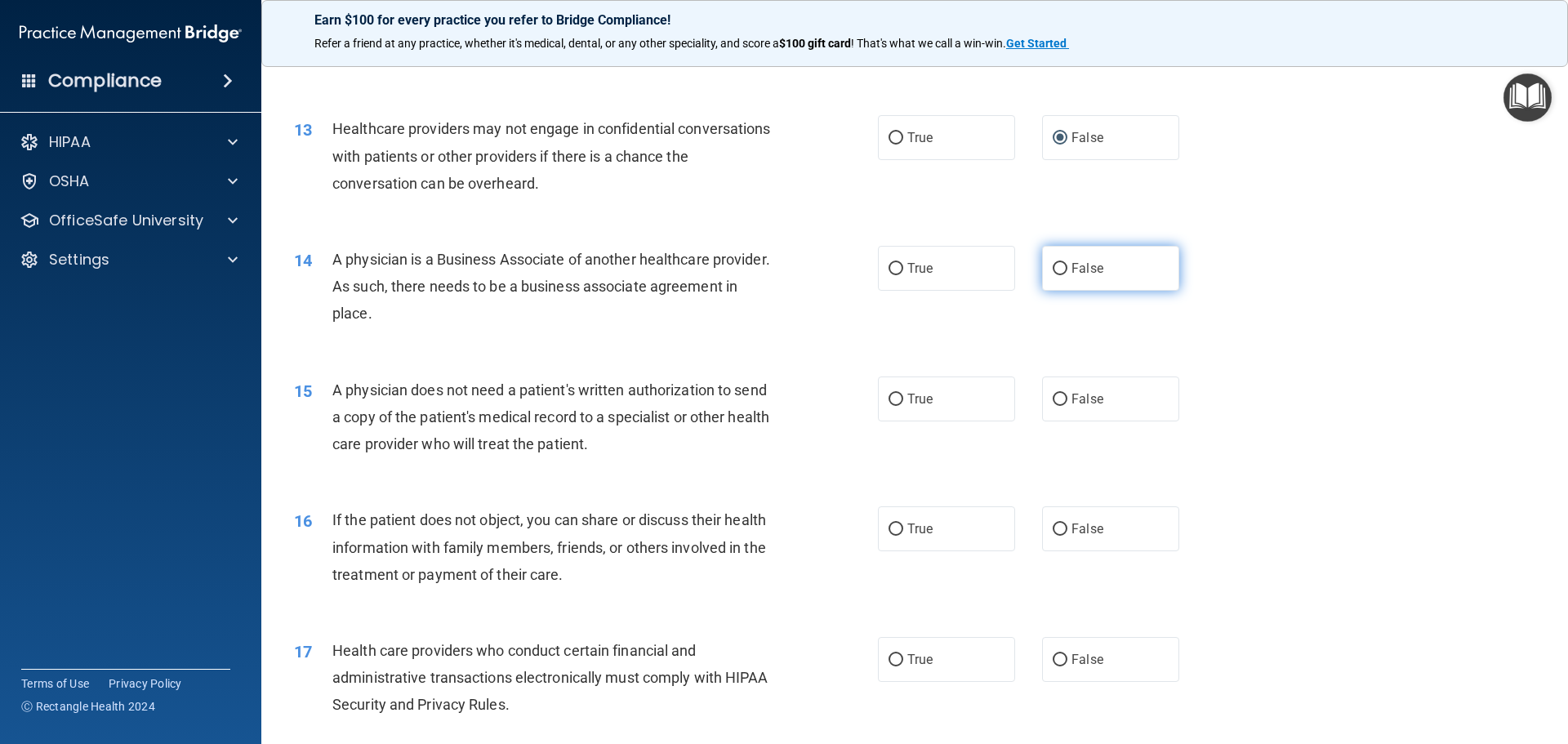
click at [1055, 263] on input "False" at bounding box center [1060, 268] width 15 height 12
radio input "true"
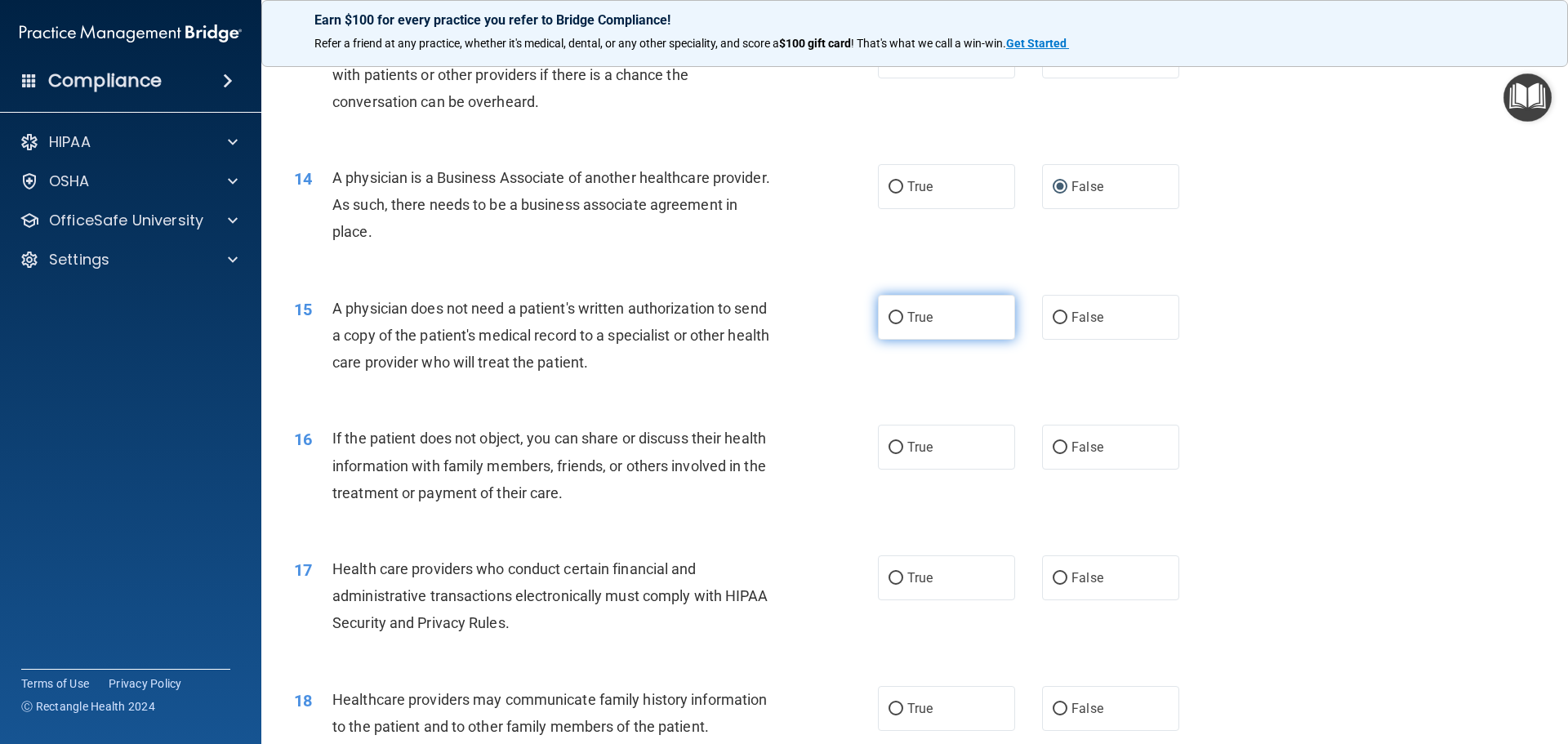
click at [894, 318] on input "True" at bounding box center [896, 318] width 15 height 12
radio input "true"
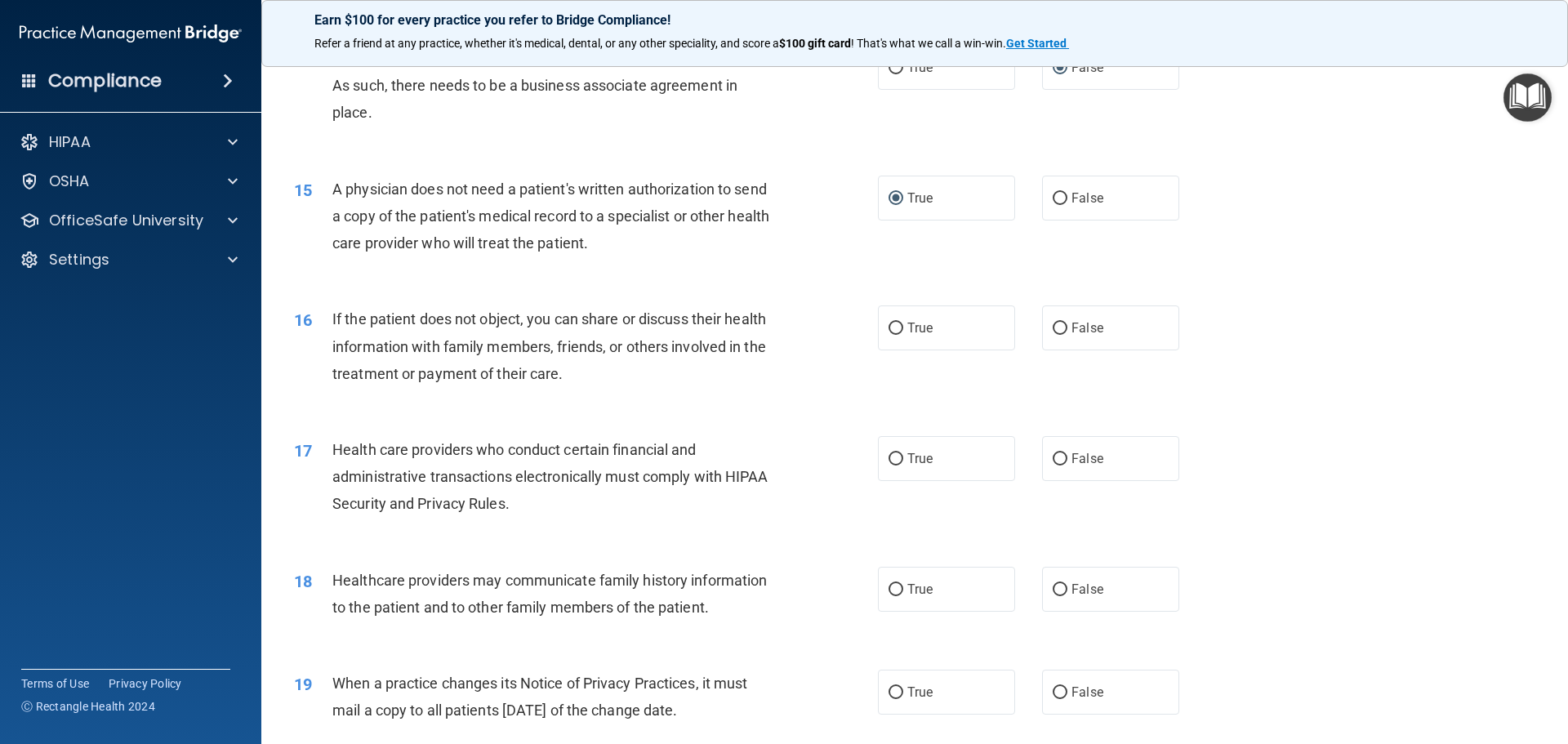
scroll to position [1714, 0]
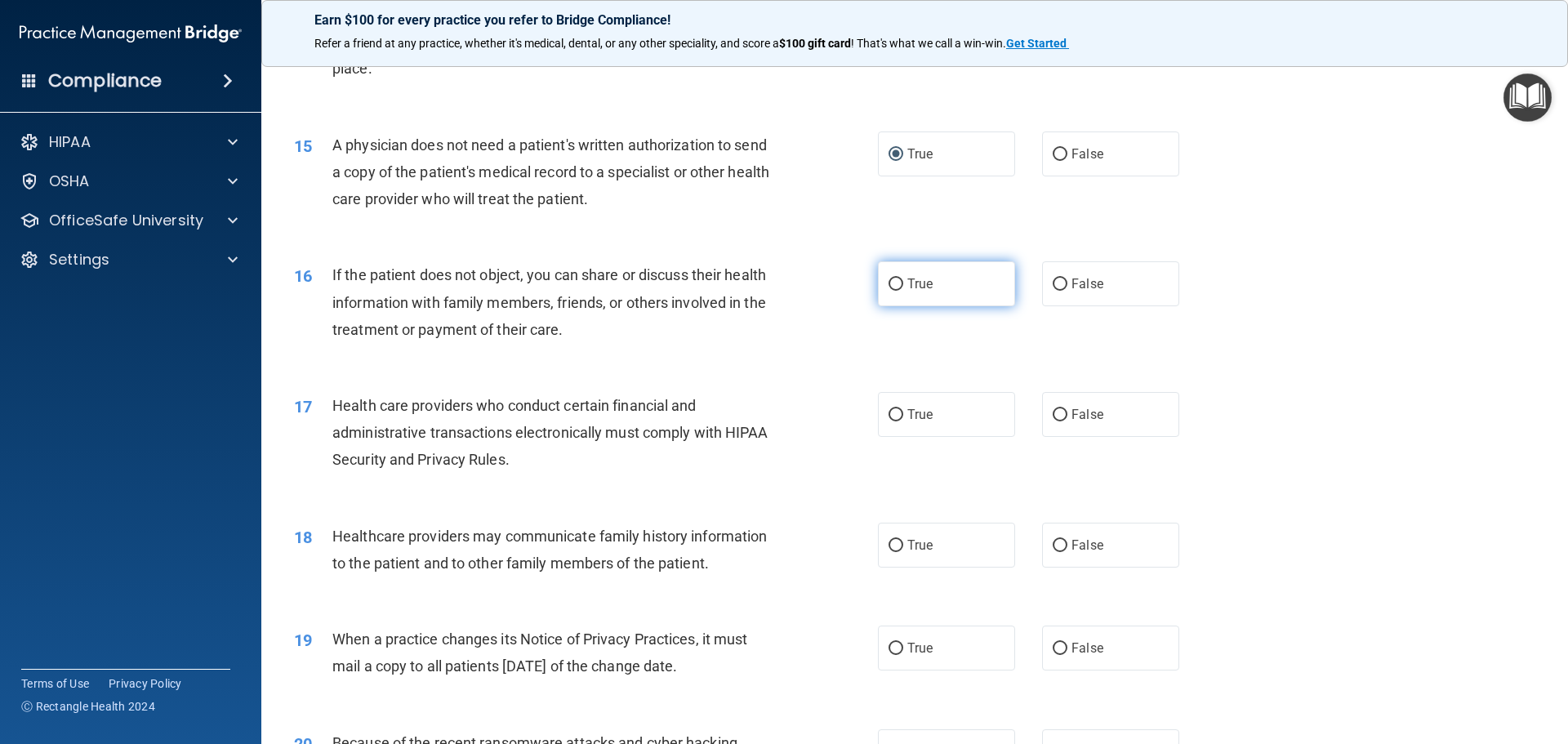
click at [893, 287] on input "True" at bounding box center [896, 284] width 15 height 12
radio input "true"
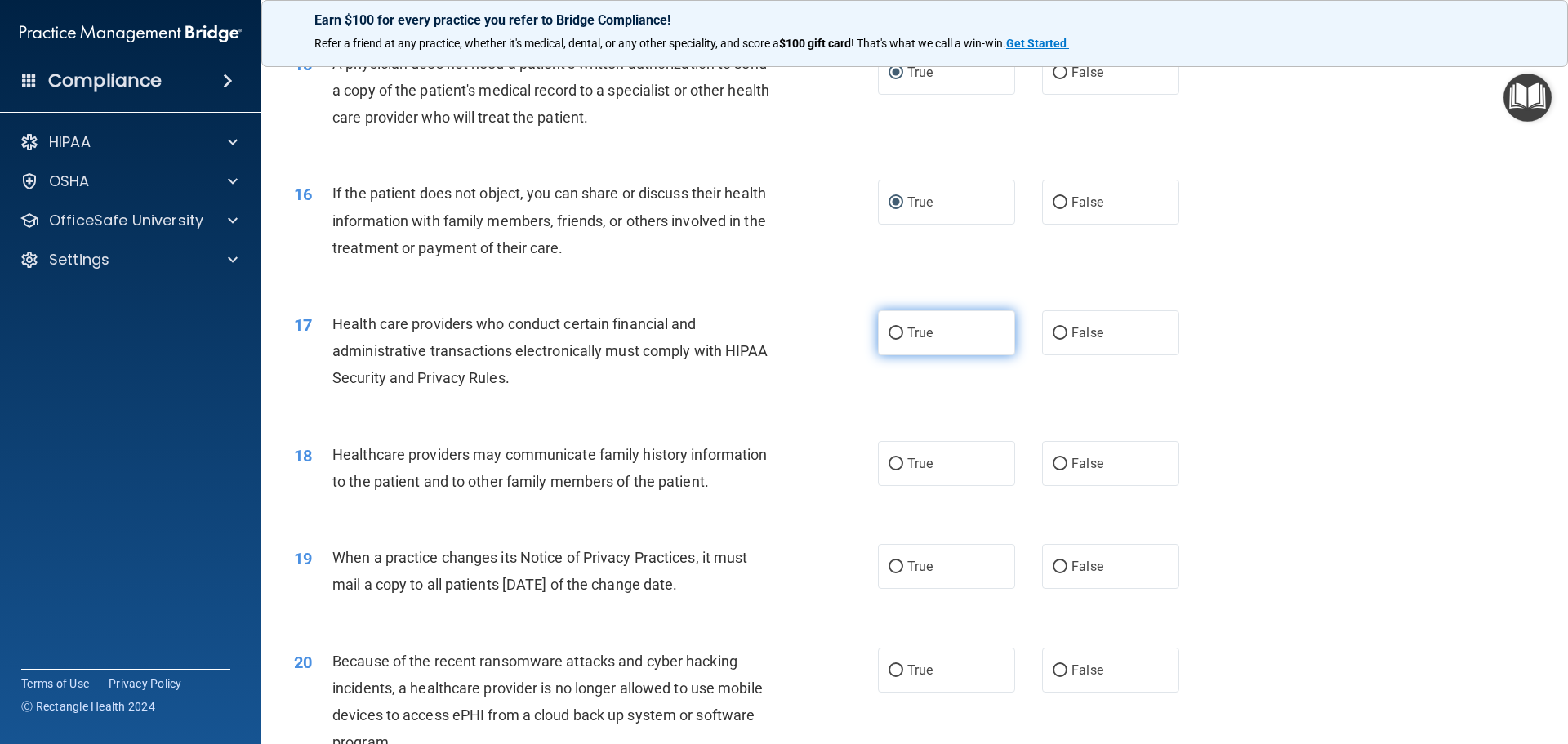
click at [889, 337] on input "True" at bounding box center [896, 333] width 15 height 12
radio input "true"
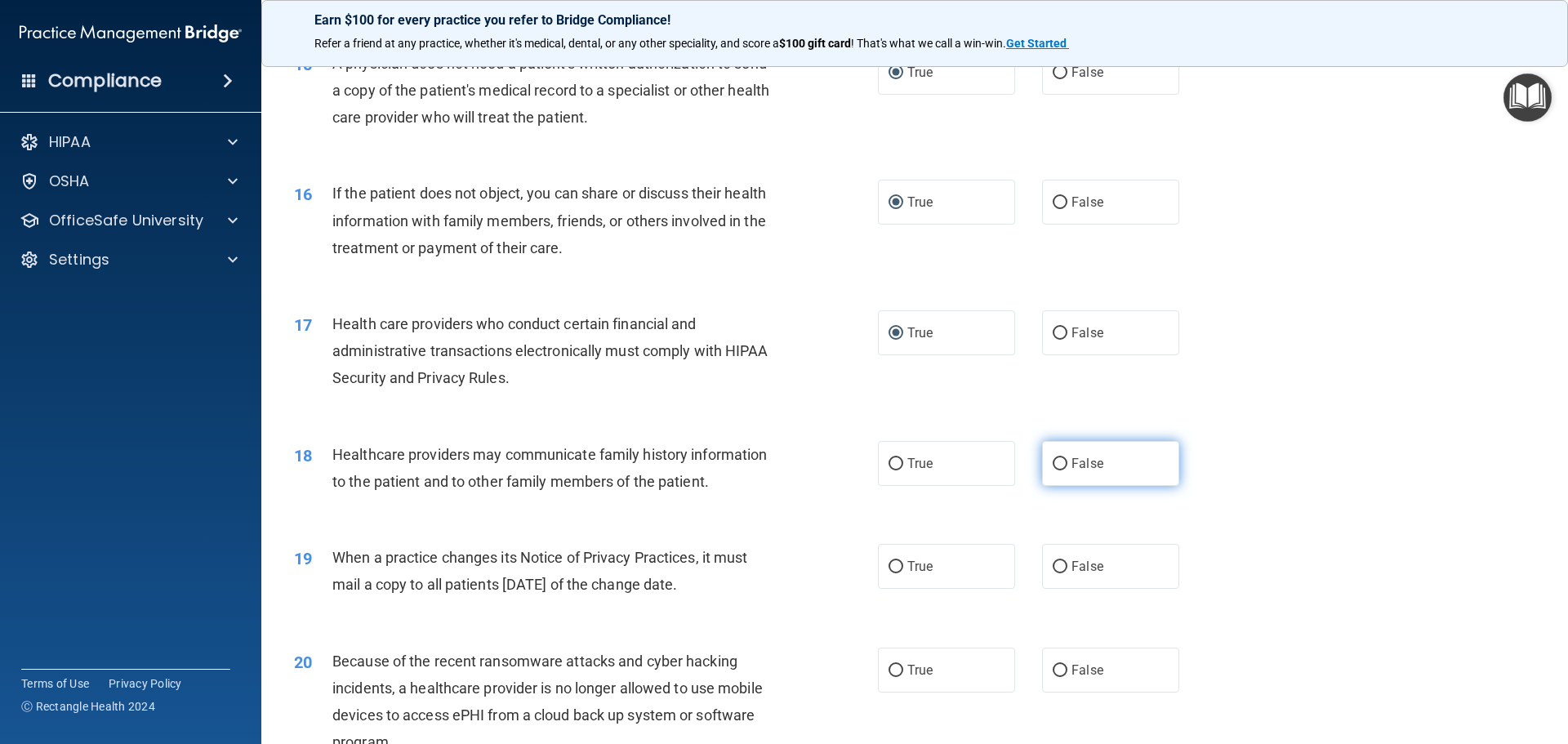
click at [1052, 463] on input "False" at bounding box center [1060, 463] width 15 height 12
radio input "true"
click at [1053, 568] on input "False" at bounding box center [1060, 566] width 15 height 12
radio input "true"
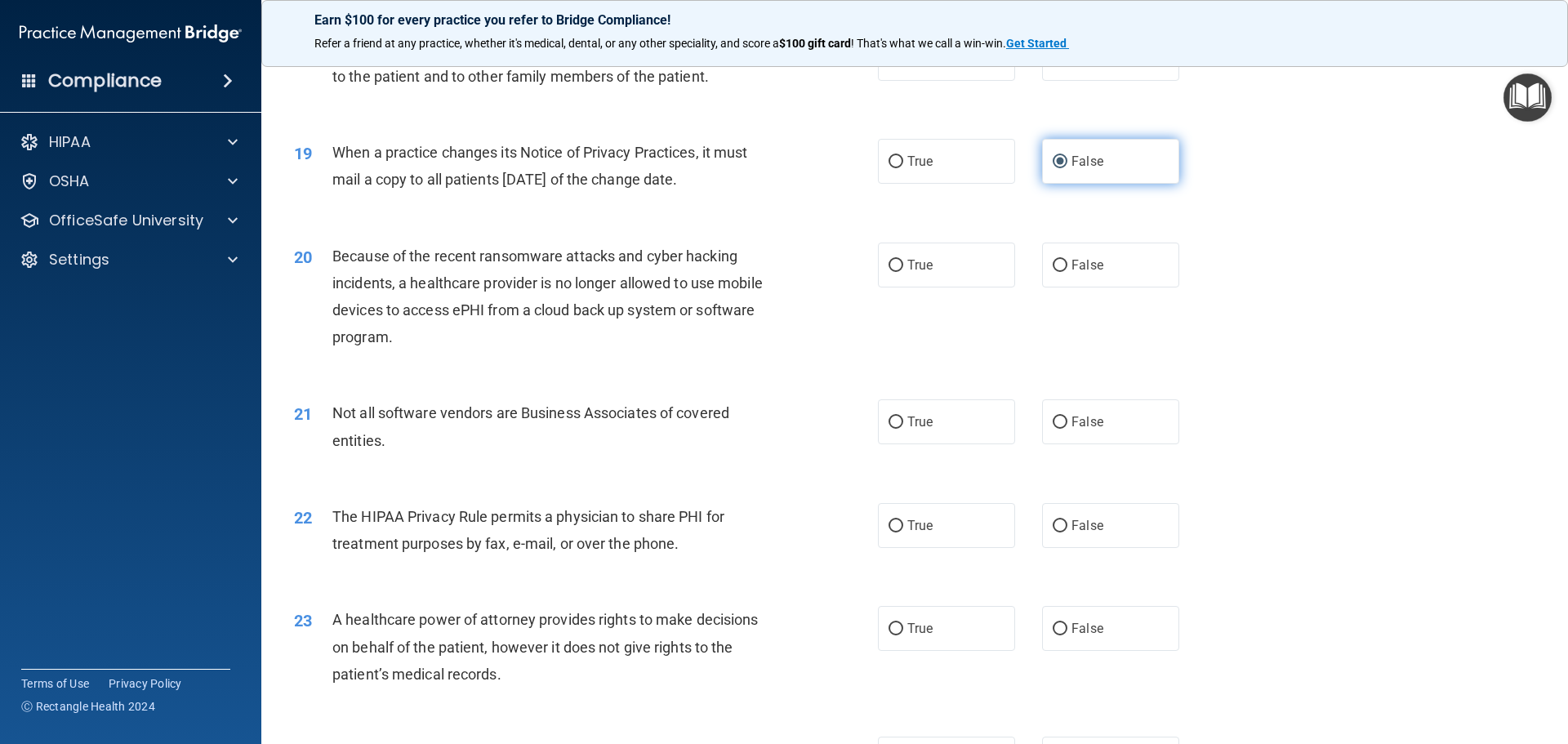
scroll to position [2204, 0]
click at [1063, 265] on label "False" at bounding box center [1111, 262] width 138 height 45
click at [1063, 265] on input "False" at bounding box center [1060, 262] width 15 height 12
radio input "true"
click at [894, 416] on input "True" at bounding box center [896, 419] width 15 height 12
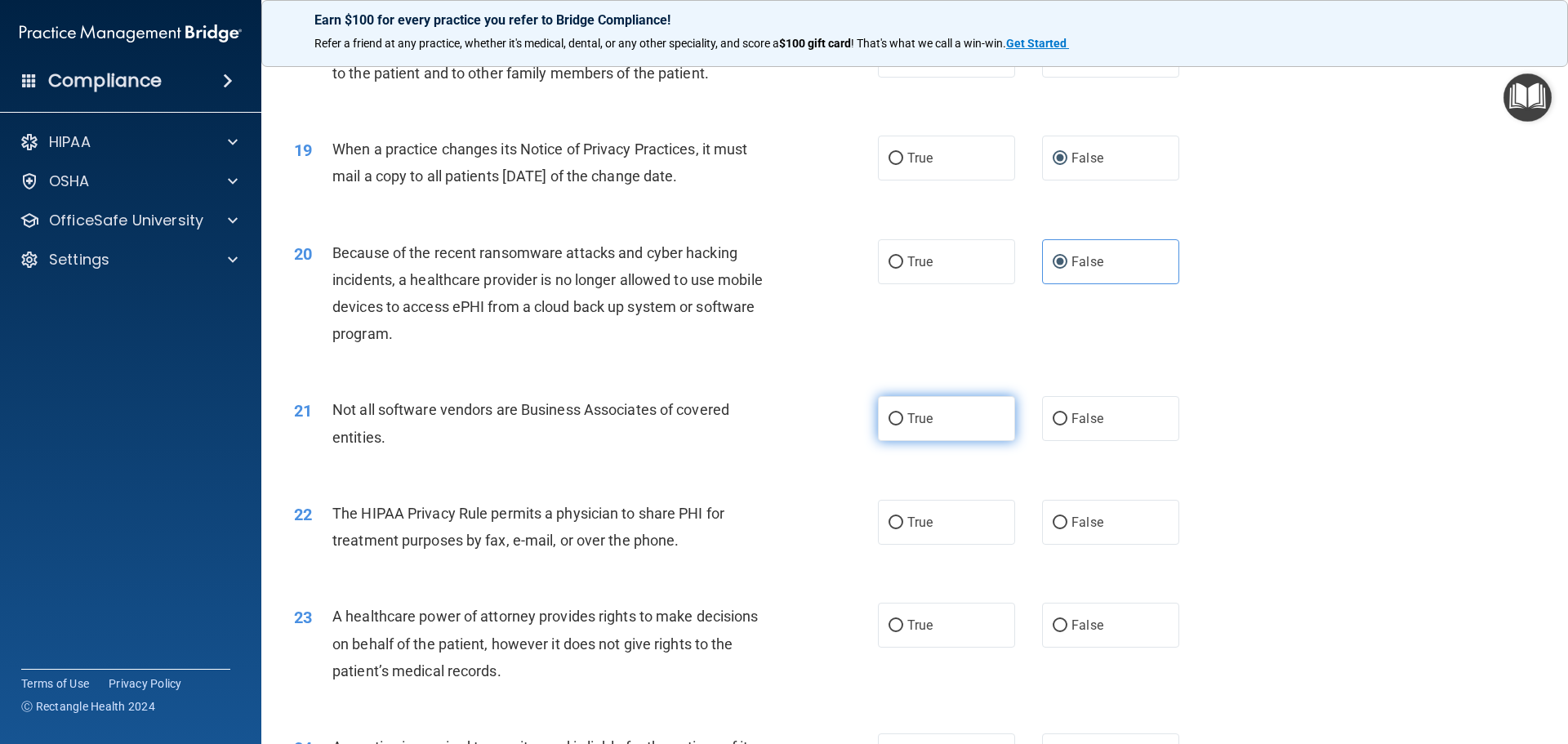
radio input "true"
click at [890, 523] on input "True" at bounding box center [896, 523] width 15 height 12
radio input "true"
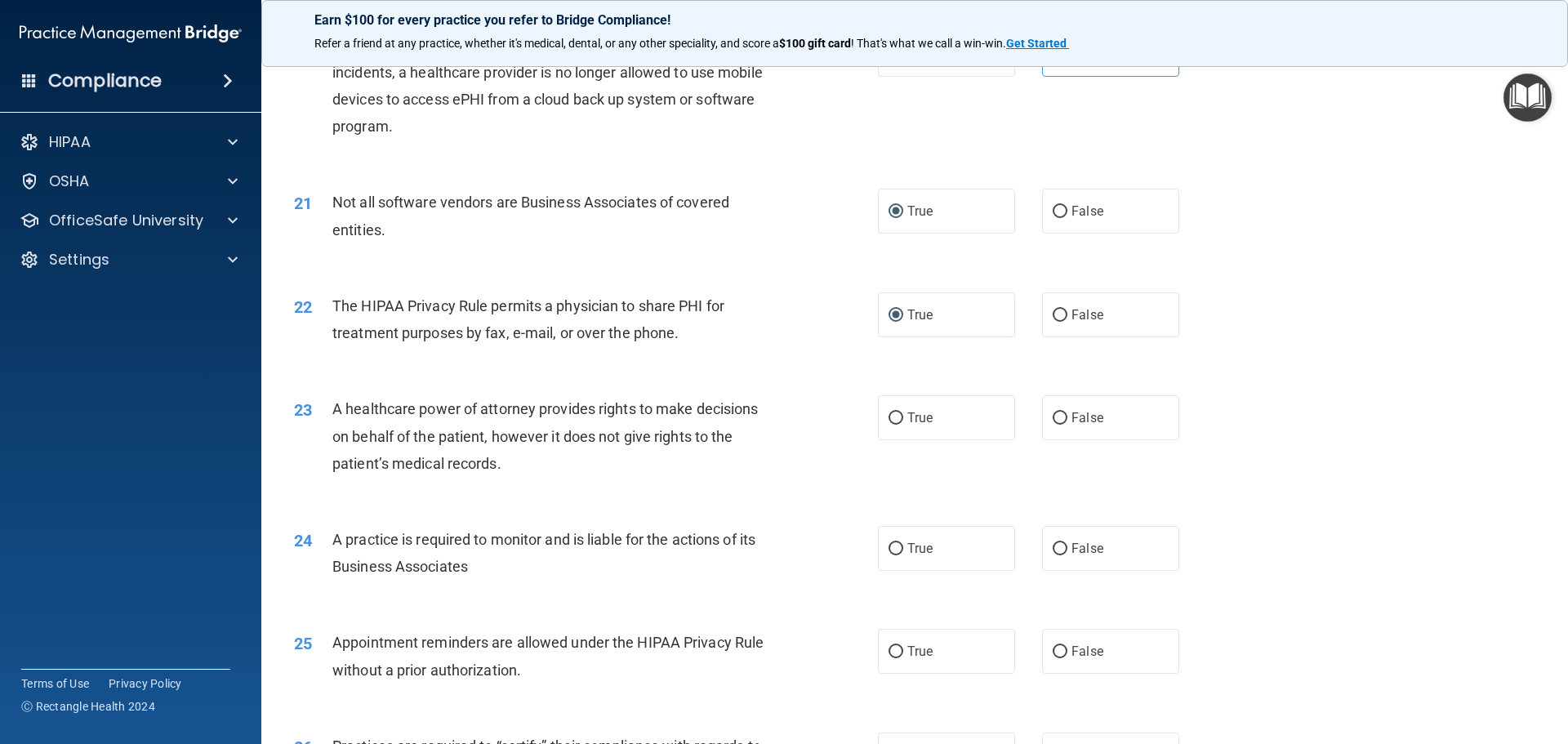
scroll to position [2448, 0]
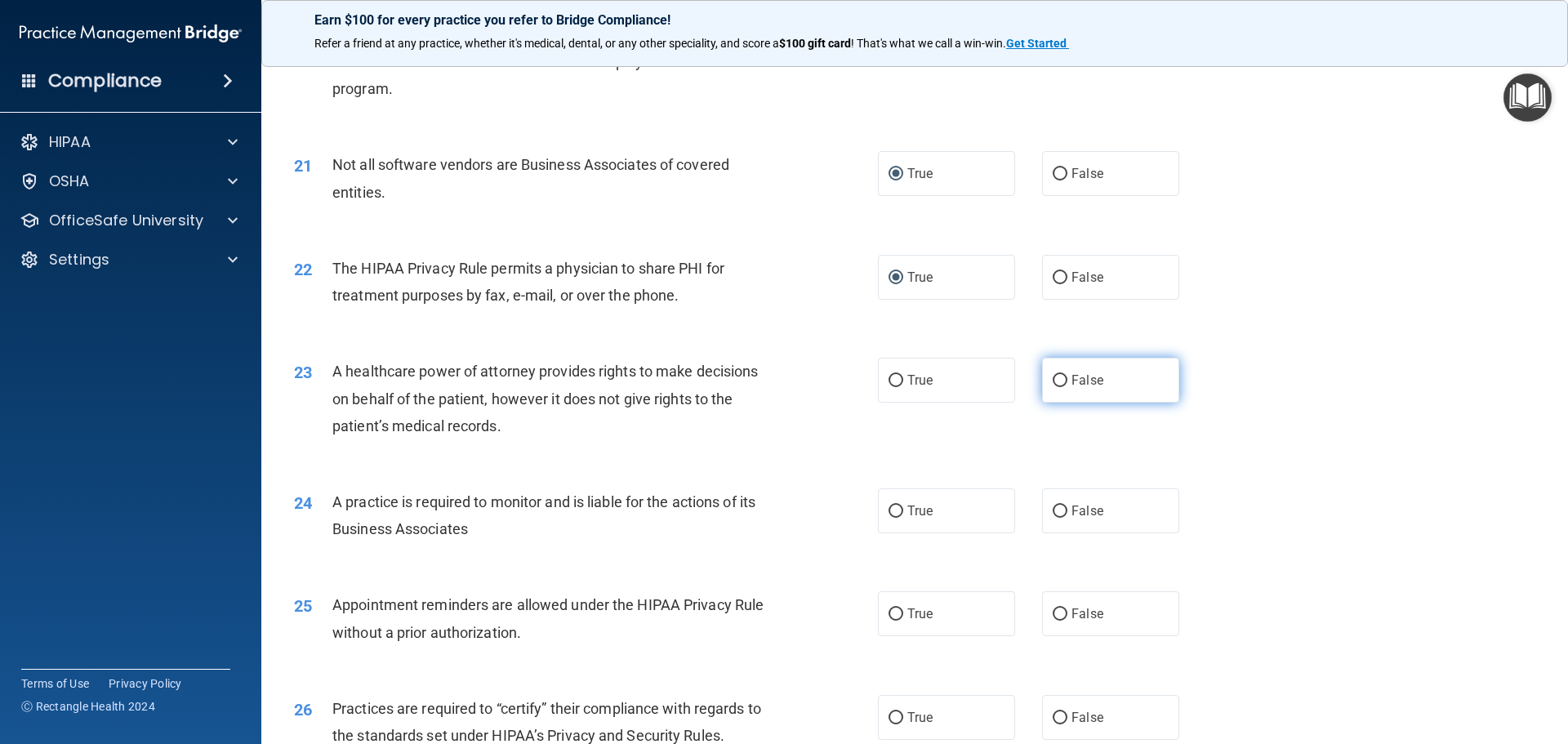
click at [1052, 379] on input "False" at bounding box center [1060, 380] width 15 height 12
radio input "true"
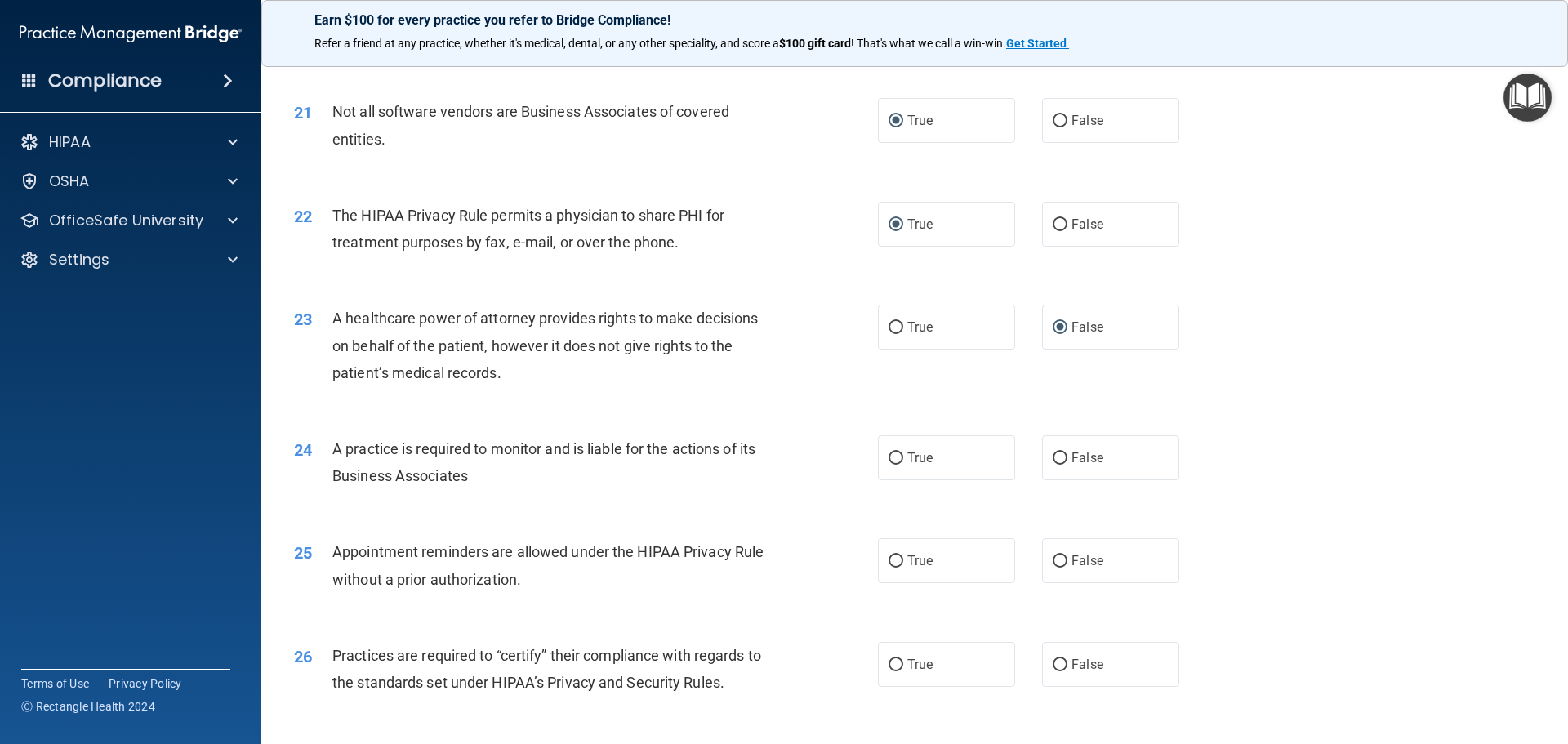
scroll to position [2530, 0]
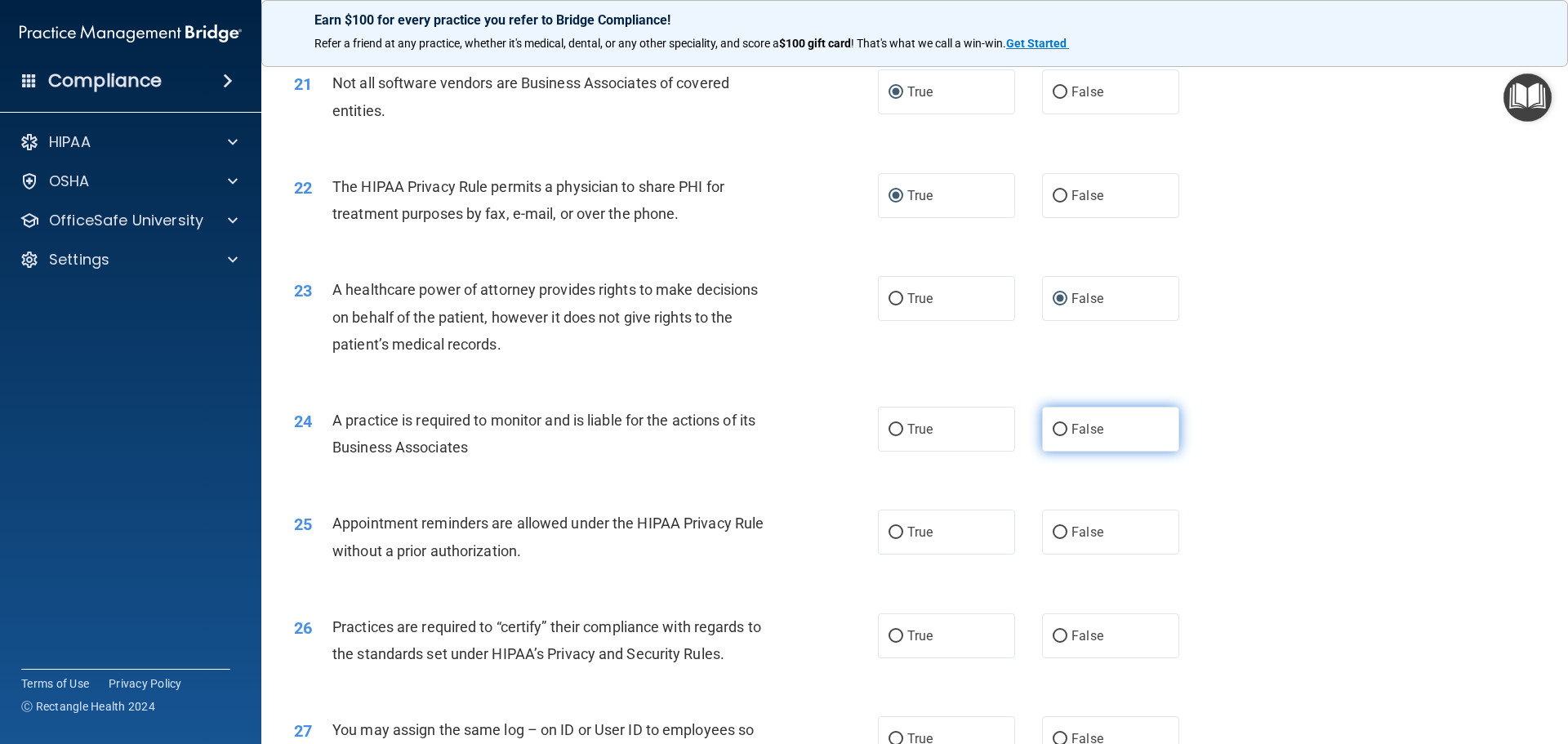
click at [1059, 438] on label "False" at bounding box center [1111, 429] width 138 height 45
click at [1059, 436] on input "False" at bounding box center [1060, 430] width 15 height 12
radio input "true"
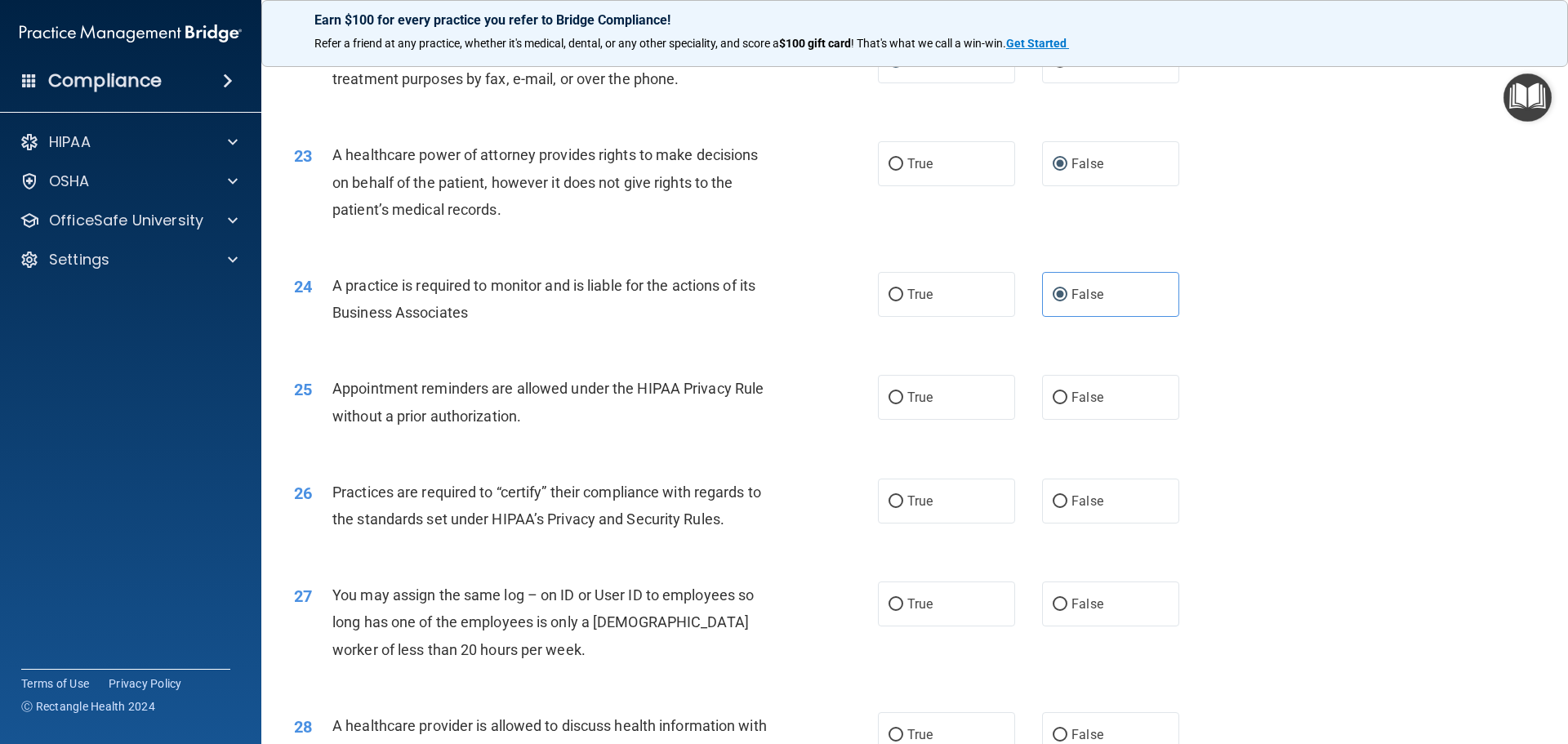
scroll to position [2694, 0]
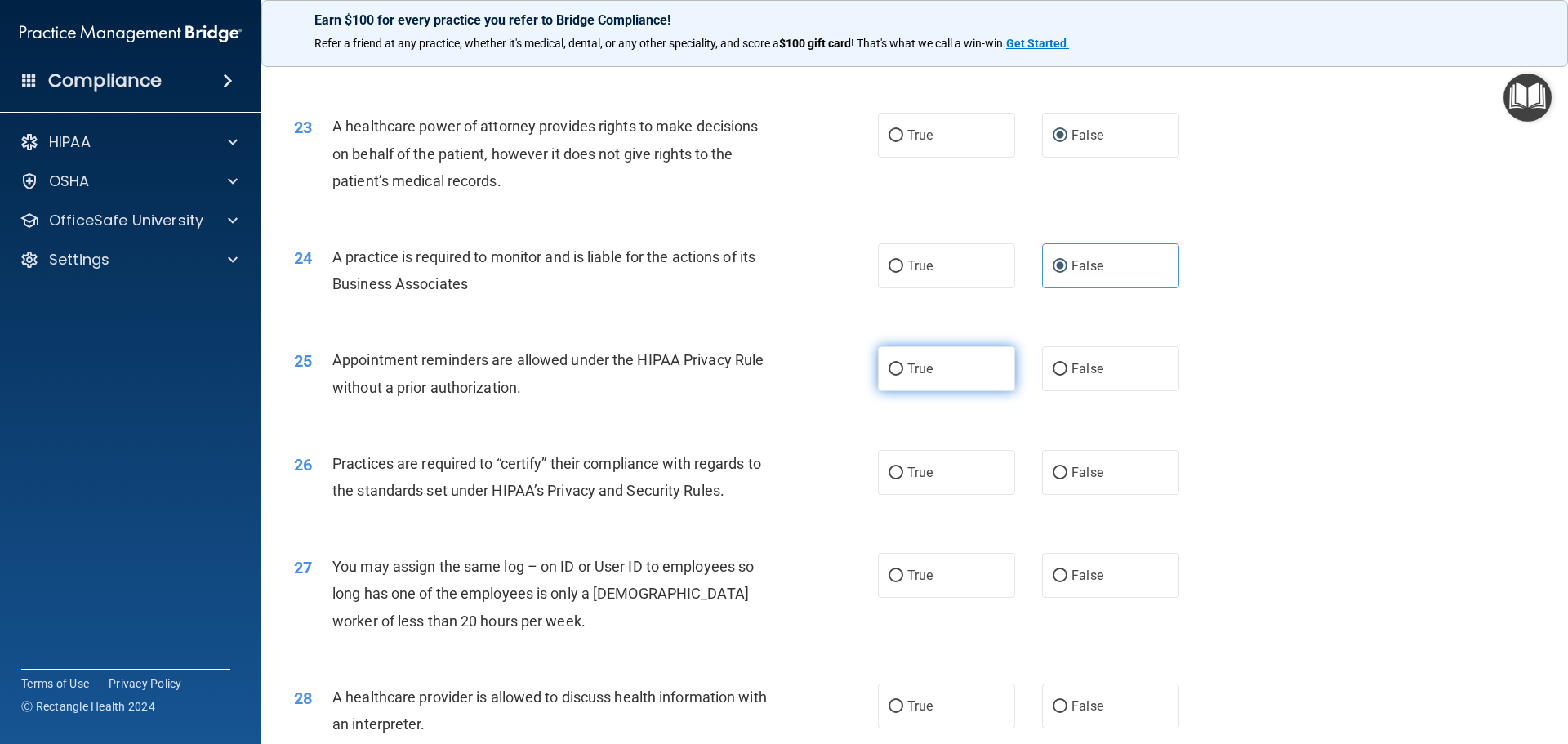
click at [894, 372] on input "True" at bounding box center [896, 369] width 15 height 12
radio input "true"
click at [894, 475] on input "True" at bounding box center [896, 472] width 15 height 12
radio input "true"
click at [1054, 467] on input "False" at bounding box center [1060, 472] width 15 height 12
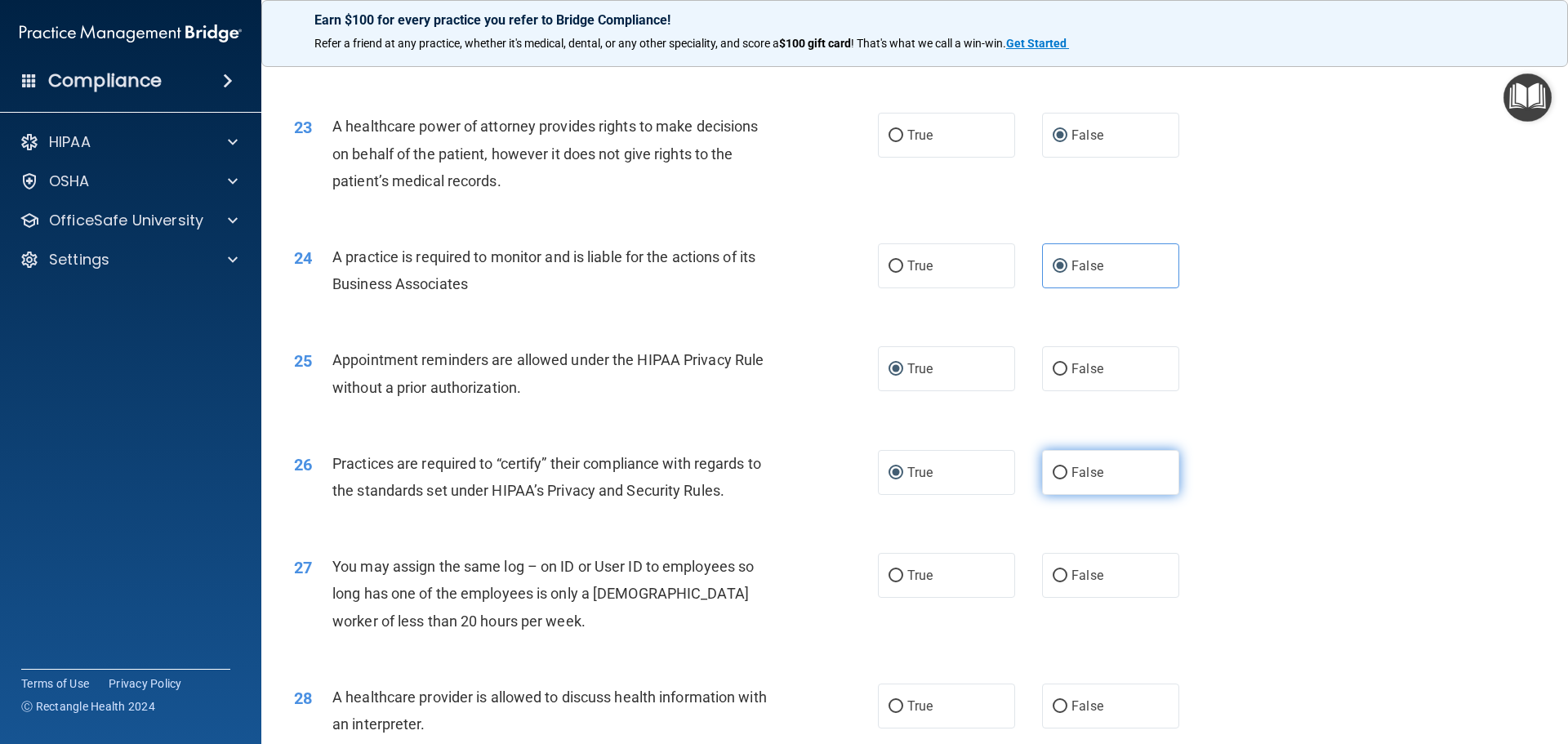
radio input "true"
radio input "false"
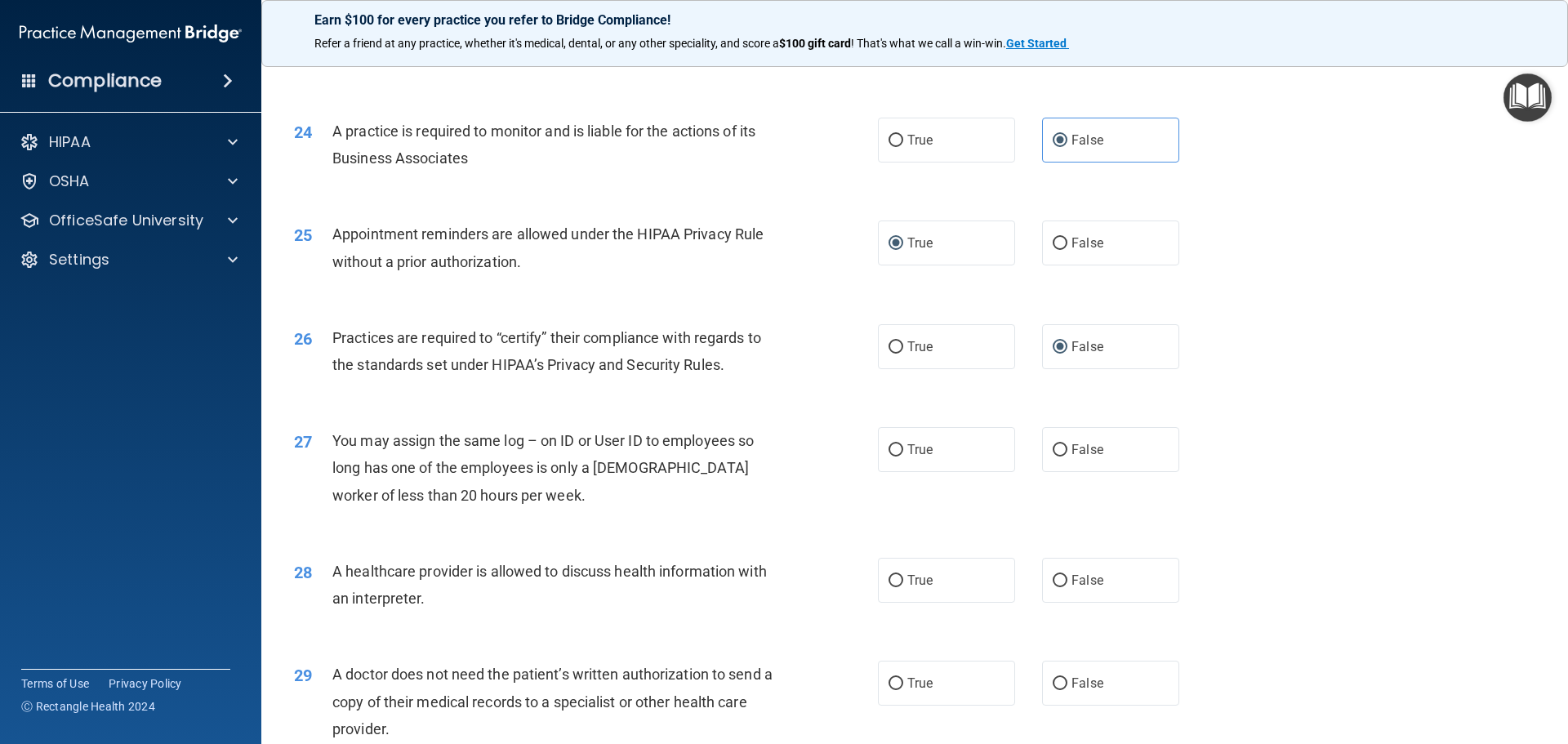
scroll to position [2857, 0]
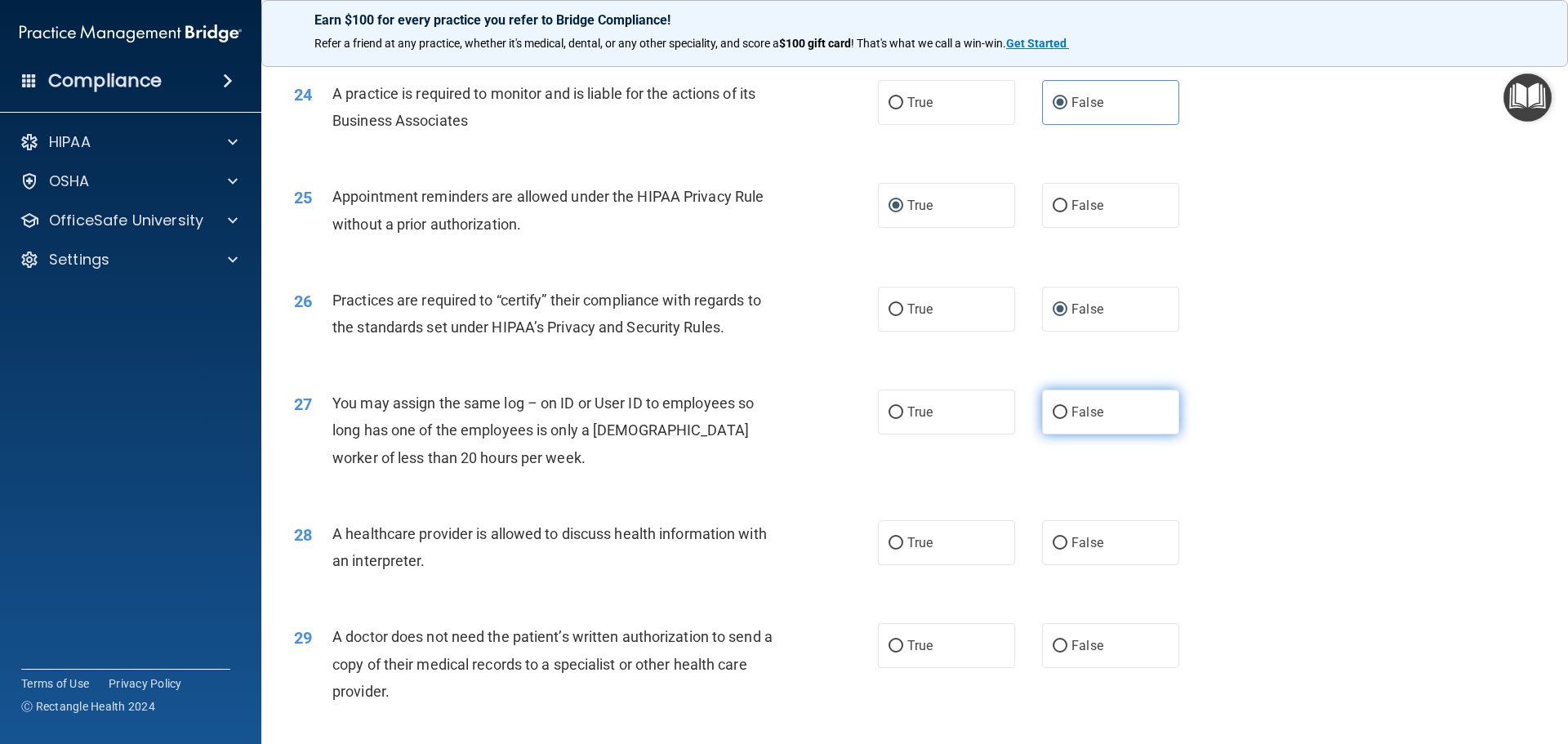
click at [1060, 415] on label "False" at bounding box center [1111, 412] width 138 height 45
click at [1060, 415] on input "False" at bounding box center [1060, 412] width 15 height 12
radio input "true"
click at [889, 542] on input "True" at bounding box center [896, 543] width 15 height 12
radio input "true"
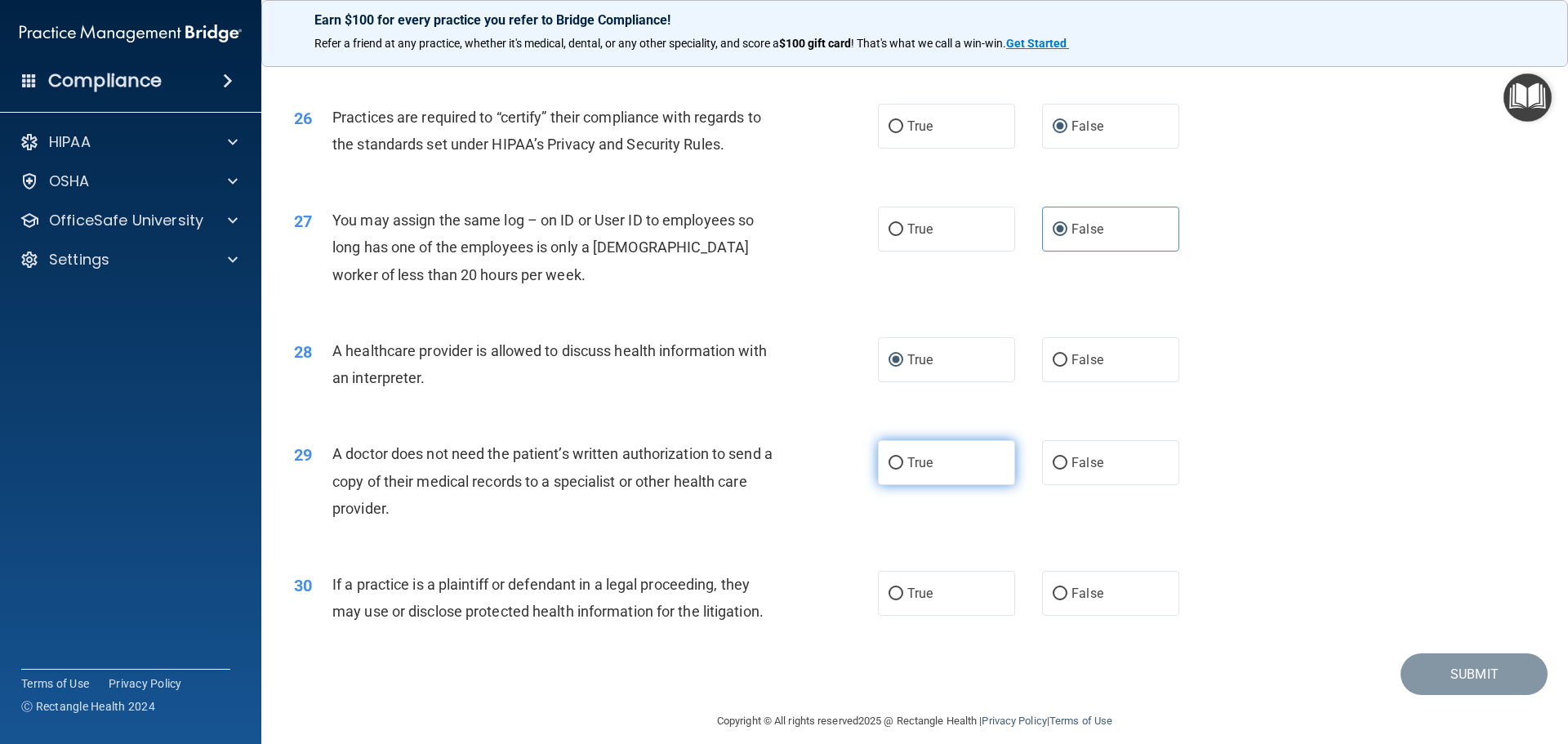
scroll to position [3056, 0]
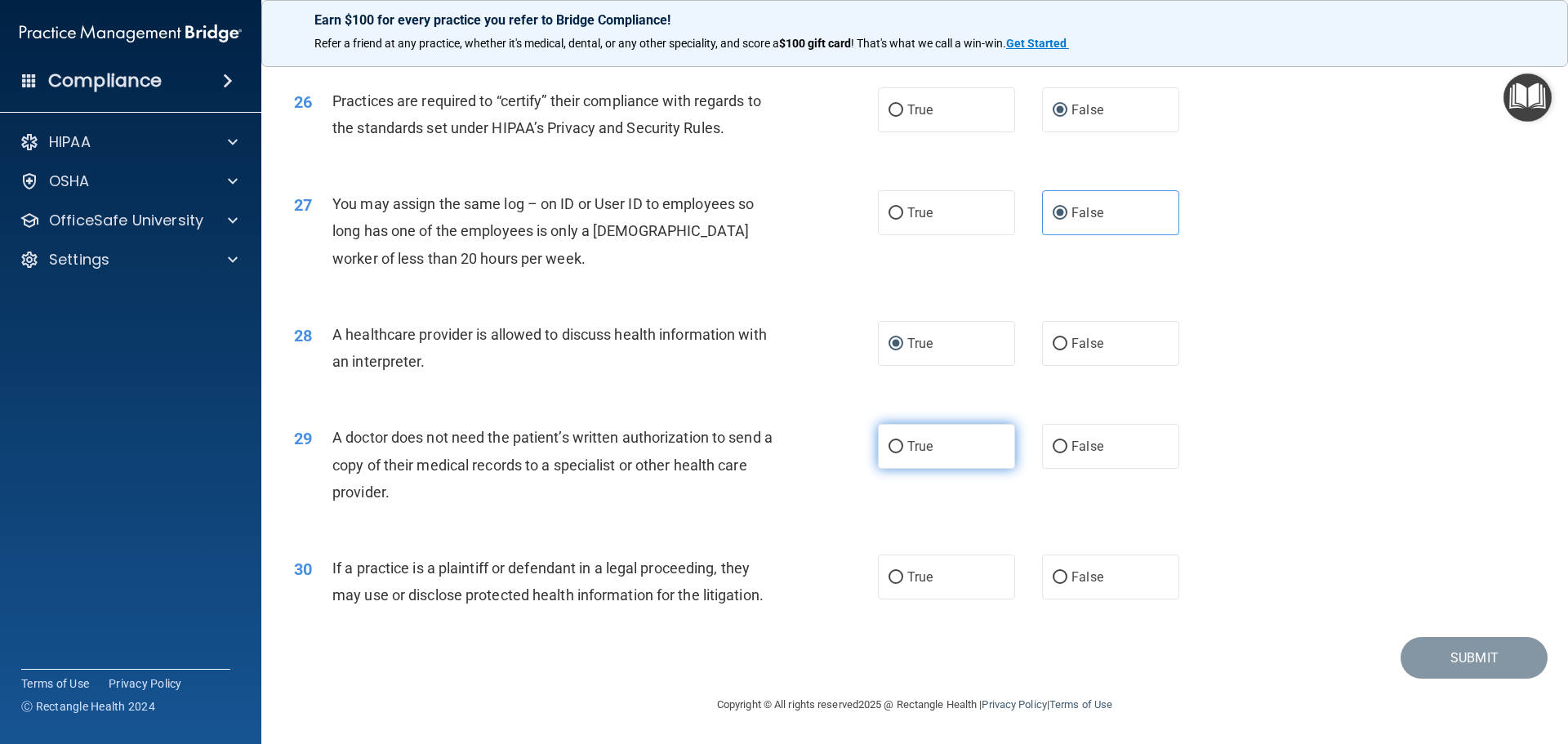
click at [897, 447] on input "True" at bounding box center [896, 447] width 15 height 12
radio input "true"
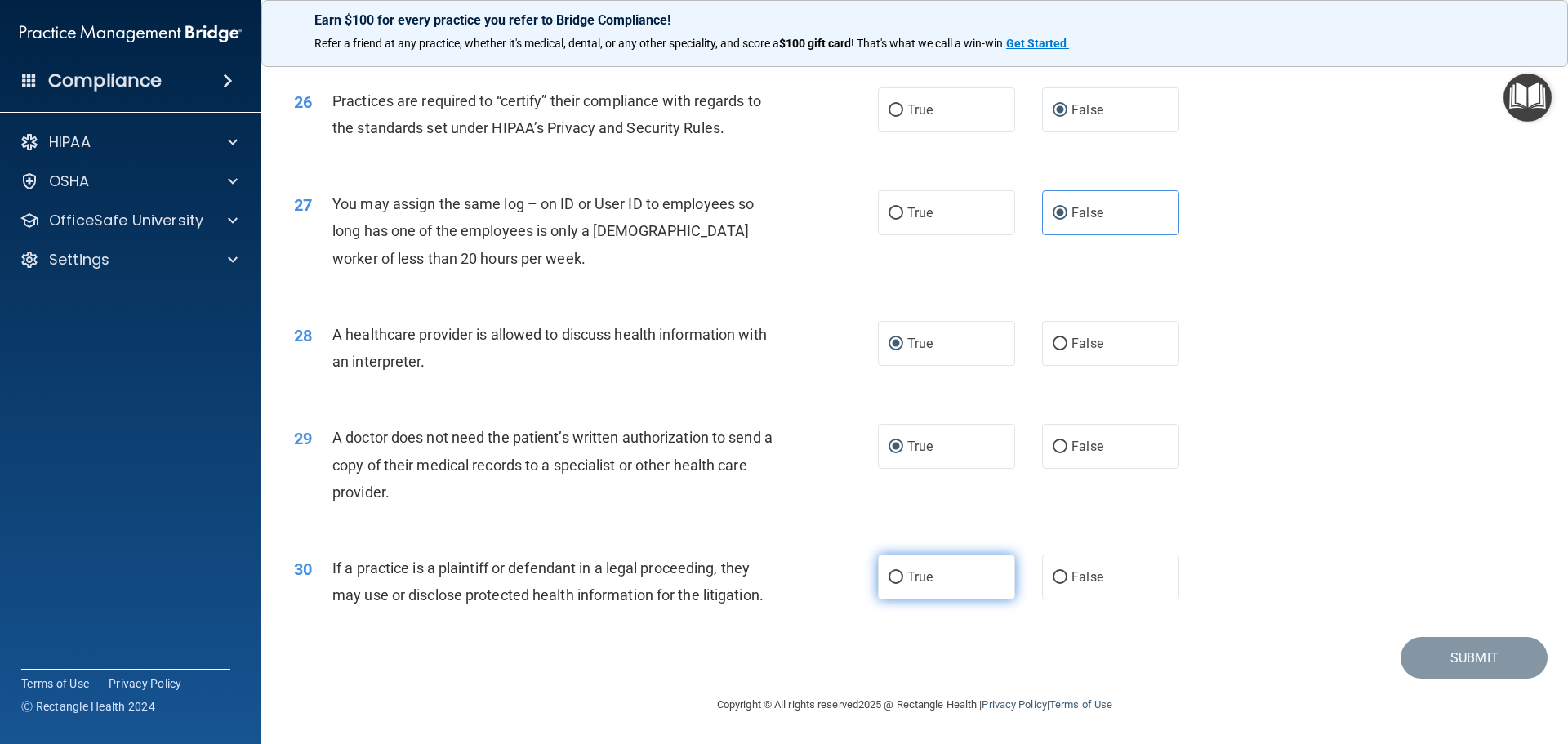
click at [894, 580] on input "True" at bounding box center [896, 577] width 15 height 12
radio input "true"
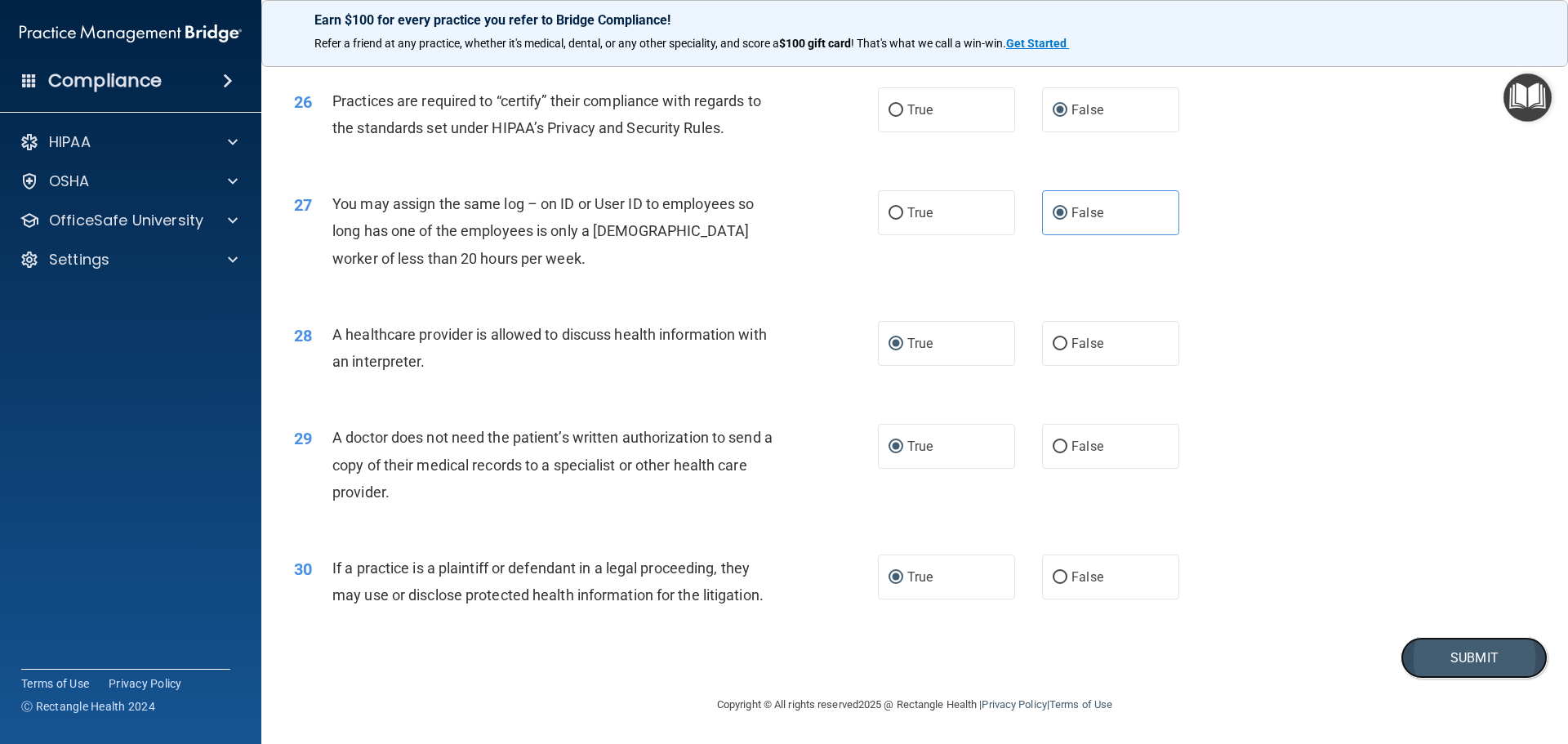
click at [1469, 658] on button "Submit" at bounding box center [1474, 658] width 147 height 42
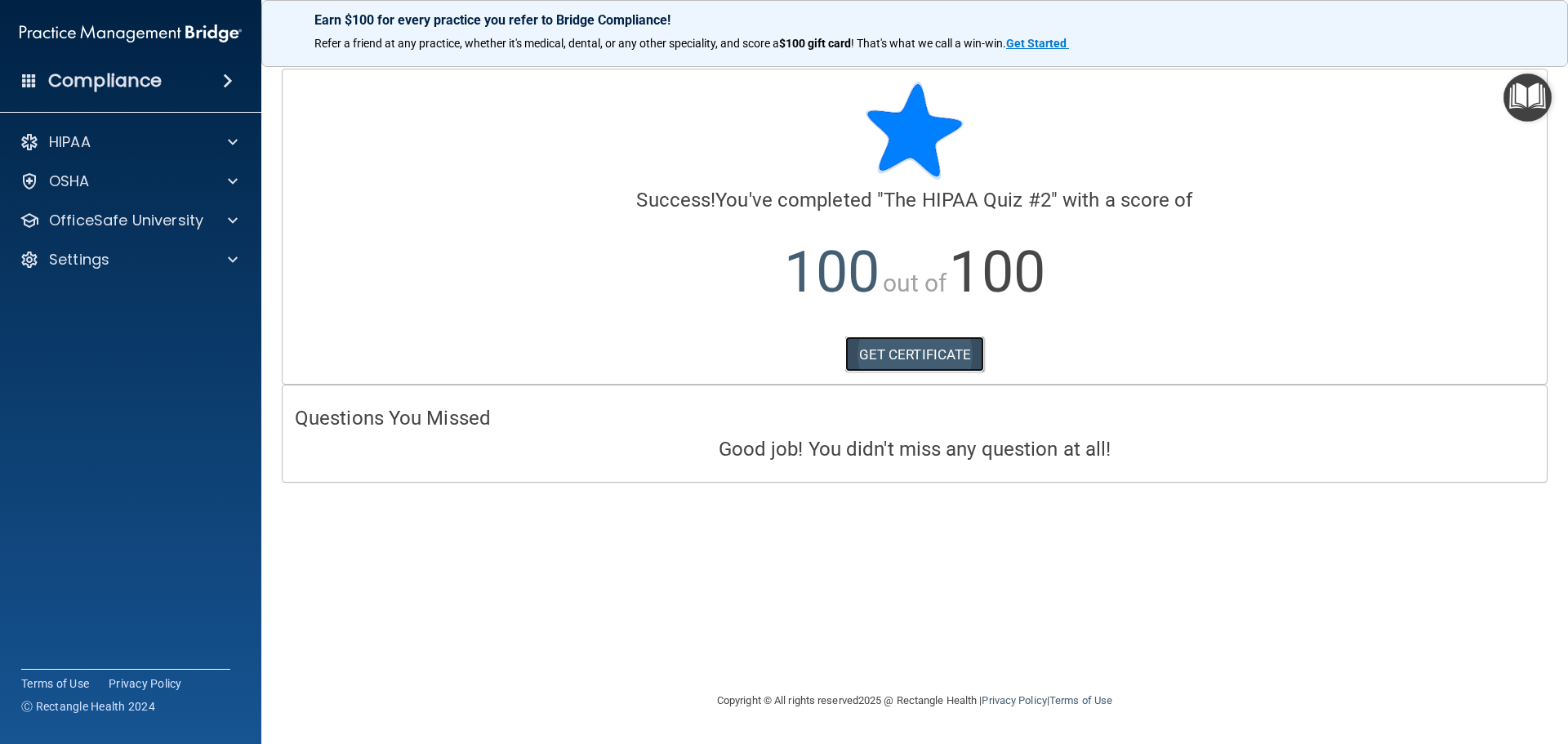
click at [943, 348] on link "GET CERTIFICATE" at bounding box center [915, 355] width 140 height 36
click at [231, 143] on span at bounding box center [233, 142] width 10 height 20
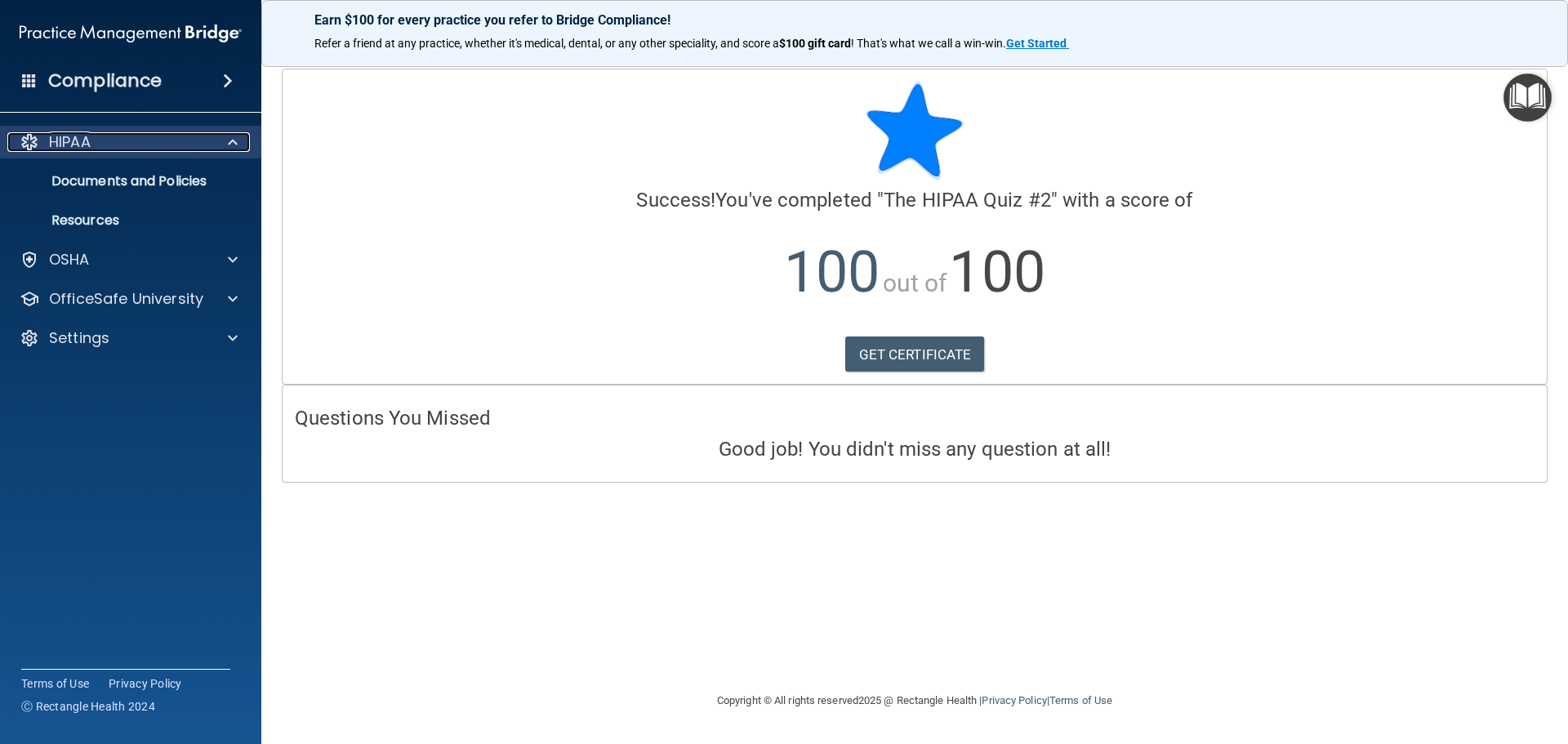
click at [231, 143] on span at bounding box center [233, 142] width 10 height 20
click at [44, 135] on div "HIPAA" at bounding box center [109, 142] width 203 height 20
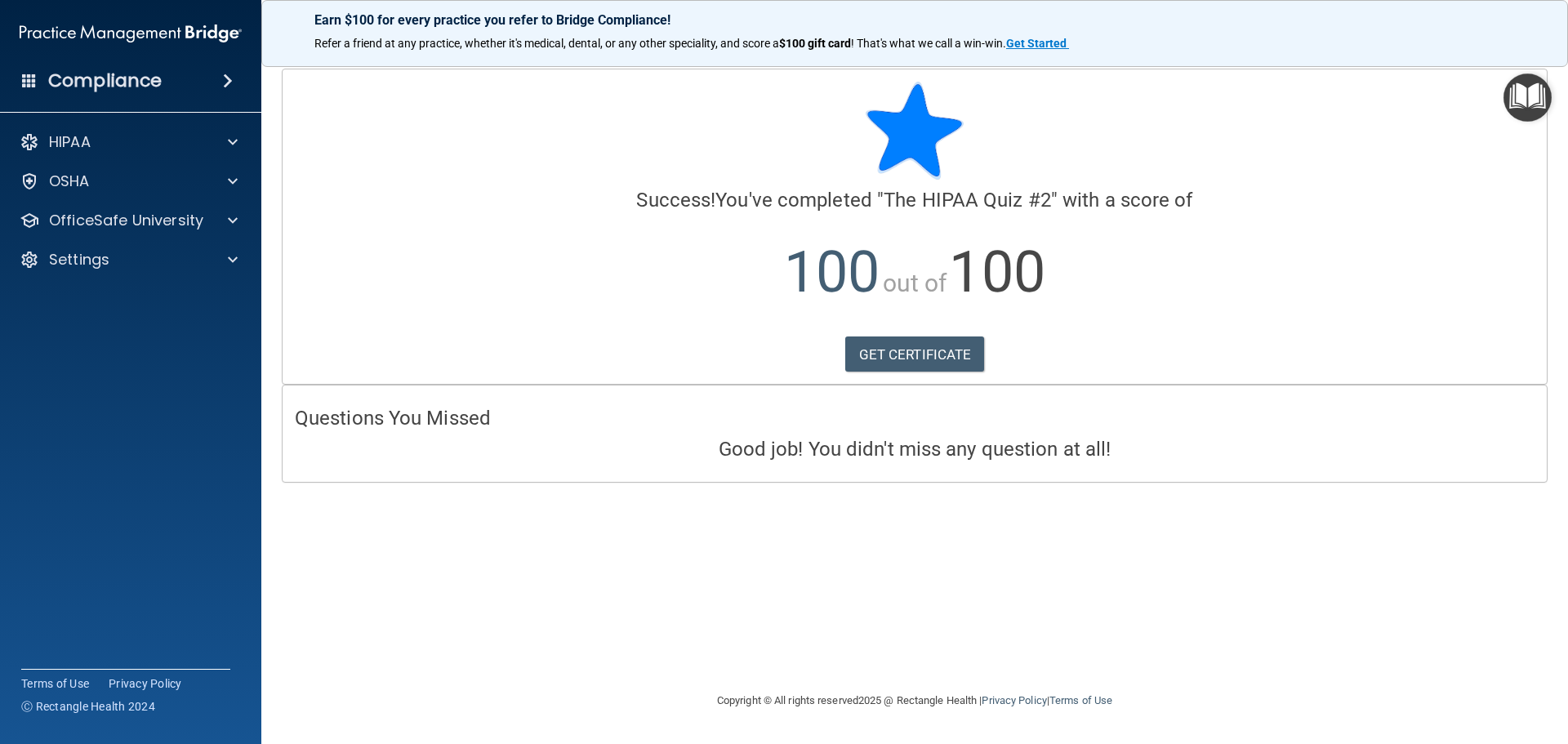
click at [88, 80] on h4 "Compliance" at bounding box center [105, 81] width 114 height 23
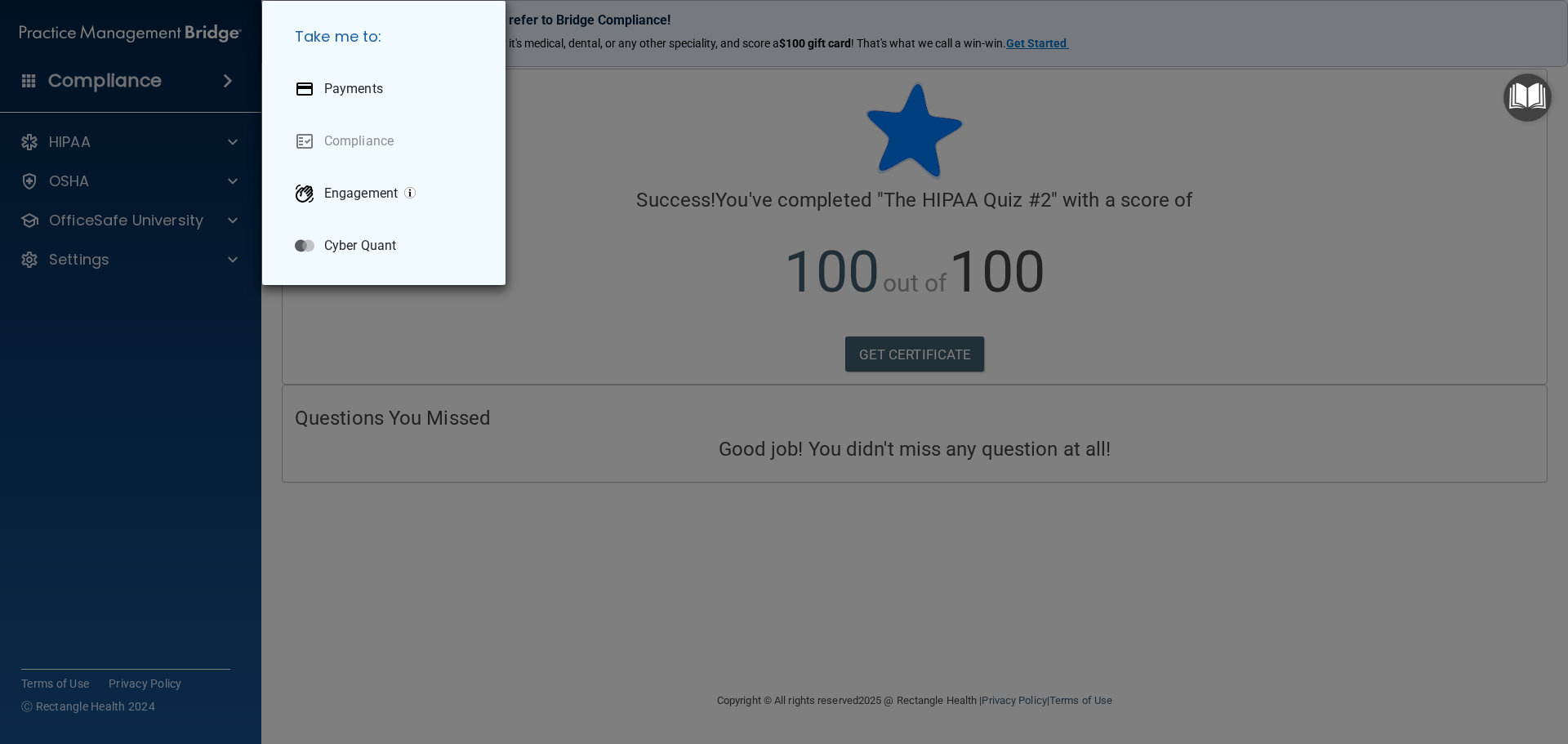
click at [88, 80] on div "Take me to: Payments Compliance Engagement Cyber Quant" at bounding box center [784, 372] width 1568 height 744
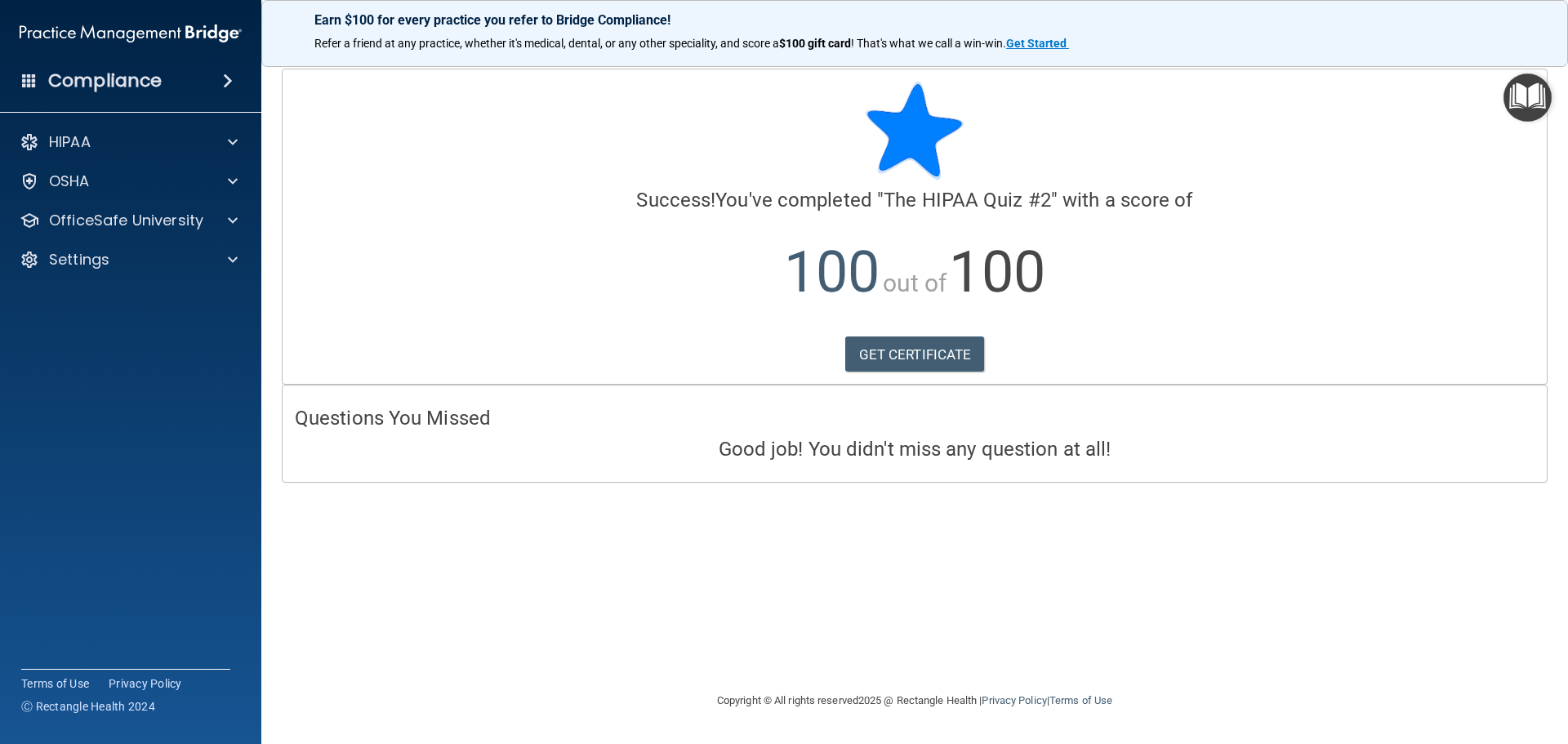
click at [468, 172] on div at bounding box center [915, 130] width 1240 height 98
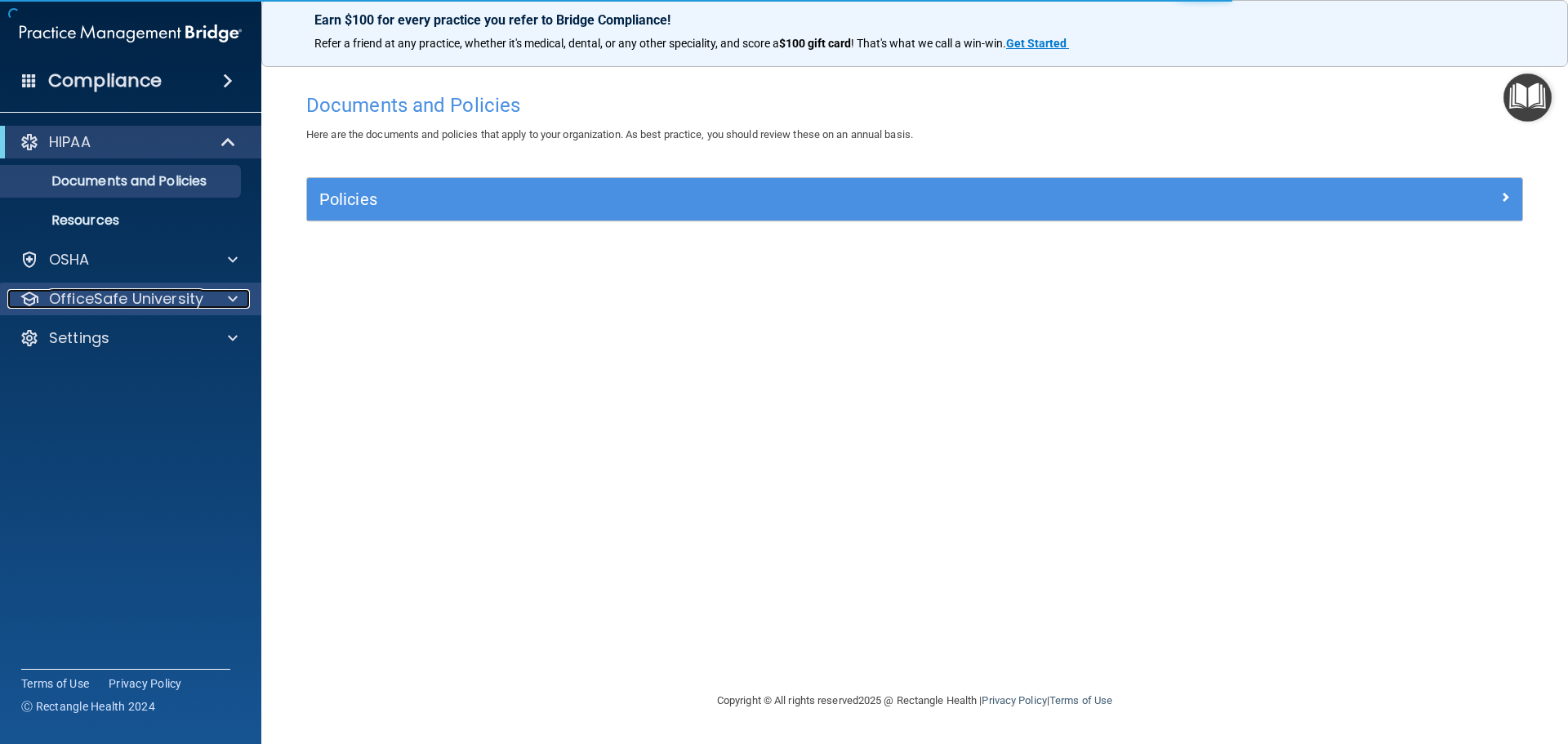
click at [157, 294] on p "OfficeSafe University" at bounding box center [126, 299] width 154 height 20
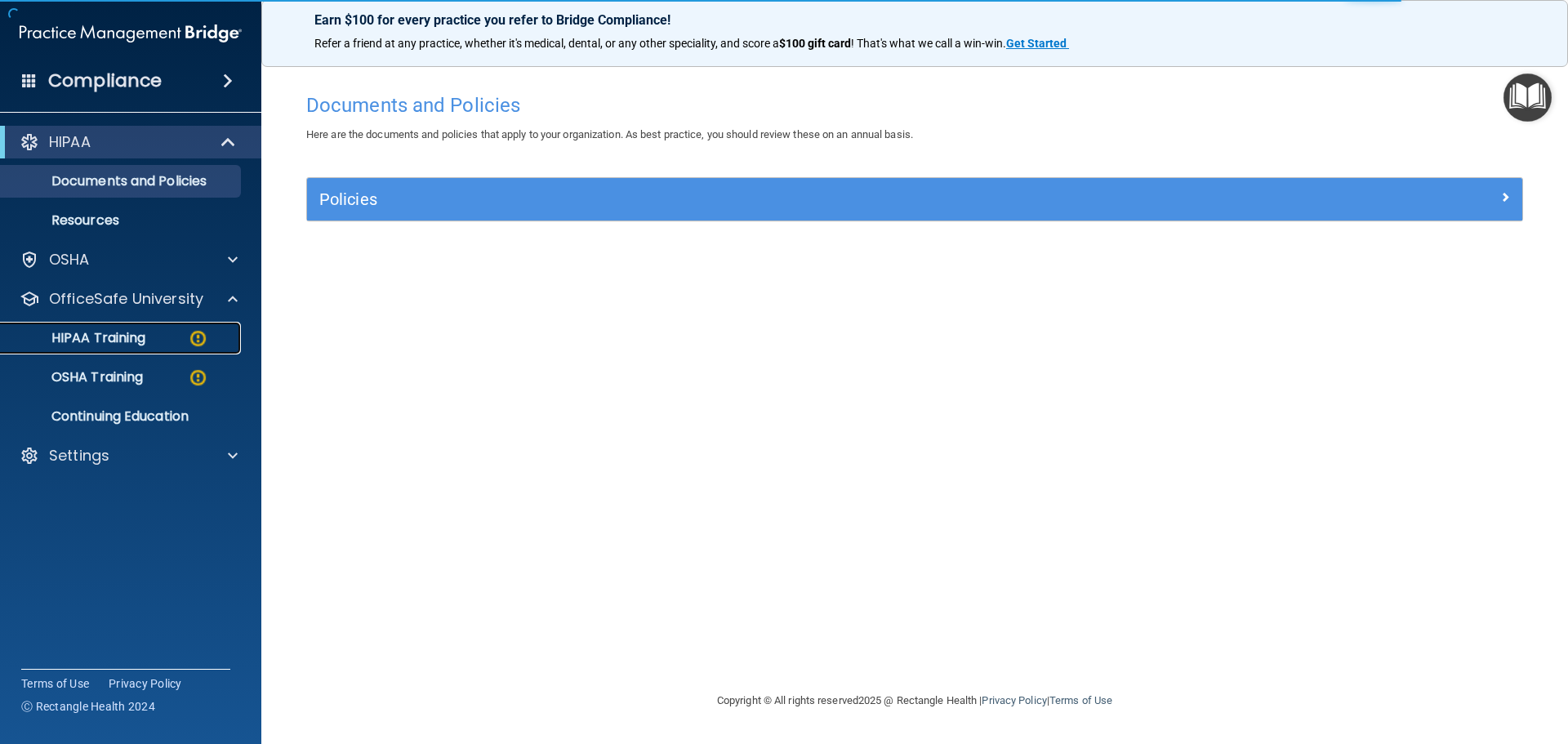
click at [130, 339] on p "HIPAA Training" at bounding box center [78, 338] width 135 height 16
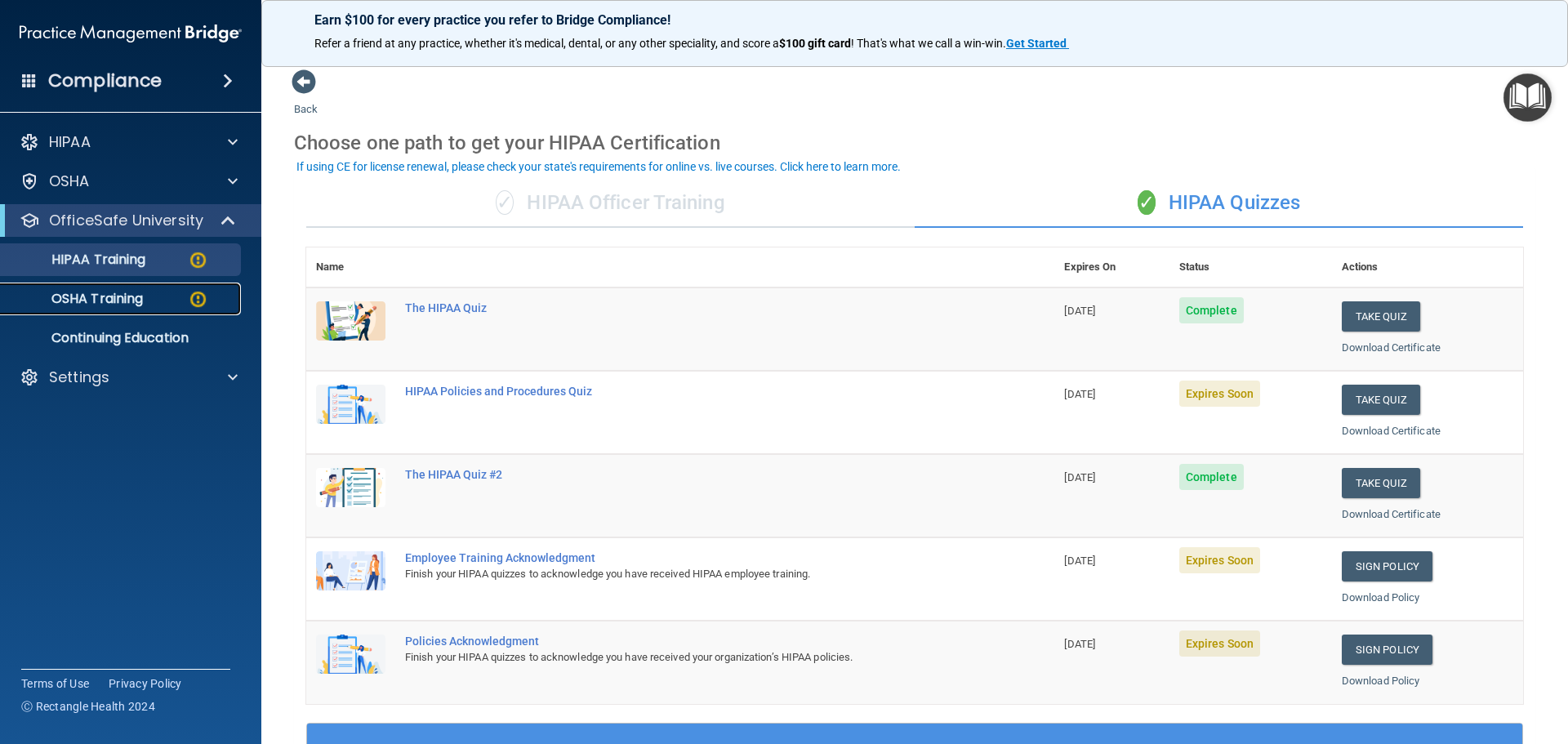
click at [120, 300] on p "OSHA Training" at bounding box center [77, 299] width 133 height 16
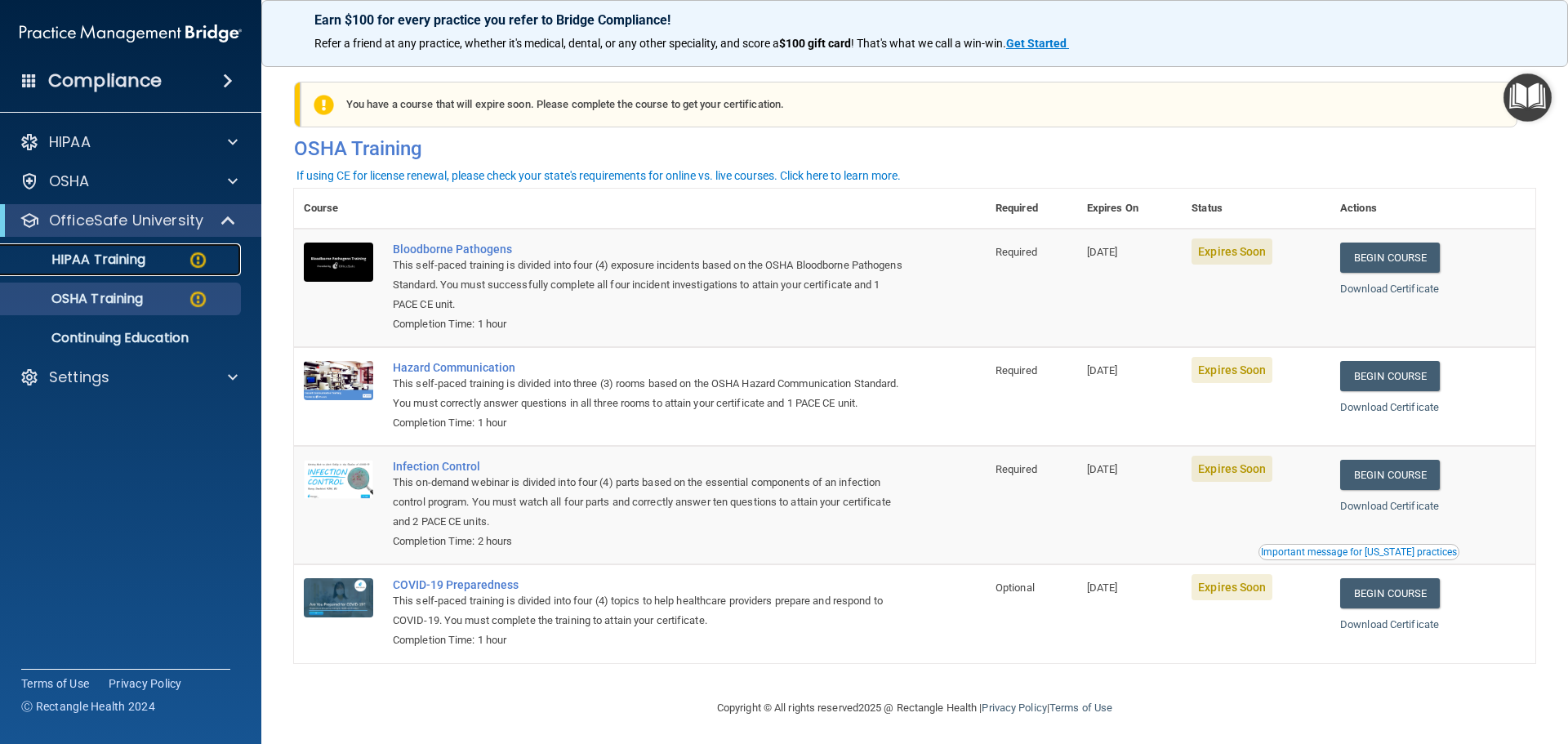
click at [117, 263] on p "HIPAA Training" at bounding box center [78, 259] width 135 height 16
